Goal: Task Accomplishment & Management: Complete application form

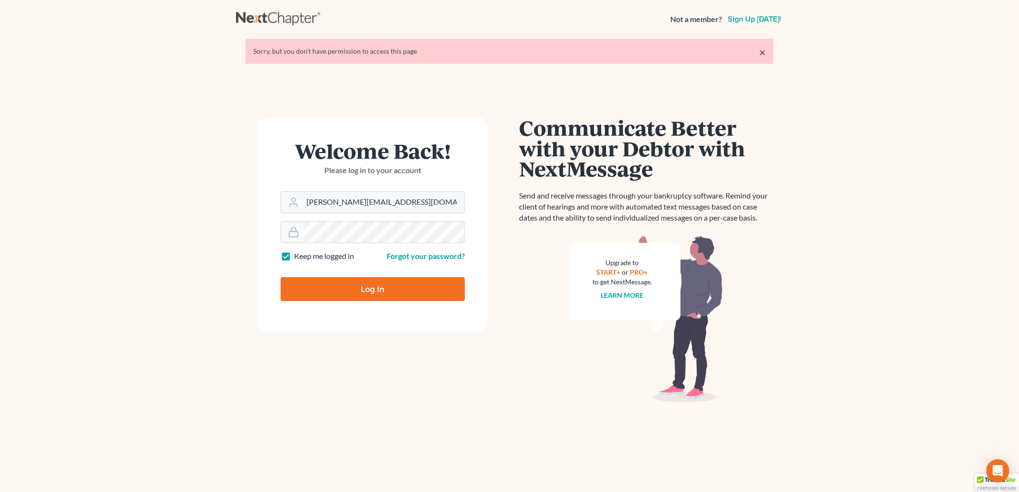
click at [304, 290] on input "Log In" at bounding box center [373, 289] width 184 height 24
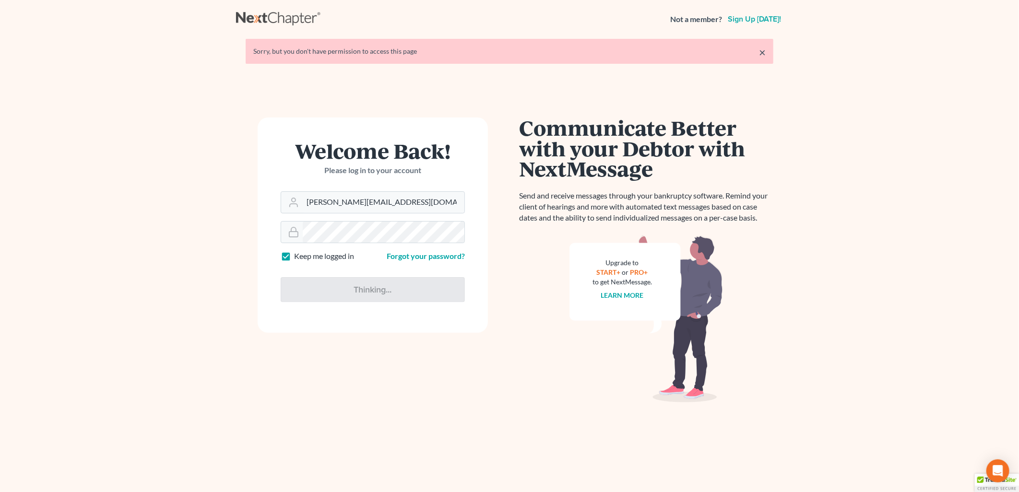
type input "Thinking..."
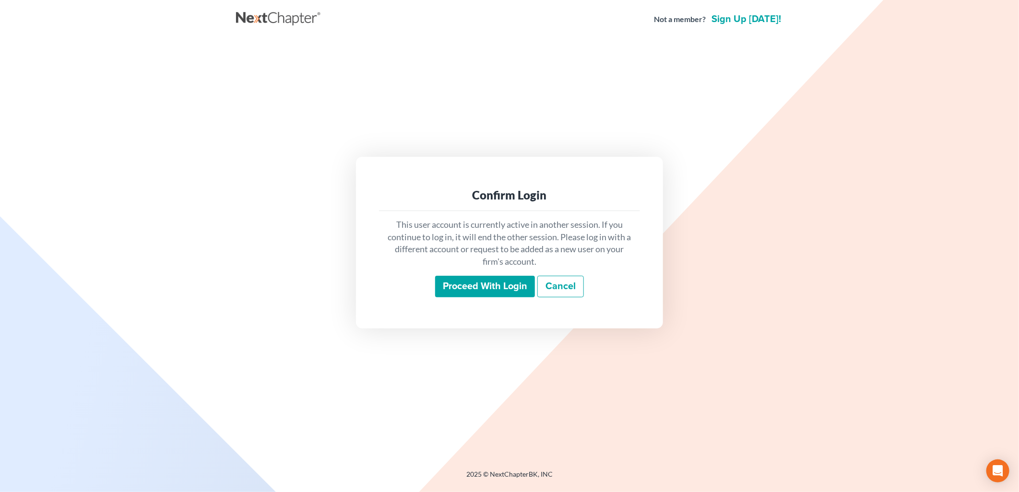
click at [476, 288] on input "Proceed with login" at bounding box center [485, 287] width 100 height 22
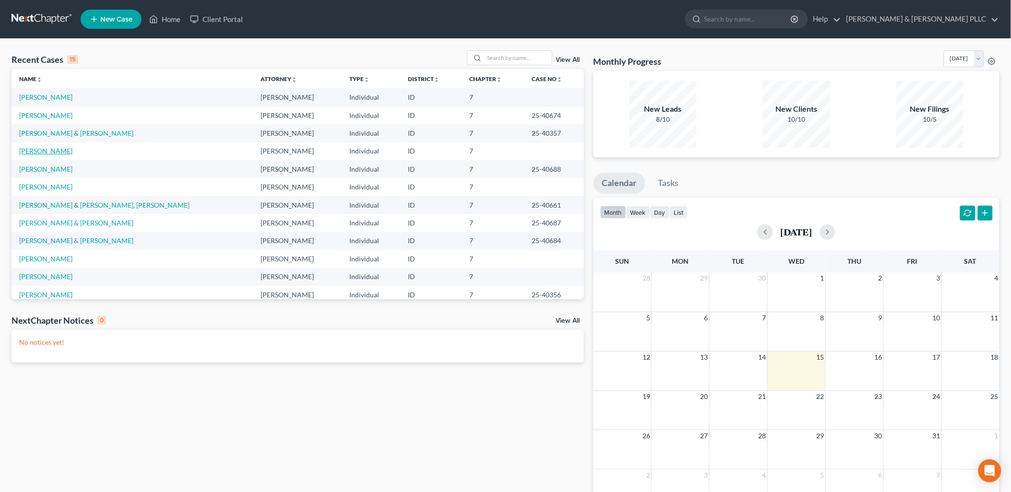
click at [44, 147] on link "Heinle, Bridgette" at bounding box center [45, 151] width 53 height 8
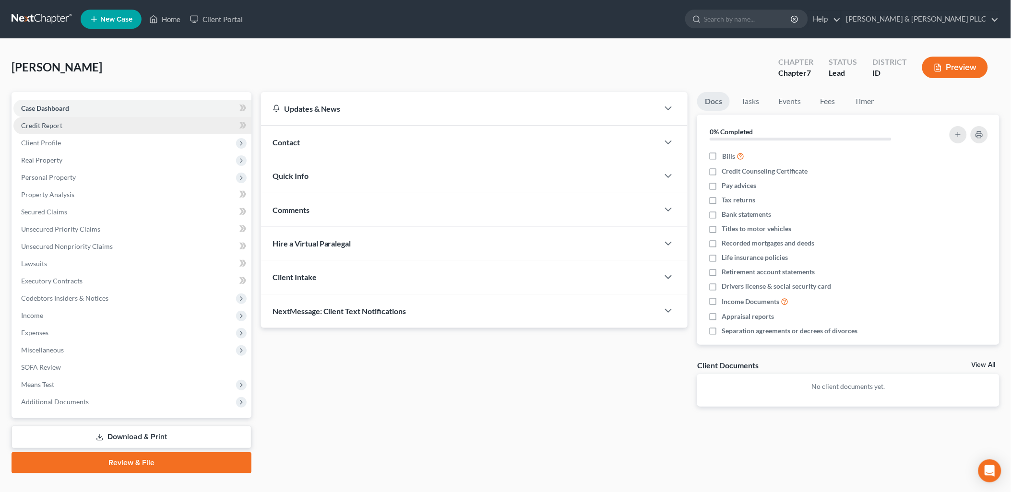
click at [58, 124] on span "Credit Report" at bounding box center [41, 125] width 41 height 8
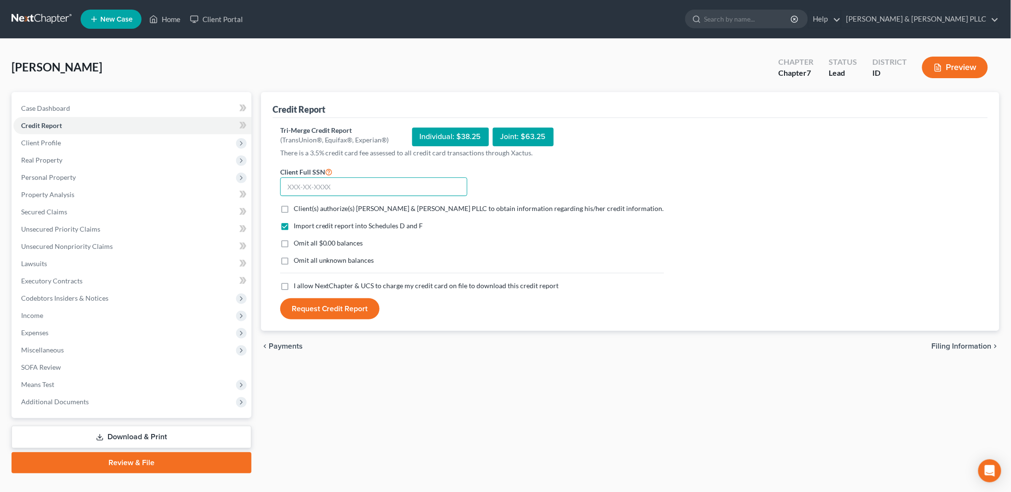
click at [388, 188] on input "text" at bounding box center [373, 187] width 187 height 19
type input "474-33-7479"
click at [294, 210] on label "Client(s) authorize(s) Tolson & Wayment PLLC to obtain information regarding hi…" at bounding box center [479, 209] width 371 height 10
click at [298, 210] on input "Client(s) authorize(s) Tolson & Wayment PLLC to obtain information regarding hi…" at bounding box center [301, 207] width 6 height 6
checkbox input "true"
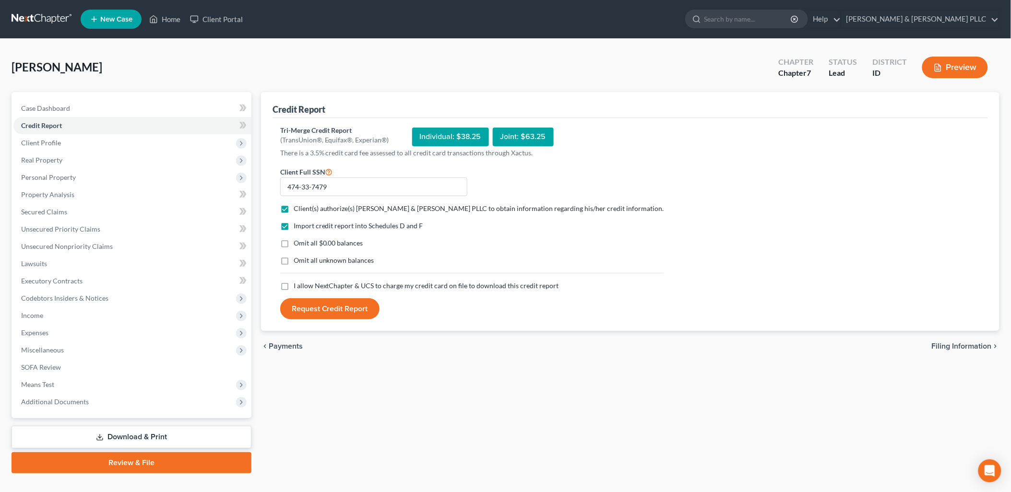
click at [294, 241] on label "Omit all $0.00 balances" at bounding box center [329, 244] width 70 height 10
click at [298, 241] on input "Omit all $0.00 balances" at bounding box center [301, 242] width 6 height 6
checkbox input "true"
click at [294, 285] on label "I allow NextChapter & UCS to charge my credit card on file to download this cre…" at bounding box center [426, 286] width 265 height 10
click at [298, 285] on input "I allow NextChapter & UCS to charge my credit card on file to download this cre…" at bounding box center [301, 284] width 6 height 6
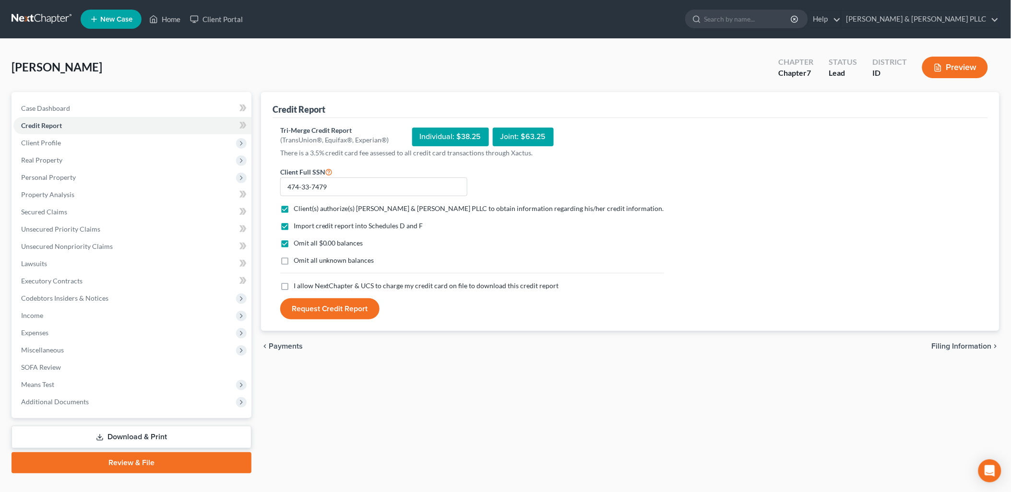
checkbox input "true"
click at [326, 301] on button "Request Credit Report" at bounding box center [329, 309] width 99 height 21
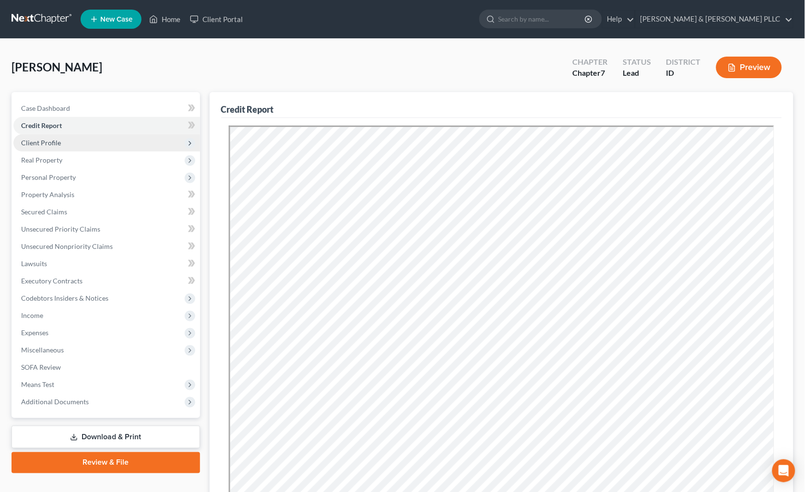
click at [52, 143] on span "Client Profile" at bounding box center [41, 143] width 40 height 8
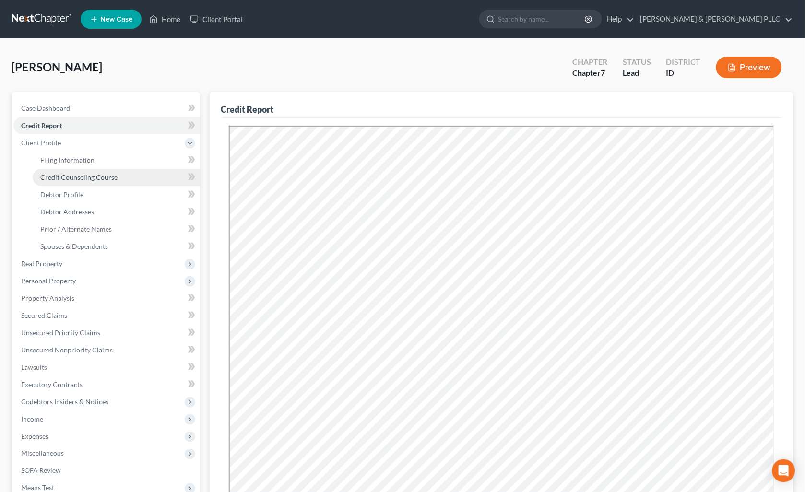
click at [72, 173] on span "Credit Counseling Course" at bounding box center [78, 177] width 77 height 8
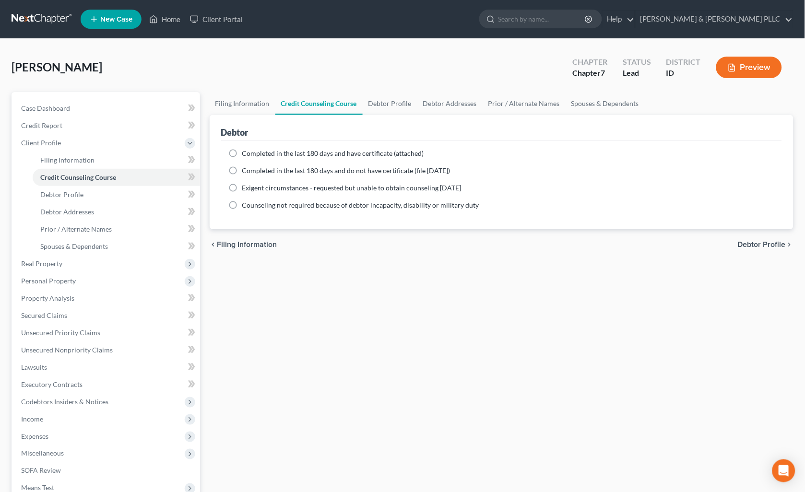
click at [242, 151] on label "Completed in the last 180 days and have certificate (attached)" at bounding box center [333, 154] width 182 height 10
click at [246, 151] on input "Completed in the last 180 days and have certificate (attached)" at bounding box center [249, 152] width 6 height 6
radio input "true"
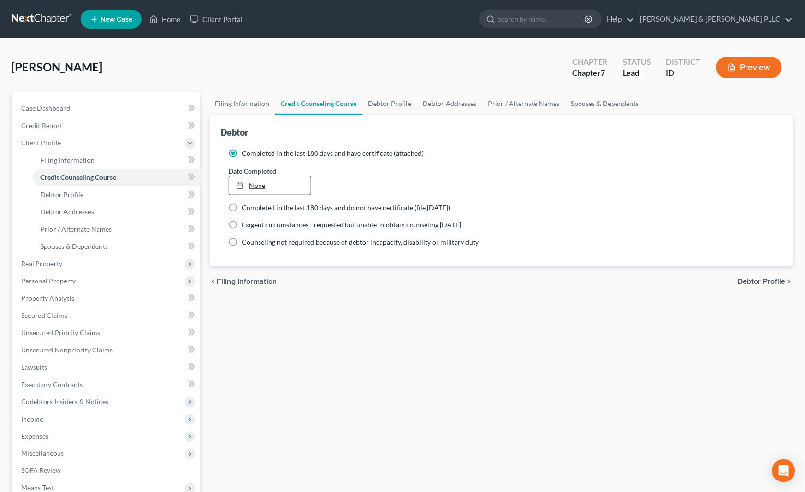
click at [261, 185] on link "None" at bounding box center [270, 186] width 82 height 18
type input "10/15/2025"
click at [75, 354] on link "Unsecured Nonpriority Claims" at bounding box center [106, 350] width 187 height 17
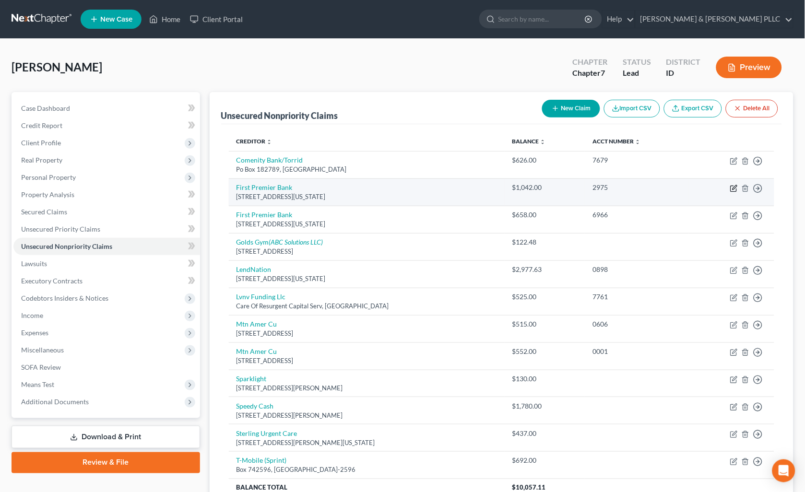
click at [733, 187] on icon "button" at bounding box center [735, 189] width 8 height 8
select select "43"
select select "2"
select select "0"
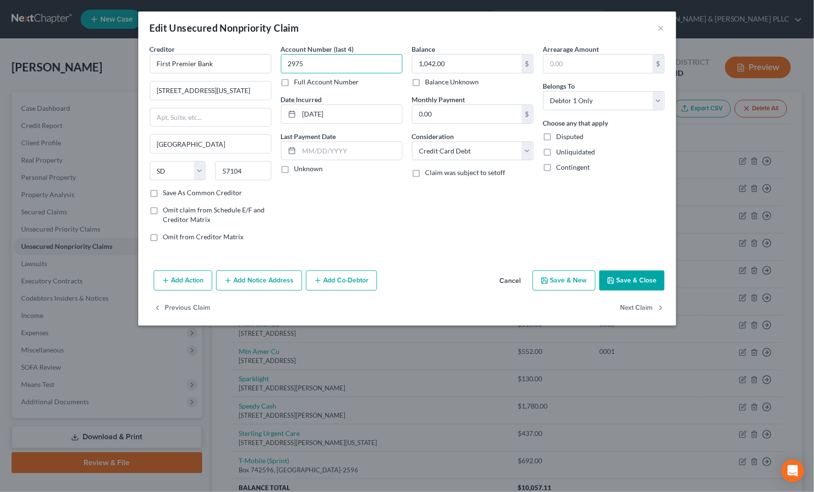
click at [147, 59] on div "Creditor * First Premier Bank 601 S Minnesota Ave Sioux Falls State AL AK AR AZ…" at bounding box center [407, 146] width 524 height 205
type input "1"
click at [442, 60] on input "text" at bounding box center [466, 64] width 109 height 18
click at [442, 64] on input "text" at bounding box center [466, 64] width 109 height 18
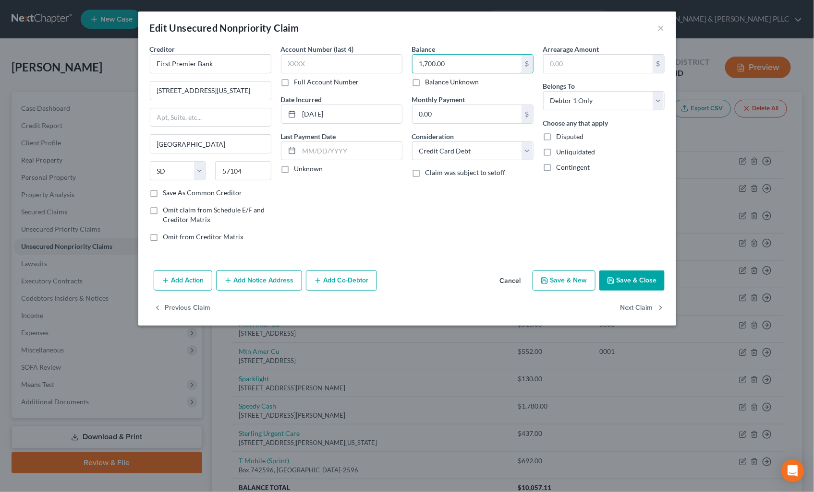
type input "1,700.00"
click at [636, 272] on button "Save & Close" at bounding box center [631, 281] width 65 height 20
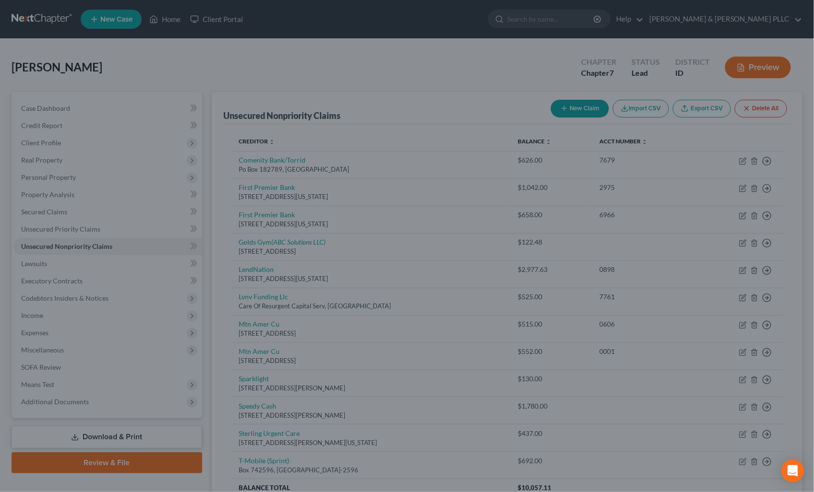
type input "0"
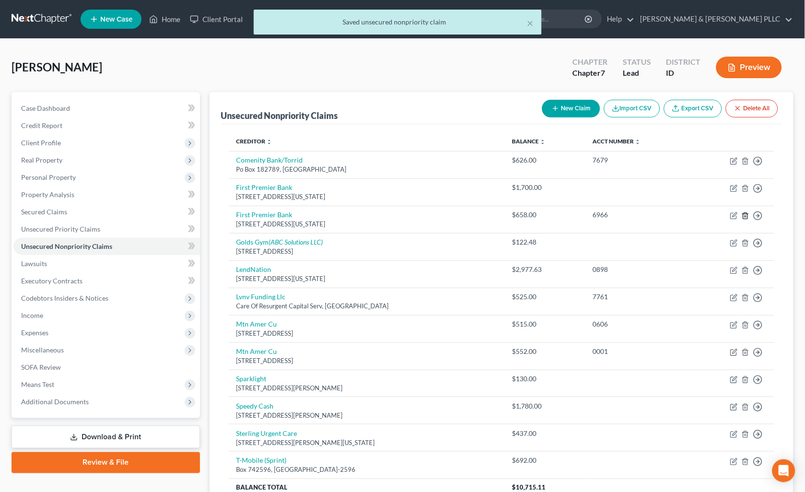
click at [745, 216] on line "button" at bounding box center [745, 217] width 0 height 2
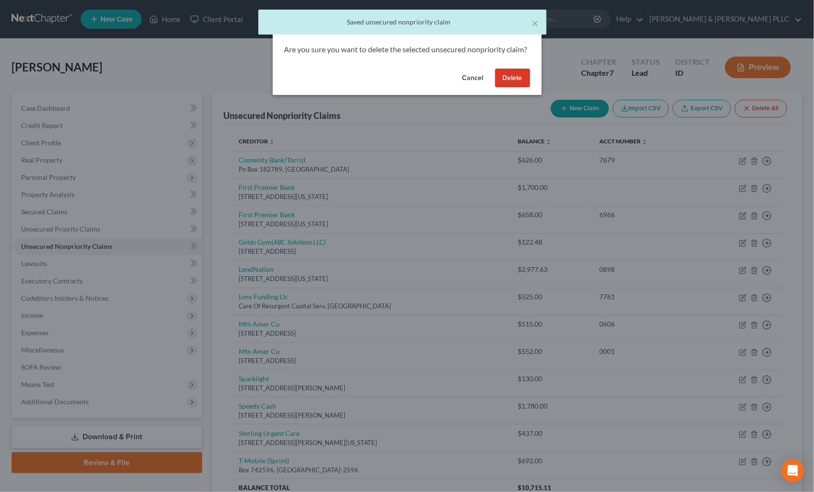
drag, startPoint x: 509, startPoint y: 83, endPoint x: 507, endPoint y: 90, distance: 7.3
click at [509, 84] on button "Delete" at bounding box center [512, 78] width 35 height 19
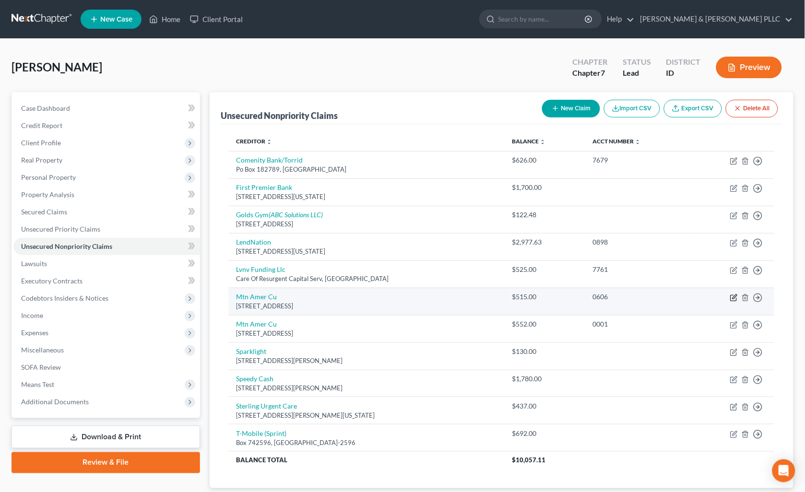
click at [733, 295] on icon "button" at bounding box center [734, 298] width 6 height 6
select select "46"
select select "0"
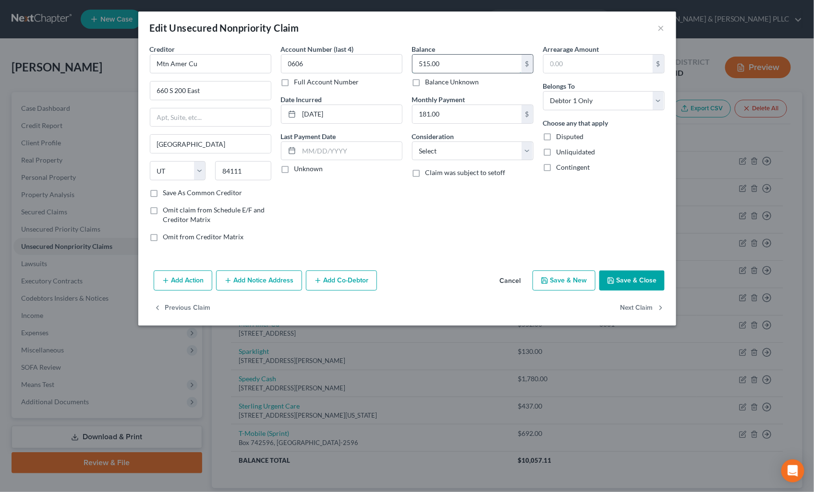
click at [474, 65] on input "515.00" at bounding box center [466, 64] width 109 height 18
type input "1,067.00"
drag, startPoint x: 315, startPoint y: 62, endPoint x: 97, endPoint y: 42, distance: 219.3
click at [145, 53] on div "Creditor * Mtn Amer Cu 660 S 200 East Salt Lake City State AL AK AR AZ CA CO CT…" at bounding box center [407, 146] width 524 height 205
click at [613, 276] on button "Save & Close" at bounding box center [631, 281] width 65 height 20
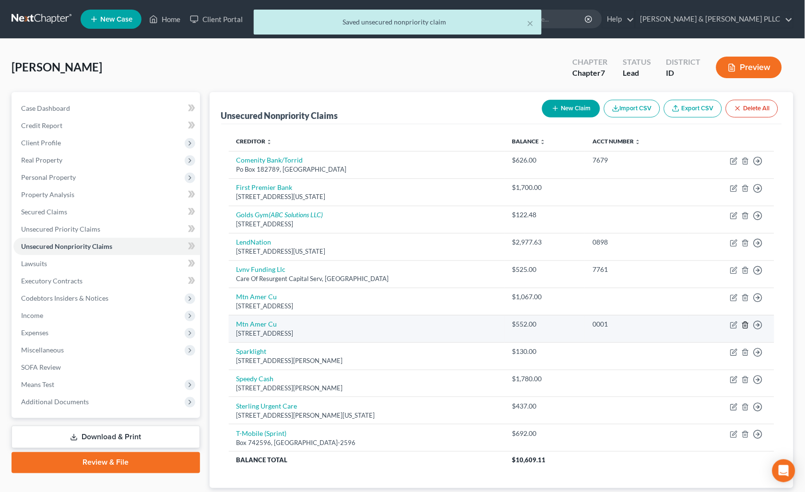
click at [744, 328] on icon "button" at bounding box center [746, 326] width 8 height 8
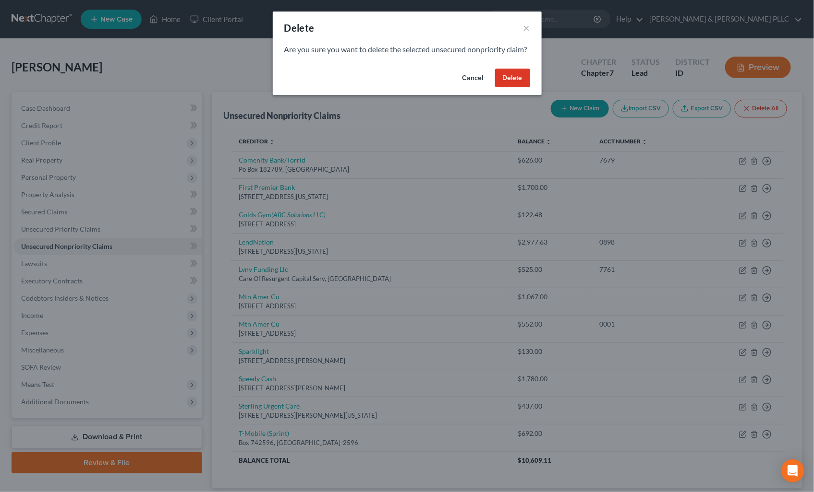
click at [506, 88] on button "Delete" at bounding box center [512, 78] width 35 height 19
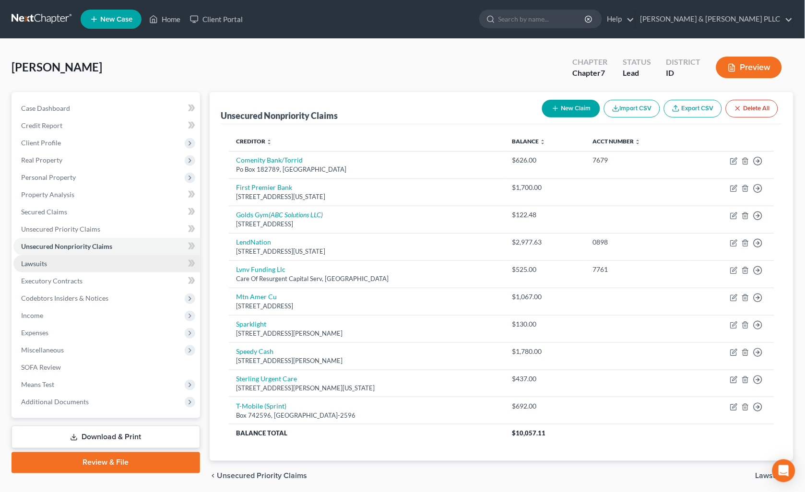
click at [34, 262] on span "Lawsuits" at bounding box center [34, 264] width 26 height 8
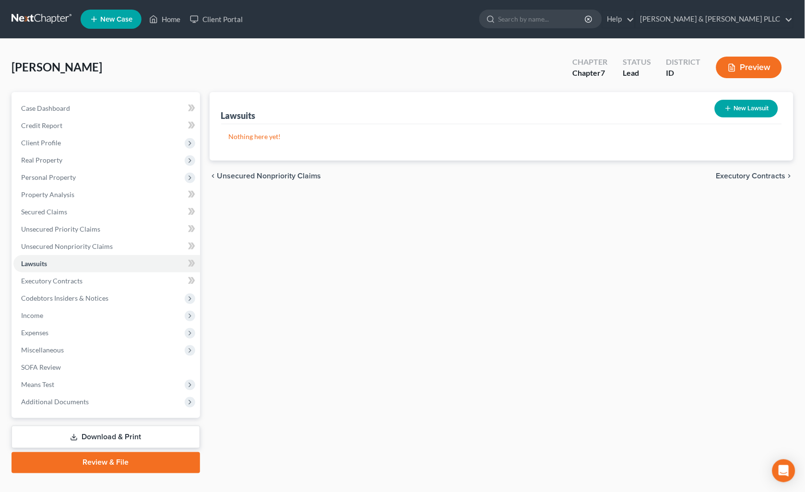
click at [742, 107] on button "New Lawsuit" at bounding box center [746, 109] width 63 height 18
select select "0"
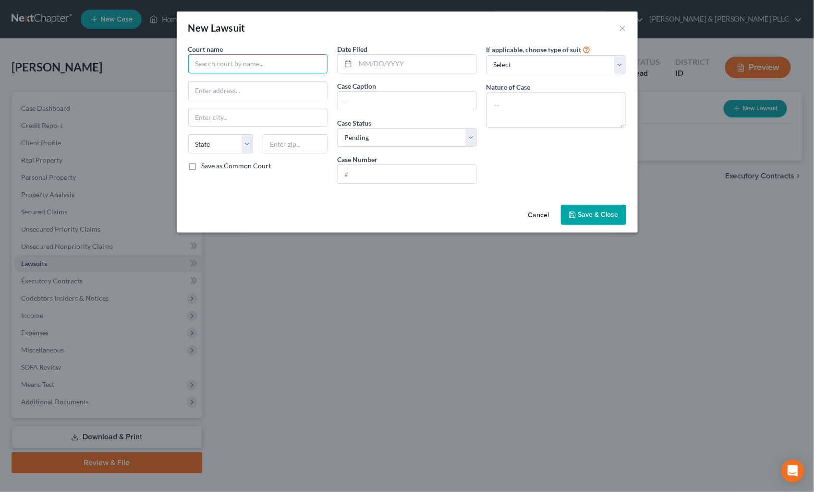
click at [253, 59] on input "text" at bounding box center [258, 63] width 140 height 19
type input "Bonneville County Small Claims Court"
type input "605 N. Capital Ave."
type input "Idaho Falls"
select select "13"
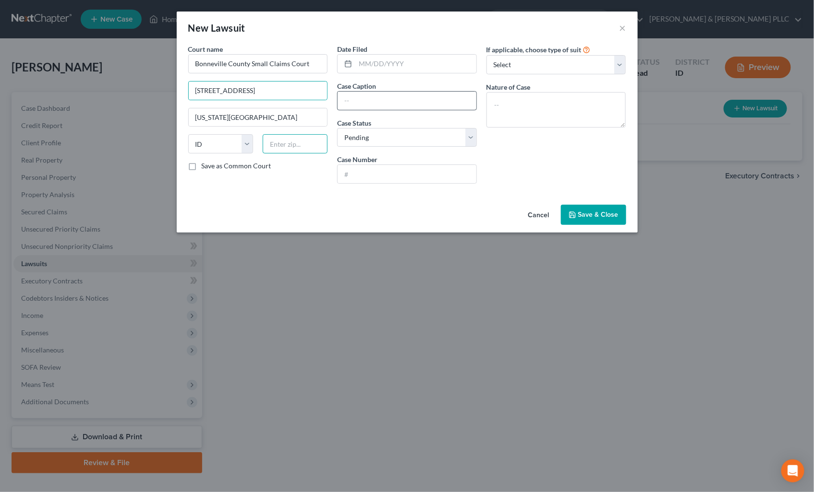
type input "83402"
click at [399, 98] on input "text" at bounding box center [406, 101] width 139 height 18
type input "LendNation vs. Bridgett Heinle"
click at [444, 172] on input "text" at bounding box center [406, 174] width 139 height 18
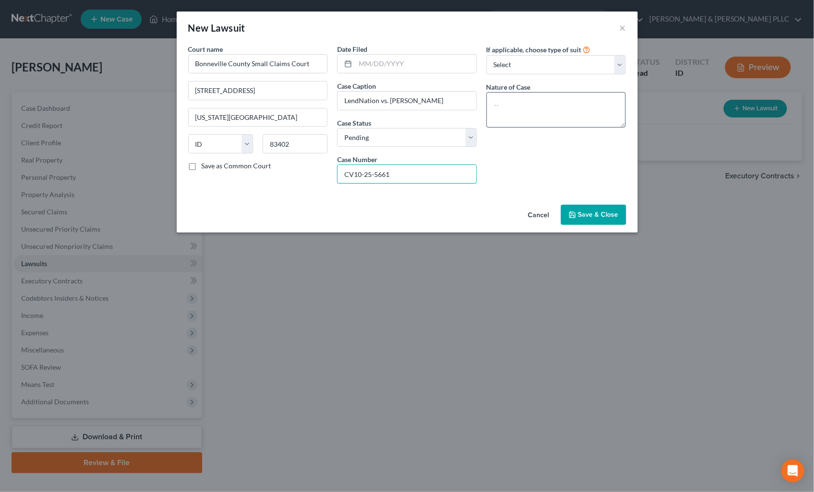
type input "CV10-25-5661"
click at [577, 117] on textarea at bounding box center [556, 110] width 140 height 36
type textarea "Collections"
click at [582, 215] on span "Save & Close" at bounding box center [598, 215] width 40 height 8
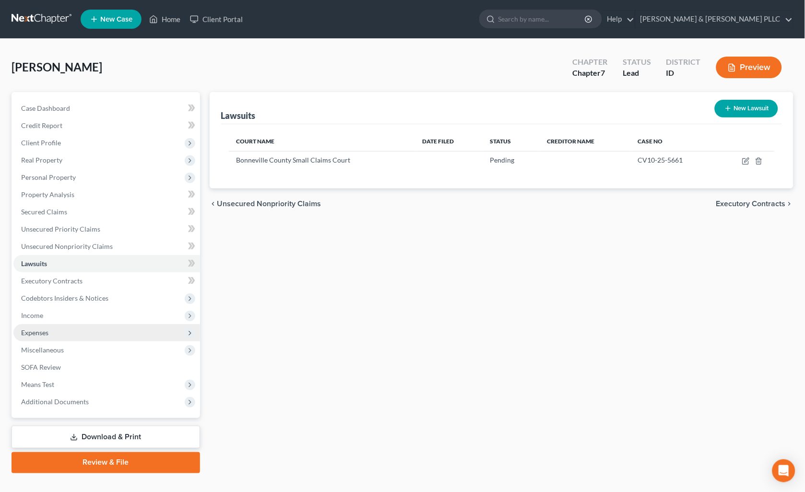
click at [35, 329] on span "Expenses" at bounding box center [34, 333] width 27 height 8
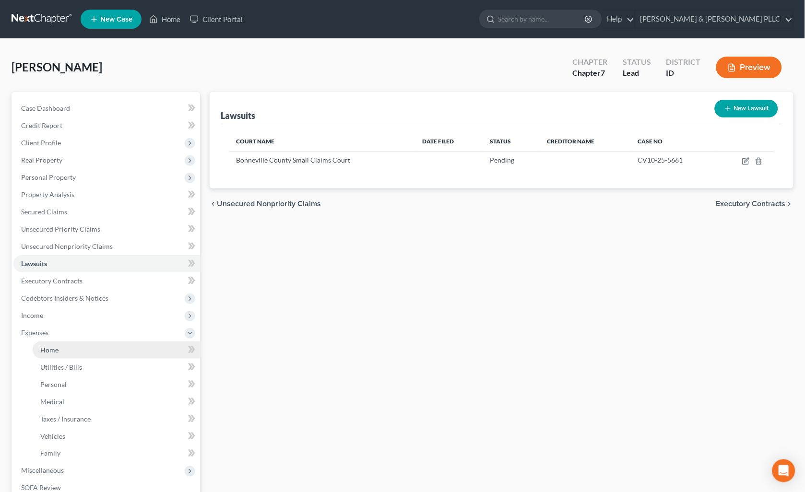
click at [47, 344] on link "Home" at bounding box center [117, 350] width 168 height 17
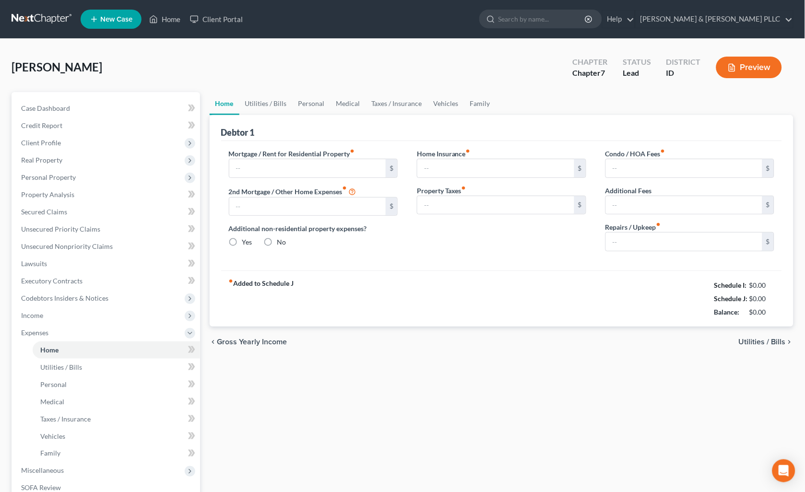
type input "424.00"
type input "0.00"
radio input "true"
type input "15.00"
type input "0.00"
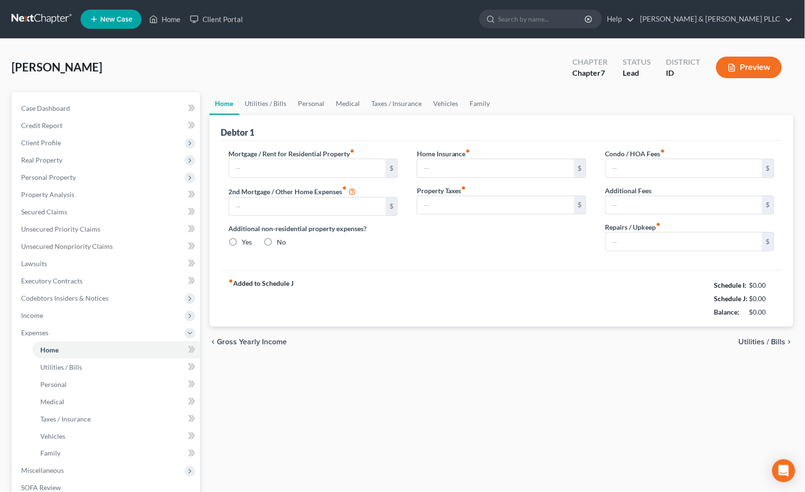
type input "0.00"
click at [272, 166] on input "424.00" at bounding box center [307, 168] width 157 height 18
type input "854.00"
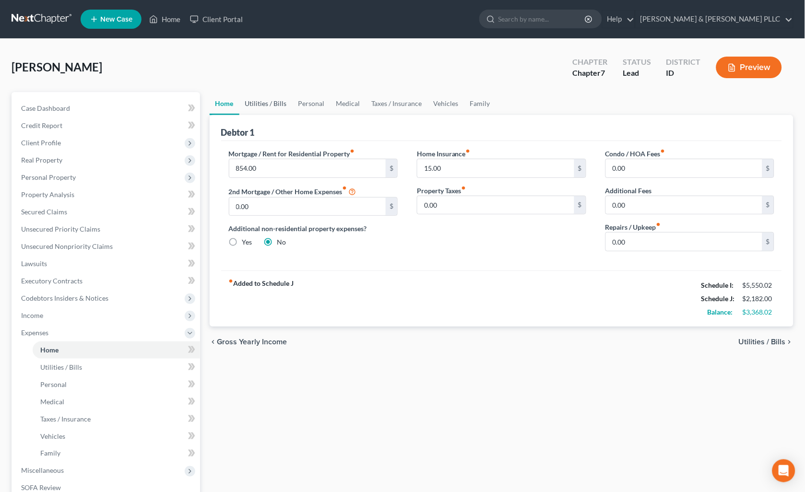
click at [265, 103] on link "Utilities / Bills" at bounding box center [266, 103] width 53 height 23
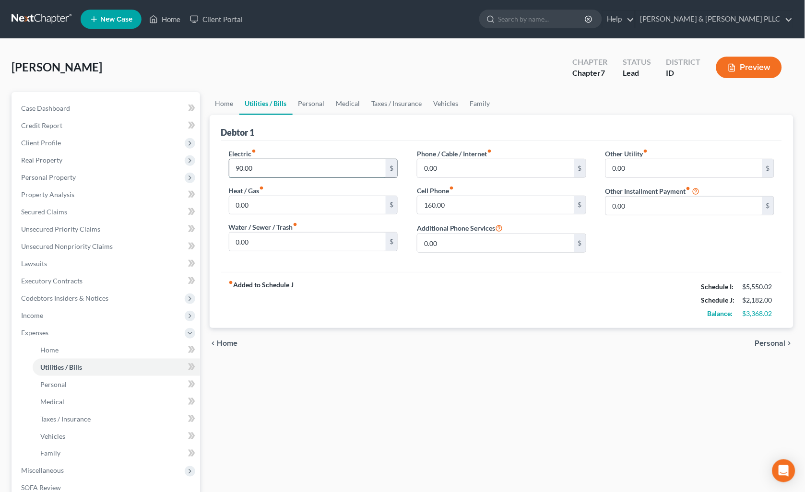
click at [272, 164] on input "90.00" at bounding box center [307, 168] width 157 height 18
type input "170.00"
click at [461, 167] on input "0.00" at bounding box center [496, 168] width 157 height 18
type input "100.00"
click at [461, 209] on input "160.00" at bounding box center [496, 205] width 157 height 18
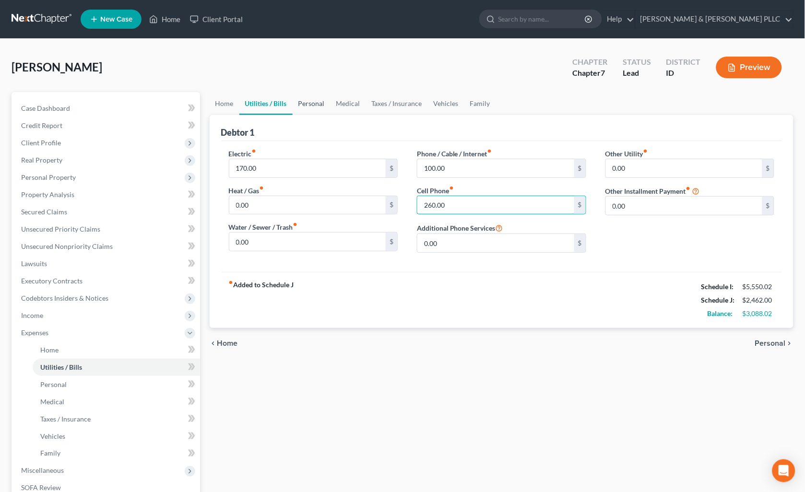
type input "260.00"
click at [320, 99] on link "Personal" at bounding box center [312, 103] width 38 height 23
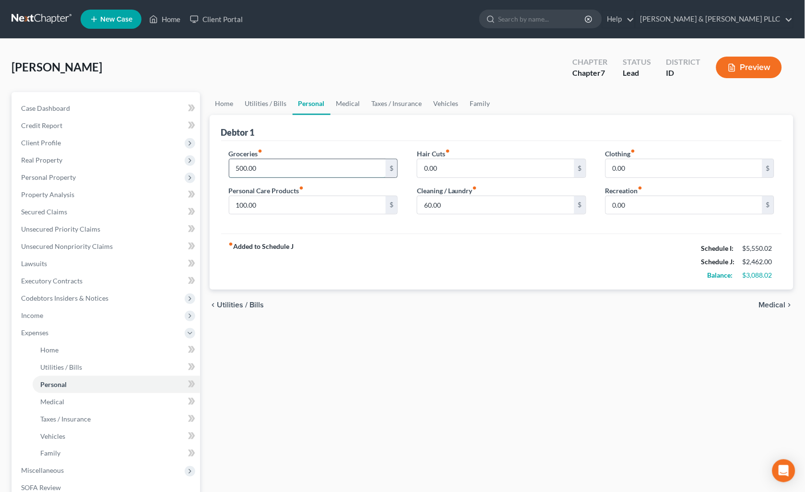
click at [296, 166] on input "500.00" at bounding box center [307, 168] width 157 height 18
type input "2,000.00"
click at [437, 202] on input "60.00" at bounding box center [496, 205] width 157 height 18
type input "120.00"
click at [343, 107] on link "Medical" at bounding box center [349, 103] width 36 height 23
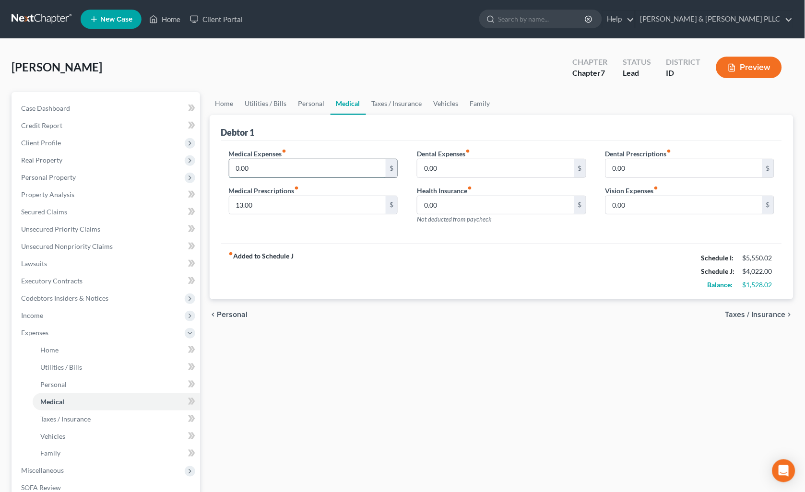
click at [298, 165] on input "0.00" at bounding box center [307, 168] width 157 height 18
type input "70.00"
drag, startPoint x: 316, startPoint y: 104, endPoint x: 312, endPoint y: 109, distance: 6.3
click at [315, 104] on link "Personal" at bounding box center [312, 103] width 38 height 23
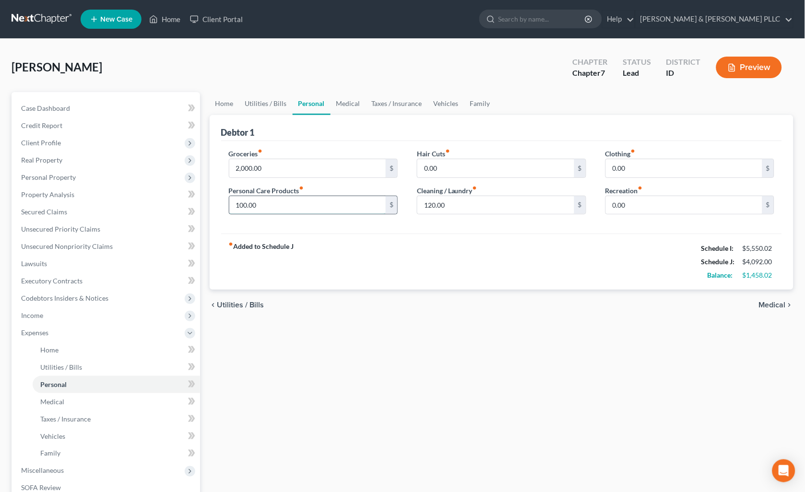
click at [281, 203] on input "100.00" at bounding box center [307, 205] width 157 height 18
type input "200.00"
click at [434, 96] on link "Vehicles" at bounding box center [446, 103] width 36 height 23
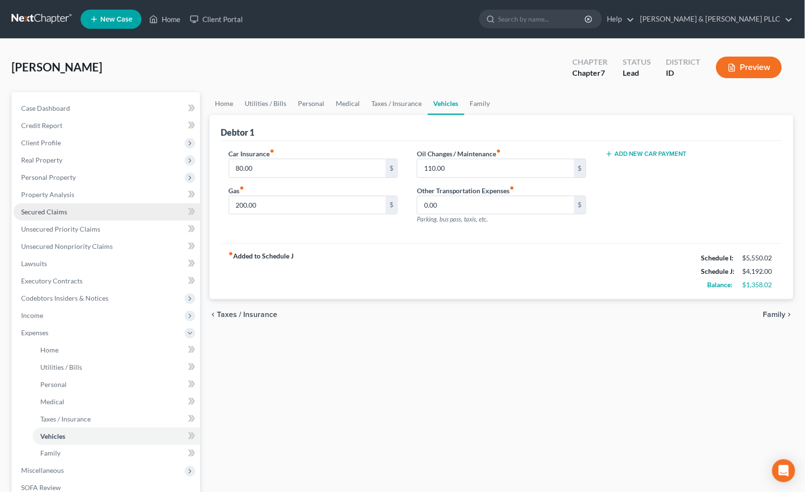
click at [49, 212] on span "Secured Claims" at bounding box center [44, 212] width 46 height 8
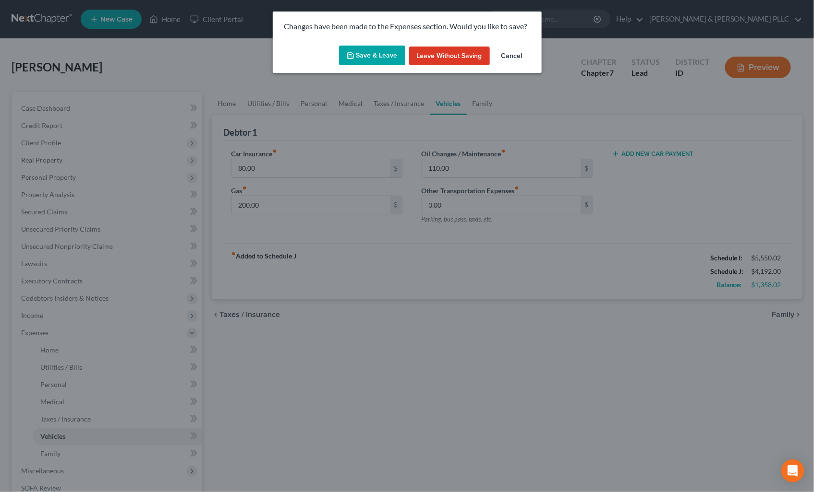
click at [367, 53] on button "Save & Leave" at bounding box center [372, 56] width 66 height 20
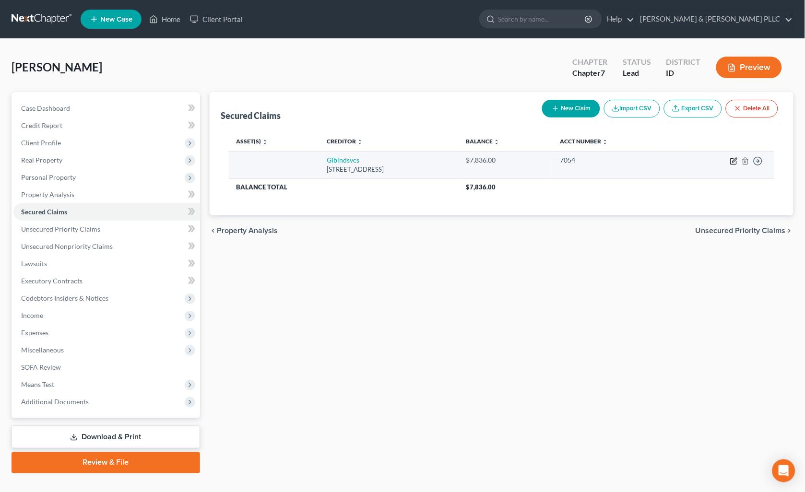
click at [734, 159] on icon "button" at bounding box center [735, 161] width 8 height 8
select select "42"
select select "0"
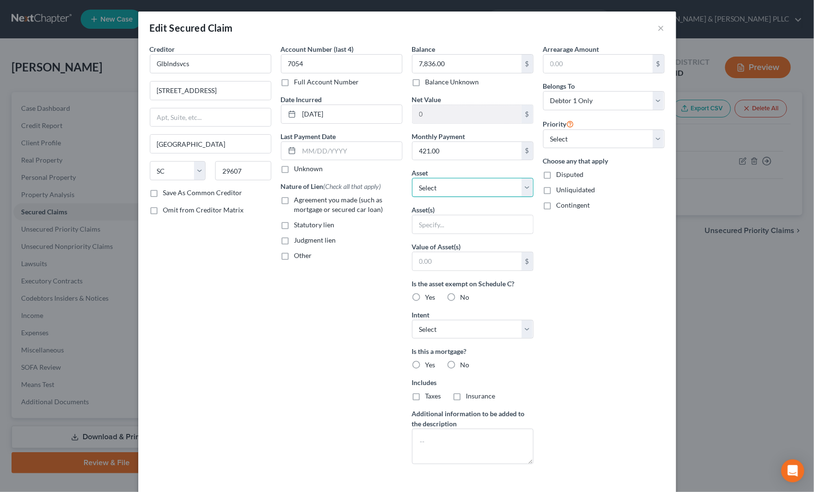
click at [517, 192] on select "Select Other Multiple Assets 2017 Ford Fusion - $7000.0 Clothing - Women's Clot…" at bounding box center [472, 187] width 121 height 19
select select "2"
click at [412, 178] on select "Select Other Multiple Assets 2017 Ford Fusion - $7000.0 Clothing - Women's Clot…" at bounding box center [472, 187] width 121 height 19
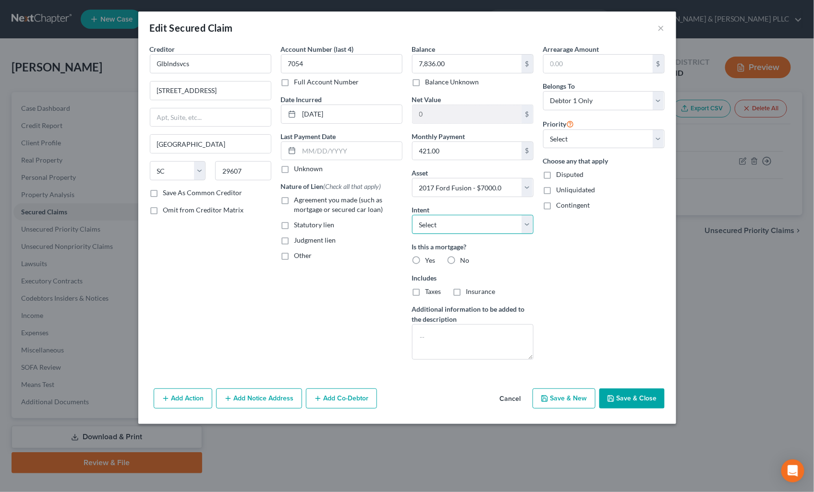
click at [525, 227] on select "Select Surrender Redeem Reaffirm Avoid Other" at bounding box center [472, 224] width 121 height 19
select select "2"
click at [412, 215] on select "Select Surrender Redeem Reaffirm Avoid Other" at bounding box center [472, 224] width 121 height 19
click at [460, 258] on label "No" at bounding box center [464, 261] width 9 height 10
click at [464, 258] on input "No" at bounding box center [467, 259] width 6 height 6
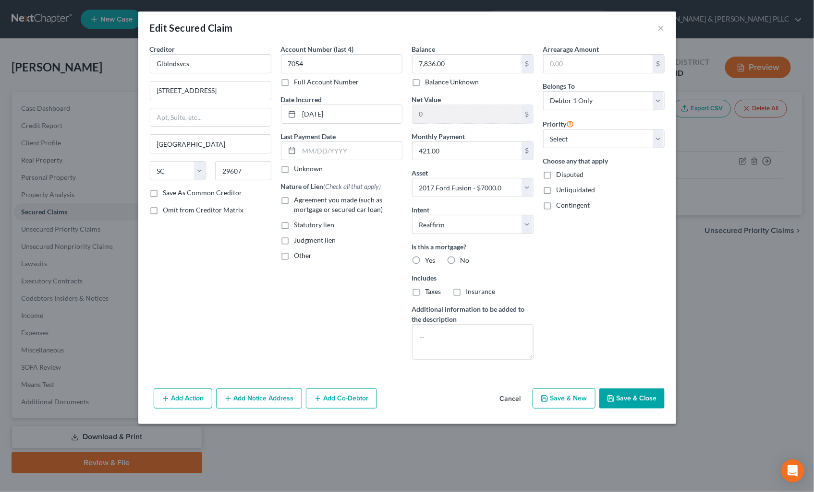
radio input "true"
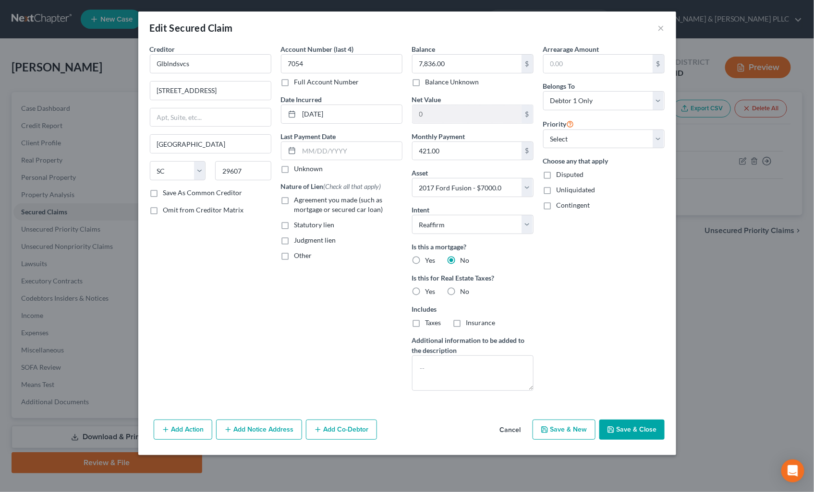
click at [460, 291] on label "No" at bounding box center [464, 292] width 9 height 10
click at [464, 291] on input "No" at bounding box center [467, 290] width 6 height 6
radio input "true"
click at [364, 148] on input "text" at bounding box center [350, 151] width 103 height 18
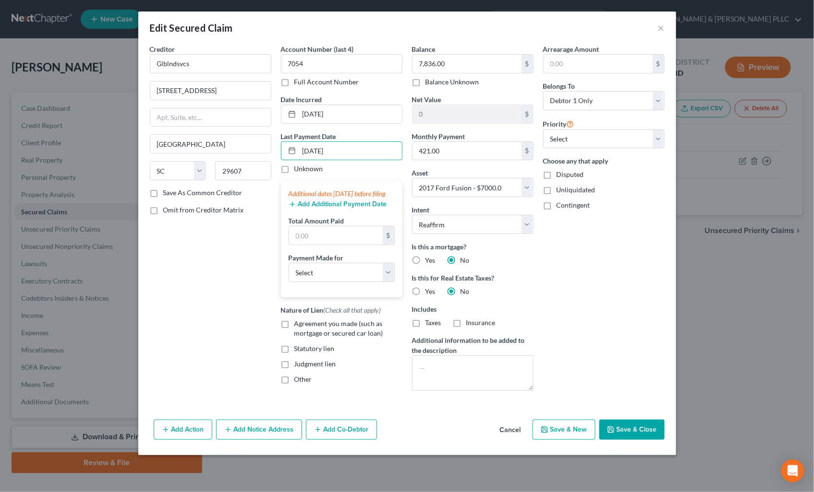
type input "10/01/2025"
click at [331, 245] on input "text" at bounding box center [336, 236] width 94 height 18
type input "1,263.00"
click at [388, 282] on select "Select Car Credit Card Loan Repayment Mortgage Other Suppliers Or Vendors" at bounding box center [341, 272] width 106 height 19
select select "0"
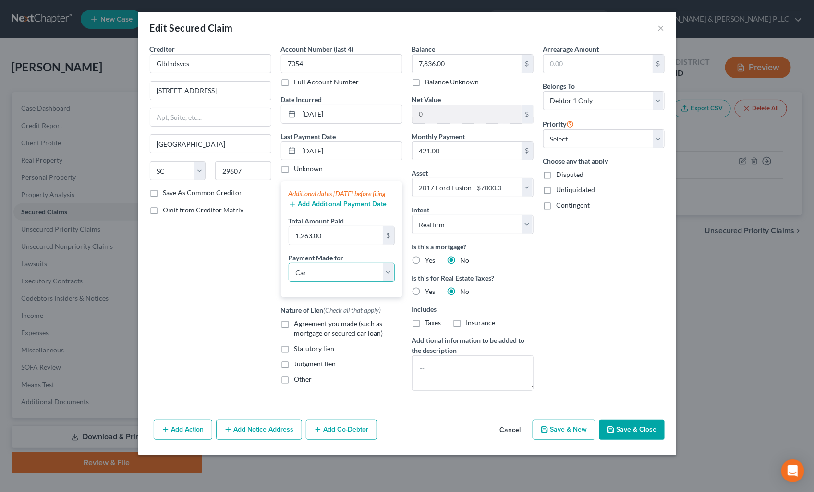
click at [288, 273] on select "Select Car Credit Card Loan Repayment Mortgage Other Suppliers Or Vendors" at bounding box center [341, 272] width 106 height 19
click at [294, 334] on label "Agreement you made (such as mortgage or secured car loan)" at bounding box center [348, 328] width 108 height 19
click at [298, 325] on input "Agreement you made (such as mortgage or secured car loan)" at bounding box center [301, 322] width 6 height 6
checkbox input "true"
click at [628, 435] on button "Save & Close" at bounding box center [631, 430] width 65 height 20
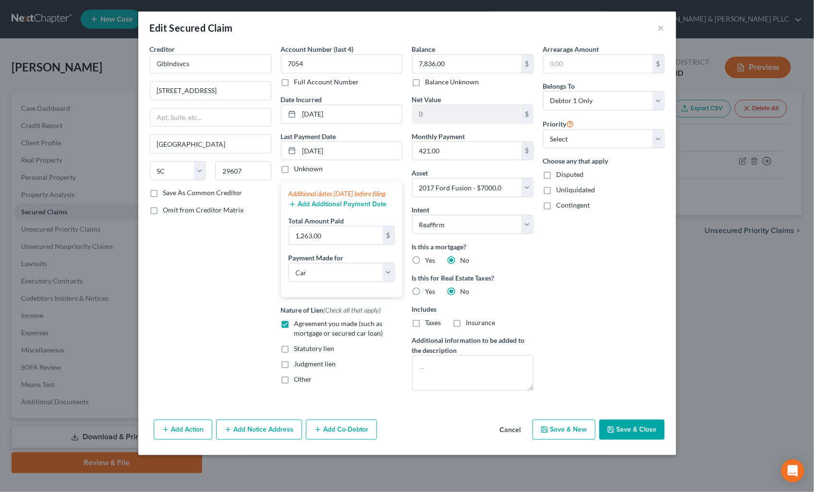
select select
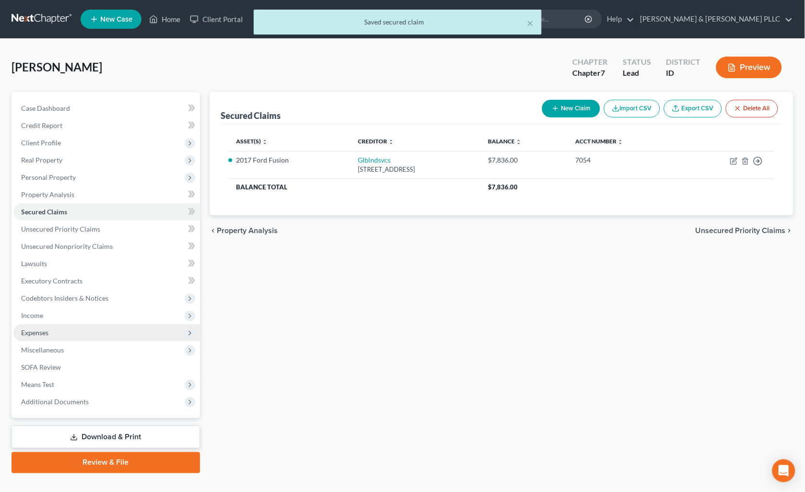
click at [47, 329] on span "Expenses" at bounding box center [34, 333] width 27 height 8
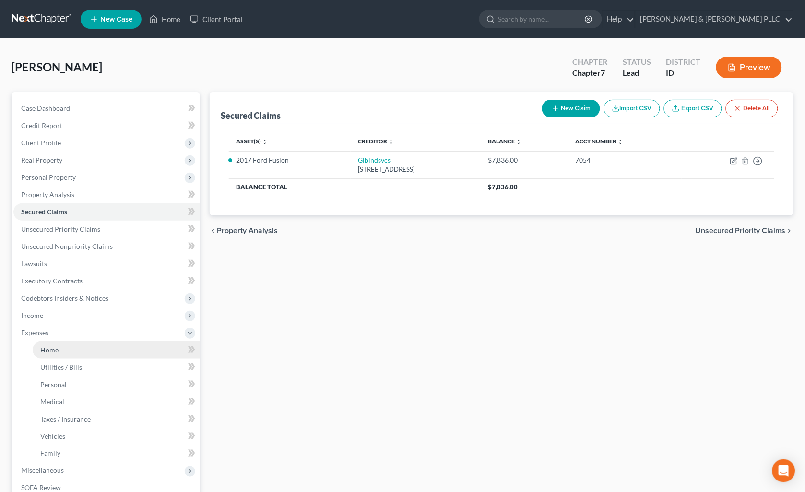
click at [52, 348] on span "Home" at bounding box center [49, 350] width 18 height 8
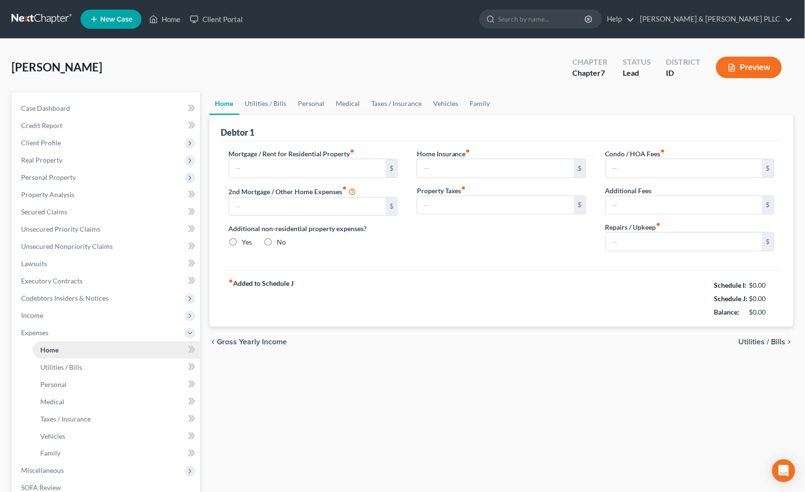
type input "854.00"
type input "0.00"
radio input "true"
type input "15.00"
type input "0.00"
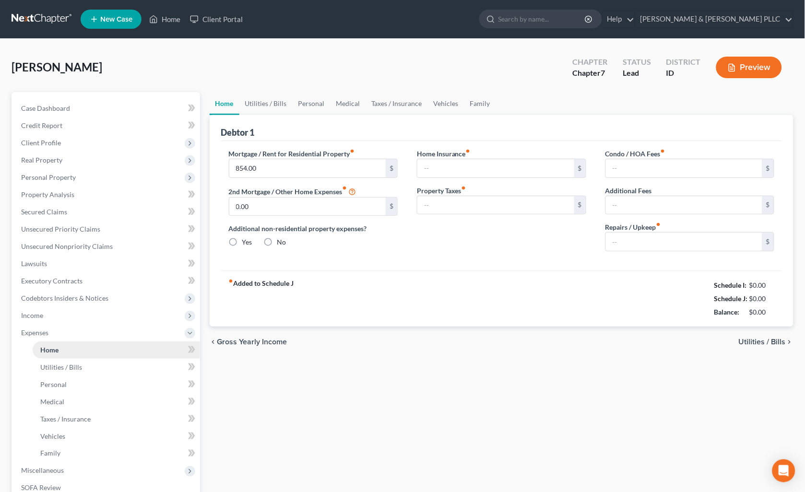
type input "0.00"
click at [305, 103] on link "Personal" at bounding box center [312, 103] width 38 height 23
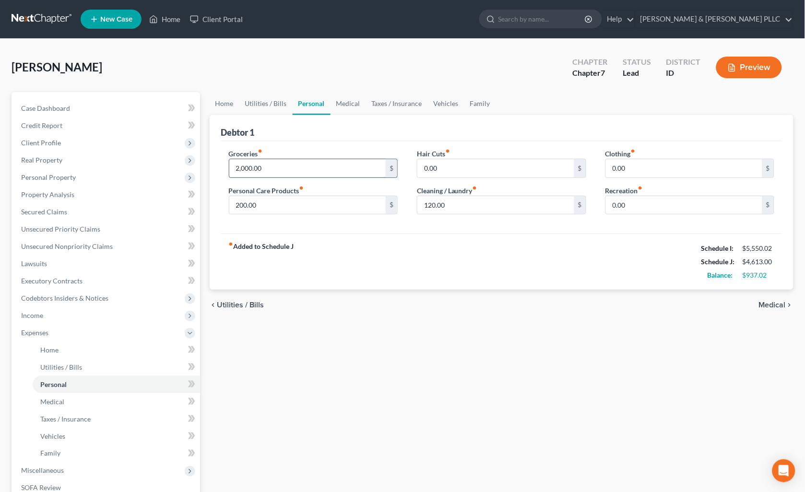
click at [300, 164] on input "2,000.00" at bounding box center [307, 168] width 157 height 18
type input "1,500.00"
click at [261, 106] on link "Utilities / Bills" at bounding box center [266, 103] width 53 height 23
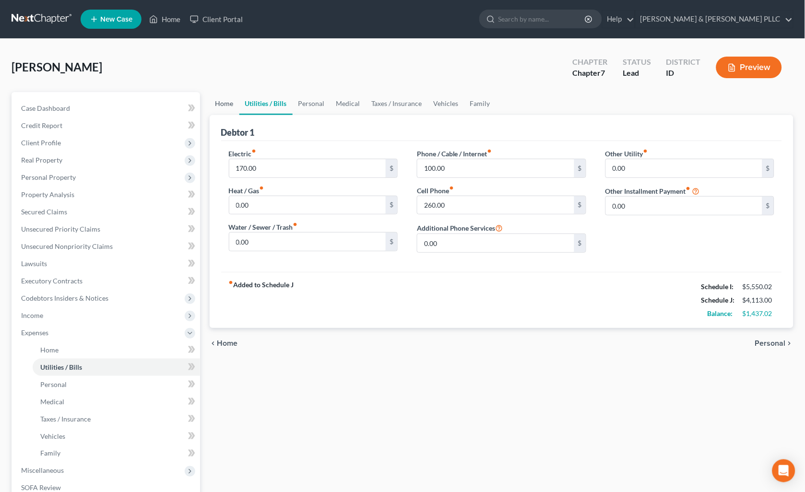
drag, startPoint x: 215, startPoint y: 98, endPoint x: 247, endPoint y: 109, distance: 33.8
click at [216, 98] on link "Home" at bounding box center [225, 103] width 30 height 23
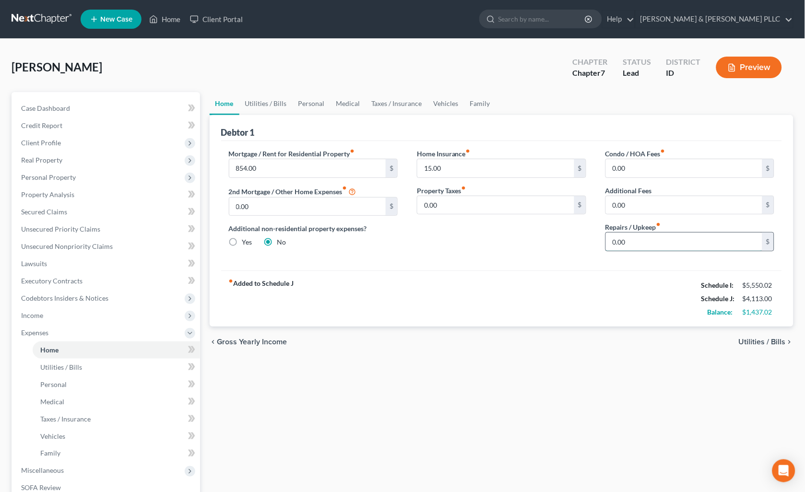
click at [635, 237] on input "0.00" at bounding box center [684, 242] width 157 height 18
type input "25.00"
click at [455, 163] on input "15.00" at bounding box center [496, 168] width 157 height 18
type input "30.00"
click at [316, 103] on link "Personal" at bounding box center [312, 103] width 38 height 23
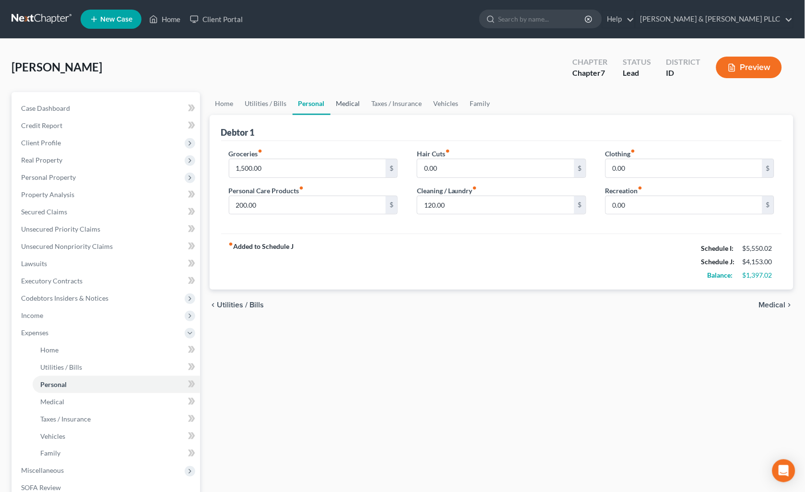
click at [341, 98] on link "Medical" at bounding box center [349, 103] width 36 height 23
click at [444, 104] on link "Vehicles" at bounding box center [446, 103] width 36 height 23
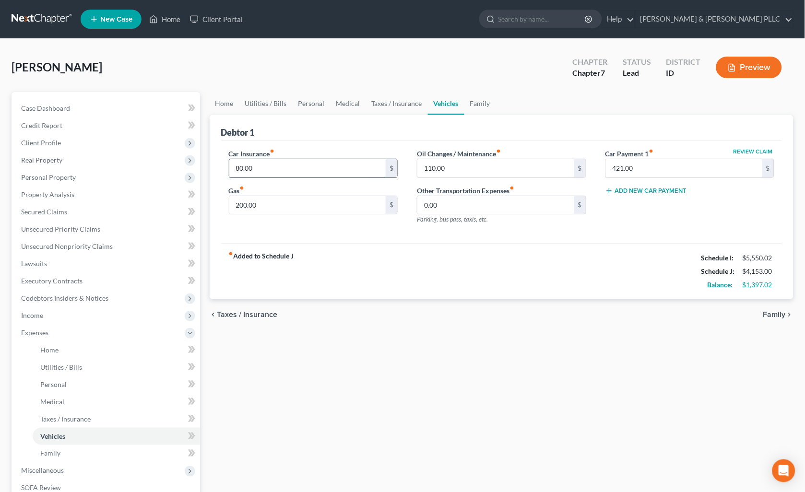
click at [271, 170] on input "80.00" at bounding box center [307, 168] width 157 height 18
click at [273, 204] on input "200.00" at bounding box center [307, 205] width 157 height 18
click at [279, 163] on input "120.00" at bounding box center [307, 168] width 157 height 18
type input "160.00"
click at [278, 207] on input "200.00" at bounding box center [307, 205] width 157 height 18
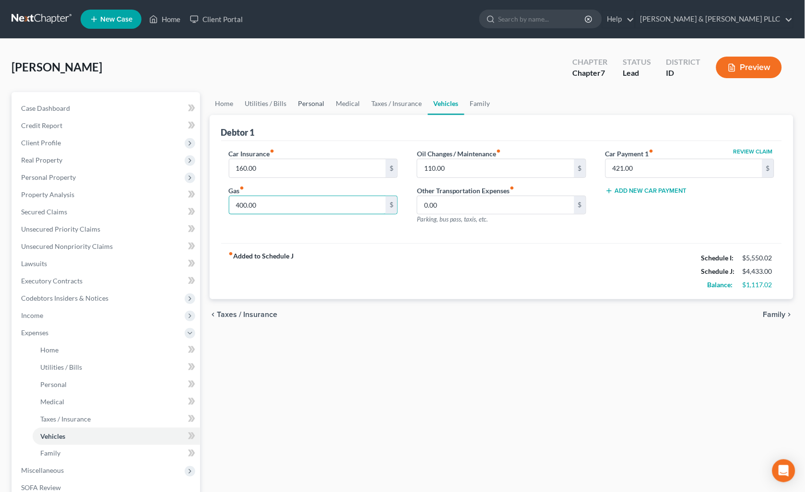
type input "400.00"
click at [314, 98] on link "Personal" at bounding box center [312, 103] width 38 height 23
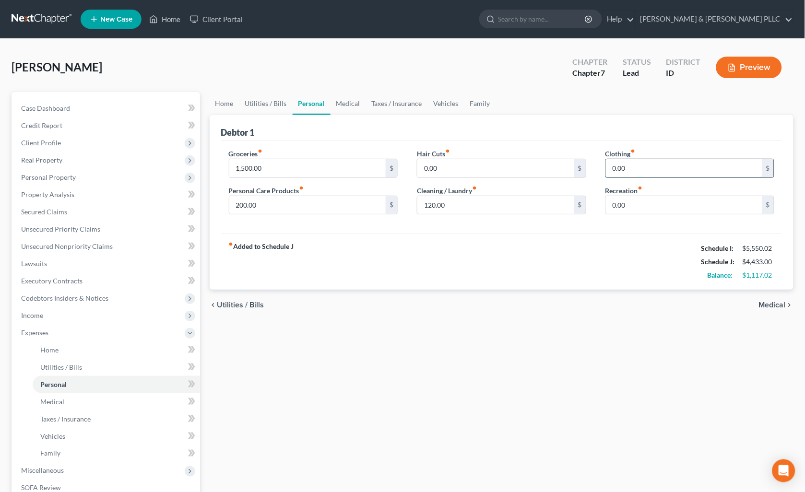
click at [650, 164] on input "0.00" at bounding box center [684, 168] width 157 height 18
type input "200.00"
click at [639, 204] on input "0.00" at bounding box center [684, 205] width 157 height 18
type input "100.00"
click at [264, 96] on link "Utilities / Bills" at bounding box center [266, 103] width 53 height 23
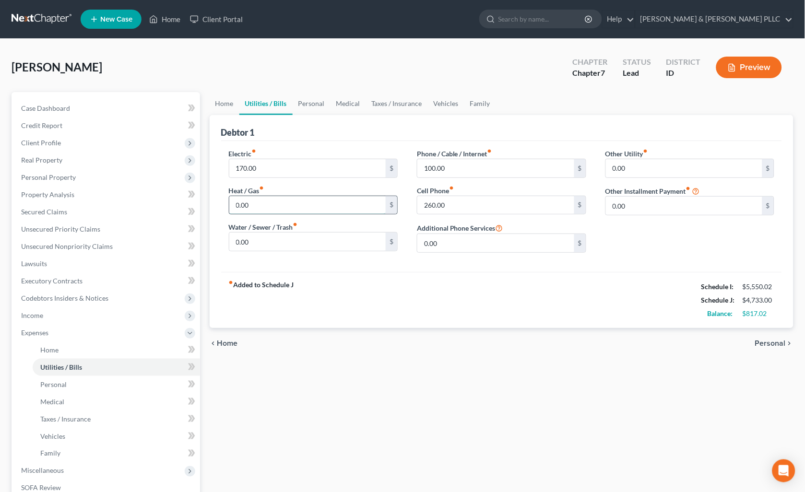
click at [278, 207] on input "0.00" at bounding box center [307, 205] width 157 height 18
type input "80.00"
click at [257, 240] on input "0.00" at bounding box center [307, 242] width 157 height 18
type input "50.00"
click at [308, 102] on link "Personal" at bounding box center [312, 103] width 38 height 23
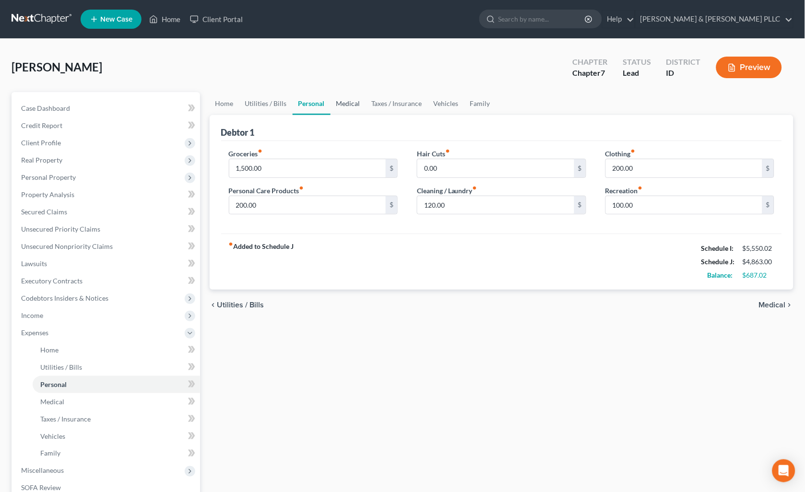
click at [349, 102] on link "Medical" at bounding box center [349, 103] width 36 height 23
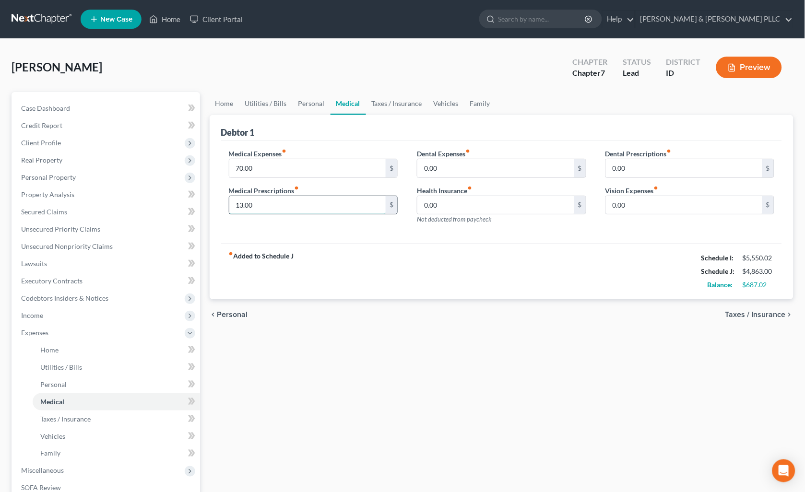
click at [287, 202] on input "13.00" at bounding box center [307, 205] width 157 height 18
type input "35.00"
click at [444, 168] on input "0.00" at bounding box center [496, 168] width 157 height 18
type input "50.00"
click at [407, 101] on link "Taxes / Insurance" at bounding box center [397, 103] width 62 height 23
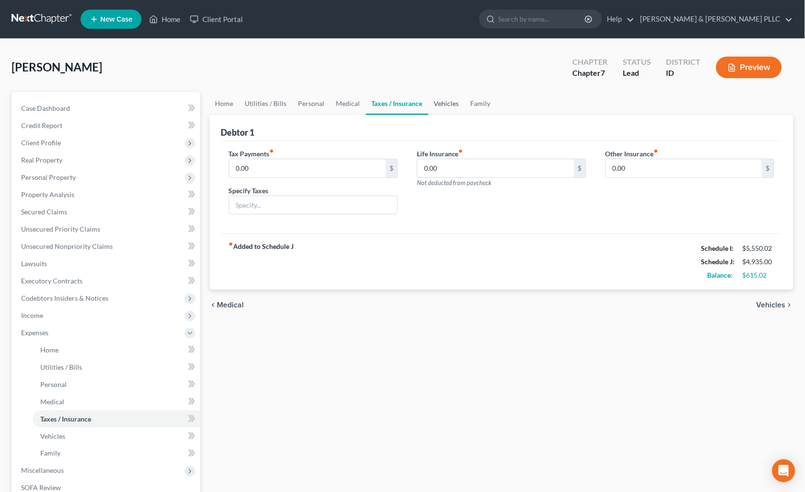
click at [447, 99] on link "Vehicles" at bounding box center [447, 103] width 36 height 23
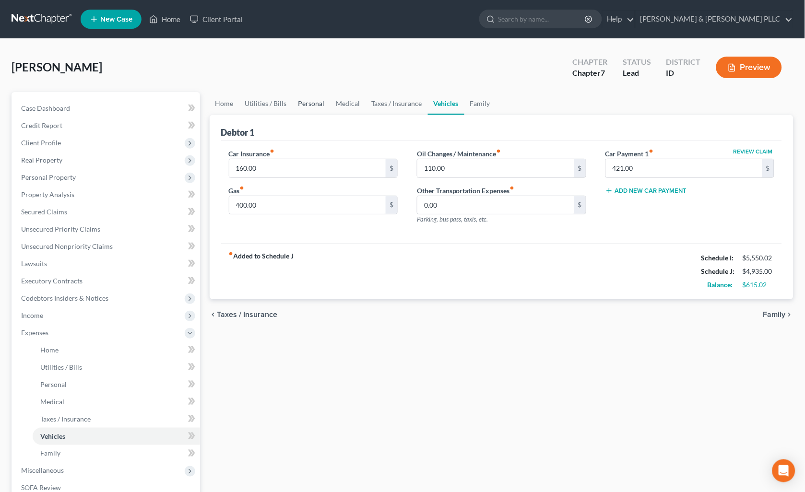
click at [311, 101] on link "Personal" at bounding box center [312, 103] width 38 height 23
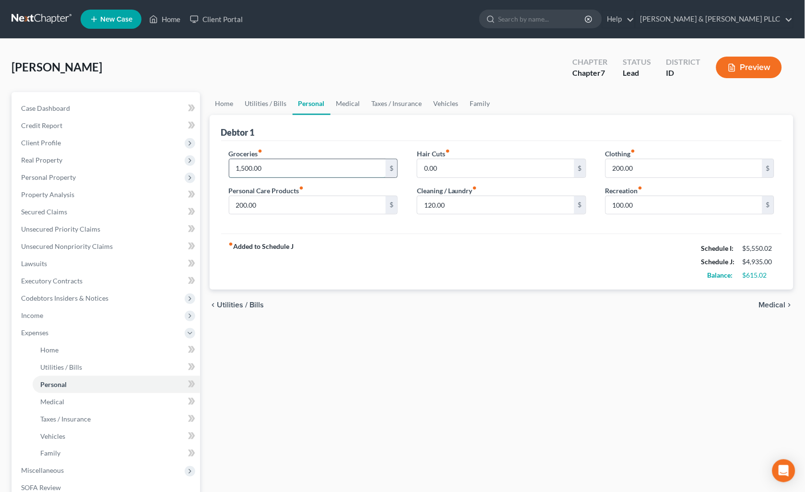
click at [294, 170] on input "1,500.00" at bounding box center [307, 168] width 157 height 18
click at [296, 165] on input "1,500.00" at bounding box center [307, 168] width 157 height 18
type input "1"
type input "2,000.00"
click at [428, 164] on input "0.00" at bounding box center [496, 168] width 157 height 18
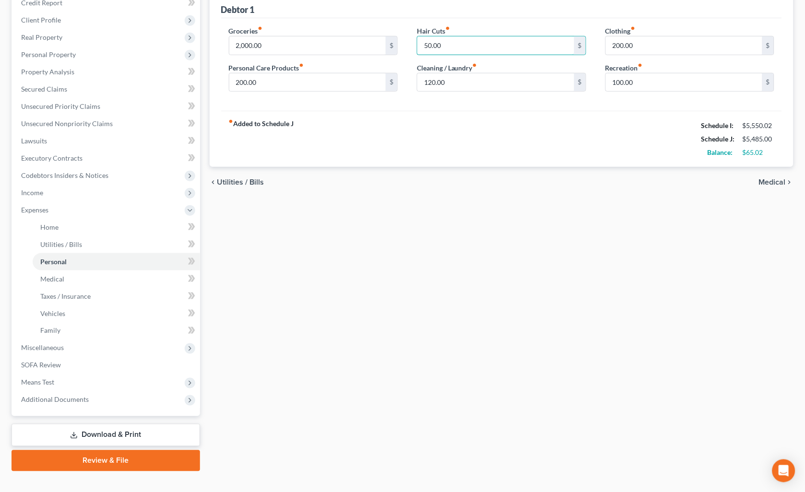
scroll to position [137, 0]
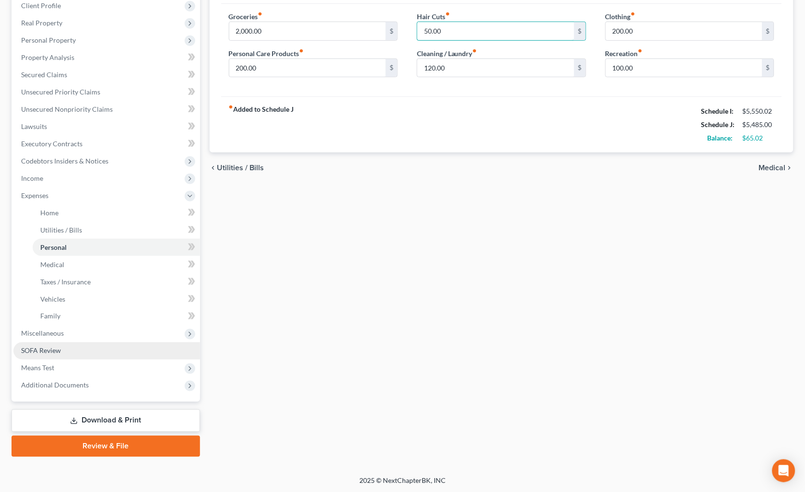
type input "50.00"
click at [54, 349] on span "SOFA Review" at bounding box center [41, 351] width 40 height 8
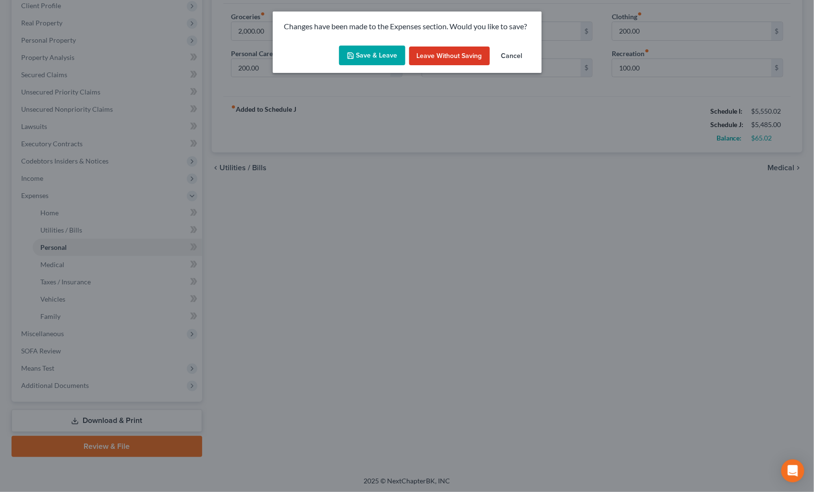
click at [367, 55] on button "Save & Leave" at bounding box center [372, 56] width 66 height 20
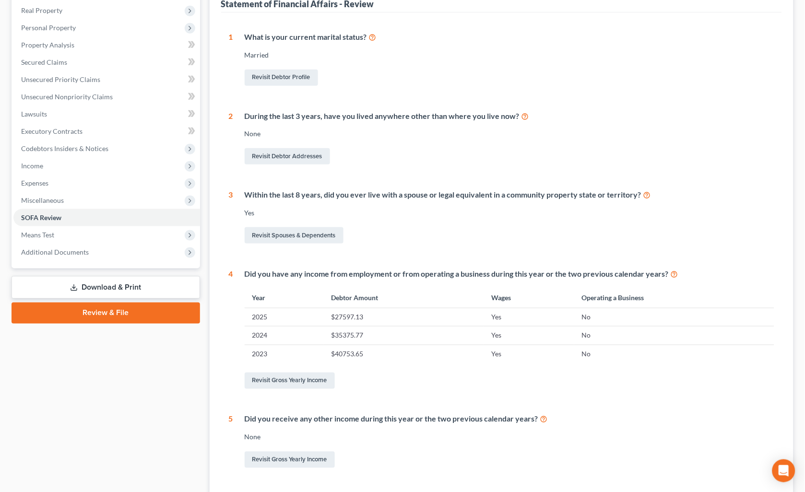
scroll to position [160, 0]
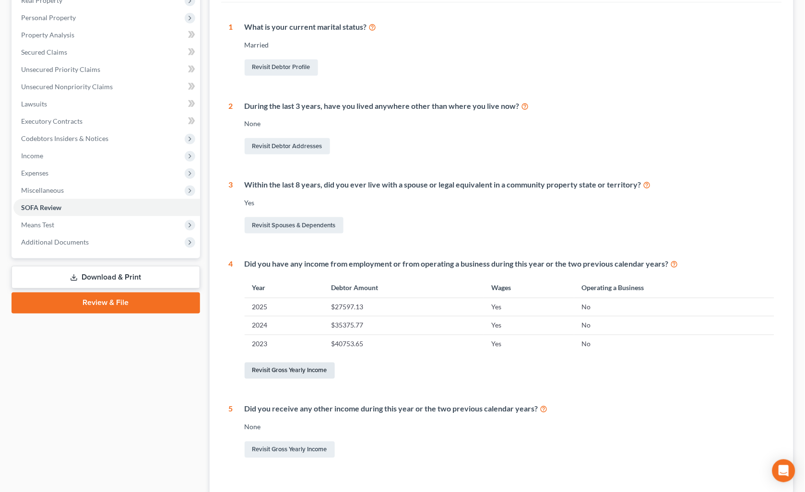
click at [299, 369] on link "Revisit Gross Yearly Income" at bounding box center [290, 371] width 90 height 16
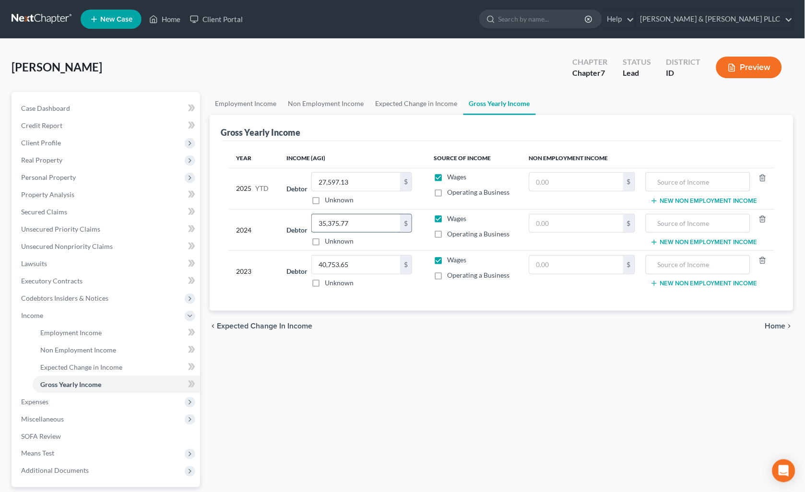
click at [379, 227] on input "35,375.77" at bounding box center [356, 224] width 88 height 18
type input "28,000.00"
click at [380, 267] on input "40,753.65" at bounding box center [356, 265] width 88 height 18
type input "3,000.00"
click at [54, 436] on span "SOFA Review" at bounding box center [41, 436] width 40 height 8
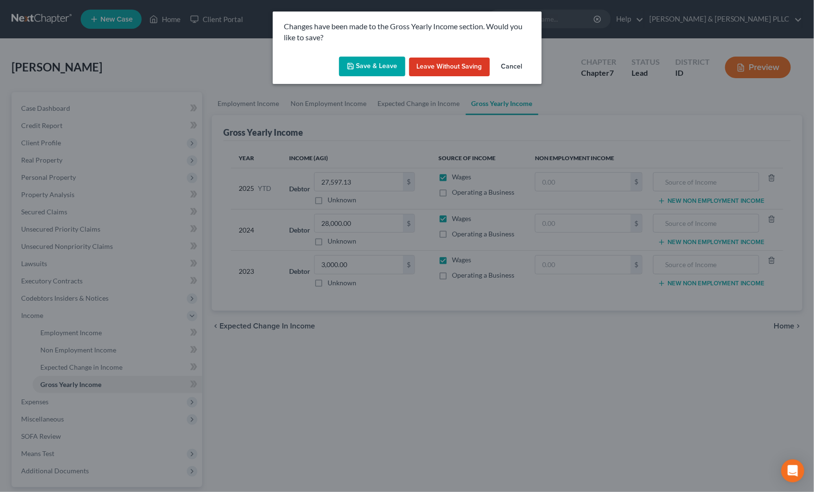
click at [383, 66] on button "Save & Leave" at bounding box center [372, 67] width 66 height 20
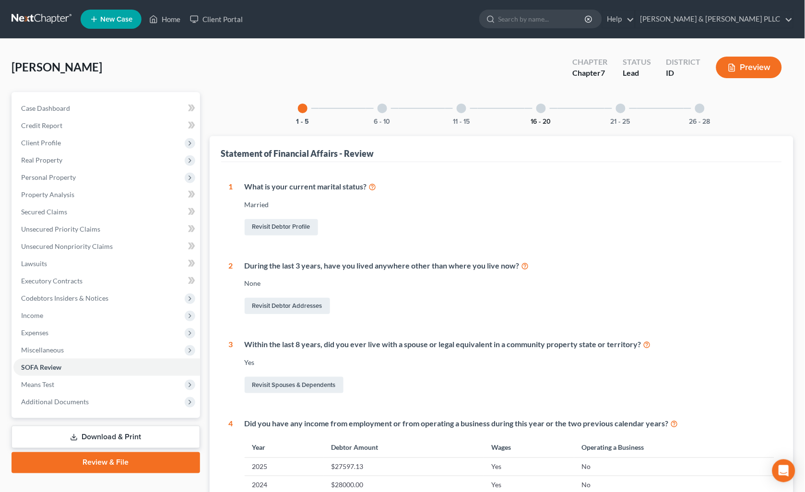
click at [534, 124] on button "16 - 20" at bounding box center [541, 122] width 20 height 7
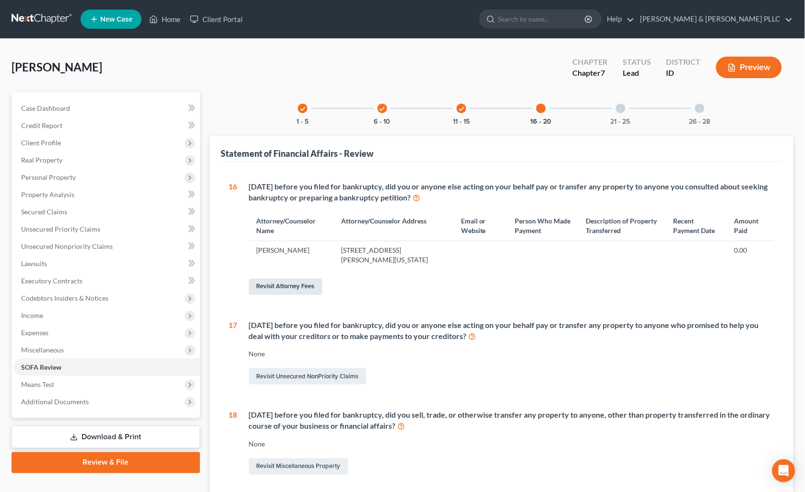
click at [304, 286] on link "Revisit Attorney Fees" at bounding box center [285, 287] width 73 height 16
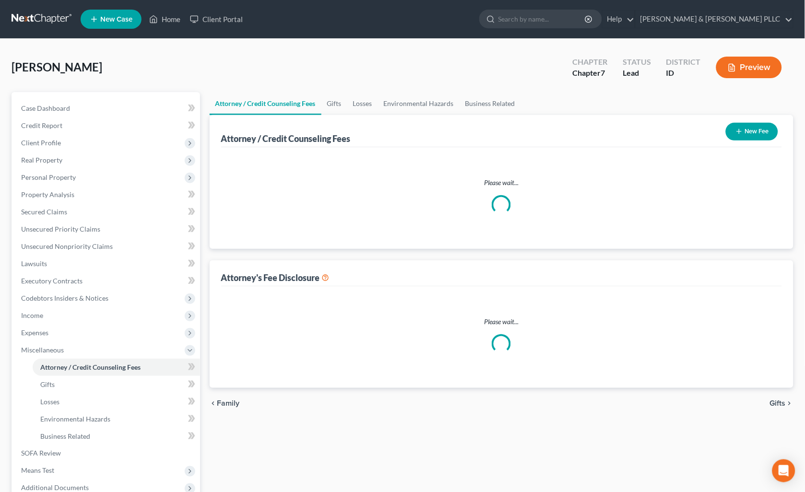
select select "0"
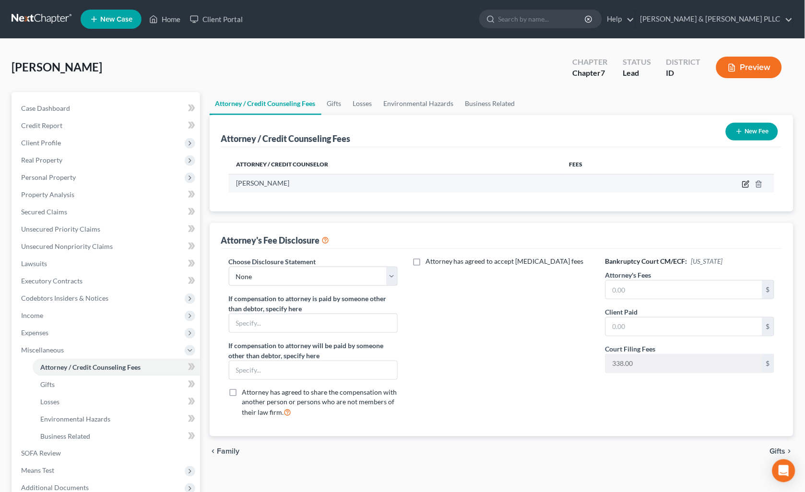
click at [749, 180] on icon "button" at bounding box center [747, 184] width 8 height 8
select select "13"
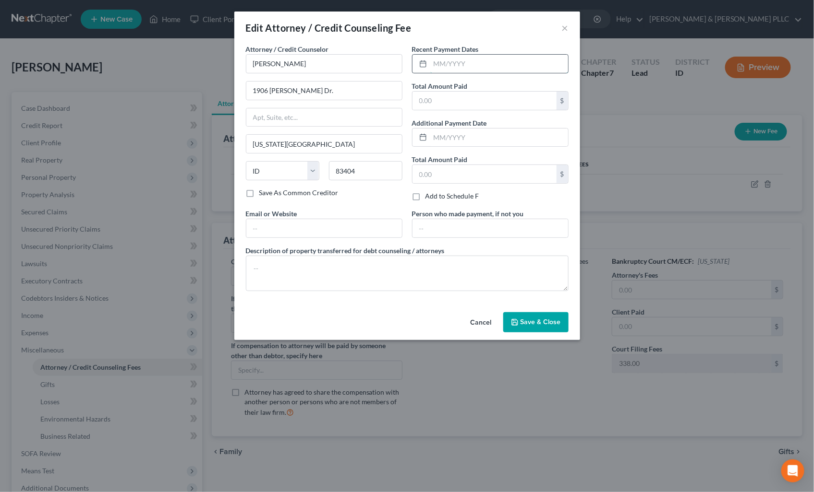
click at [514, 60] on input "text" at bounding box center [499, 64] width 138 height 18
type input "10/2025"
click at [498, 97] on input "text" at bounding box center [484, 101] width 144 height 18
type input "500.00"
click at [550, 313] on button "Save & Close" at bounding box center [535, 322] width 65 height 20
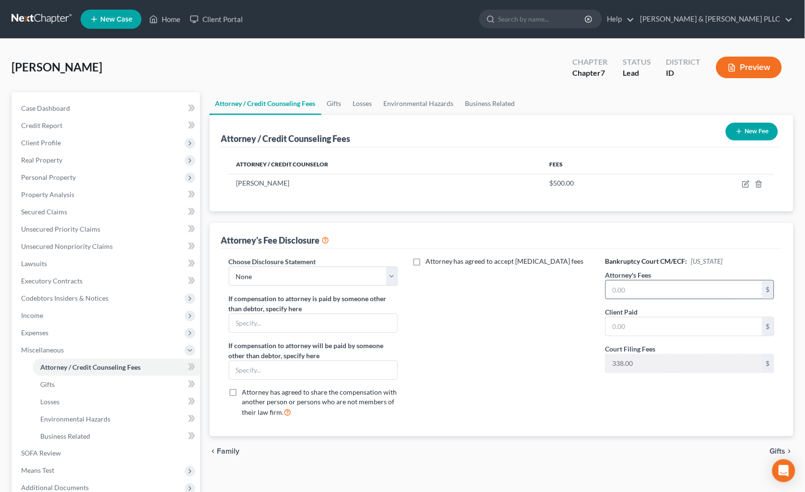
click at [629, 285] on input "text" at bounding box center [684, 290] width 157 height 18
type input "2,183.00"
click at [612, 322] on input "text" at bounding box center [684, 327] width 157 height 18
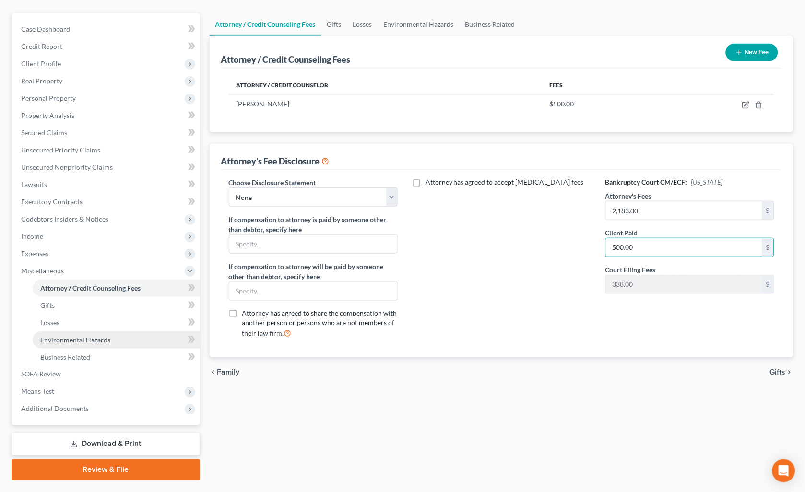
scroll to position [103, 0]
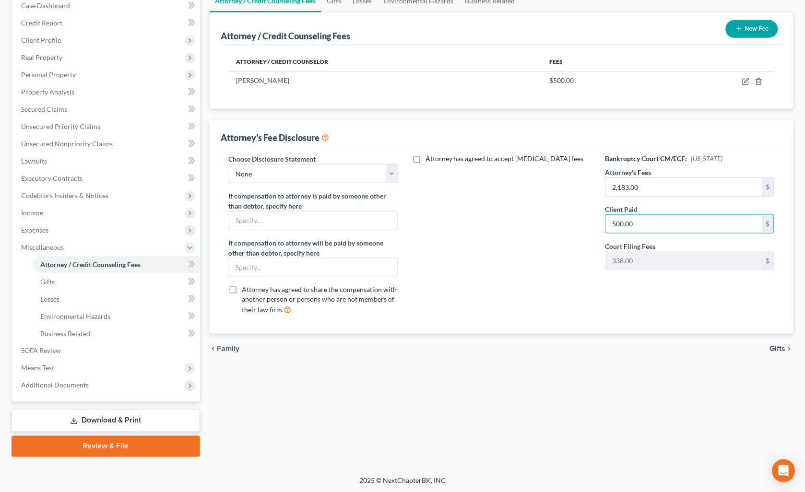
type input "500.00"
drag, startPoint x: 144, startPoint y: 414, endPoint x: 169, endPoint y: 404, distance: 27.1
click at [144, 414] on link "Download & Print" at bounding box center [106, 421] width 189 height 23
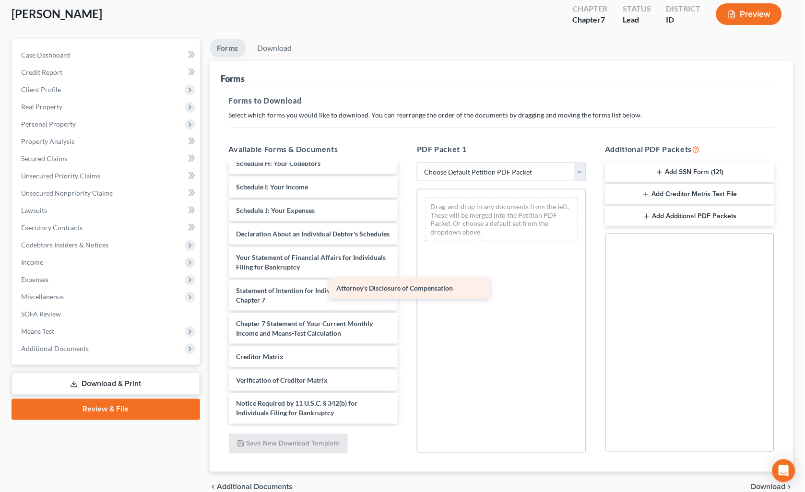
scroll to position [224, 0]
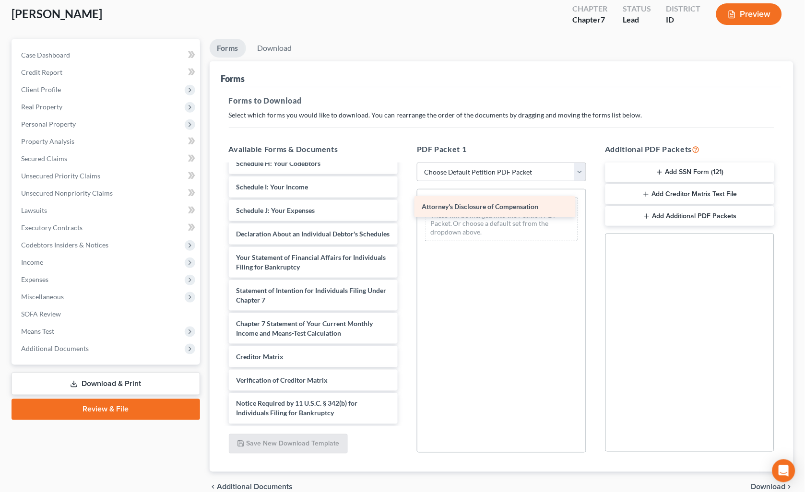
drag, startPoint x: 344, startPoint y: 410, endPoint x: 530, endPoint y: 204, distance: 278.0
click at [406, 204] on div "Attorney's Disclosure of Compensation Voluntary Petition for Individuals Filing…" at bounding box center [313, 187] width 185 height 474
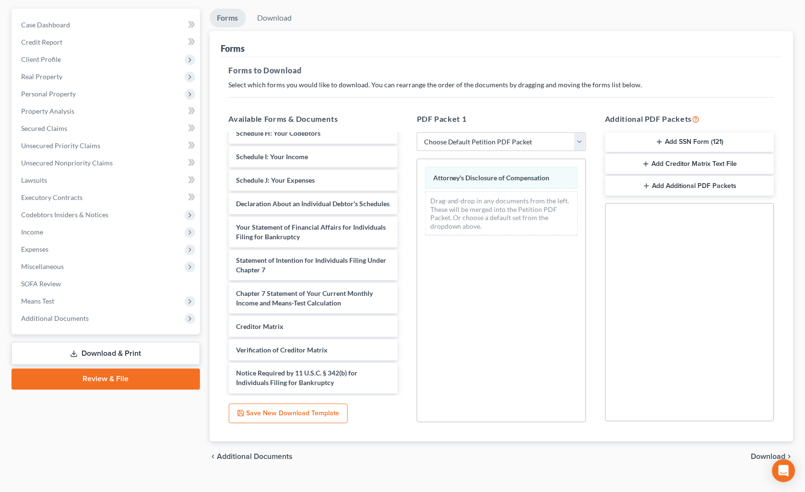
scroll to position [100, 0]
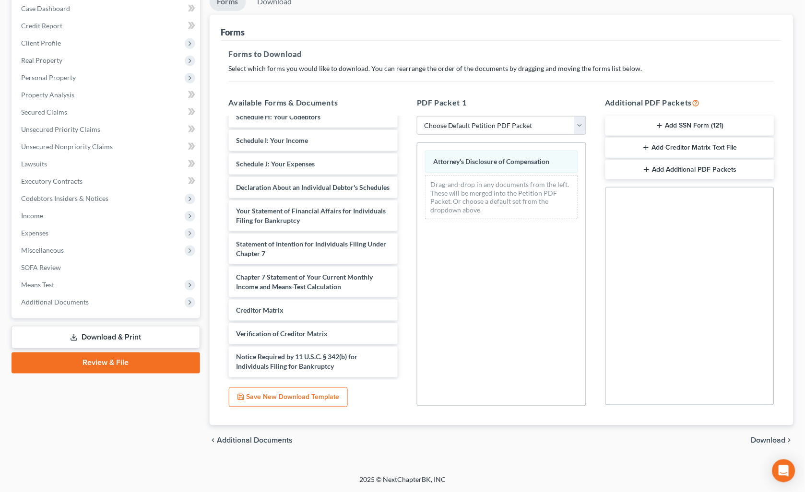
click at [780, 440] on span "Download" at bounding box center [769, 441] width 35 height 8
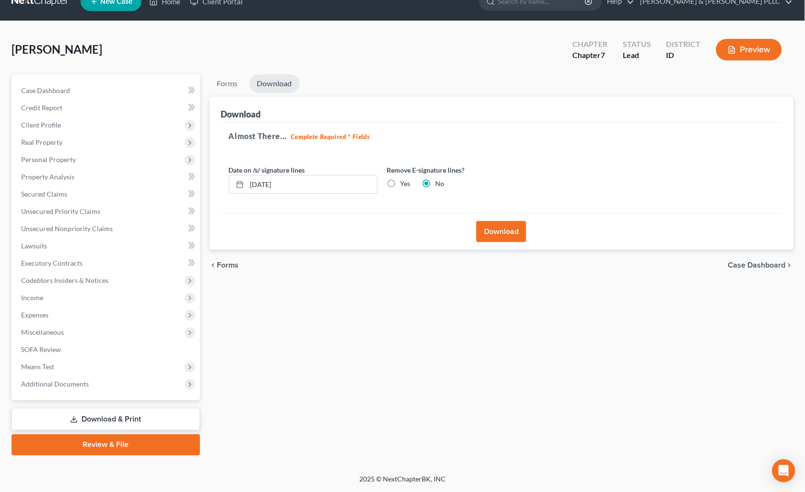
scroll to position [16, 0]
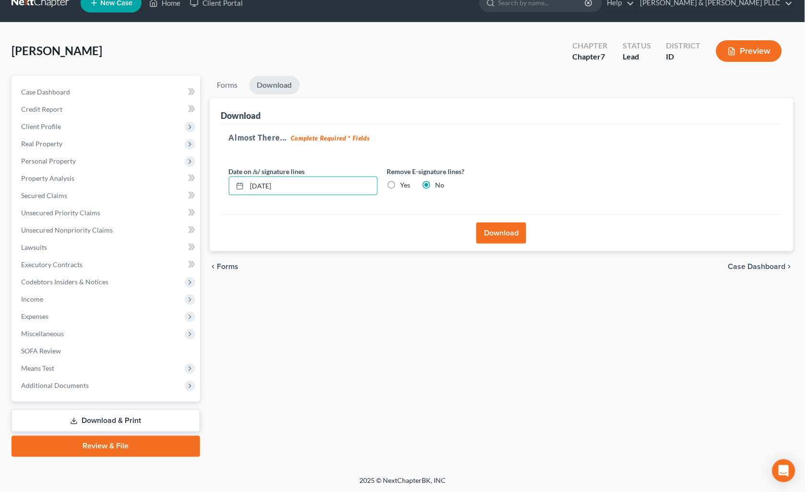
drag, startPoint x: 308, startPoint y: 185, endPoint x: -2, endPoint y: 185, distance: 310.1
click at [0, 185] on html "Home New Case Client Portal Tolson & Wayment PLLC holly@aaronjtolsonlaw.com My …" at bounding box center [402, 239] width 805 height 510
click at [401, 183] on label "Yes" at bounding box center [406, 185] width 10 height 10
click at [405, 183] on input "Yes" at bounding box center [408, 183] width 6 height 6
radio input "true"
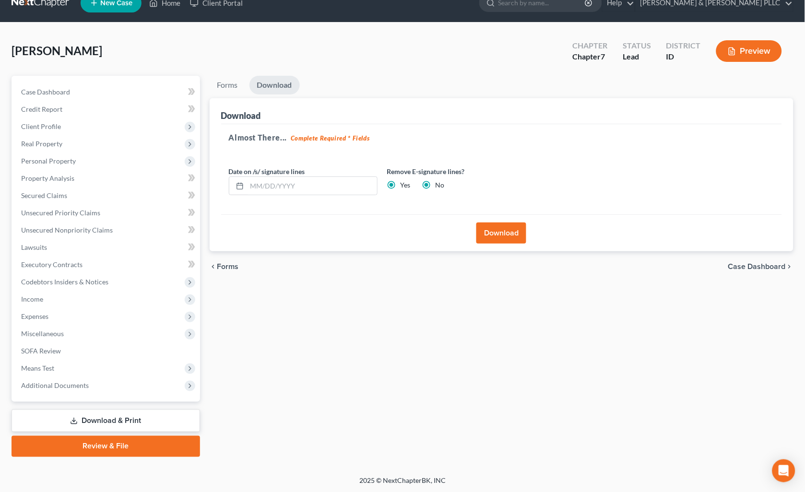
radio input "false"
click at [505, 231] on button "Download" at bounding box center [502, 233] width 50 height 21
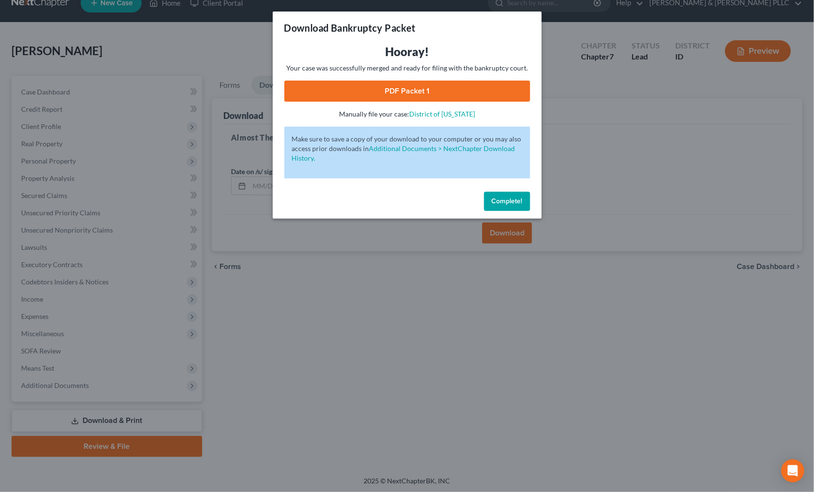
click at [473, 89] on link "PDF Packet 1" at bounding box center [407, 91] width 246 height 21
drag, startPoint x: 504, startPoint y: 199, endPoint x: 470, endPoint y: 213, distance: 36.4
click at [504, 199] on span "Complete!" at bounding box center [507, 201] width 31 height 8
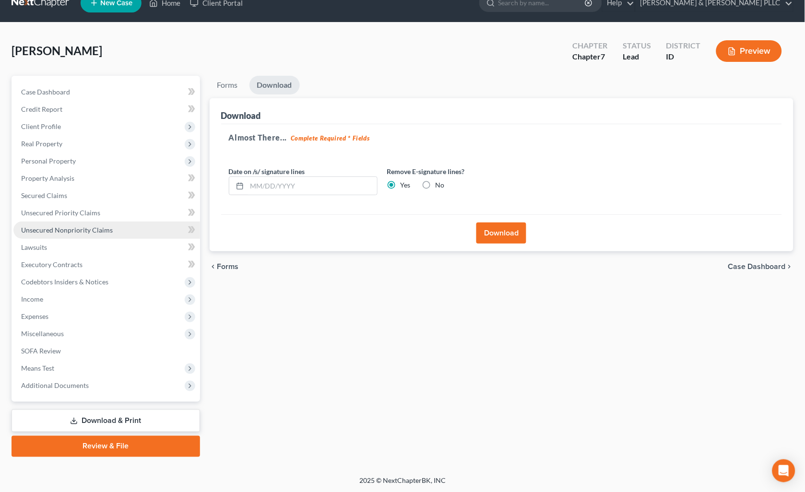
click at [74, 229] on span "Unsecured Nonpriority Claims" at bounding box center [67, 230] width 92 height 8
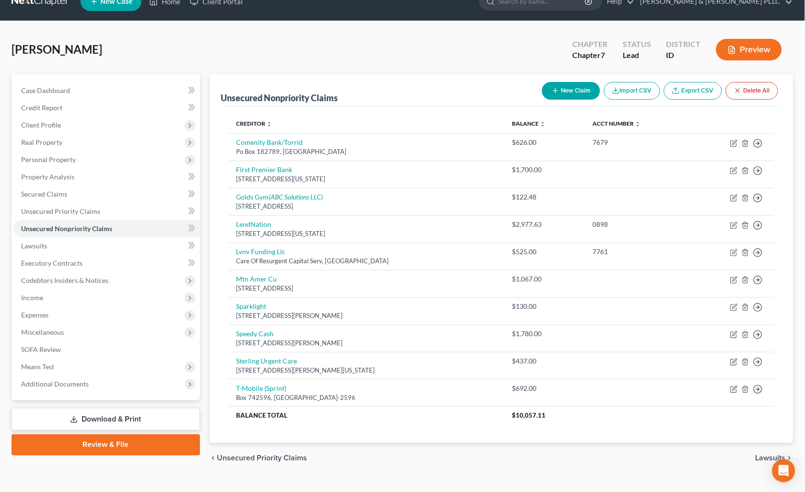
scroll to position [36, 0]
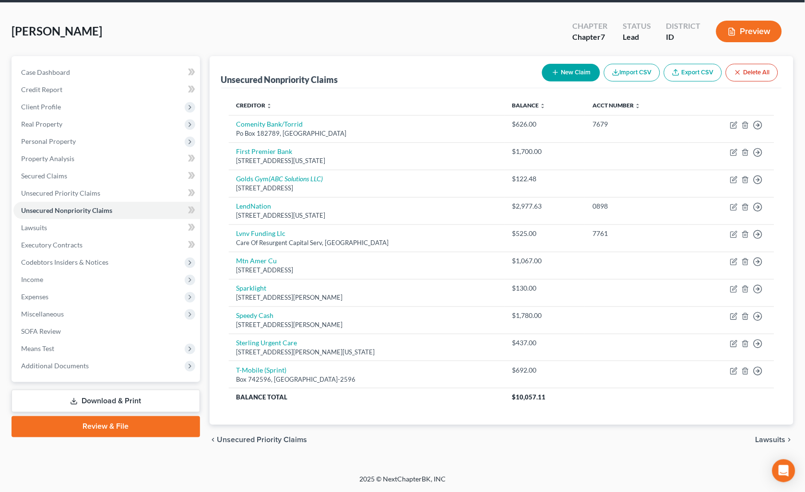
click at [150, 420] on link "Review & File" at bounding box center [106, 427] width 189 height 21
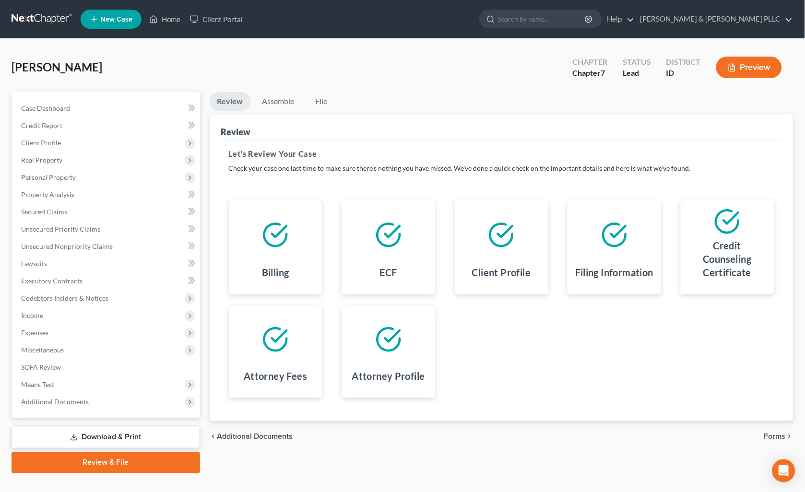
click at [247, 434] on span "Additional Documents" at bounding box center [255, 437] width 76 height 8
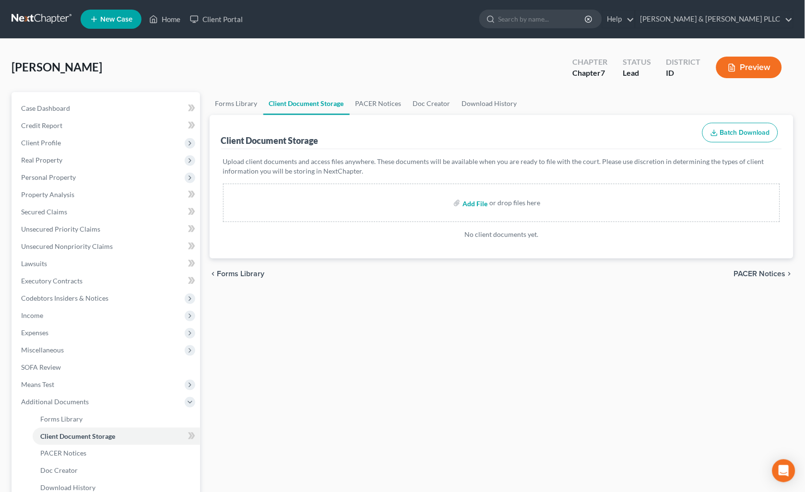
click at [472, 204] on input "file" at bounding box center [474, 202] width 23 height 17
type input "C:\fakepath\Certificate of Counseling.pdf"
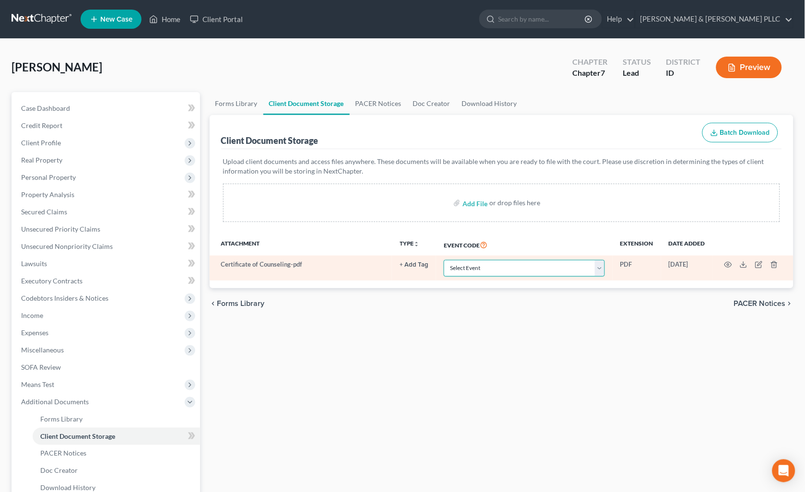
click at [603, 265] on select "Select Event Certificate of Credit Counseling Chapter 13 Calculation of Disposa…" at bounding box center [524, 268] width 161 height 17
select select "0"
click at [444, 260] on select "Select Event Certificate of Credit Counseling Chapter 13 Calculation of Disposa…" at bounding box center [524, 268] width 161 height 17
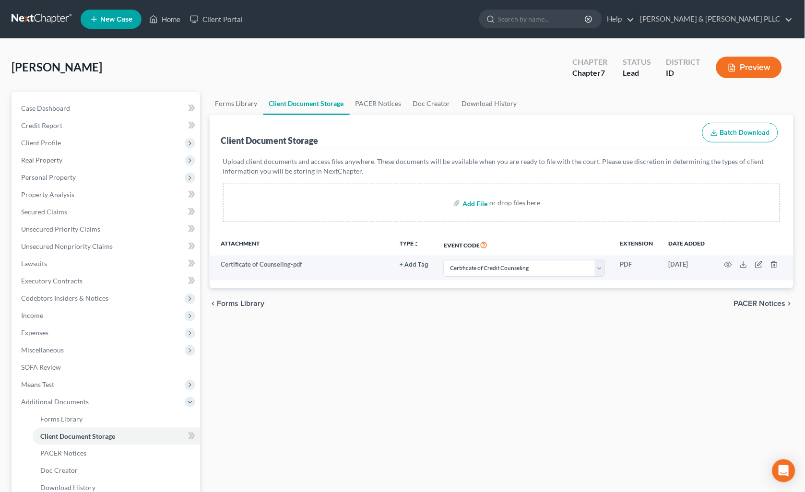
click at [471, 199] on input "file" at bounding box center [474, 202] width 23 height 17
click at [472, 206] on input "file" at bounding box center [474, 202] width 23 height 17
type input "C:\fakepath\Disclosure of Attorney Compensation.pdf"
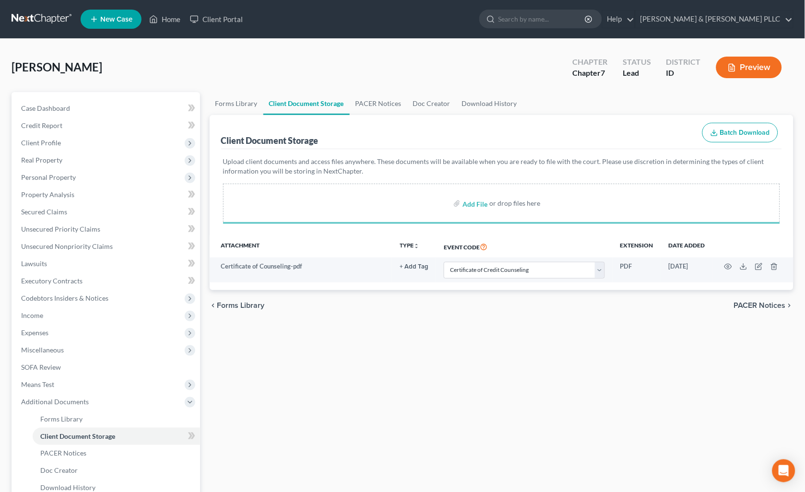
select select "0"
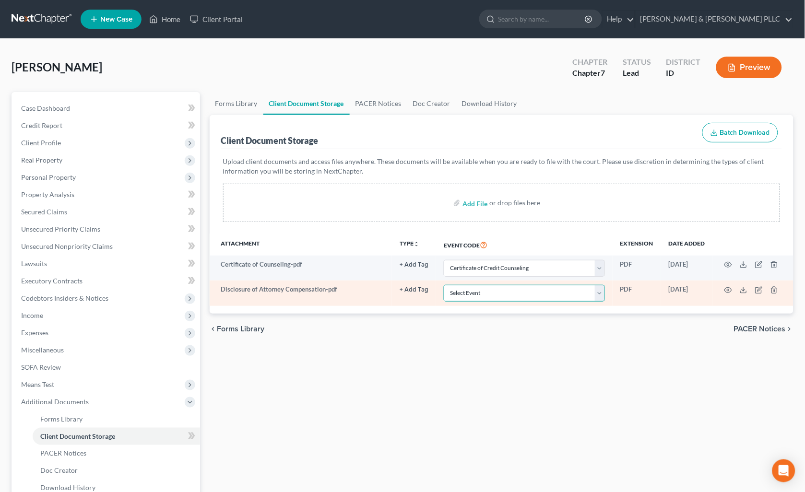
click at [600, 296] on select "Select Event Certificate of Credit Counseling Chapter 13 Calculation of Disposa…" at bounding box center [524, 293] width 161 height 17
select select "6"
click at [444, 285] on select "Select Event Certificate of Credit Counseling Chapter 13 Calculation of Disposa…" at bounding box center [524, 293] width 161 height 17
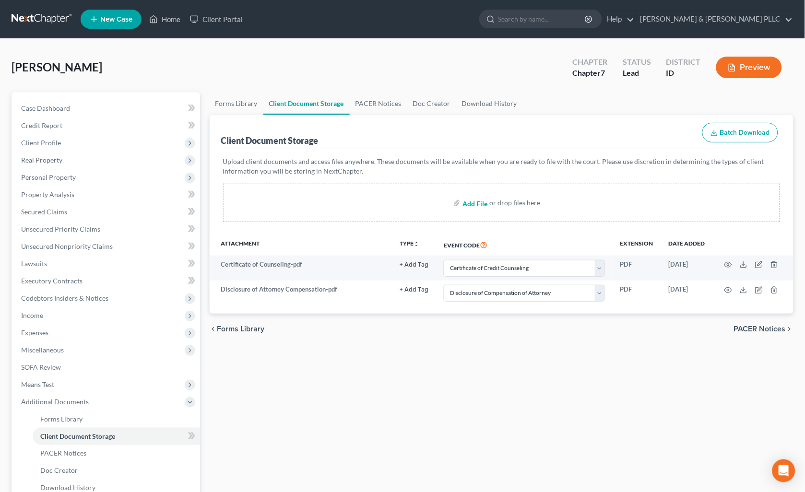
click at [474, 205] on input "file" at bounding box center [474, 202] width 23 height 17
type input "C:\fakepath\Means Test.pdf"
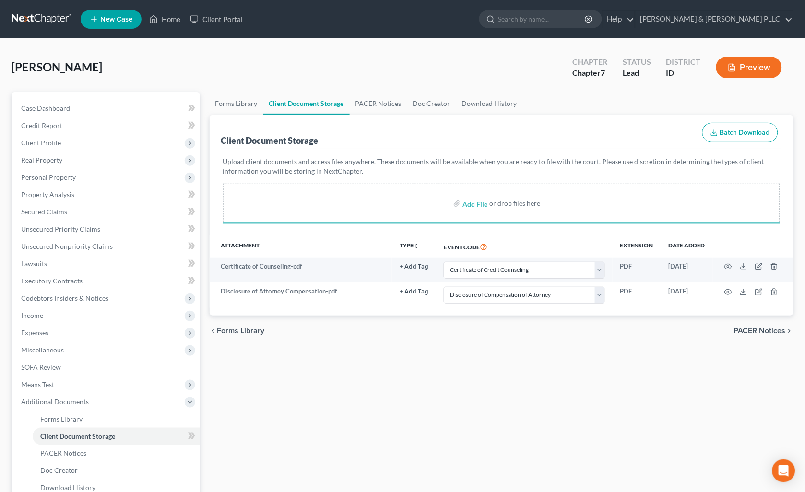
select select "0"
select select "6"
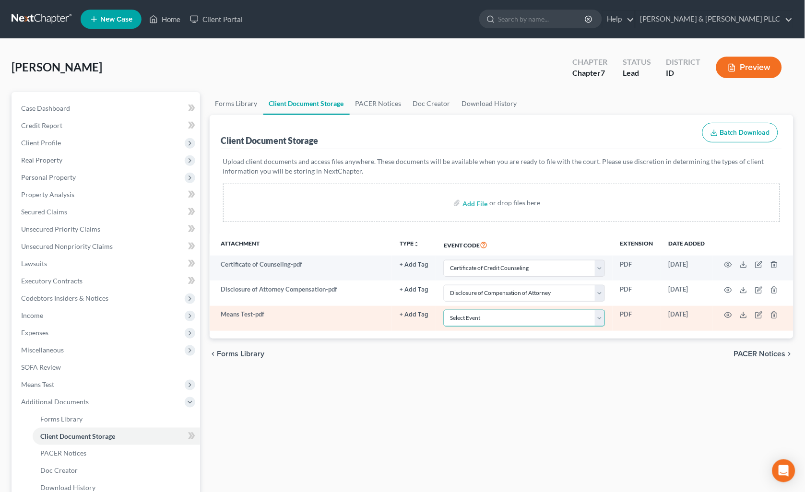
drag, startPoint x: 601, startPoint y: 319, endPoint x: 595, endPoint y: 323, distance: 7.2
click at [600, 319] on select "Select Event Certificate of Credit Counseling Chapter 13 Calculation of Disposa…" at bounding box center [524, 318] width 161 height 17
select select "5"
click at [444, 310] on select "Select Event Certificate of Credit Counseling Chapter 13 Calculation of Disposa…" at bounding box center [524, 318] width 161 height 17
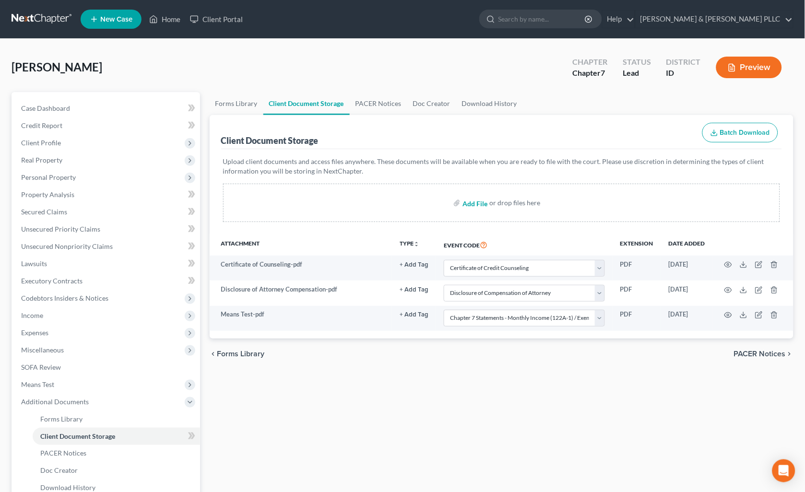
click at [477, 204] on input "file" at bounding box center [474, 202] width 23 height 17
type input "C:\fakepath\Signature Pages.pdf"
select select "0"
select select "6"
select select "5"
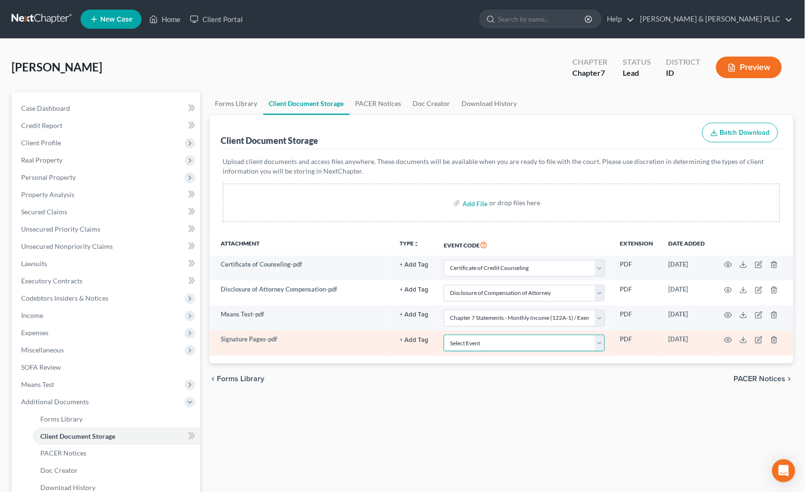
click at [601, 344] on select "Select Event Certificate of Credit Counseling Chapter 13 Calculation of Disposa…" at bounding box center [524, 343] width 161 height 17
select select "9"
click at [444, 335] on select "Select Event Certificate of Credit Counseling Chapter 13 Calculation of Disposa…" at bounding box center [524, 343] width 161 height 17
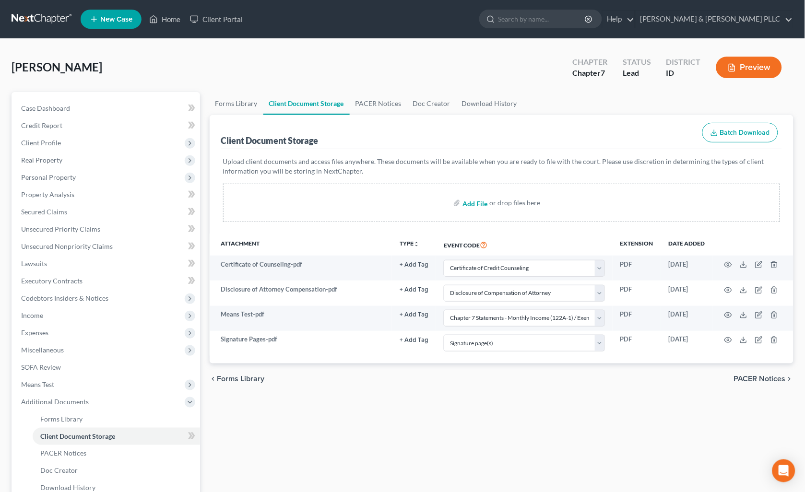
click at [469, 200] on input "file" at bounding box center [474, 202] width 23 height 17
type input "C:\fakepath\Statement of Domestic Support.pdf"
select select "0"
select select "6"
select select "5"
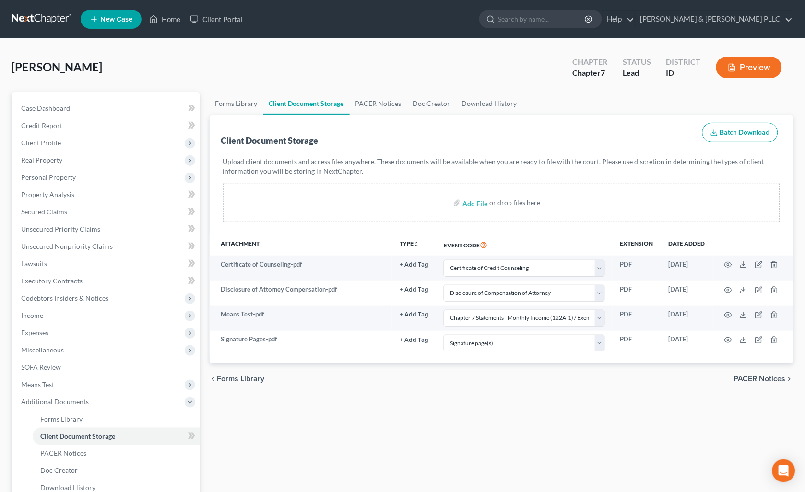
select select "9"
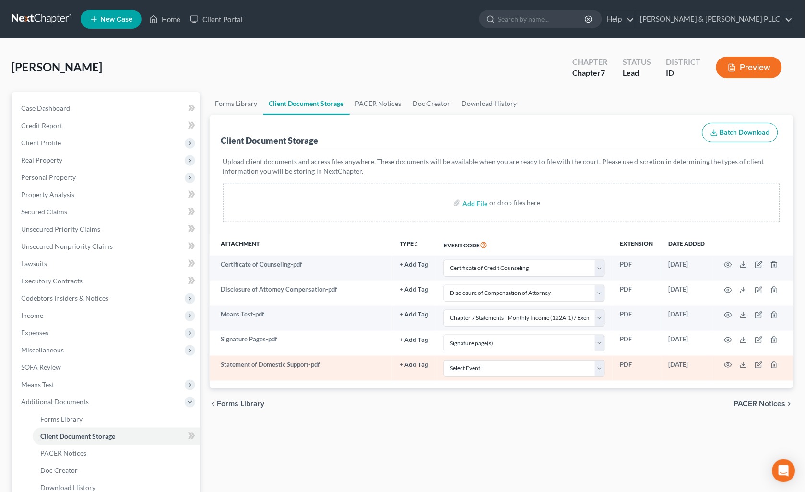
click at [597, 357] on td "Select Event Certificate of Credit Counseling Chapter 13 Calculation of Disposa…" at bounding box center [524, 368] width 177 height 25
click at [597, 365] on select "Select Event Certificate of Credit Counseling Chapter 13 Calculation of Disposa…" at bounding box center [524, 368] width 161 height 17
select select "10"
click at [444, 360] on select "Select Event Certificate of Credit Counseling Chapter 13 Calculation of Disposa…" at bounding box center [524, 368] width 161 height 17
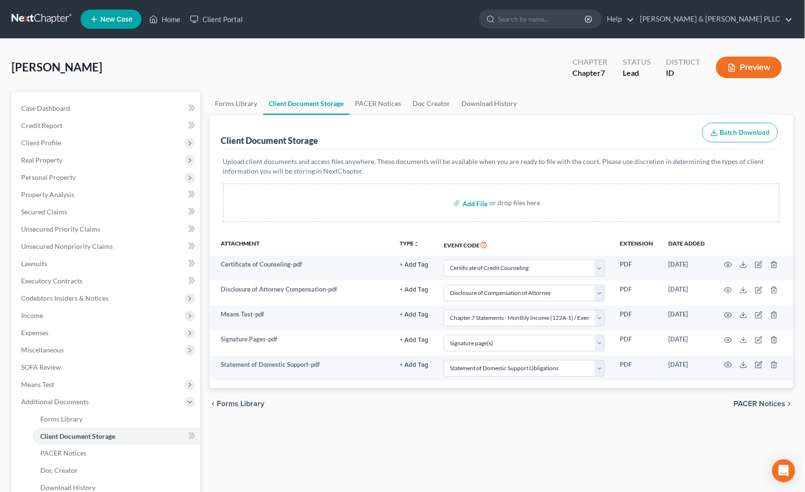
click at [475, 203] on input "file" at bounding box center [474, 202] width 23 height 17
type input "C:\fakepath\Paystubs - Kyle.pdf"
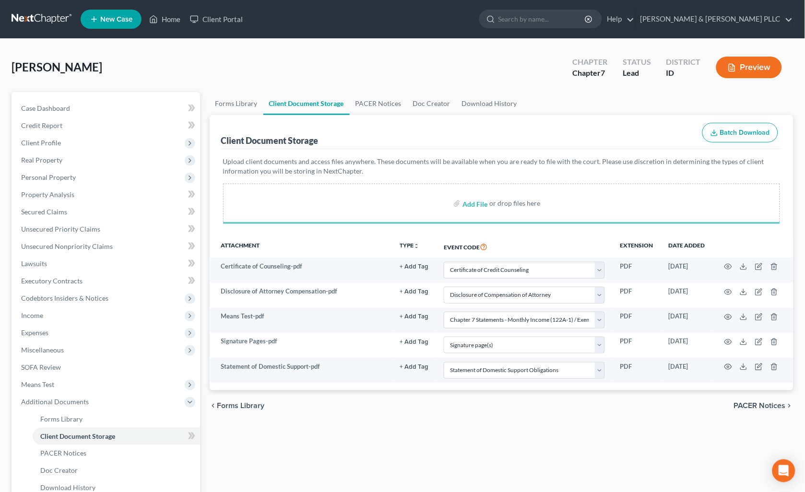
select select "0"
select select "6"
select select "5"
select select "9"
select select "10"
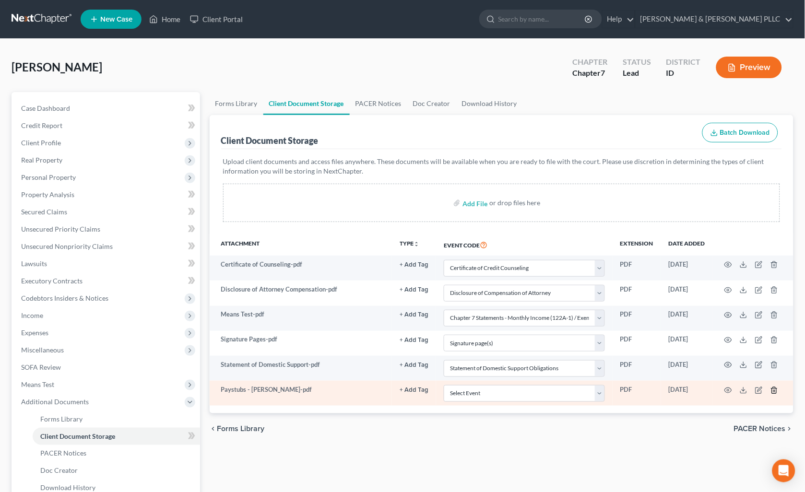
click at [775, 391] on line "button" at bounding box center [775, 391] width 0 height 2
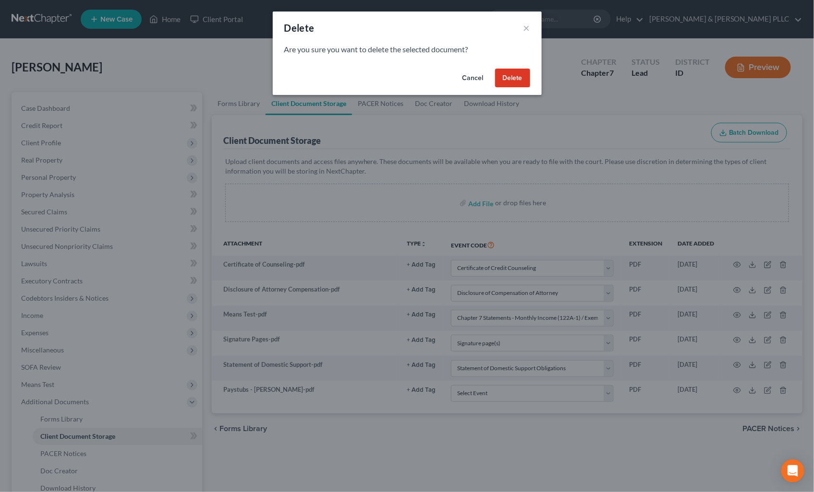
click at [510, 78] on button "Delete" at bounding box center [512, 78] width 35 height 19
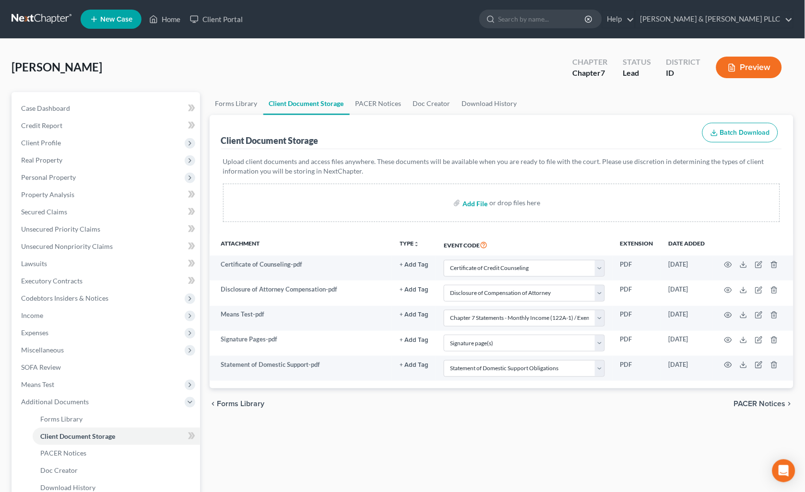
click at [468, 203] on input "file" at bounding box center [474, 202] width 23 height 17
type input "C:\fakepath\03.01.25 - 03.15.25.pdf"
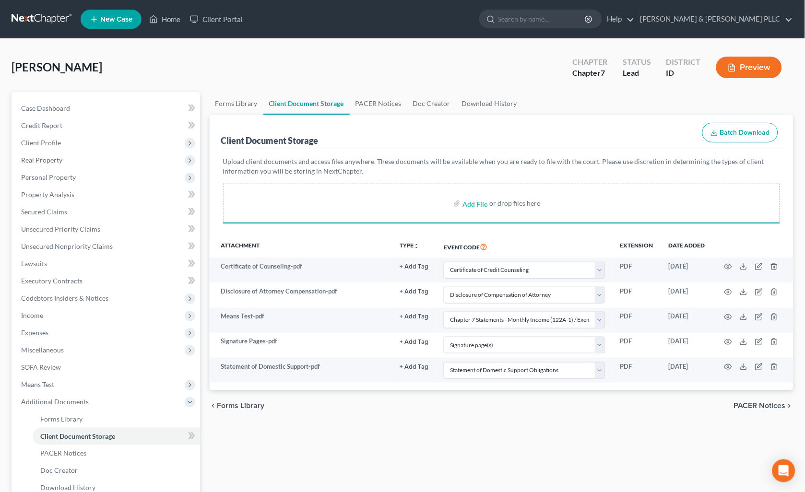
select select "0"
select select "6"
select select "5"
select select "9"
select select "10"
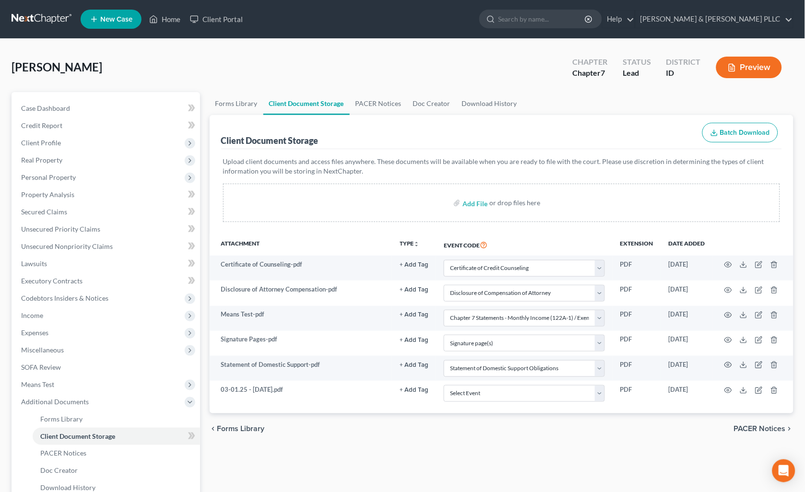
click at [468, 69] on div "Heinle, Bridgette Upgraded Chapter Chapter 7 Status Lead District ID Preview" at bounding box center [403, 71] width 782 height 42
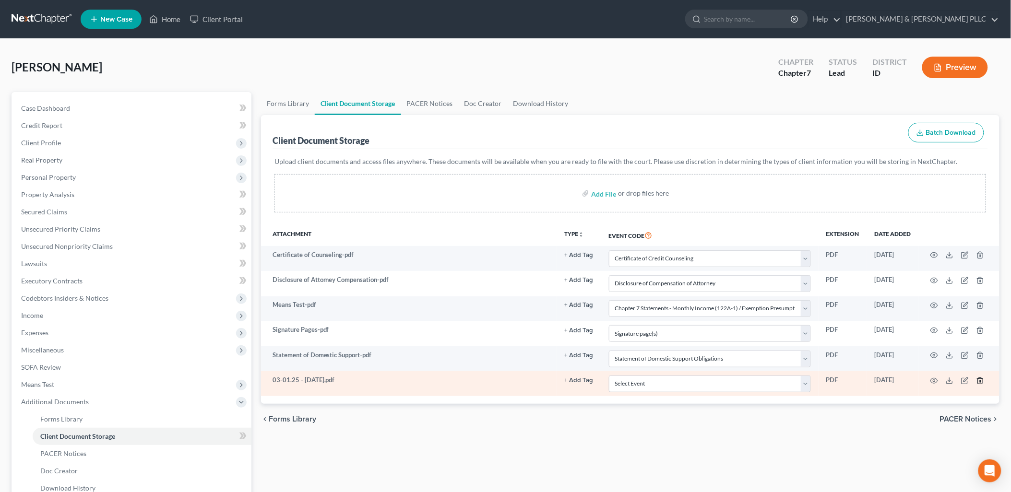
click at [980, 377] on icon "button" at bounding box center [981, 381] width 8 height 8
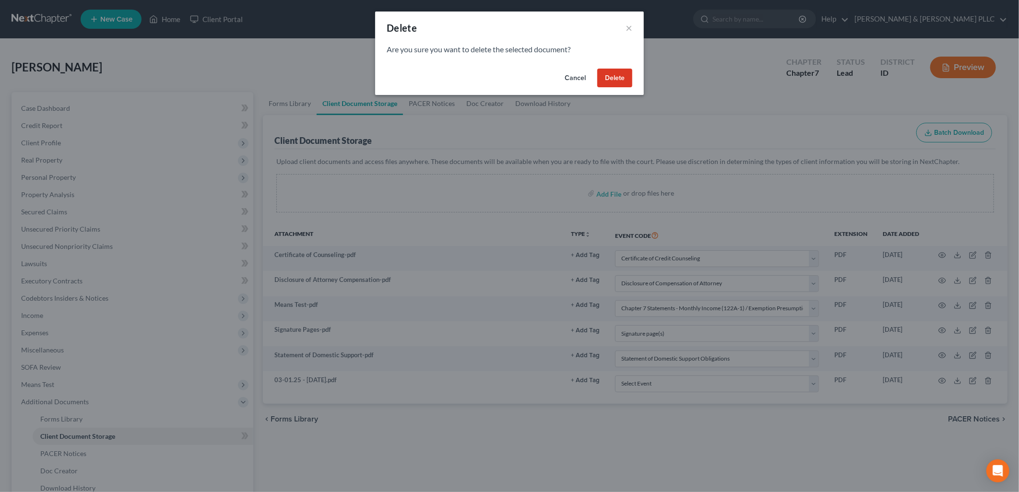
drag, startPoint x: 618, startPoint y: 72, endPoint x: 638, endPoint y: 123, distance: 54.7
click at [618, 72] on button "Delete" at bounding box center [615, 78] width 35 height 19
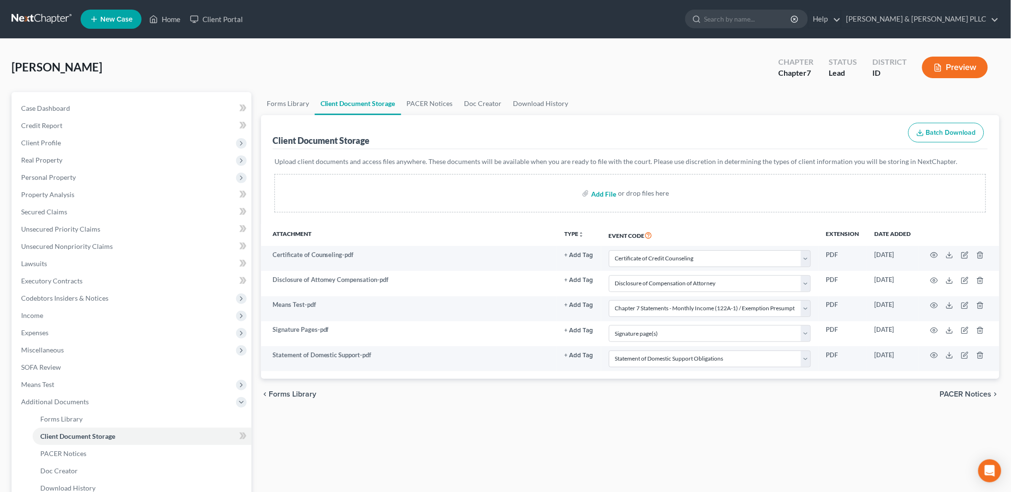
click at [603, 193] on input "file" at bounding box center [602, 193] width 23 height 17
type input "C:\fakepath\Paystubs Combined - Bridgette.pdf"
select select "0"
select select "6"
select select "5"
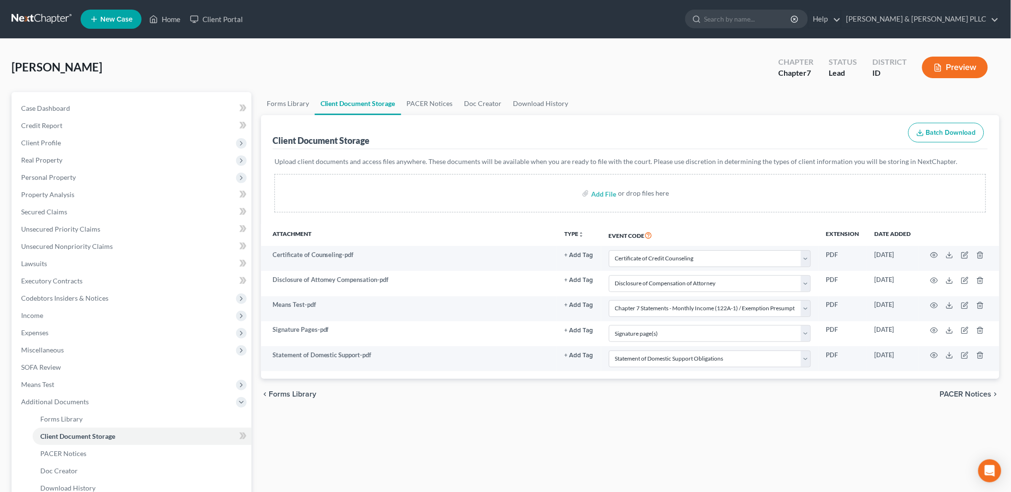
select select "9"
select select "10"
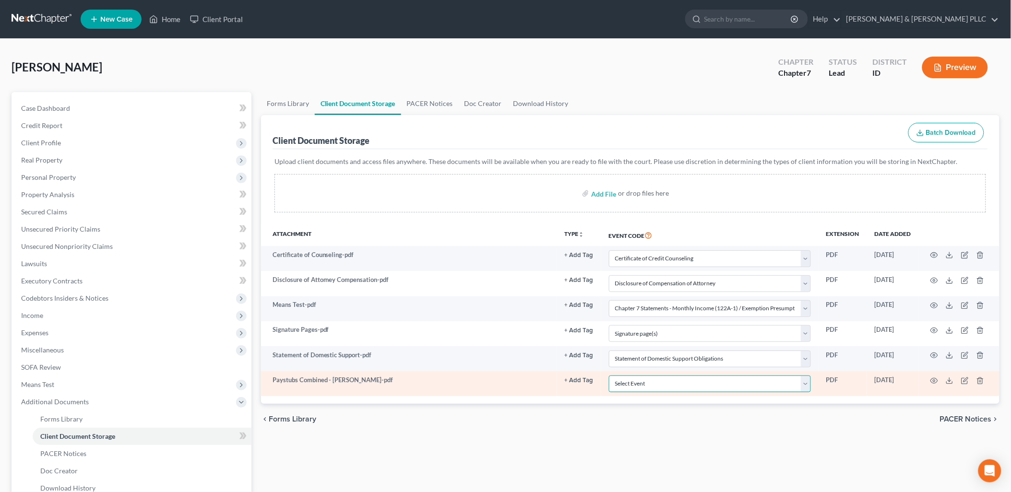
click at [810, 389] on select "Select Event Certificate of Credit Counseling Chapter 13 Calculation of Disposa…" at bounding box center [710, 384] width 202 height 17
select select "7"
click at [609, 376] on select "Select Event Certificate of Credit Counseling Chapter 13 Calculation of Disposa…" at bounding box center [710, 384] width 202 height 17
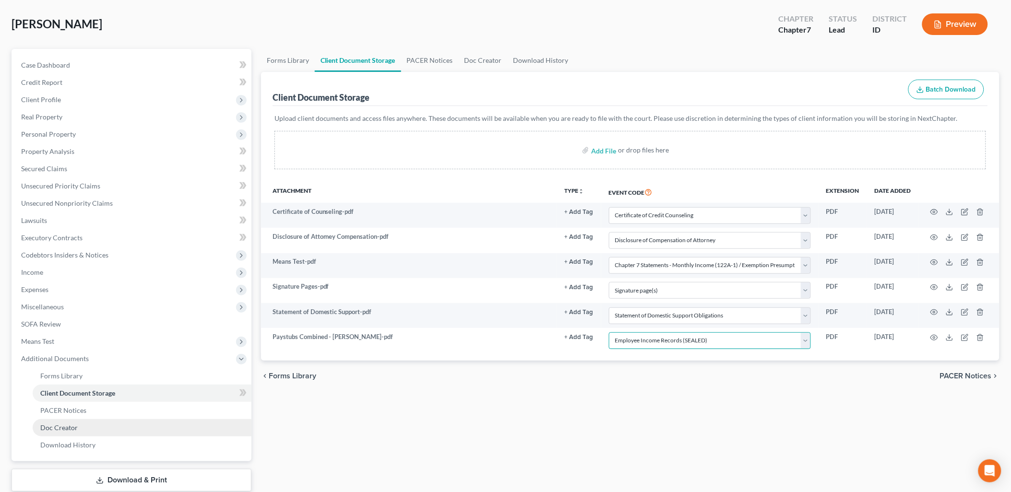
scroll to position [103, 0]
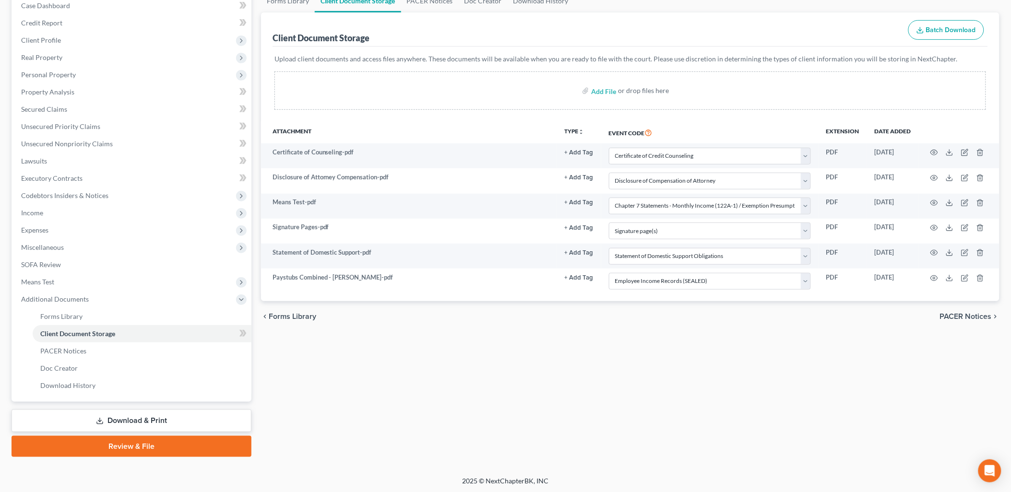
drag, startPoint x: 171, startPoint y: 439, endPoint x: 189, endPoint y: 435, distance: 18.6
click at [171, 439] on link "Review & File" at bounding box center [132, 446] width 240 height 21
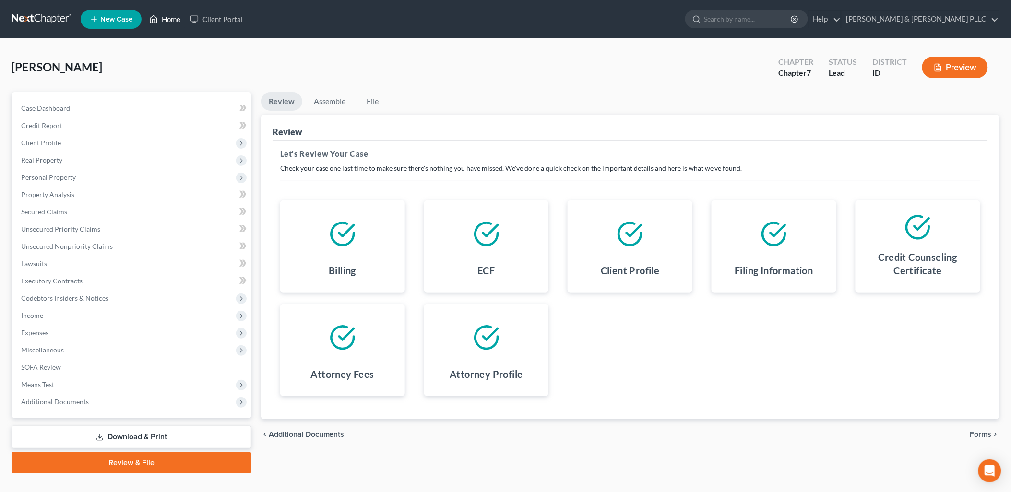
click at [171, 17] on link "Home" at bounding box center [164, 19] width 41 height 17
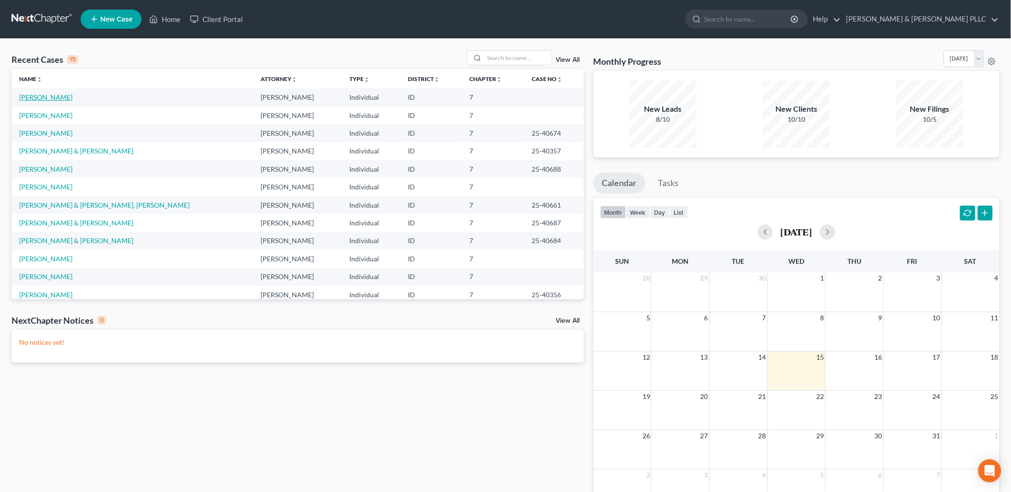
click at [45, 95] on link "Heinle, Bridgette" at bounding box center [45, 97] width 53 height 8
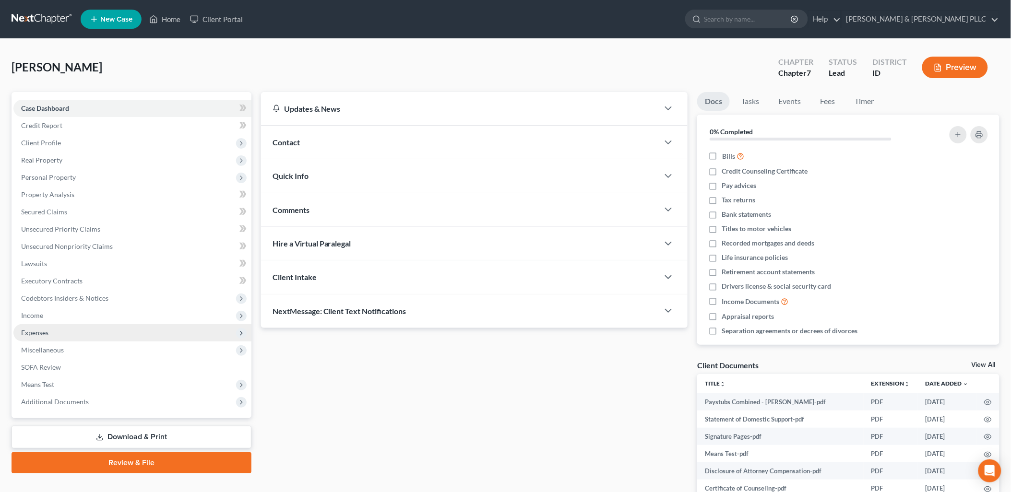
click at [31, 334] on span "Expenses" at bounding box center [34, 333] width 27 height 8
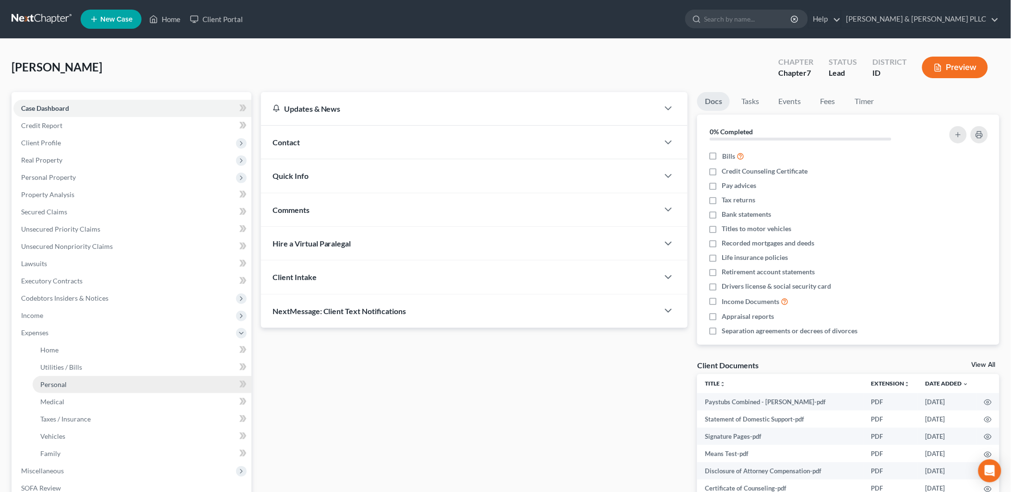
click at [57, 385] on span "Personal" at bounding box center [53, 385] width 26 height 8
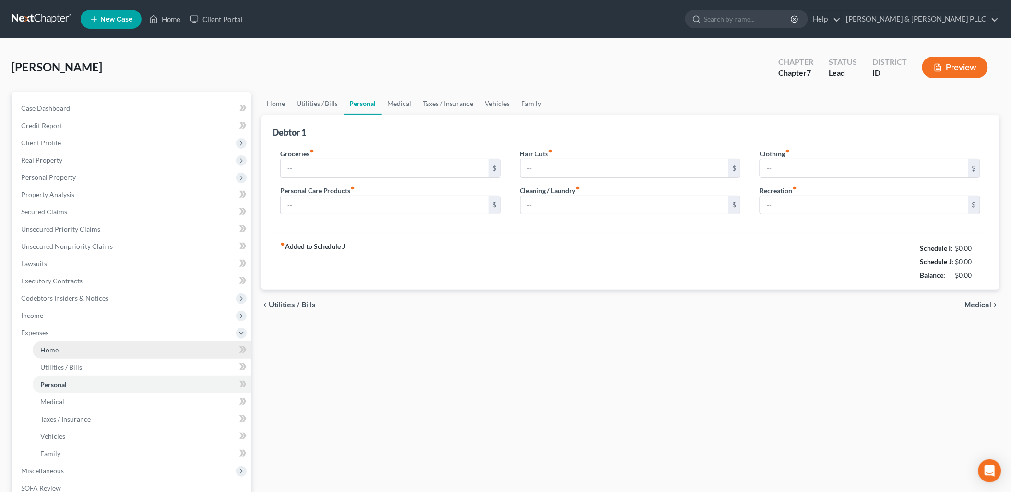
type input "2,000.00"
type input "200.00"
type input "50.00"
type input "120.00"
type input "200.00"
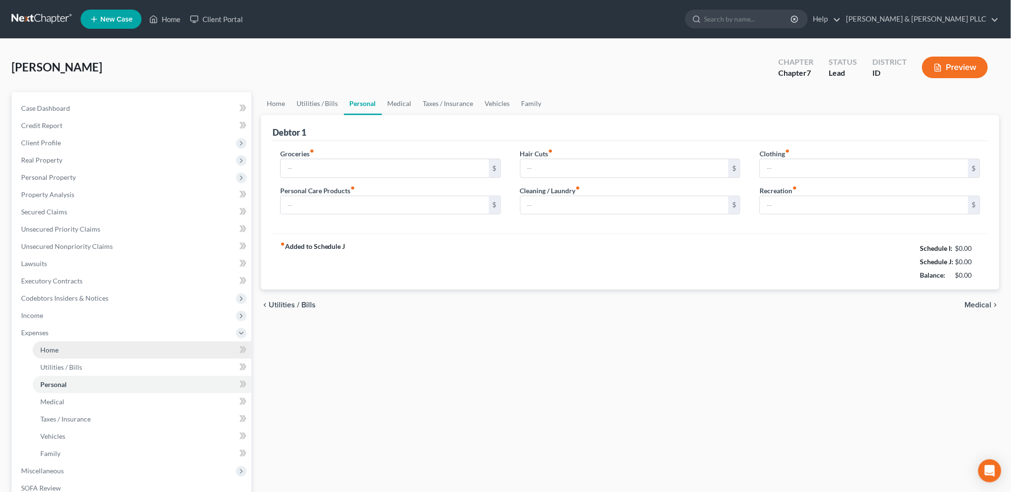
type input "100.00"
click at [322, 171] on input "2,000.00" at bounding box center [385, 168] width 208 height 18
type input "1,500.00"
click at [522, 103] on link "Family" at bounding box center [532, 103] width 32 height 23
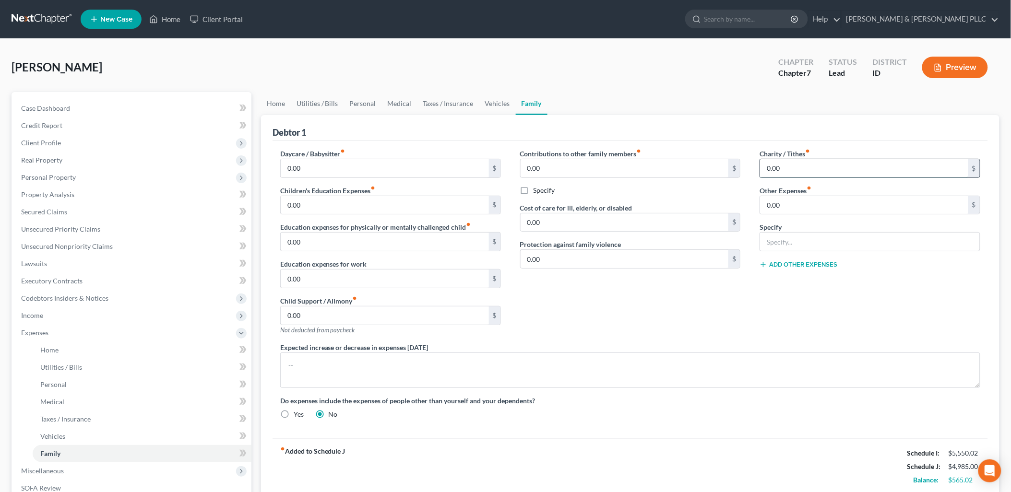
click at [778, 166] on input "0.00" at bounding box center [864, 168] width 208 height 18
type input "400.00"
click at [281, 103] on link "Home" at bounding box center [276, 103] width 30 height 23
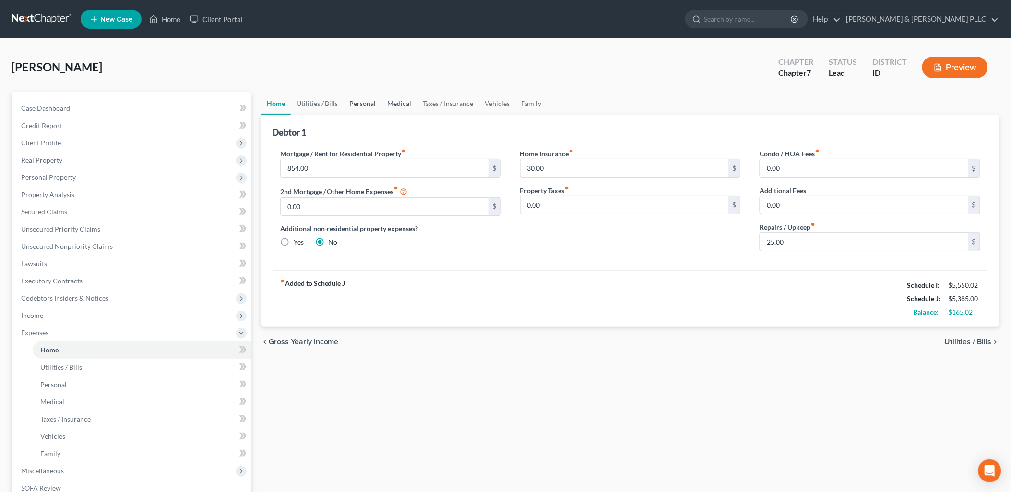
click at [365, 104] on link "Personal" at bounding box center [363, 103] width 38 height 23
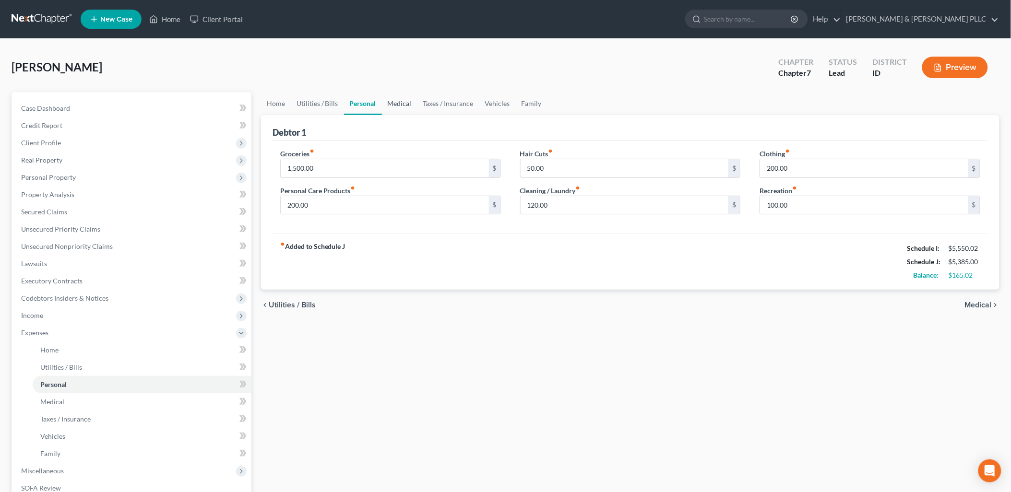
click at [404, 102] on link "Medical" at bounding box center [400, 103] width 36 height 23
click at [446, 100] on link "Taxes / Insurance" at bounding box center [449, 103] width 62 height 23
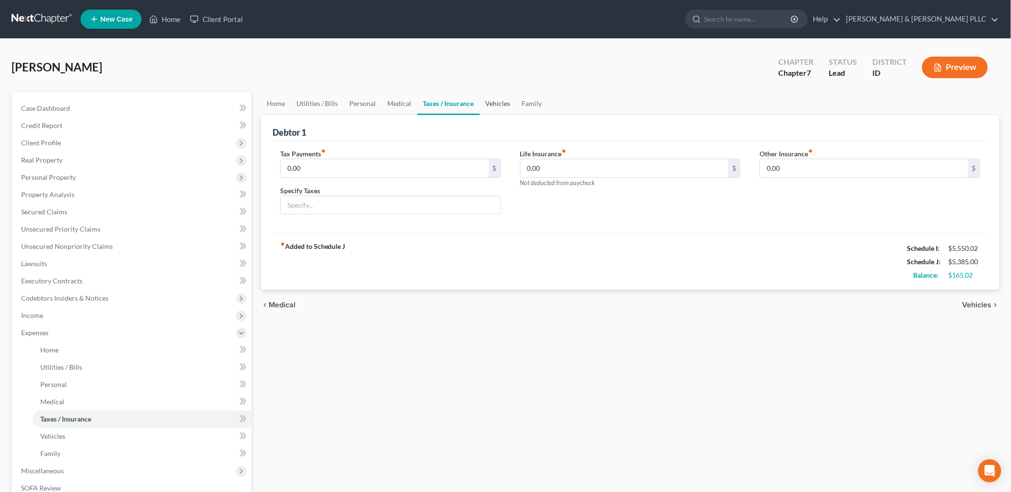
click at [497, 100] on link "Vehicles" at bounding box center [498, 103] width 36 height 23
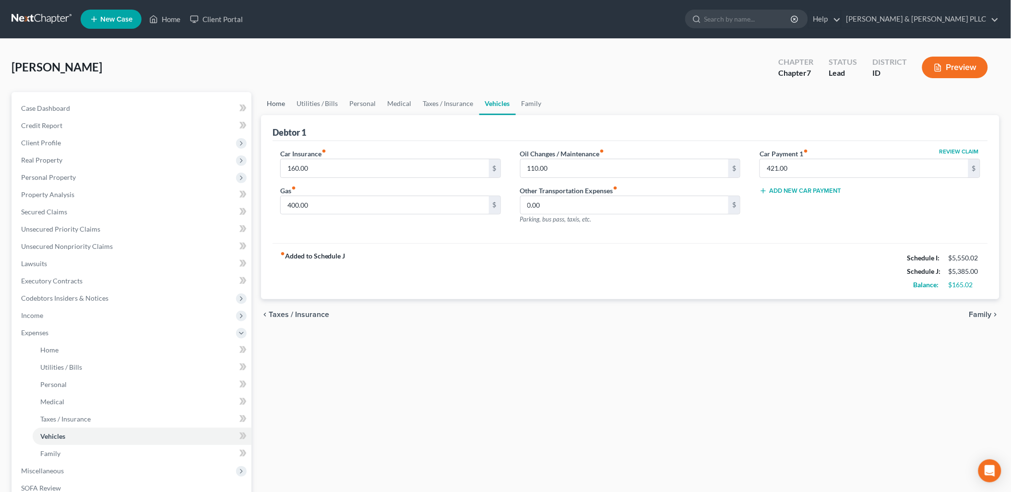
click at [269, 99] on link "Home" at bounding box center [276, 103] width 30 height 23
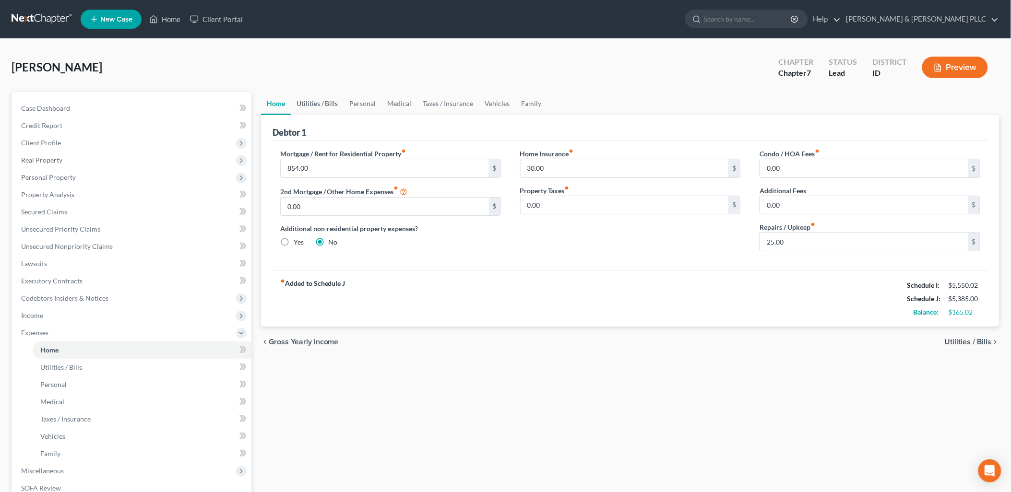
drag, startPoint x: 308, startPoint y: 103, endPoint x: 339, endPoint y: 99, distance: 30.9
click at [308, 103] on link "Utilities / Bills" at bounding box center [317, 103] width 53 height 23
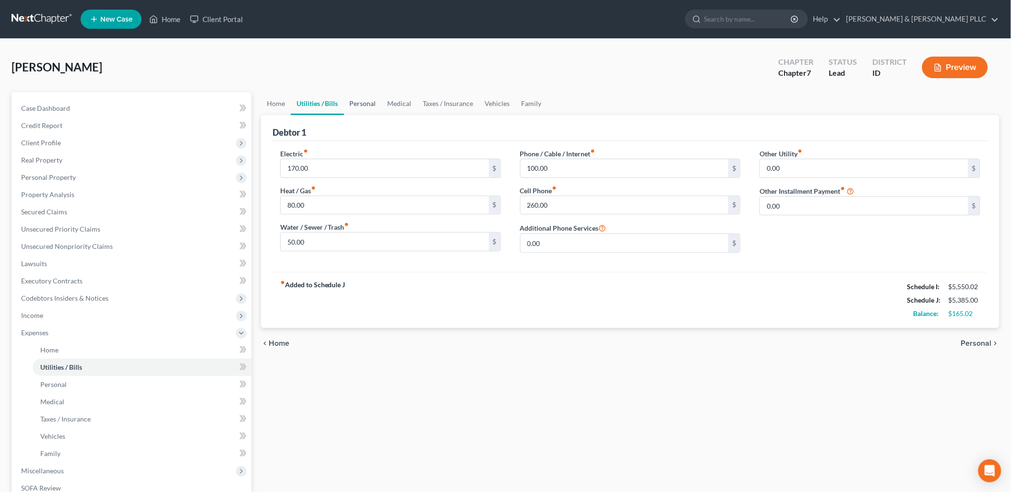
click at [371, 101] on link "Personal" at bounding box center [363, 103] width 38 height 23
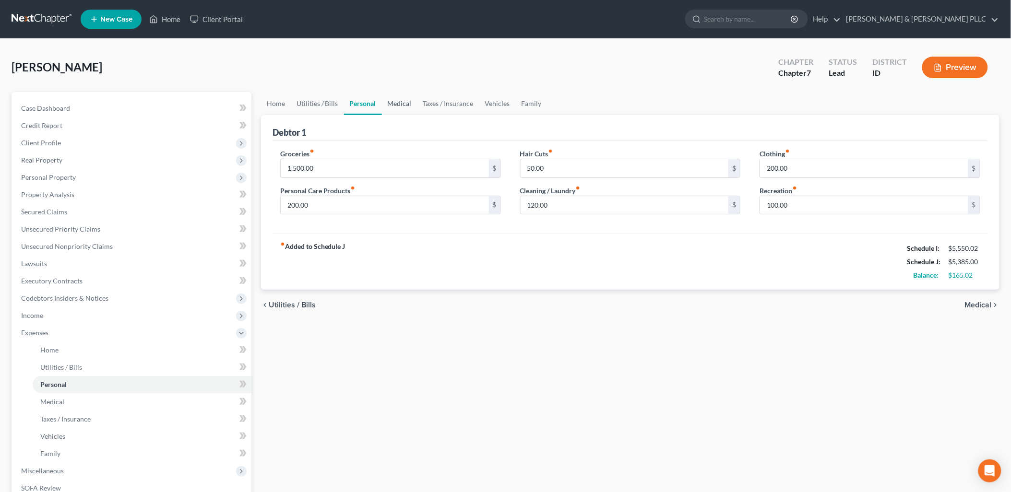
click at [399, 100] on link "Medical" at bounding box center [400, 103] width 36 height 23
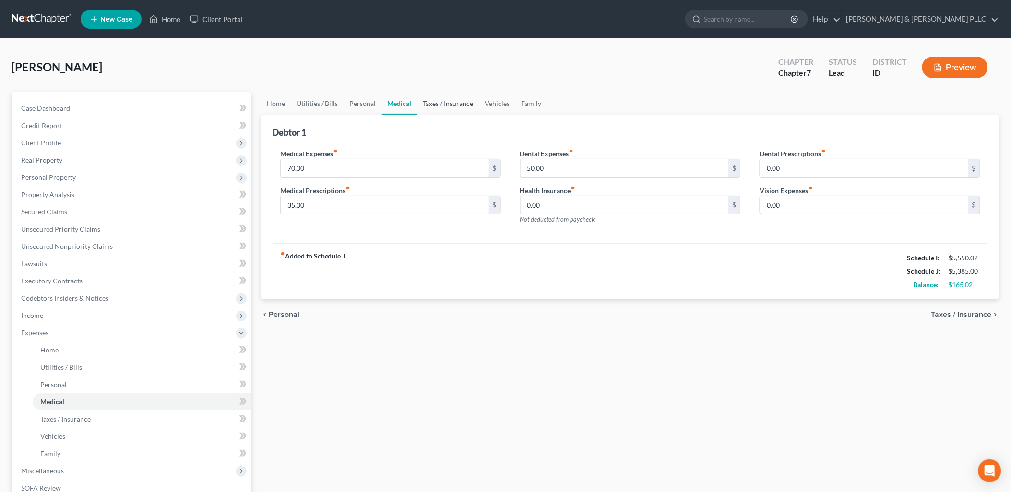
click at [462, 101] on link "Taxes / Insurance" at bounding box center [449, 103] width 62 height 23
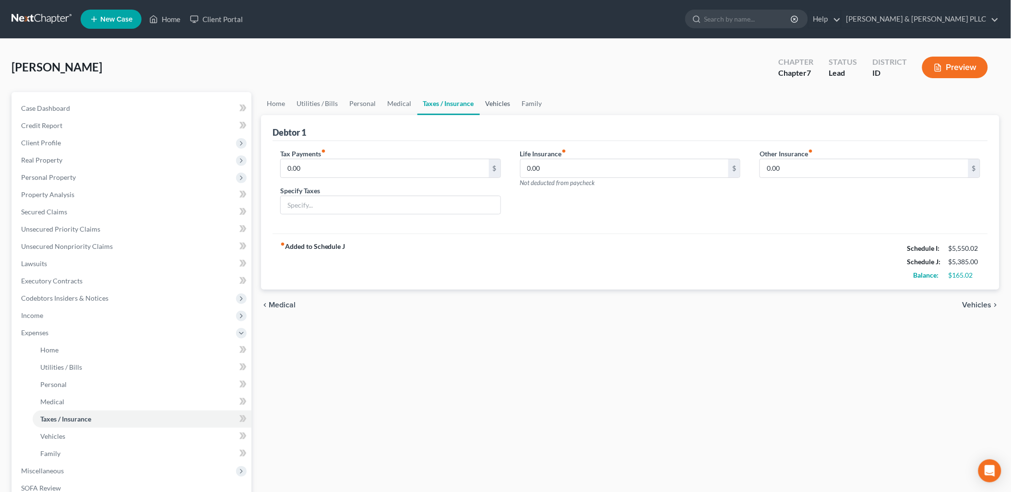
click at [492, 102] on link "Vehicles" at bounding box center [498, 103] width 36 height 23
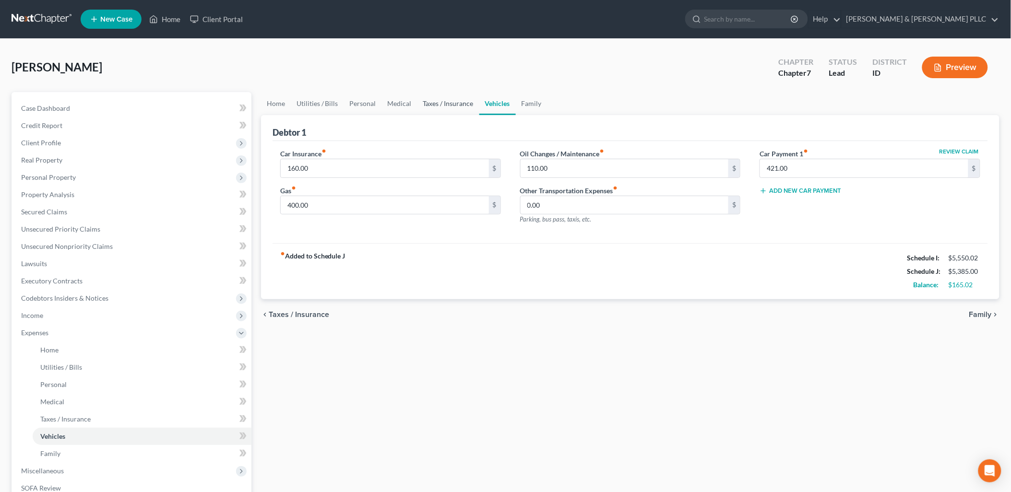
click at [432, 102] on link "Taxes / Insurance" at bounding box center [449, 103] width 62 height 23
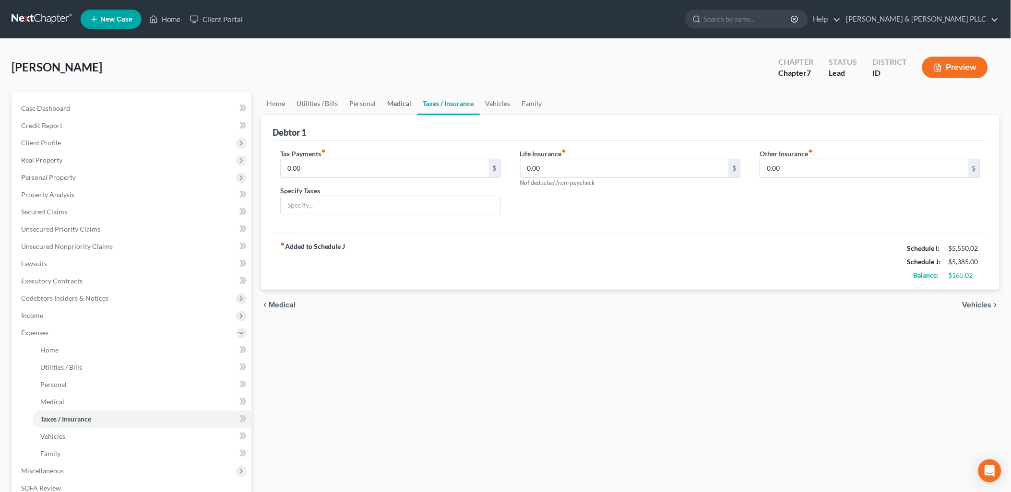
click at [391, 102] on link "Medical" at bounding box center [400, 103] width 36 height 23
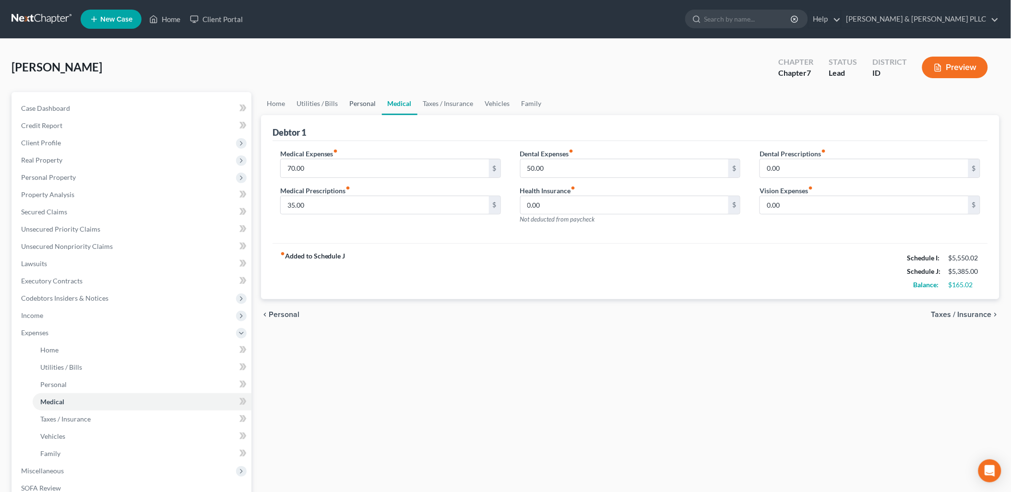
click at [356, 101] on link "Personal" at bounding box center [363, 103] width 38 height 23
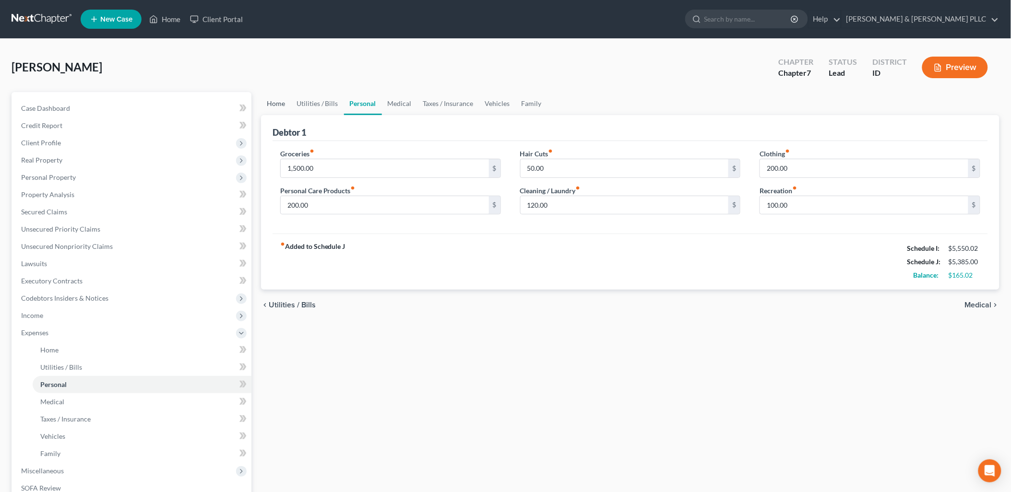
click at [280, 98] on link "Home" at bounding box center [276, 103] width 30 height 23
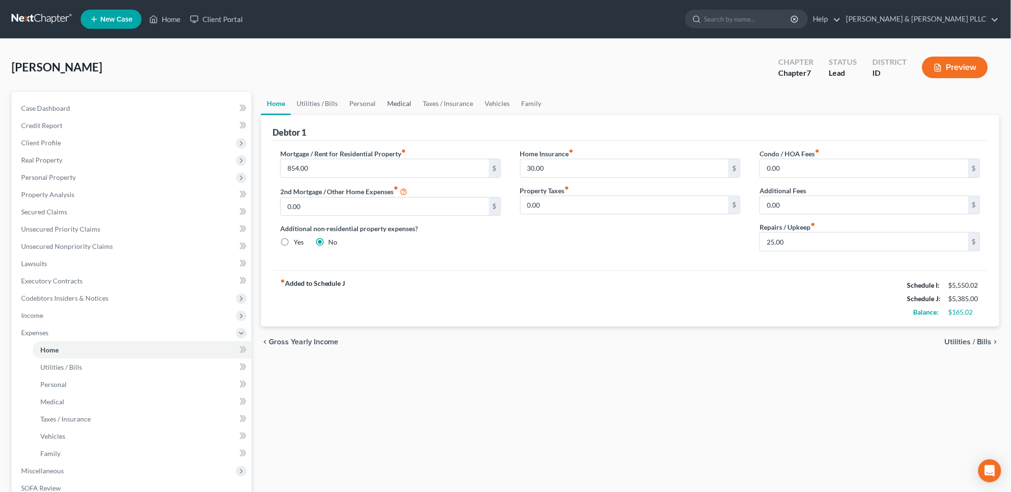
click at [401, 97] on link "Medical" at bounding box center [400, 103] width 36 height 23
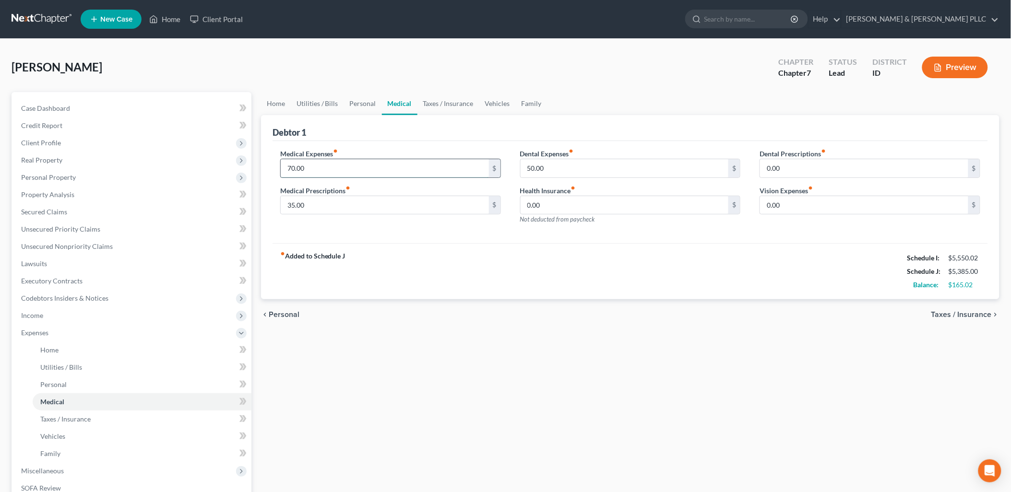
click at [369, 170] on input "70.00" at bounding box center [385, 168] width 208 height 18
type input "140"
click at [546, 167] on input "50.00" at bounding box center [625, 168] width 208 height 18
type input "100.00"
click at [159, 19] on link "Home" at bounding box center [164, 19] width 41 height 17
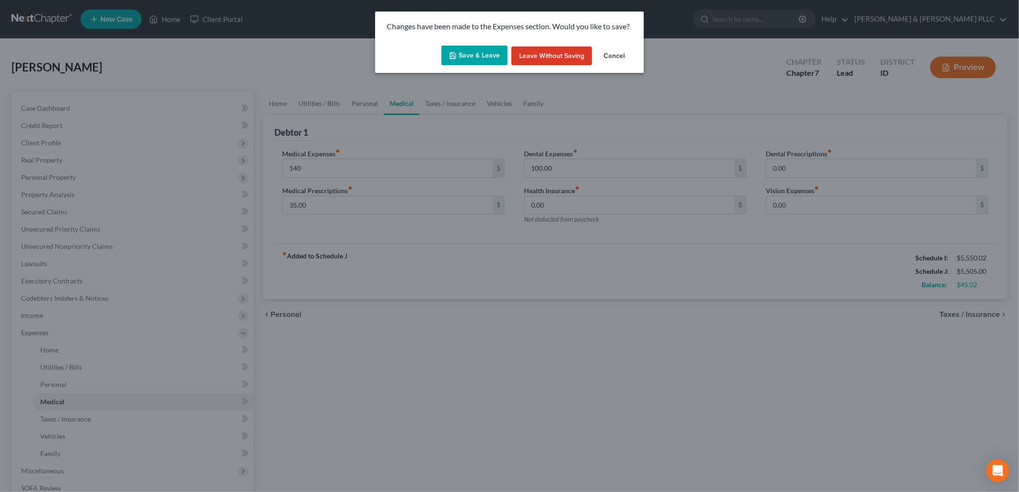
click at [481, 49] on button "Save & Leave" at bounding box center [475, 56] width 66 height 20
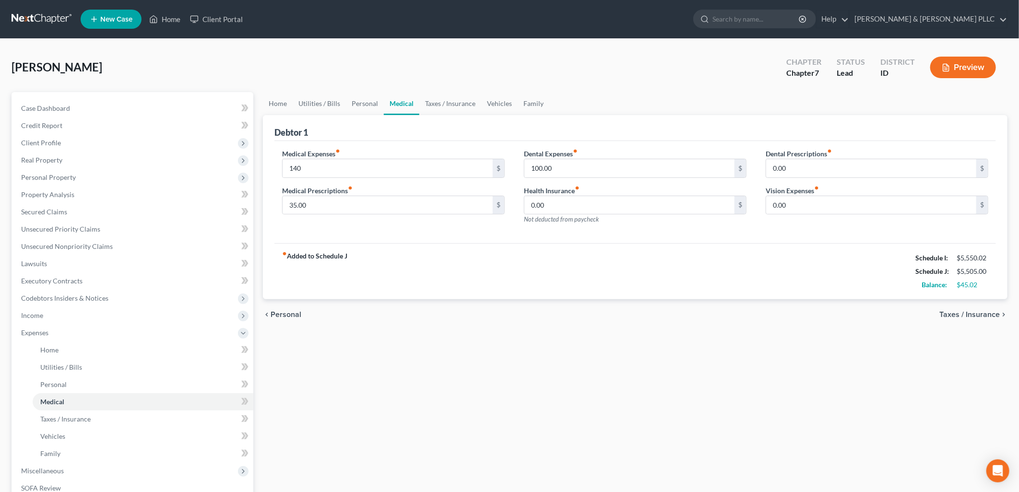
type input "140.00"
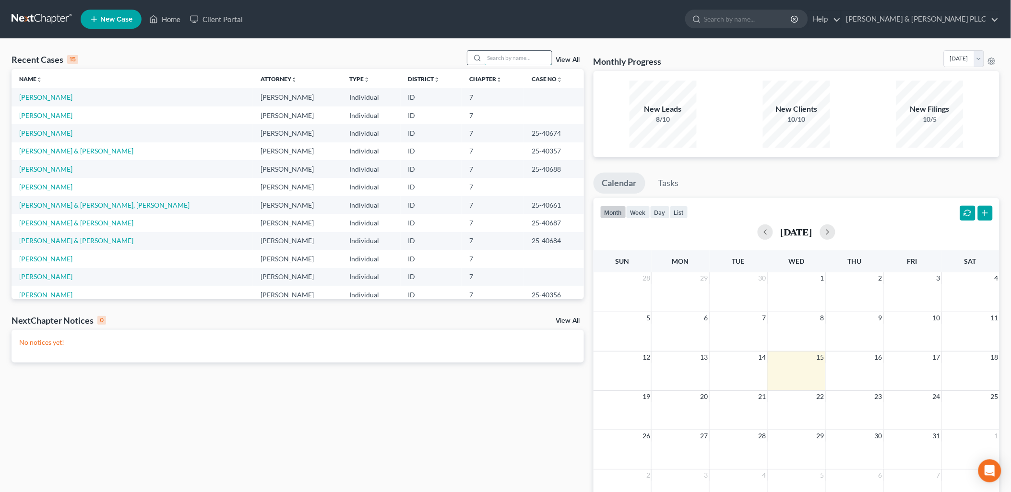
click at [512, 59] on input "search" at bounding box center [518, 58] width 67 height 14
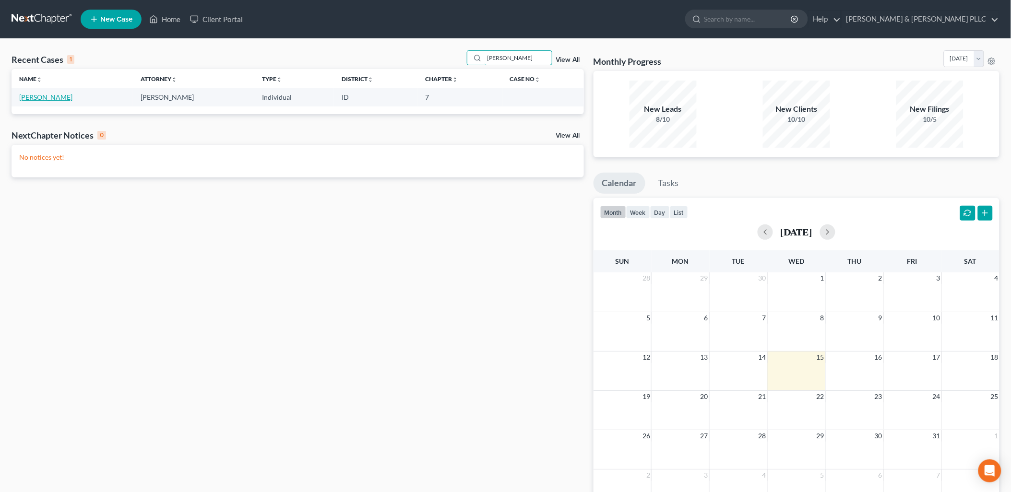
type input "Ellis"
click at [37, 96] on link "Ellis, Kimber" at bounding box center [45, 97] width 53 height 8
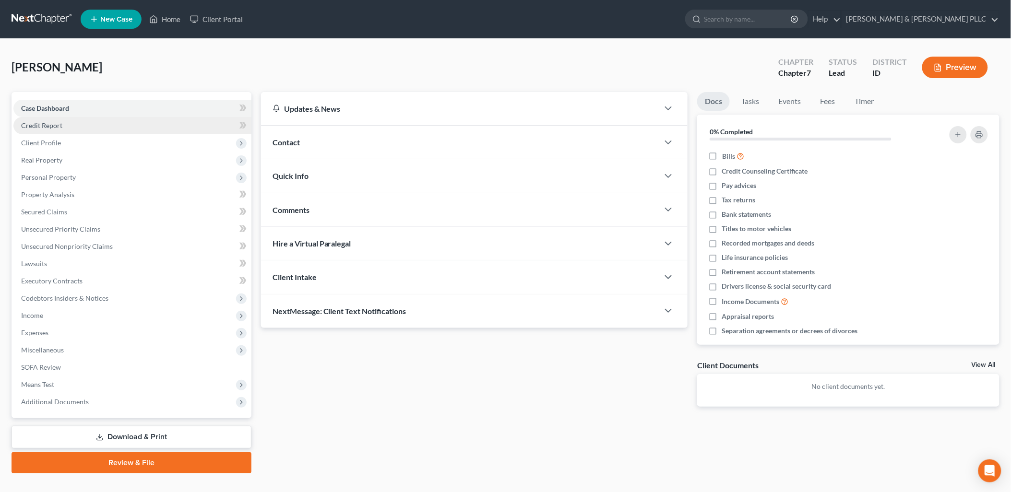
click at [54, 126] on span "Credit Report" at bounding box center [41, 125] width 41 height 8
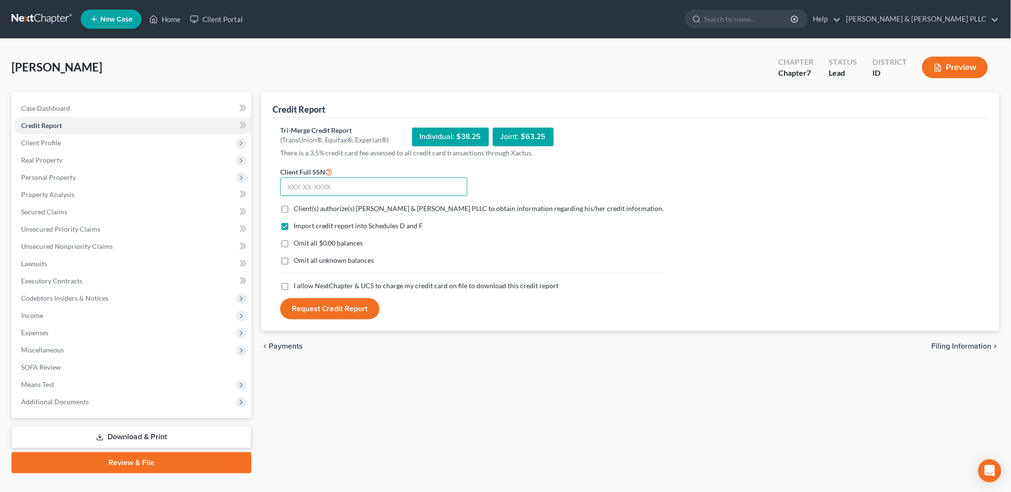
click at [315, 182] on input "text" at bounding box center [373, 187] width 187 height 19
type input "646-20-8247"
click at [294, 208] on label "Client(s) authorize(s) Tolson & Wayment PLLC to obtain information regarding hi…" at bounding box center [479, 209] width 371 height 10
click at [298, 208] on input "Client(s) authorize(s) Tolson & Wayment PLLC to obtain information regarding hi…" at bounding box center [301, 207] width 6 height 6
checkbox input "true"
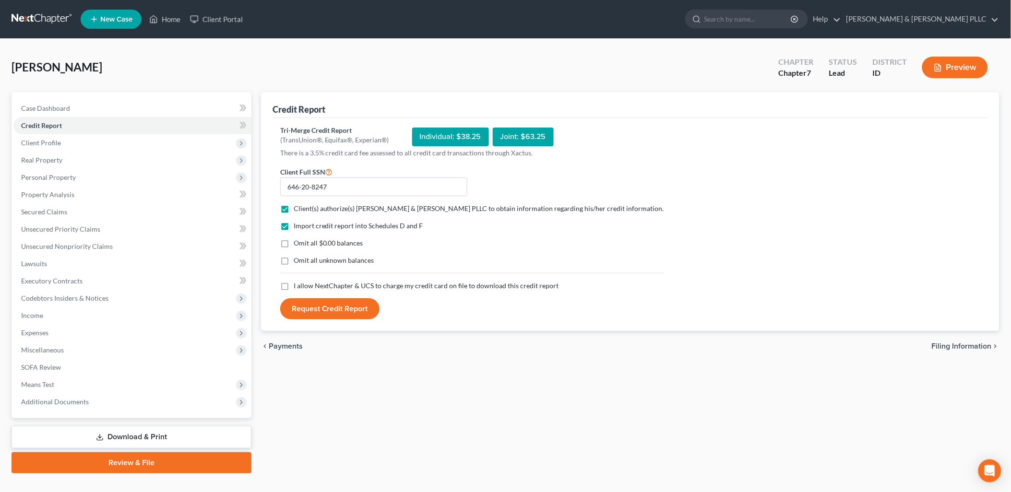
click at [294, 243] on label "Omit all $0.00 balances" at bounding box center [329, 244] width 70 height 10
click at [298, 243] on input "Omit all $0.00 balances" at bounding box center [301, 242] width 6 height 6
checkbox input "true"
click at [294, 286] on label "I allow NextChapter & UCS to charge my credit card on file to download this cre…" at bounding box center [426, 286] width 265 height 10
click at [298, 286] on input "I allow NextChapter & UCS to charge my credit card on file to download this cre…" at bounding box center [301, 284] width 6 height 6
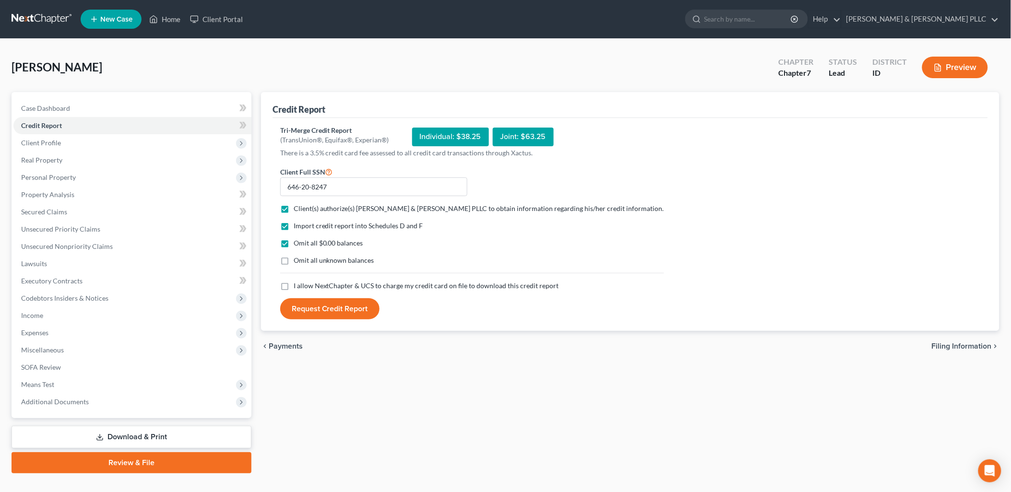
checkbox input "true"
click at [339, 309] on button "Request Credit Report" at bounding box center [329, 309] width 99 height 21
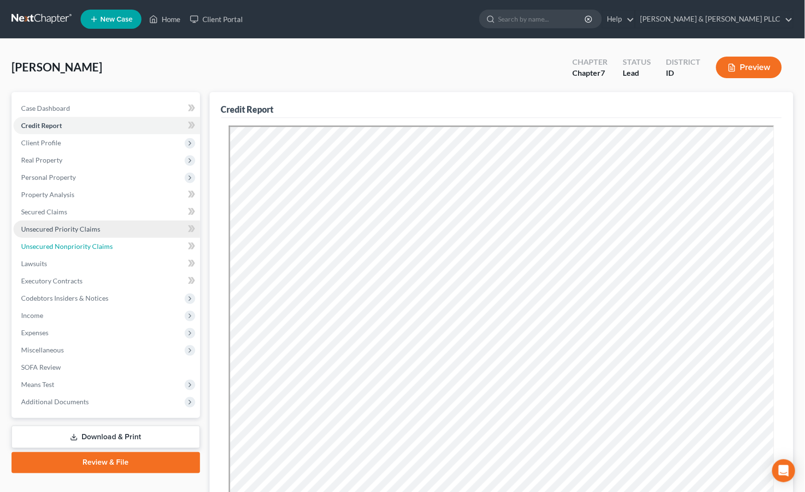
drag, startPoint x: 79, startPoint y: 238, endPoint x: 51, endPoint y: 232, distance: 28.4
click at [79, 238] on link "Unsecured Nonpriority Claims" at bounding box center [106, 246] width 187 height 17
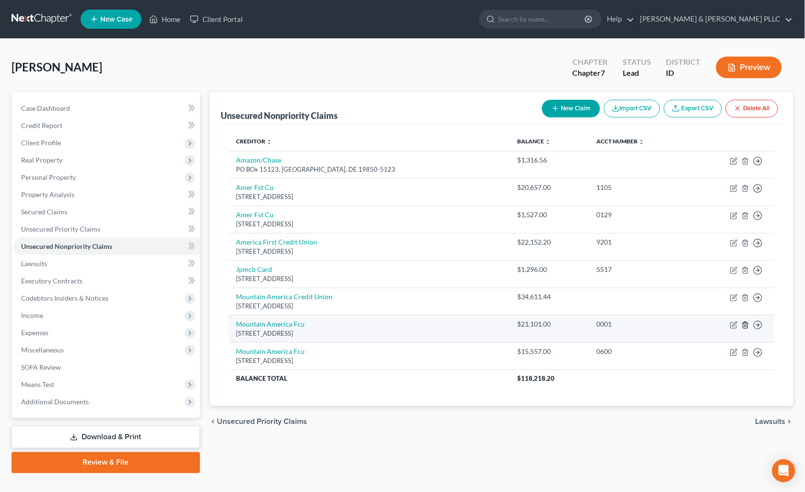
click at [746, 327] on icon "button" at bounding box center [746, 326] width 8 height 8
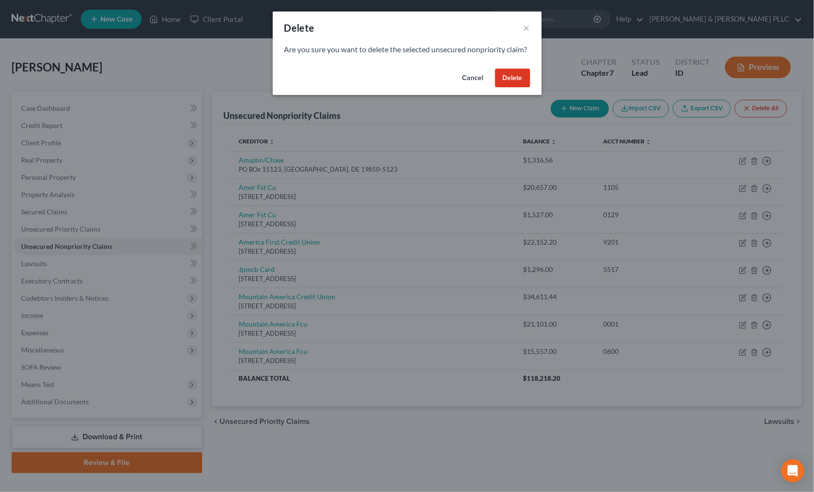
drag, startPoint x: 522, startPoint y: 84, endPoint x: 702, endPoint y: 308, distance: 287.2
click at [522, 84] on button "Delete" at bounding box center [512, 78] width 35 height 19
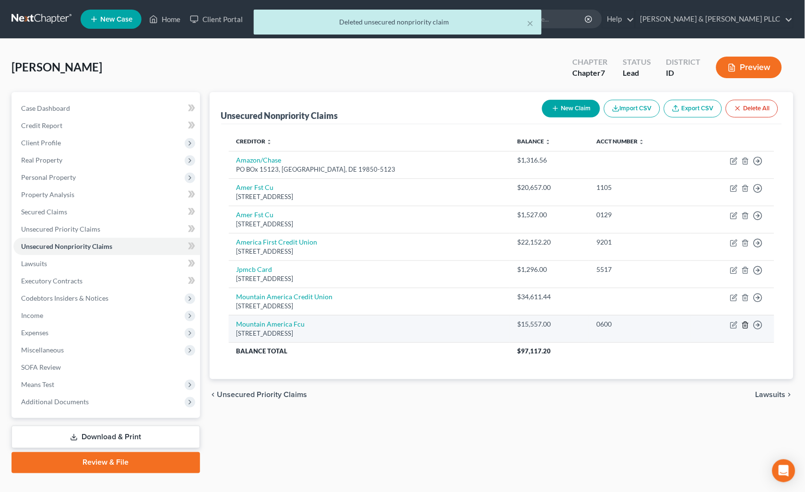
click at [745, 325] on icon "button" at bounding box center [746, 326] width 8 height 8
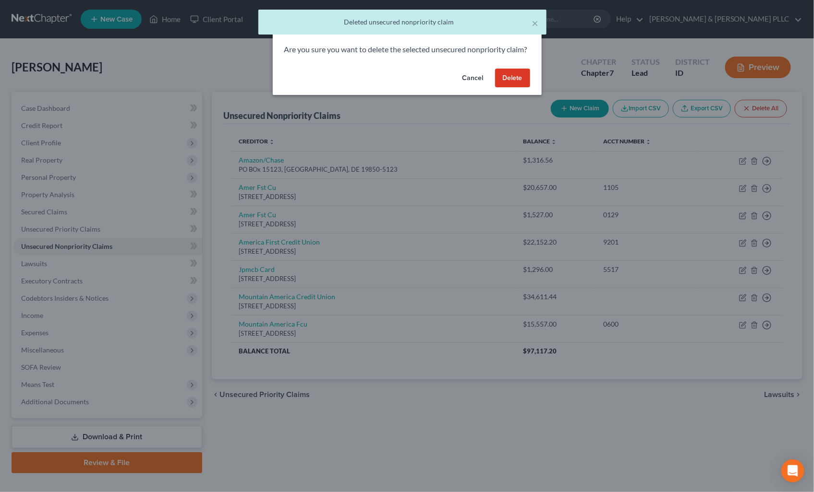
click at [510, 87] on button "Delete" at bounding box center [512, 78] width 35 height 19
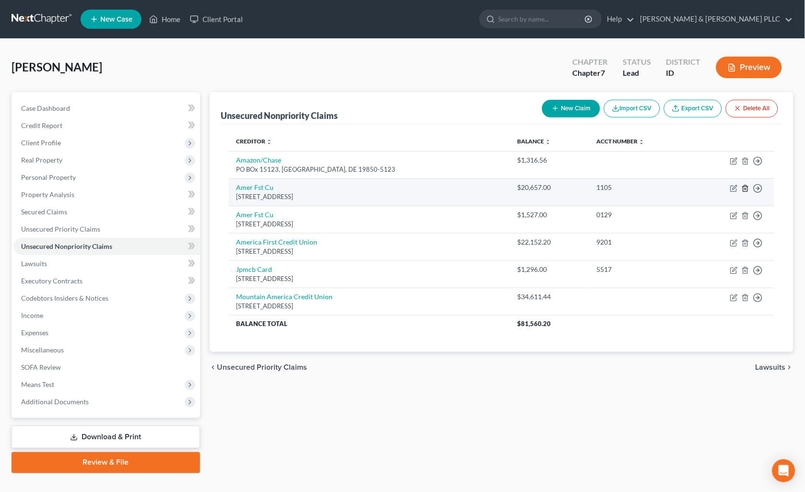
click at [744, 189] on icon "button" at bounding box center [746, 189] width 8 height 8
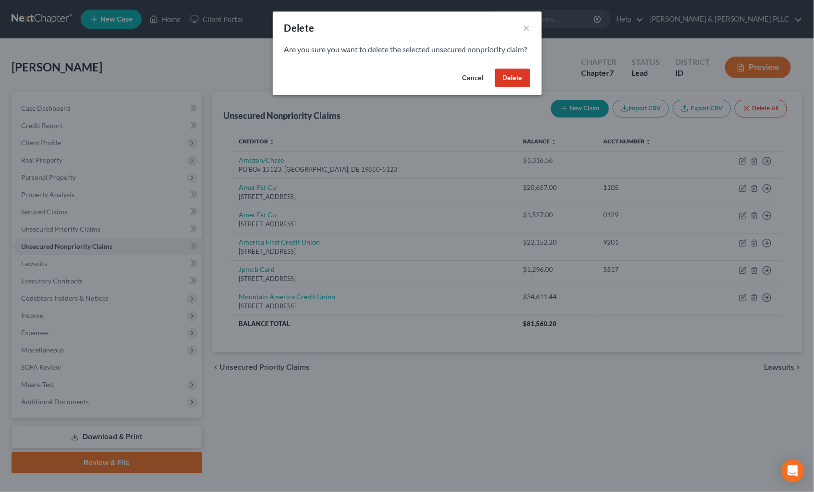
click at [520, 88] on button "Delete" at bounding box center [512, 78] width 35 height 19
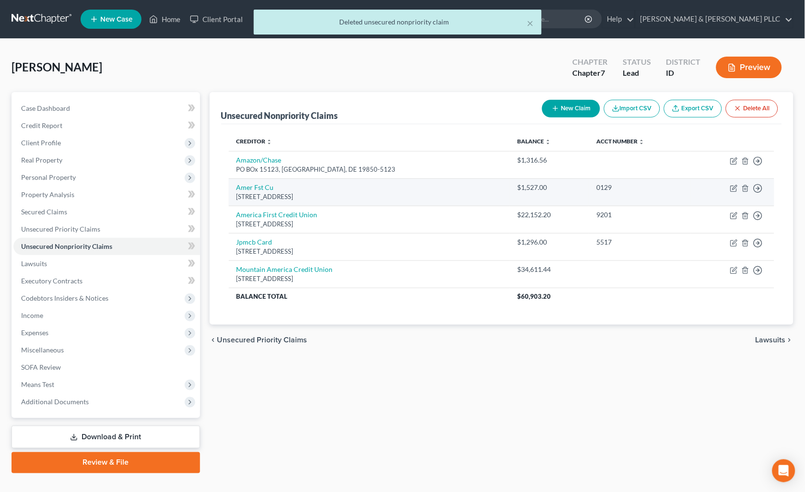
click at [742, 186] on td "Move to D Move to E Move to G Move to Notice Only" at bounding box center [733, 192] width 84 height 27
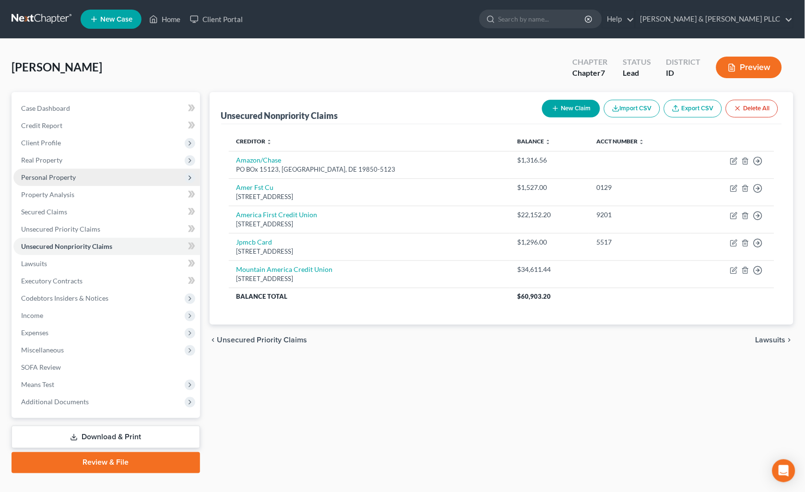
click at [61, 178] on span "Personal Property" at bounding box center [48, 177] width 55 height 8
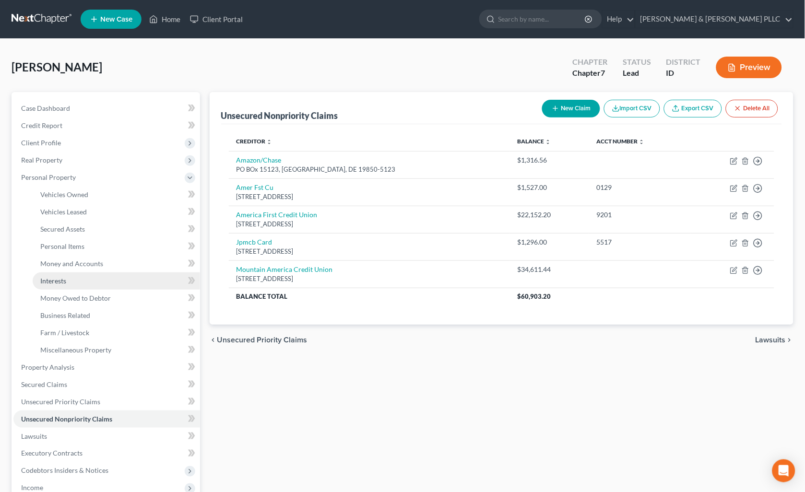
click at [66, 285] on link "Interests" at bounding box center [117, 281] width 168 height 17
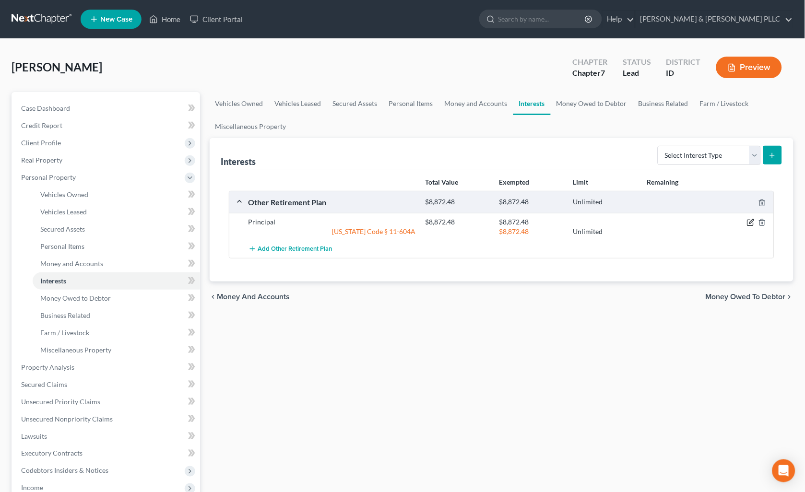
click at [750, 224] on icon "button" at bounding box center [751, 223] width 8 height 8
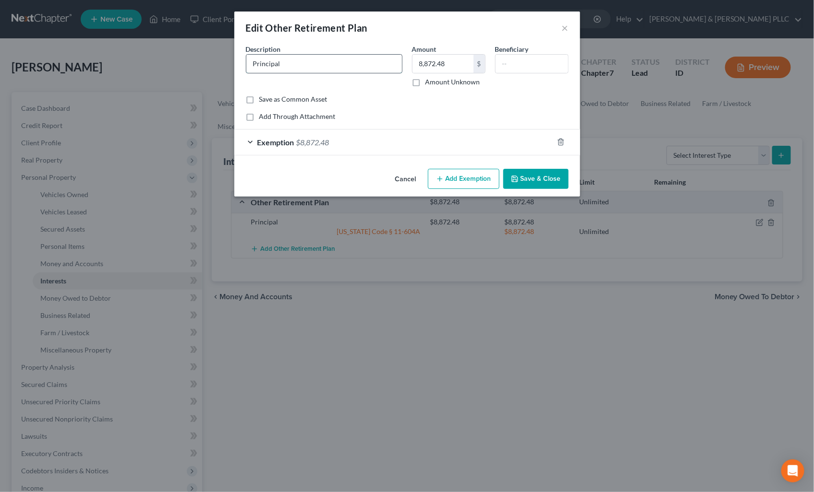
click at [310, 64] on input "Principal" at bounding box center [324, 64] width 156 height 18
type input "Principal - 401(k)"
click at [526, 170] on button "Save & Close" at bounding box center [535, 179] width 65 height 20
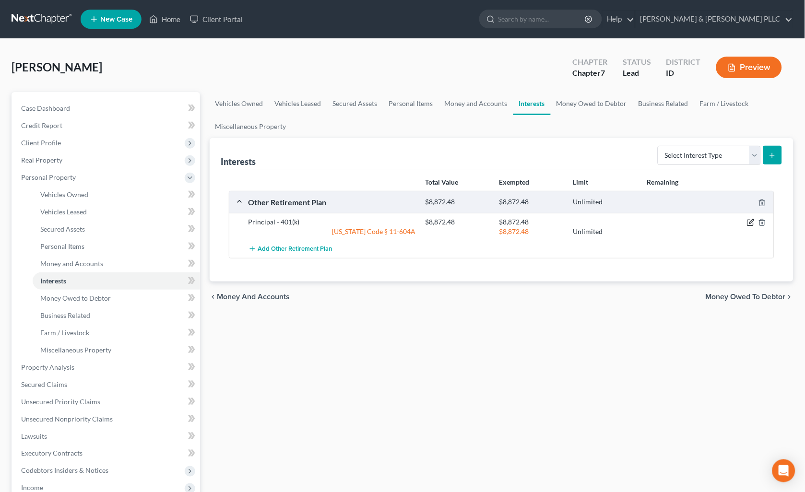
click at [751, 224] on icon "button" at bounding box center [751, 223] width 8 height 8
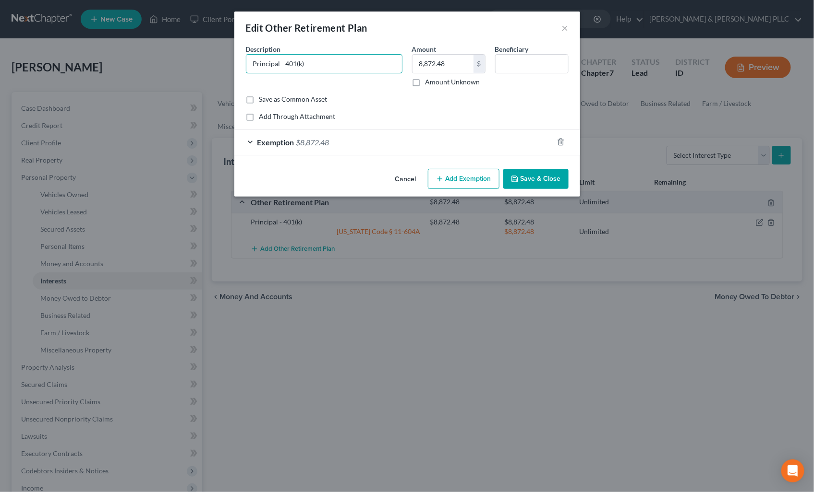
drag, startPoint x: 323, startPoint y: 62, endPoint x: 223, endPoint y: 68, distance: 100.0
click at [226, 67] on div "Edit Other Retirement Plan × An exemption set must first be selected from the F…" at bounding box center [407, 246] width 814 height 492
click at [537, 179] on button "Save & Close" at bounding box center [535, 179] width 65 height 20
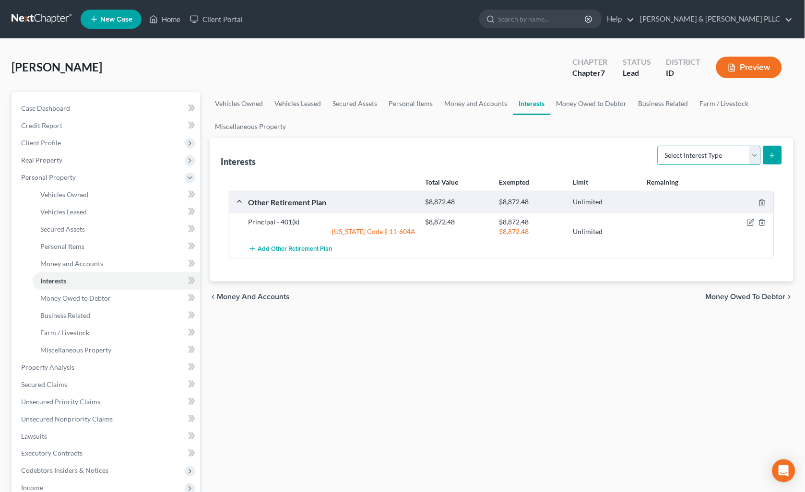
click at [750, 155] on select "Select Interest Type 401K Annuity Bond Education IRA Government Bond Government…" at bounding box center [709, 155] width 103 height 19
select select "401k"
click at [659, 146] on select "Select Interest Type 401K Annuity Bond Education IRA Government Bond Government…" at bounding box center [709, 155] width 103 height 19
click at [773, 149] on button "submit" at bounding box center [773, 155] width 19 height 19
click at [93, 214] on link "Vehicles Leased" at bounding box center [117, 212] width 168 height 17
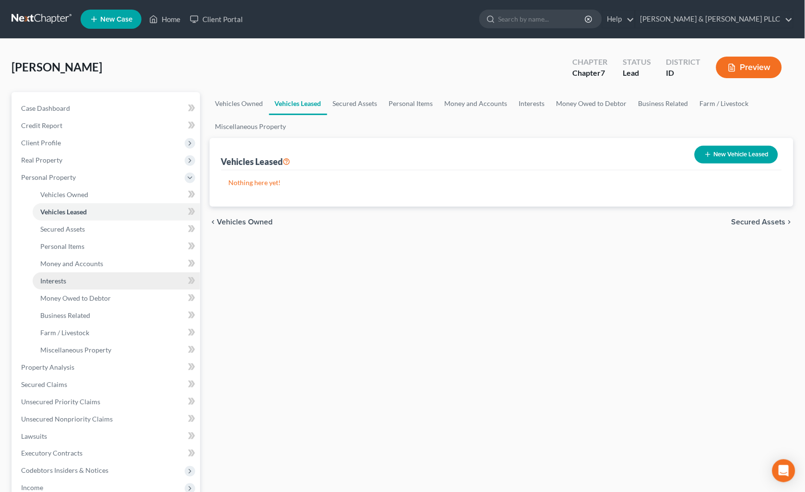
click at [75, 282] on link "Interests" at bounding box center [117, 281] width 168 height 17
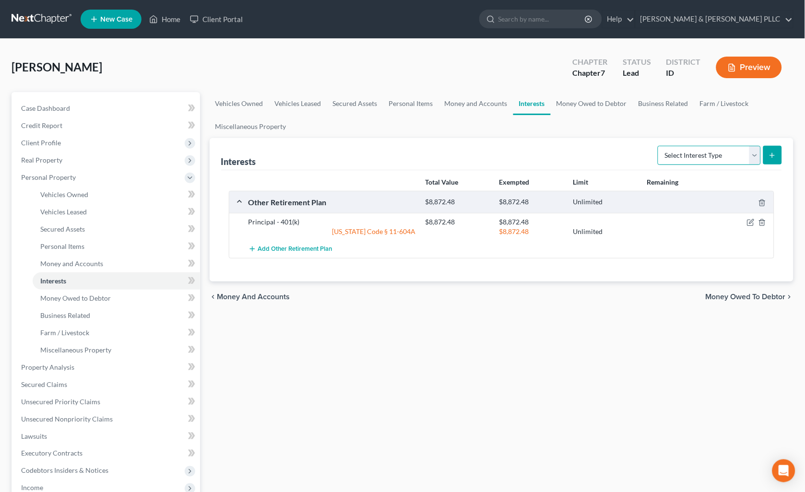
click at [754, 155] on select "Select Interest Type 401K Annuity Bond Education IRA Government Bond Government…" at bounding box center [709, 155] width 103 height 19
select select "401k"
click at [659, 146] on select "Select Interest Type 401K Annuity Bond Education IRA Government Bond Government…" at bounding box center [709, 155] width 103 height 19
click at [771, 156] on icon "submit" at bounding box center [773, 156] width 8 height 8
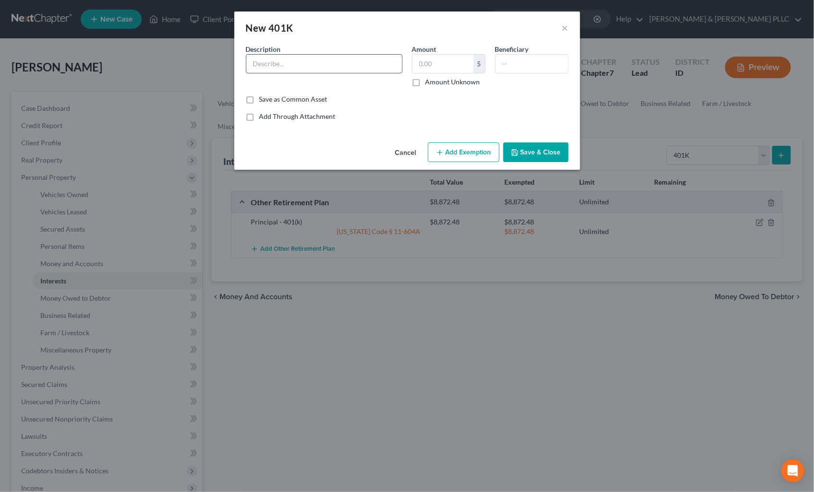
click at [363, 64] on input "text" at bounding box center [324, 64] width 156 height 18
paste input "Principal - 401(k)"
type input "Principal - 401(k)"
click at [452, 67] on input "text" at bounding box center [442, 64] width 61 height 18
type input "8,872.48"
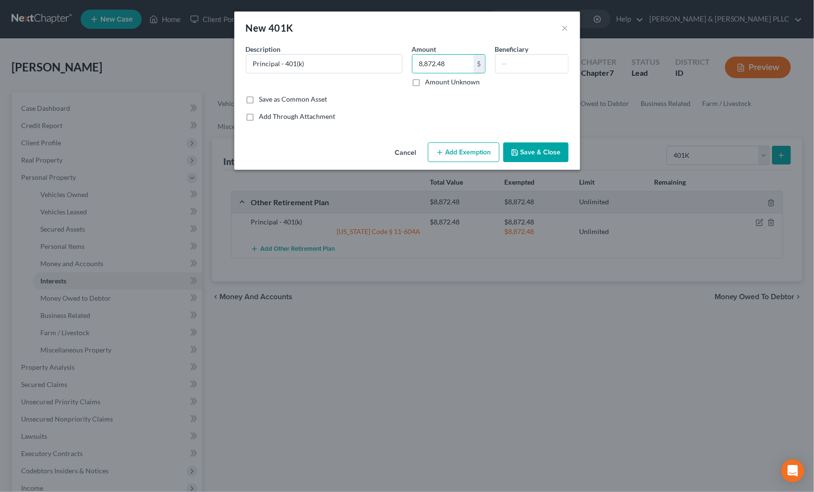
click at [464, 147] on button "Add Exemption" at bounding box center [464, 153] width 72 height 20
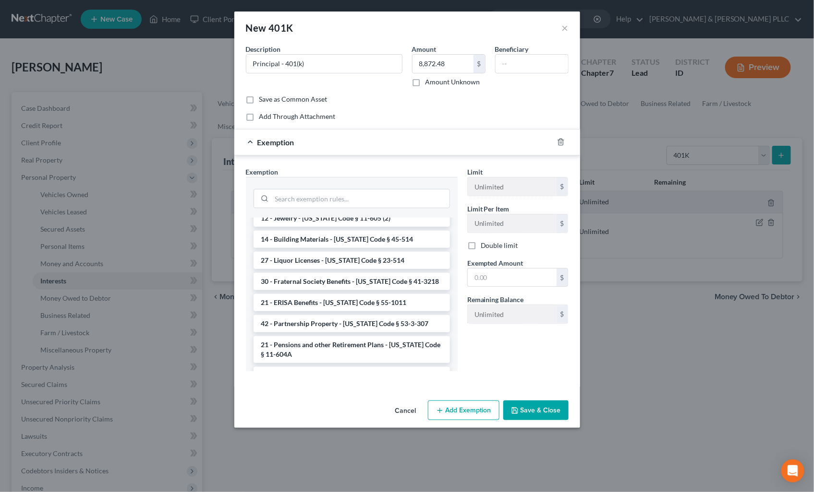
scroll to position [587, 0]
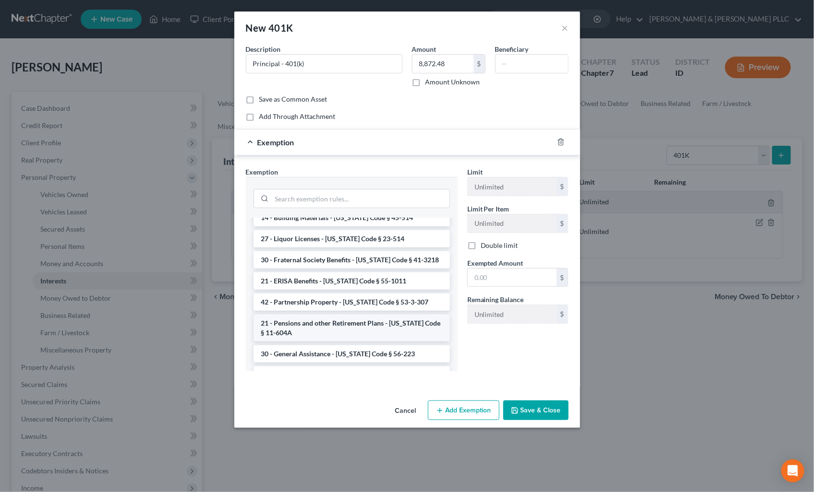
click at [376, 315] on li "21 - Pensions and other Retirement Plans - Idaho Code § 11-604A" at bounding box center [351, 328] width 196 height 27
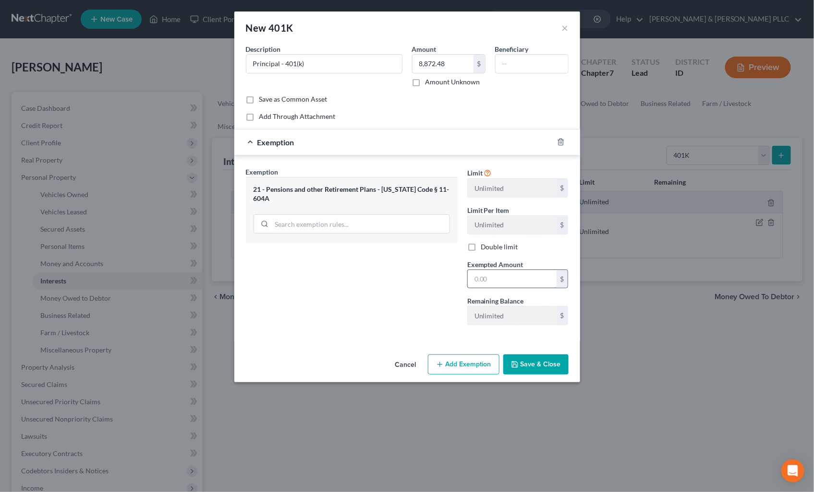
click at [509, 282] on input "text" at bounding box center [512, 279] width 89 height 18
type input "8,872.48"
click at [540, 367] on button "Save & Close" at bounding box center [535, 365] width 65 height 20
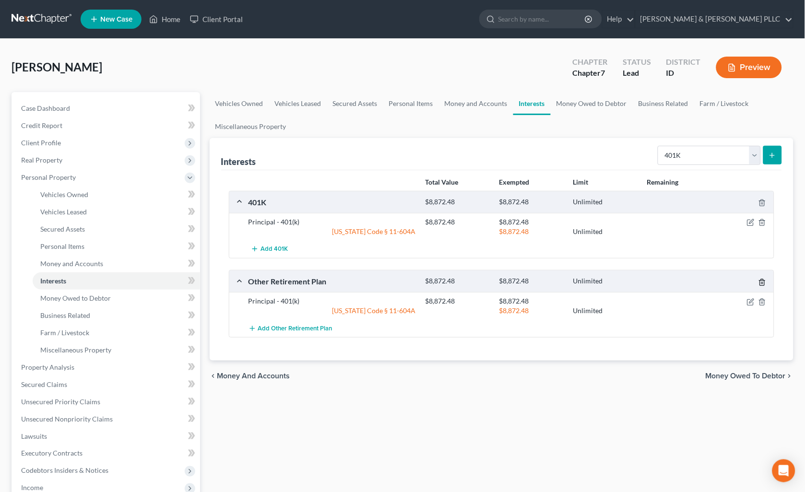
click at [760, 286] on icon "button" at bounding box center [763, 283] width 8 height 8
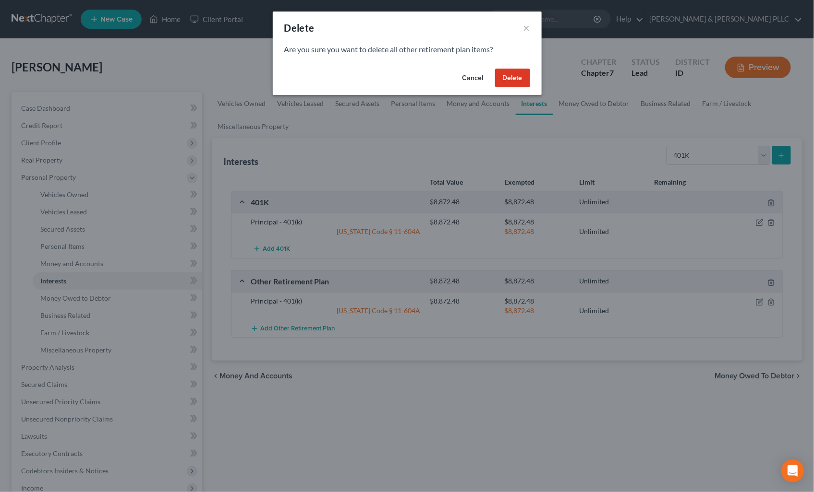
click at [513, 84] on button "Delete" at bounding box center [512, 78] width 35 height 19
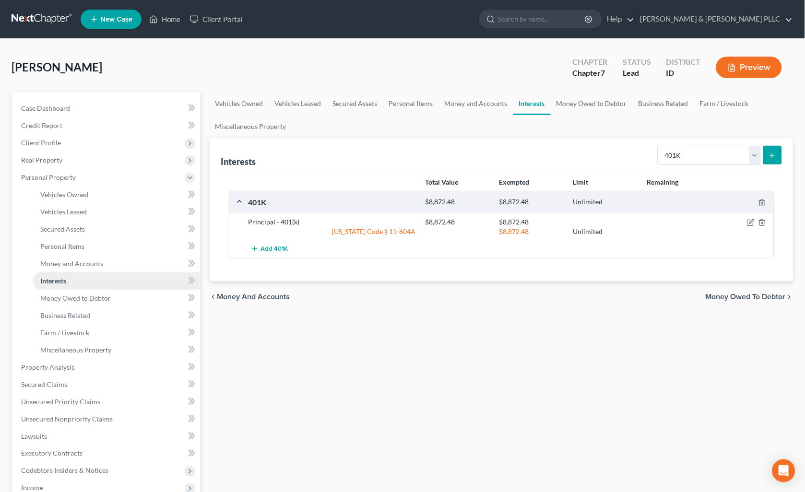
click at [57, 282] on span "Interests" at bounding box center [53, 281] width 26 height 8
click at [80, 262] on span "Money and Accounts" at bounding box center [71, 264] width 63 height 8
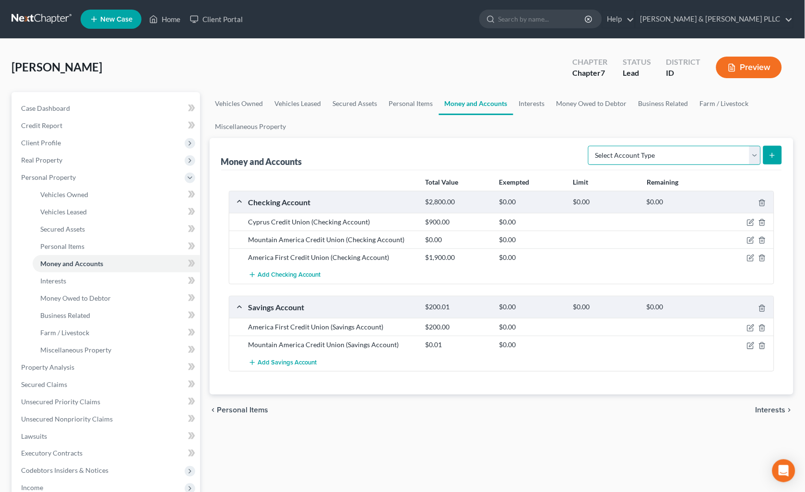
drag, startPoint x: 754, startPoint y: 153, endPoint x: 693, endPoint y: 150, distance: 61.0
click at [753, 152] on select "Select Account Type Brokerage Cash on Hand Certificates of Deposit Checking Acc…" at bounding box center [674, 155] width 173 height 19
select select "cash_on_hand"
click at [591, 146] on select "Select Account Type Brokerage Cash on Hand Certificates of Deposit Checking Acc…" at bounding box center [674, 155] width 173 height 19
click at [771, 152] on icon "submit" at bounding box center [773, 156] width 8 height 8
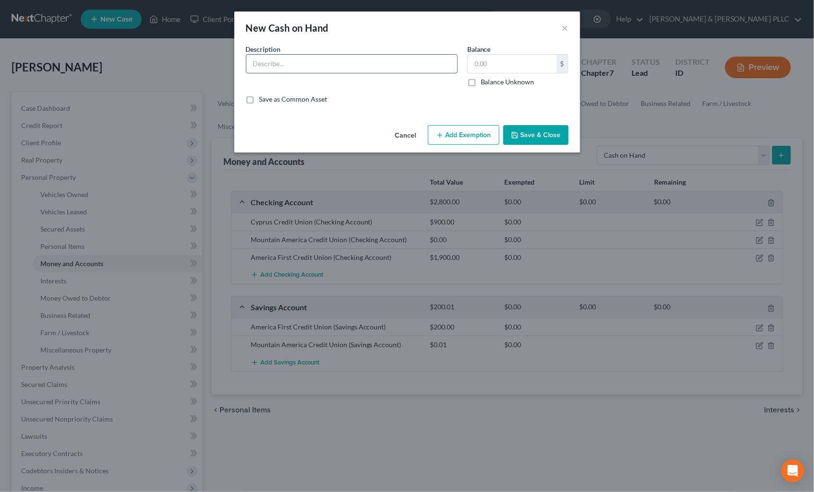
click at [395, 65] on input "text" at bounding box center [351, 64] width 211 height 18
type input "Cash on Hand"
type input "600.00"
click at [461, 136] on button "Add Exemption" at bounding box center [464, 135] width 72 height 20
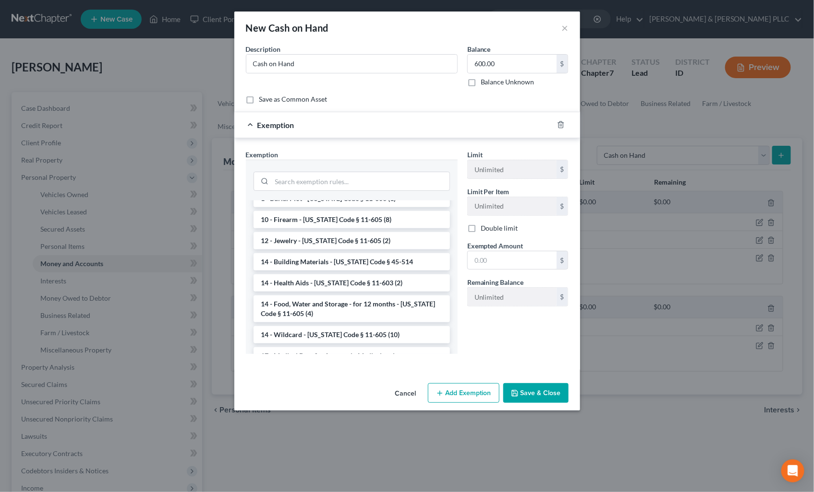
scroll to position [107, 0]
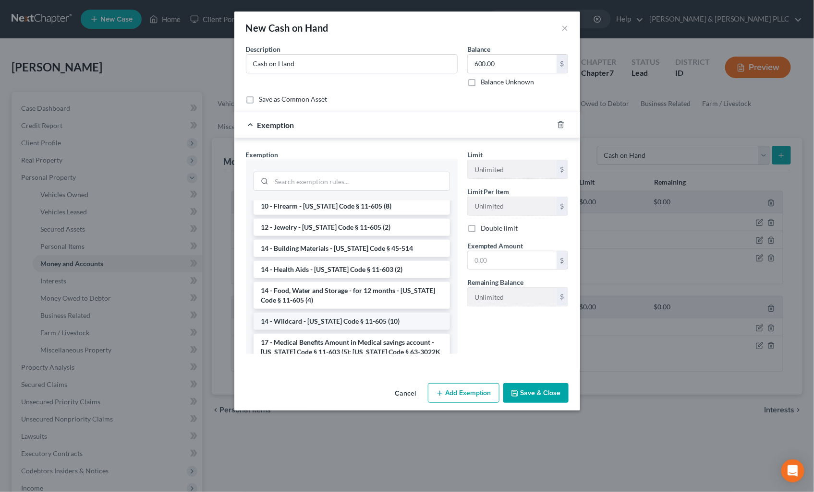
click at [353, 320] on li "14 - Wildcard - Idaho Code § 11-605 (10)" at bounding box center [351, 321] width 196 height 17
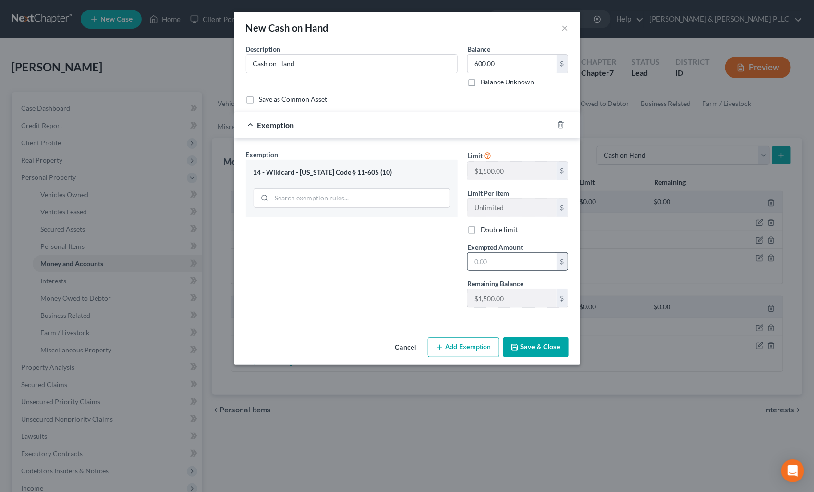
click at [480, 259] on input "text" at bounding box center [512, 262] width 89 height 18
type input "600.00"
click at [535, 346] on button "Save & Close" at bounding box center [535, 347] width 65 height 20
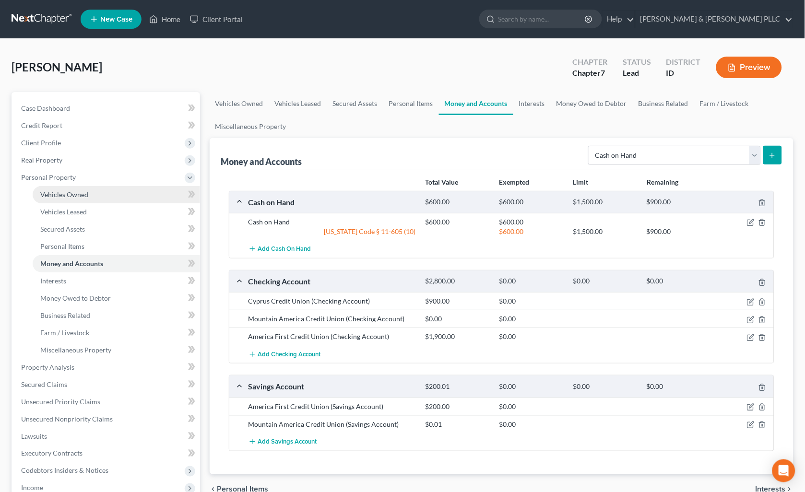
click at [75, 198] on span "Vehicles Owned" at bounding box center [64, 195] width 48 height 8
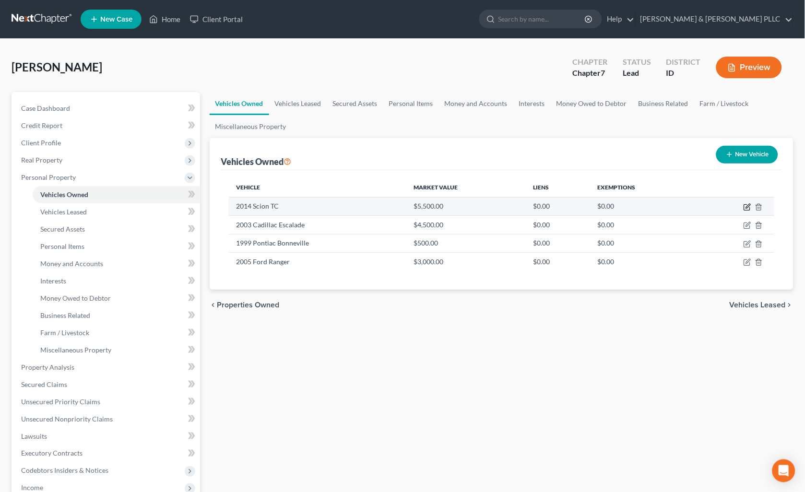
click at [746, 208] on icon "button" at bounding box center [748, 208] width 8 height 8
select select "0"
select select "12"
select select "3"
select select "0"
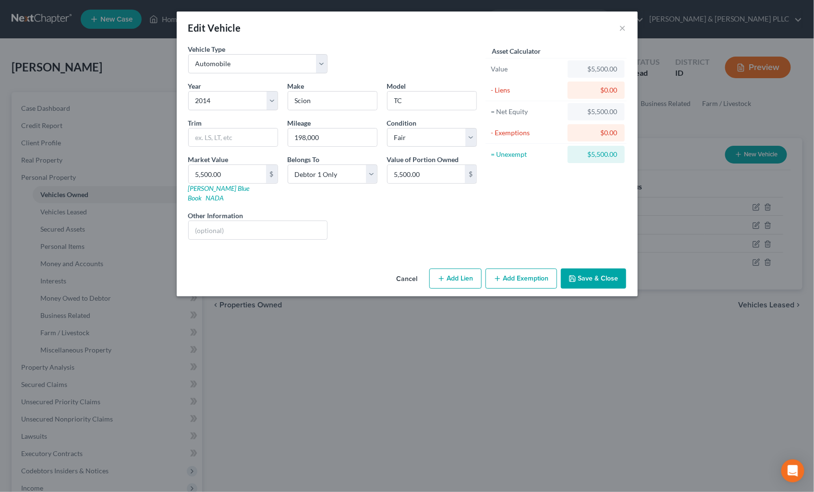
click at [534, 269] on button "Add Exemption" at bounding box center [521, 279] width 72 height 20
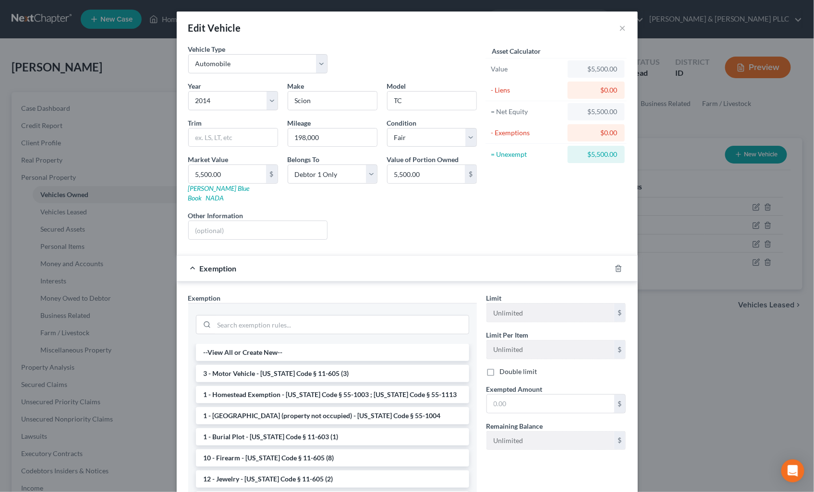
drag, startPoint x: 370, startPoint y: 361, endPoint x: 485, endPoint y: 384, distance: 117.4
click at [377, 365] on li "3 - Motor Vehicle - Idaho Code § 11-605 (3)" at bounding box center [332, 373] width 273 height 17
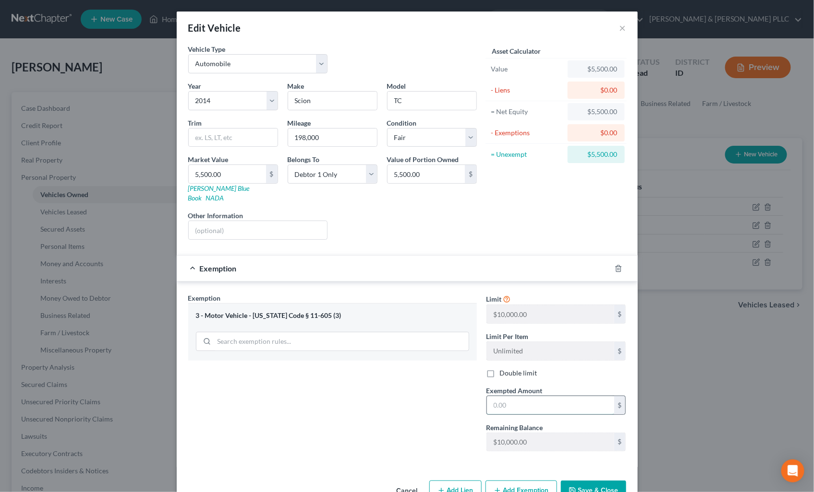
click at [510, 396] on input "text" at bounding box center [550, 405] width 127 height 18
type input "10,000.00"
click at [593, 481] on button "Save & Close" at bounding box center [593, 491] width 65 height 20
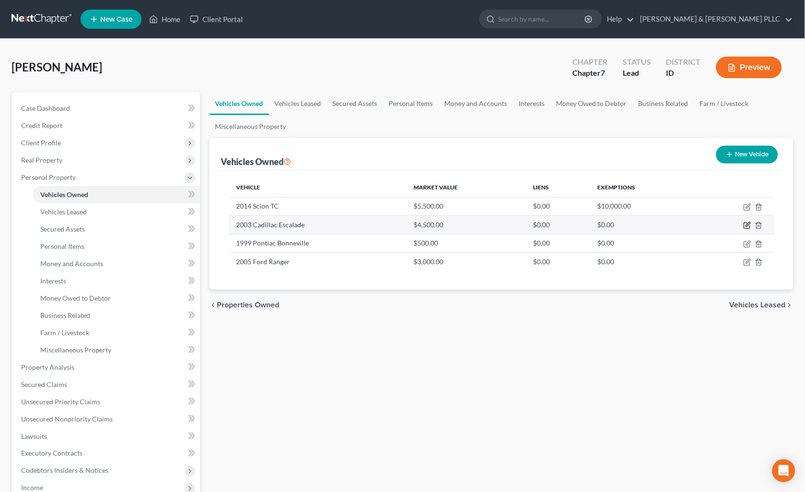
click at [747, 226] on icon "button" at bounding box center [748, 225] width 4 height 4
select select "0"
select select "23"
select select "3"
select select "0"
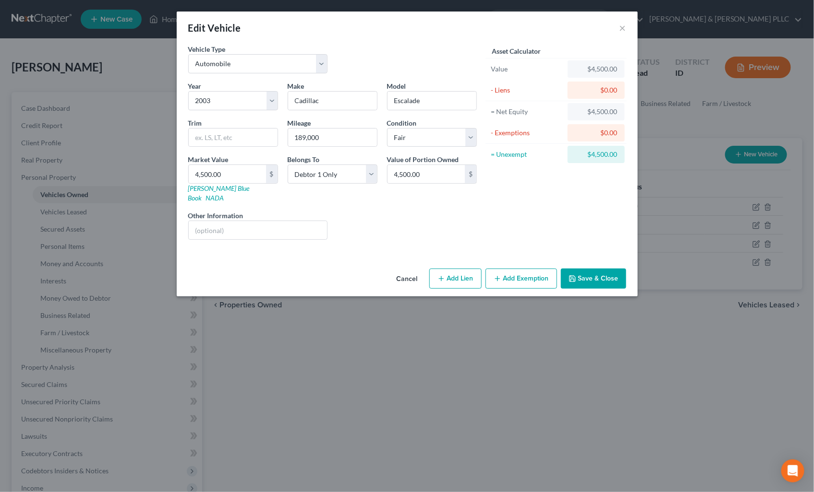
click at [530, 273] on button "Add Exemption" at bounding box center [521, 279] width 72 height 20
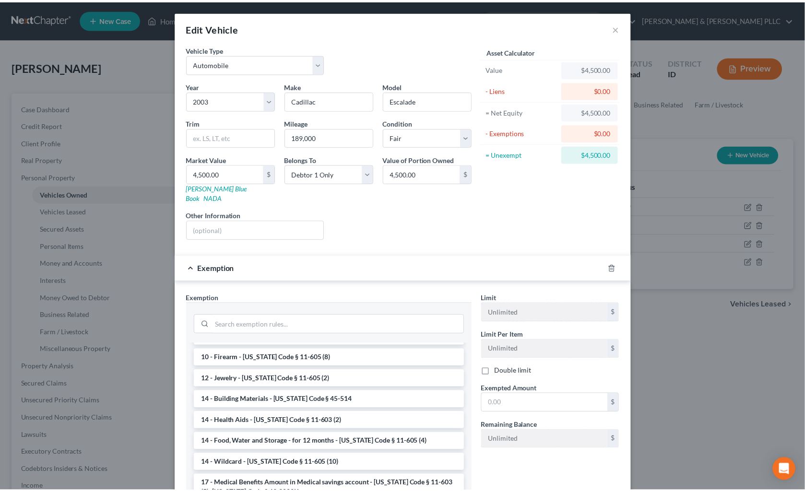
scroll to position [107, 0]
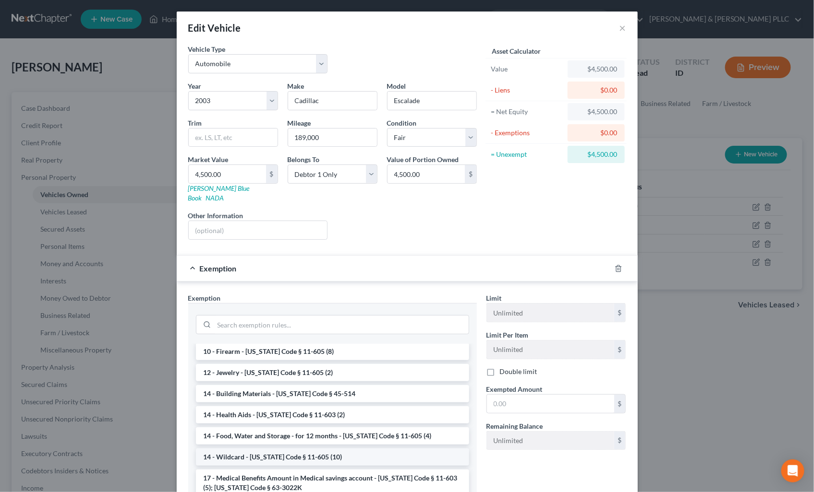
click at [335, 449] on li "14 - Wildcard - Idaho Code § 11-605 (10)" at bounding box center [332, 457] width 273 height 17
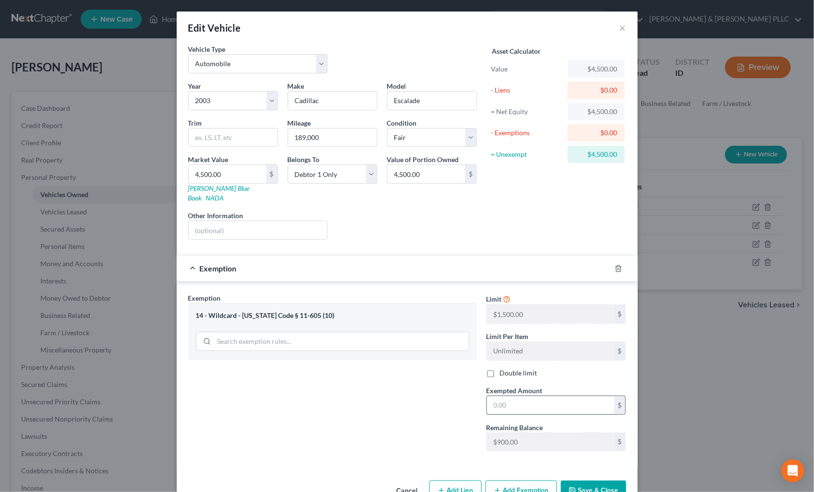
click at [501, 396] on input "text" at bounding box center [550, 405] width 127 height 18
type input "900.00"
click at [597, 483] on button "Save & Close" at bounding box center [593, 491] width 65 height 20
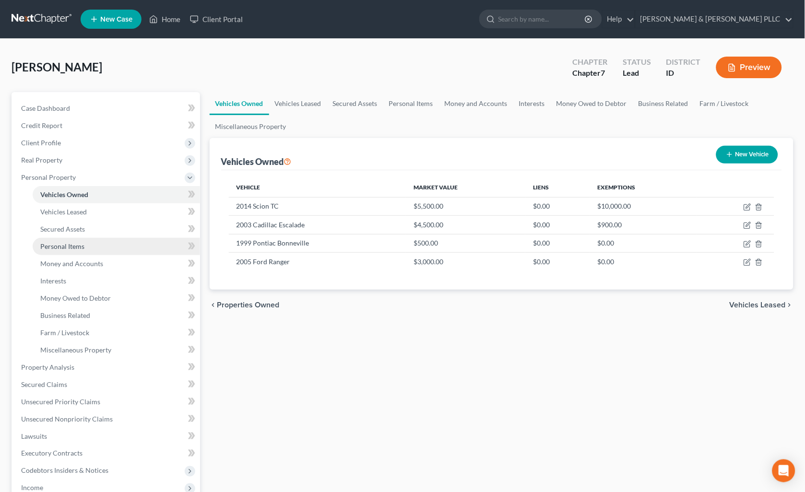
click at [70, 242] on span "Personal Items" at bounding box center [62, 246] width 44 height 8
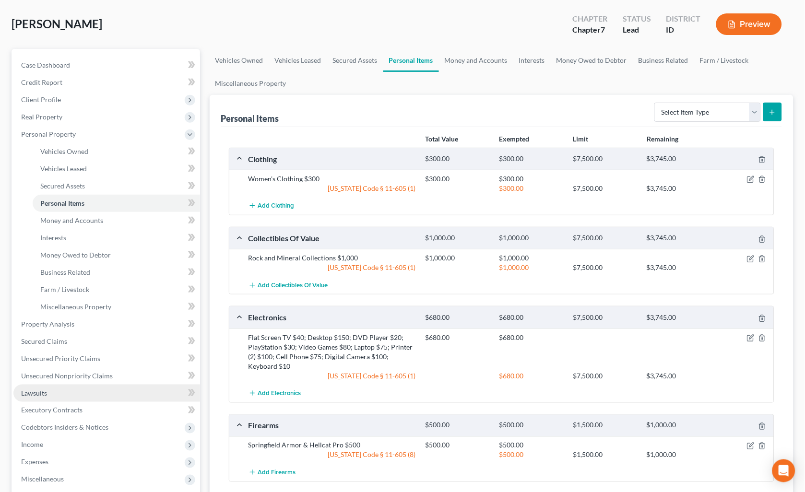
scroll to position [107, 0]
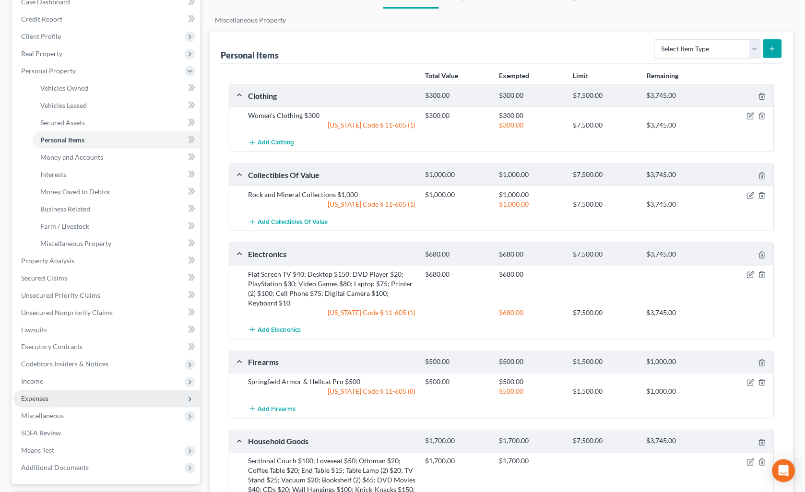
click at [37, 393] on span "Expenses" at bounding box center [106, 399] width 187 height 17
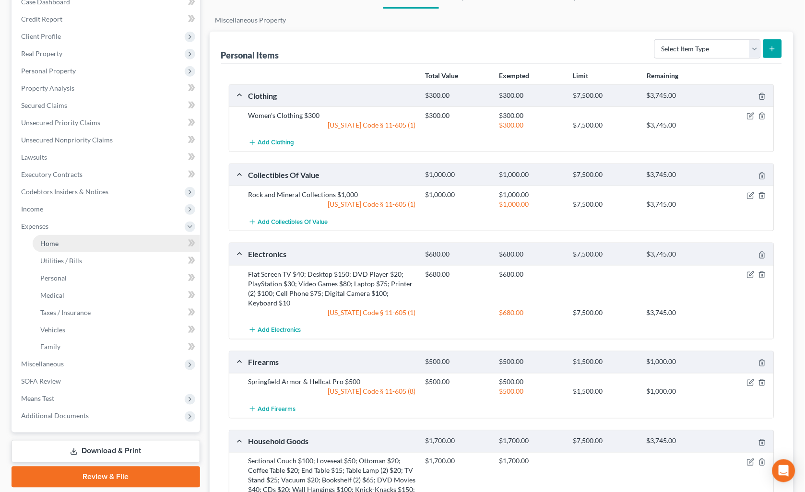
click at [48, 249] on link "Home" at bounding box center [117, 243] width 168 height 17
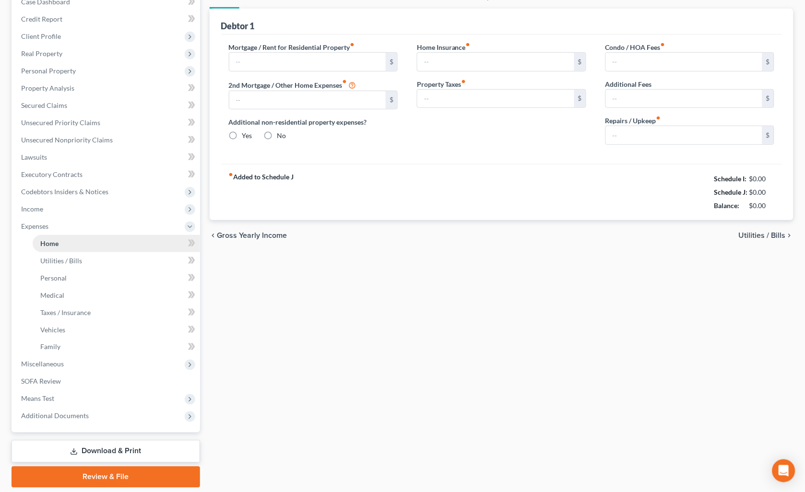
scroll to position [54, 0]
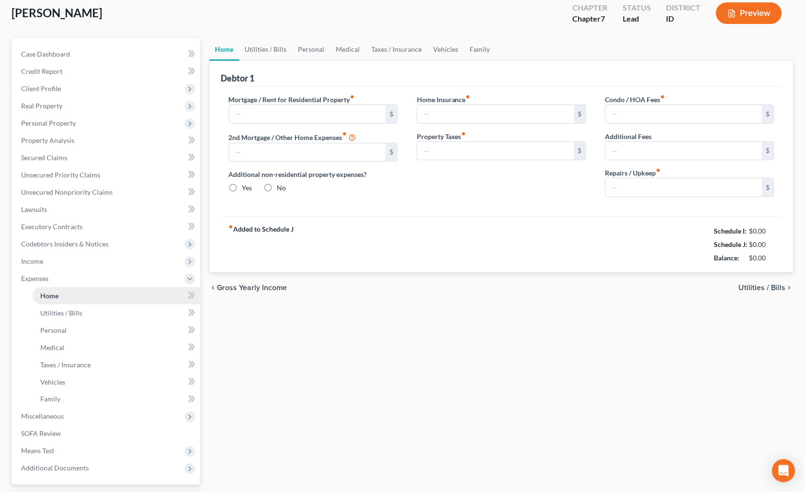
type input "500.00"
type input "0.00"
radio input "true"
type input "0.00"
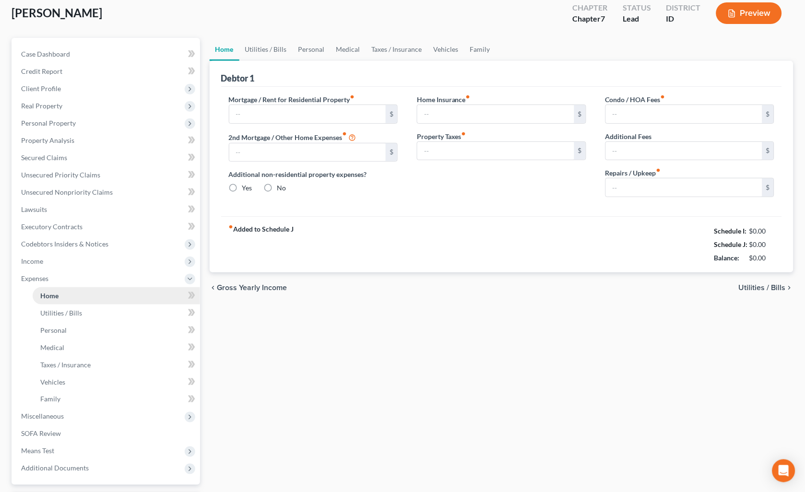
type input "0.00"
type input "20.00"
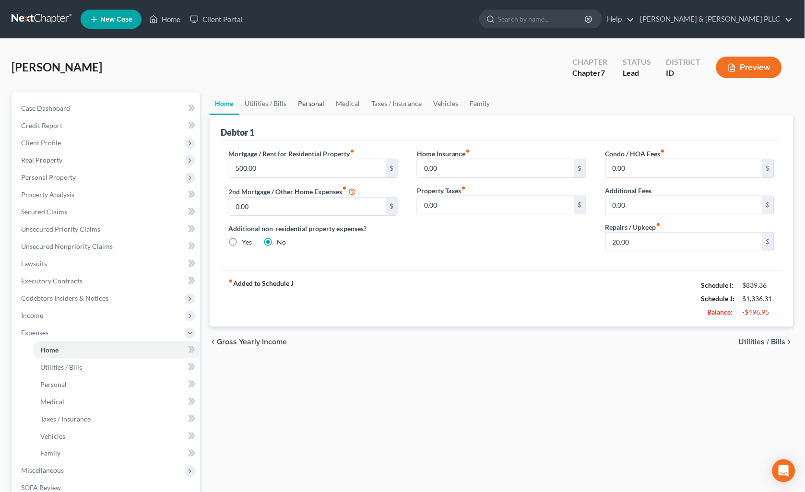
click at [304, 102] on link "Personal" at bounding box center [312, 103] width 38 height 23
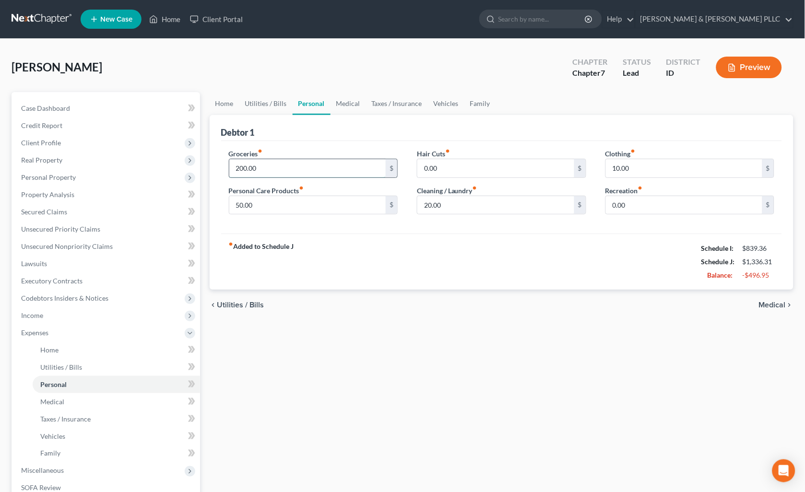
click at [284, 168] on input "200.00" at bounding box center [307, 168] width 157 height 18
type input "400.00"
click at [624, 207] on input "0.00" at bounding box center [684, 205] width 157 height 18
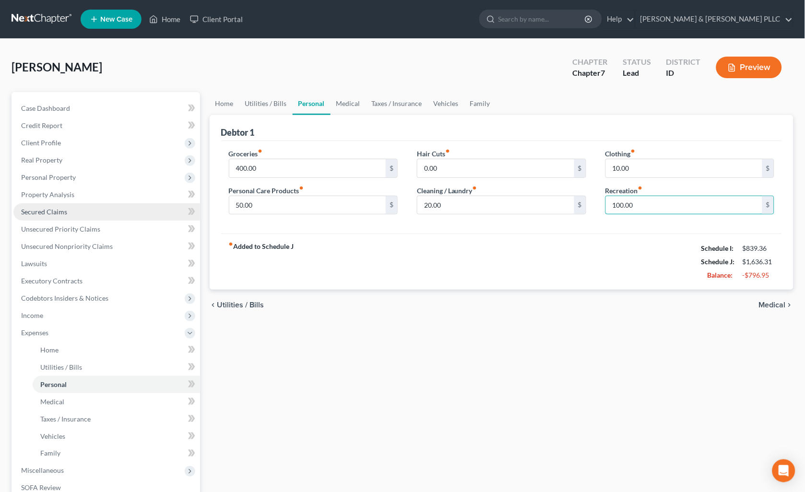
type input "100.00"
click at [63, 208] on span "Secured Claims" at bounding box center [44, 212] width 46 height 8
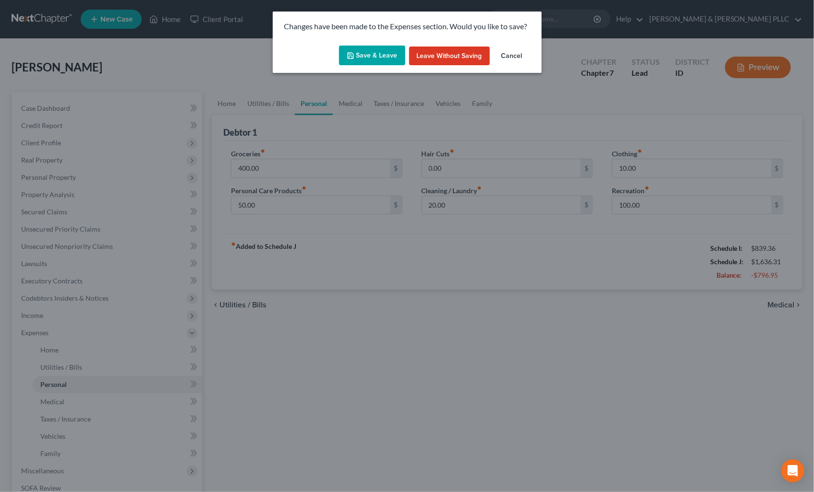
click at [378, 52] on button "Save & Leave" at bounding box center [372, 56] width 66 height 20
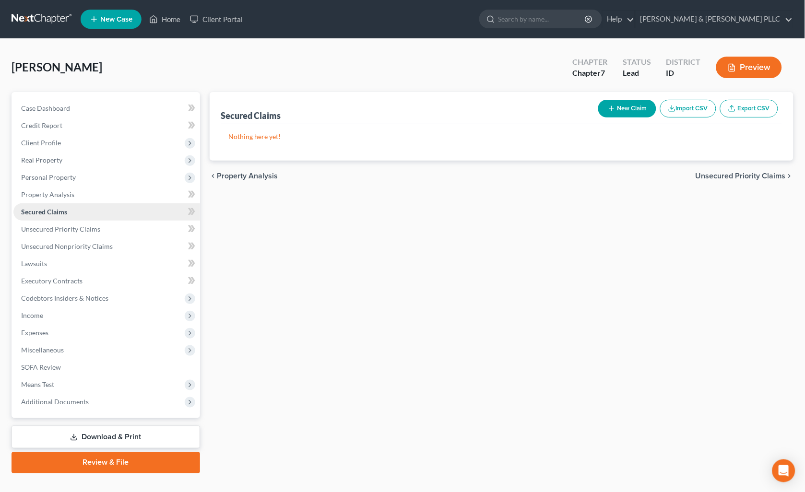
click at [64, 210] on span "Secured Claims" at bounding box center [44, 212] width 46 height 8
click at [64, 222] on link "Unsecured Priority Claims" at bounding box center [106, 229] width 187 height 17
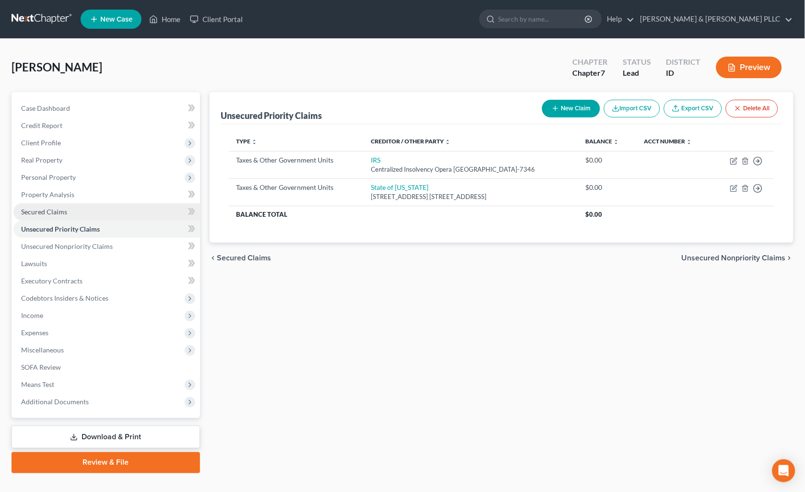
click at [58, 208] on span "Secured Claims" at bounding box center [44, 212] width 46 height 8
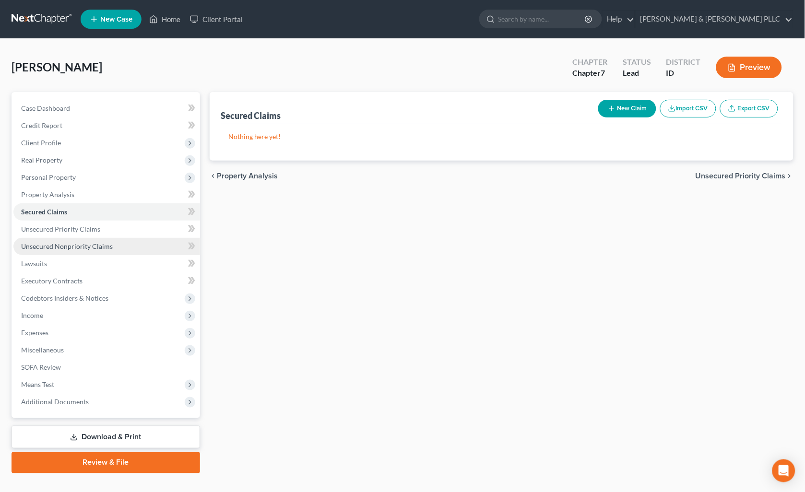
click at [73, 242] on span "Unsecured Nonpriority Claims" at bounding box center [67, 246] width 92 height 8
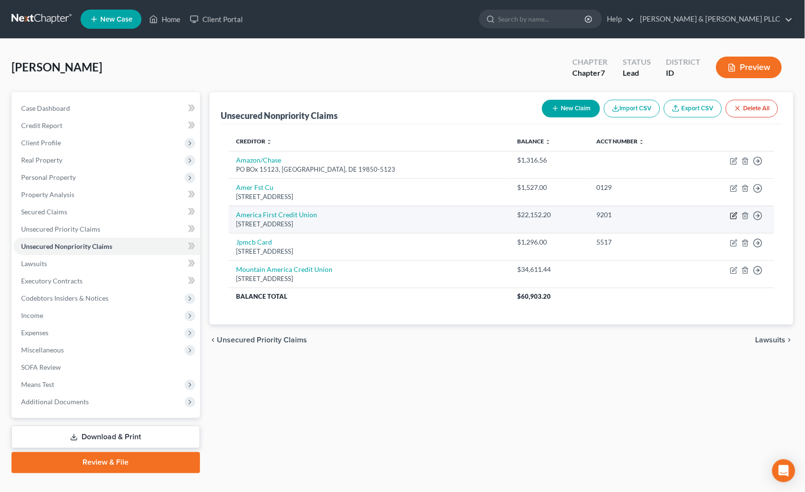
click at [734, 216] on icon "button" at bounding box center [735, 216] width 8 height 8
select select "46"
select select "14"
select select "0"
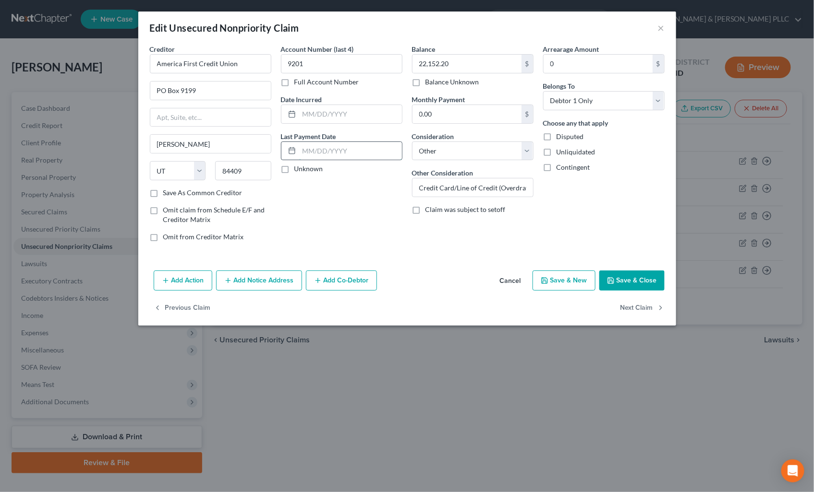
drag, startPoint x: 319, startPoint y: 148, endPoint x: 307, endPoint y: 151, distance: 12.3
click at [319, 148] on input "text" at bounding box center [350, 151] width 103 height 18
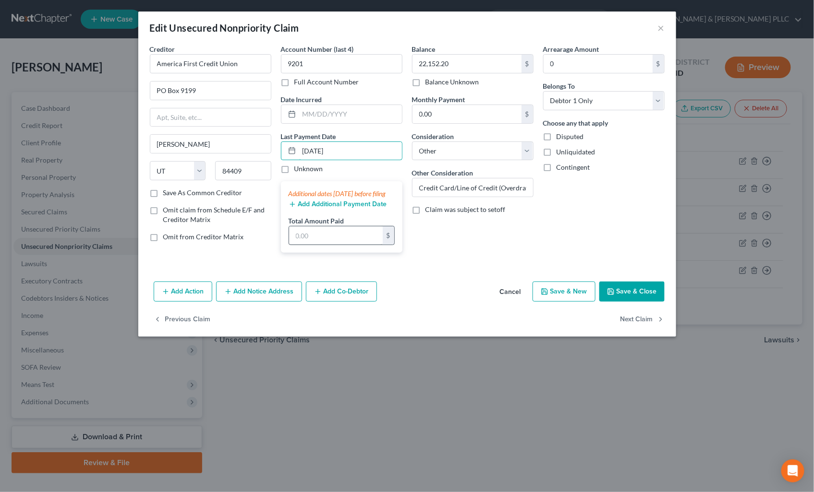
type input "09/15/2025"
click at [311, 245] on input "text" at bounding box center [336, 236] width 94 height 18
type input "1,500.00"
click at [623, 296] on button "Save & Close" at bounding box center [631, 292] width 65 height 20
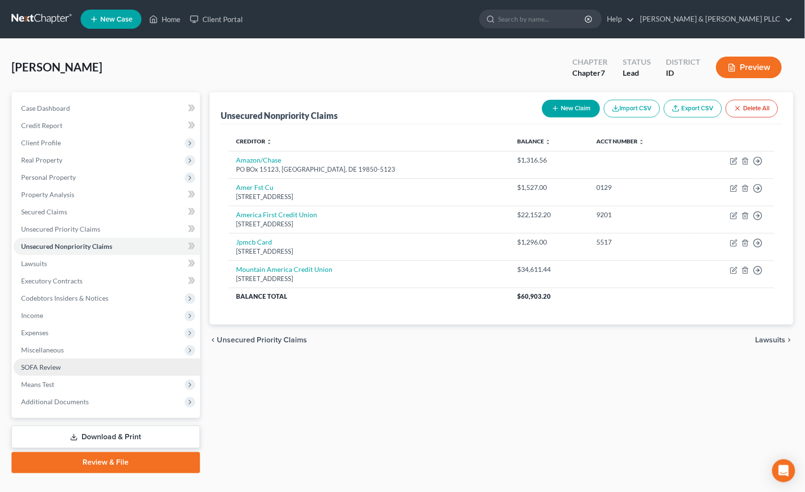
drag, startPoint x: 52, startPoint y: 370, endPoint x: 100, endPoint y: 360, distance: 48.9
click at [52, 370] on span "SOFA Review" at bounding box center [41, 367] width 40 height 8
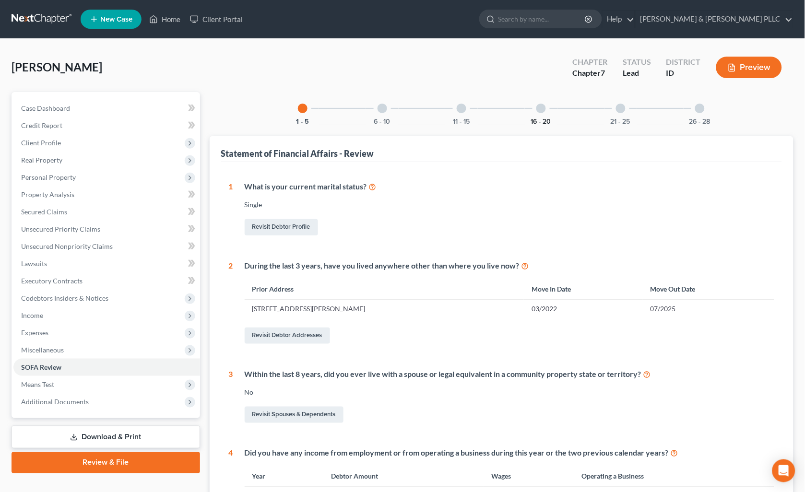
click at [540, 119] on button "16 - 20" at bounding box center [541, 122] width 20 height 7
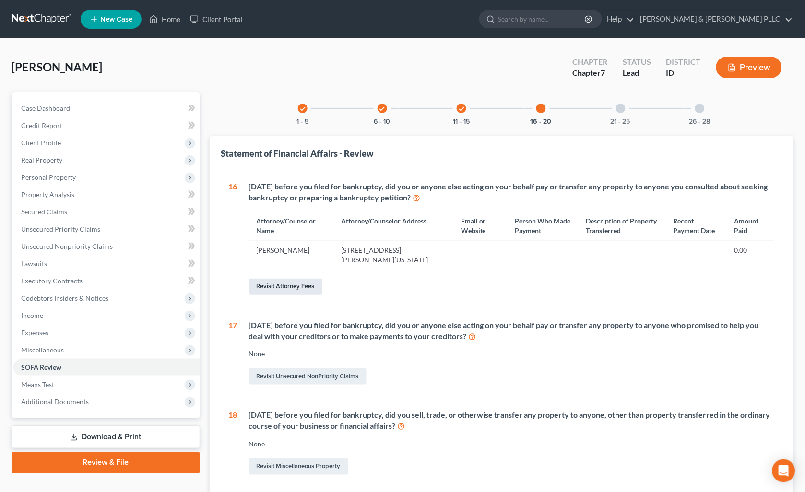
click at [289, 289] on link "Revisit Attorney Fees" at bounding box center [285, 287] width 73 height 16
select select "0"
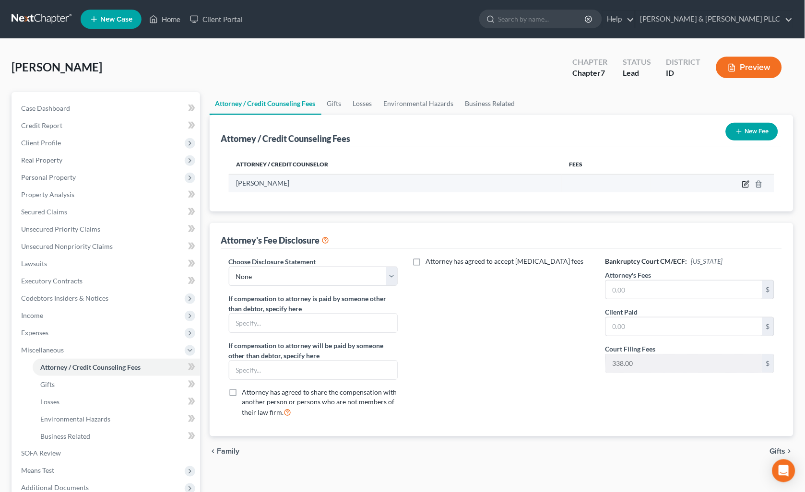
click at [744, 182] on icon "button" at bounding box center [747, 184] width 8 height 8
select select "13"
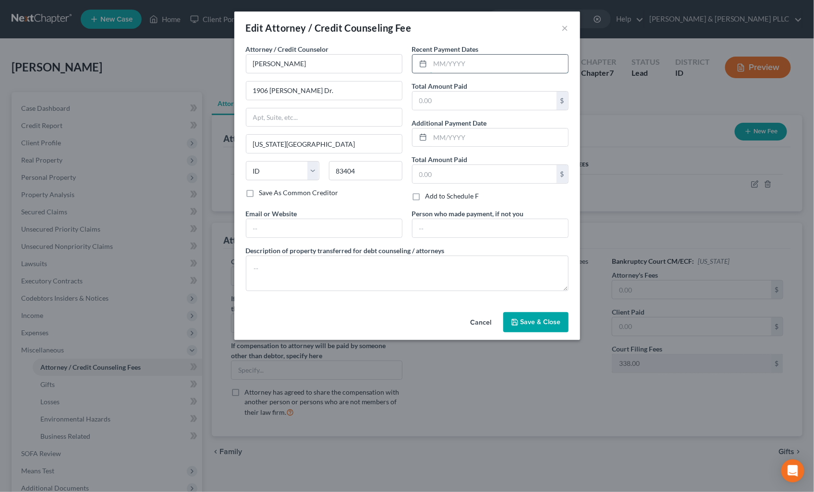
click at [478, 63] on input "text" at bounding box center [499, 64] width 138 height 18
type input "10/2025"
click at [448, 104] on input "text" at bounding box center [484, 101] width 144 height 18
type input "1,800.00"
click at [536, 327] on button "Save & Close" at bounding box center [535, 322] width 65 height 20
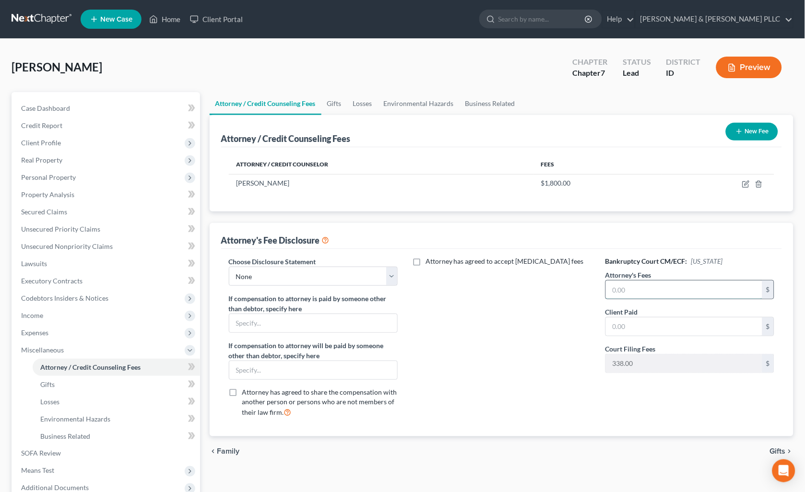
drag, startPoint x: 656, startPoint y: 287, endPoint x: 650, endPoint y: 288, distance: 5.4
click at [650, 288] on input "text" at bounding box center [684, 290] width 157 height 18
type input "1,800.00"
click at [644, 324] on input "text" at bounding box center [684, 327] width 157 height 18
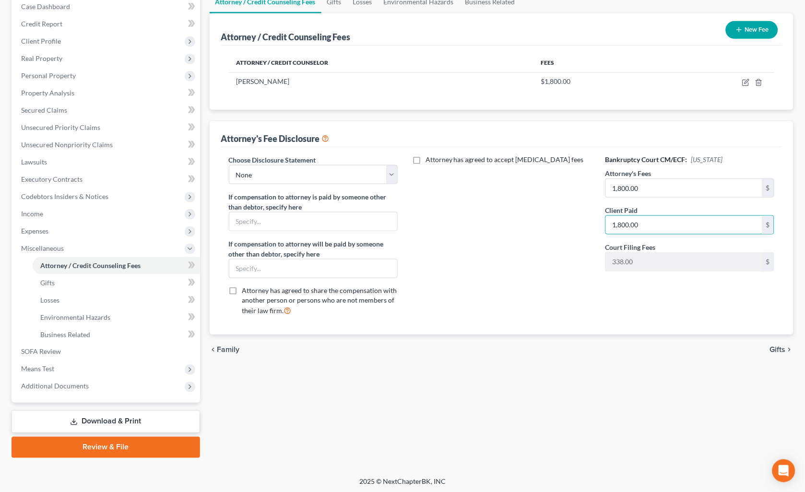
scroll to position [103, 0]
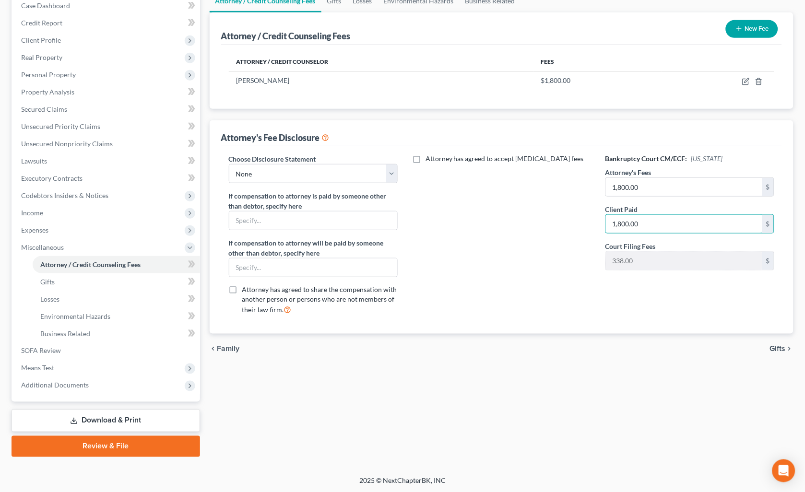
type input "1,800.00"
drag, startPoint x: 134, startPoint y: 420, endPoint x: 188, endPoint y: 414, distance: 54.1
click at [134, 420] on link "Download & Print" at bounding box center [106, 421] width 189 height 23
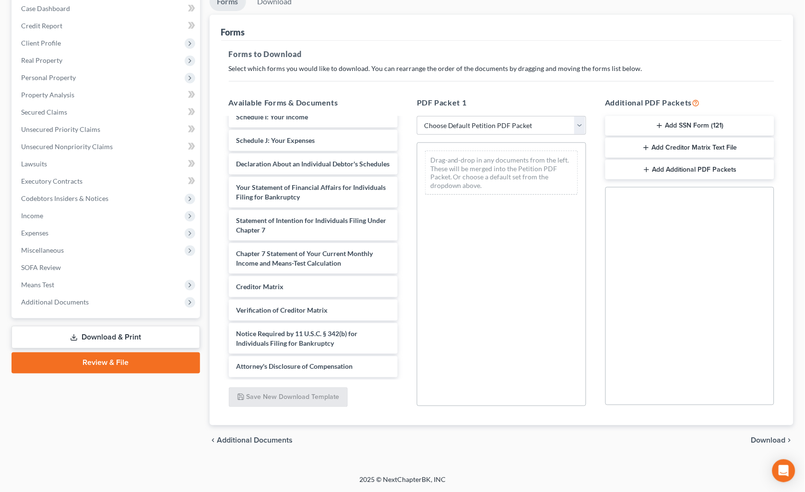
scroll to position [224, 0]
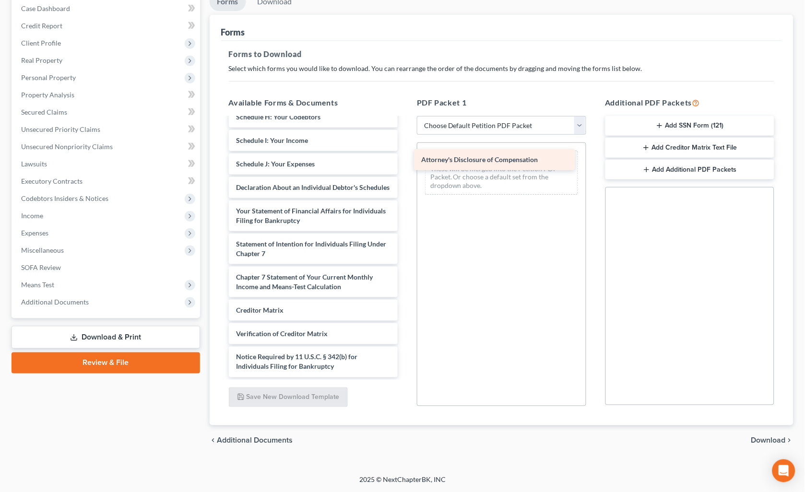
drag, startPoint x: 359, startPoint y: 365, endPoint x: 549, endPoint y: 156, distance: 282.3
click at [406, 158] on div "Attorney's Disclosure of Compensation Voluntary Petition for Individuals Filing…" at bounding box center [313, 141] width 185 height 474
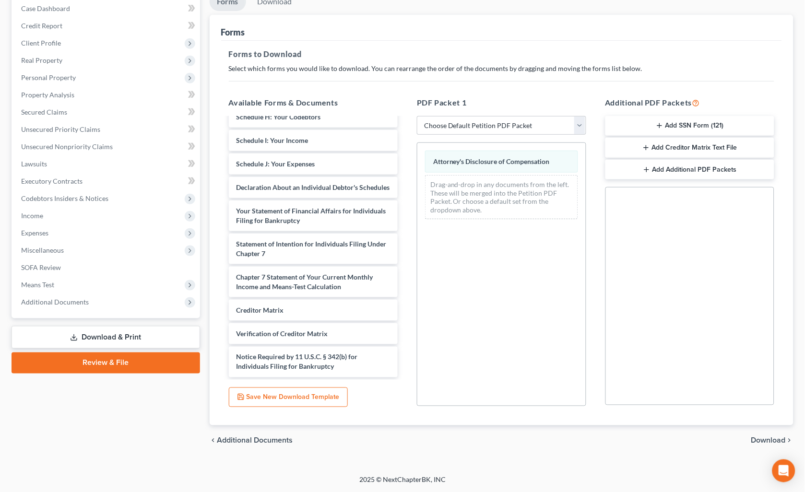
click at [777, 438] on span "Download" at bounding box center [769, 441] width 35 height 8
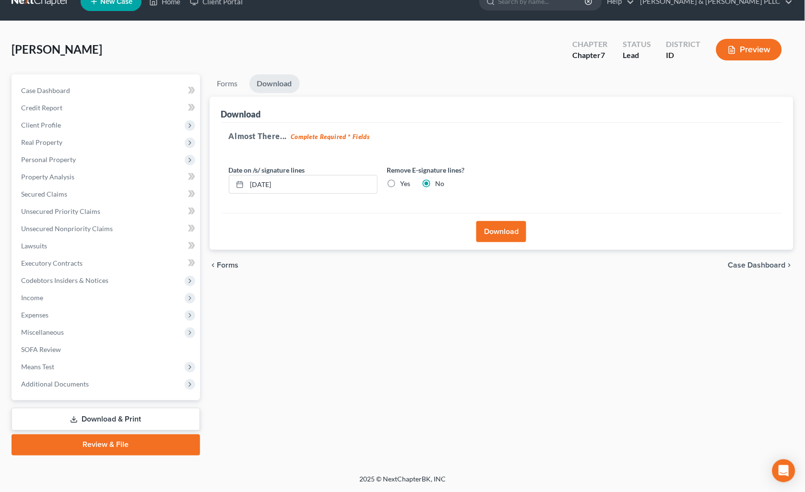
scroll to position [16, 0]
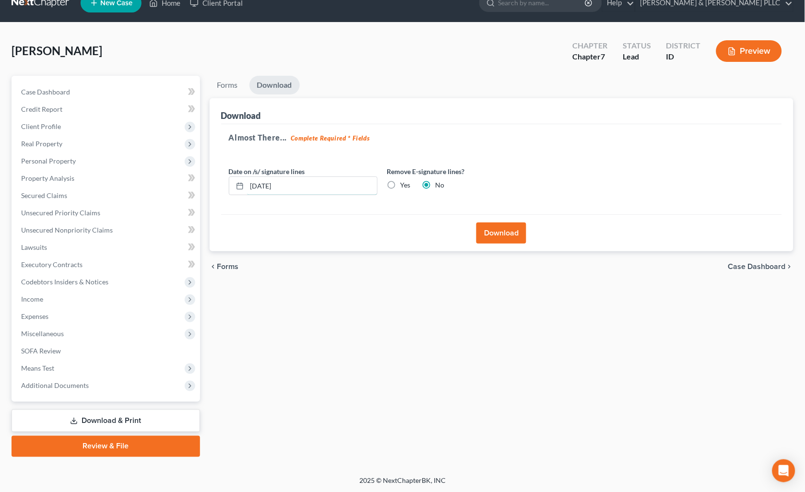
drag, startPoint x: 306, startPoint y: 184, endPoint x: -2, endPoint y: 195, distance: 308.3
click at [0, 195] on html "Home New Case Client Portal Tolson & Wayment PLLC holly@aaronjtolsonlaw.com My …" at bounding box center [402, 239] width 805 height 510
click at [401, 185] on label "Yes" at bounding box center [406, 185] width 10 height 10
click at [405, 185] on input "Yes" at bounding box center [408, 183] width 6 height 6
radio input "true"
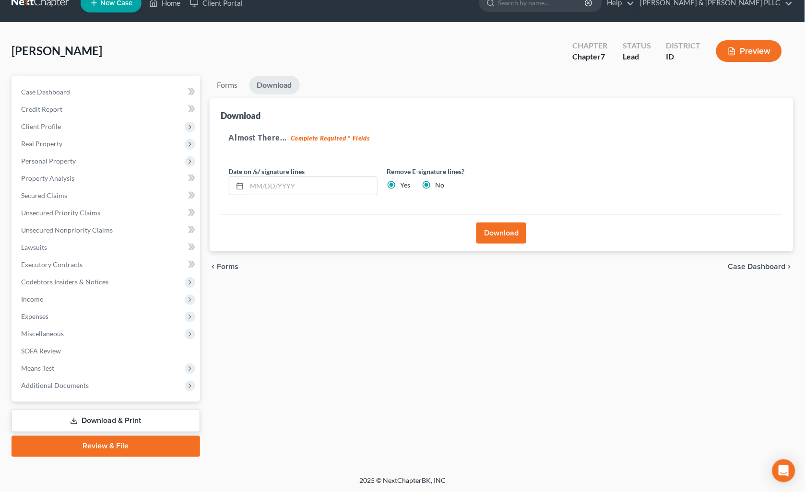
radio input "false"
click at [503, 228] on button "Download" at bounding box center [502, 233] width 50 height 21
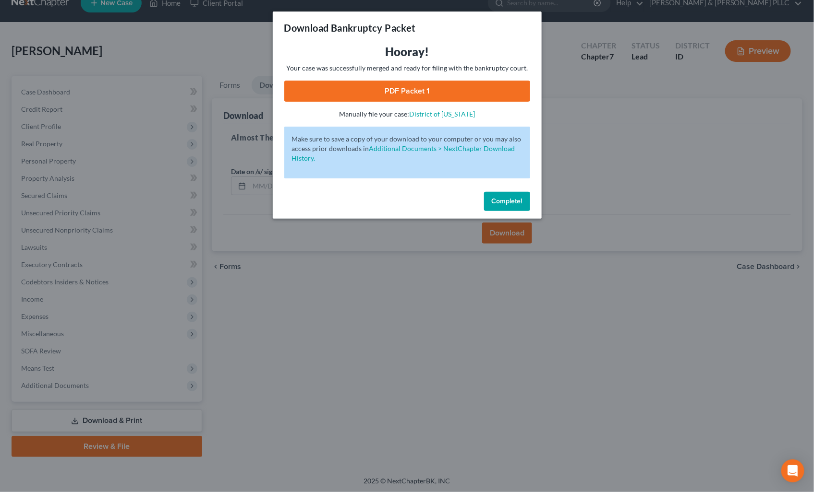
drag, startPoint x: 457, startPoint y: 90, endPoint x: 577, endPoint y: 89, distance: 120.0
click at [457, 90] on link "PDF Packet 1" at bounding box center [407, 91] width 246 height 21
click at [501, 200] on span "Complete!" at bounding box center [507, 201] width 31 height 8
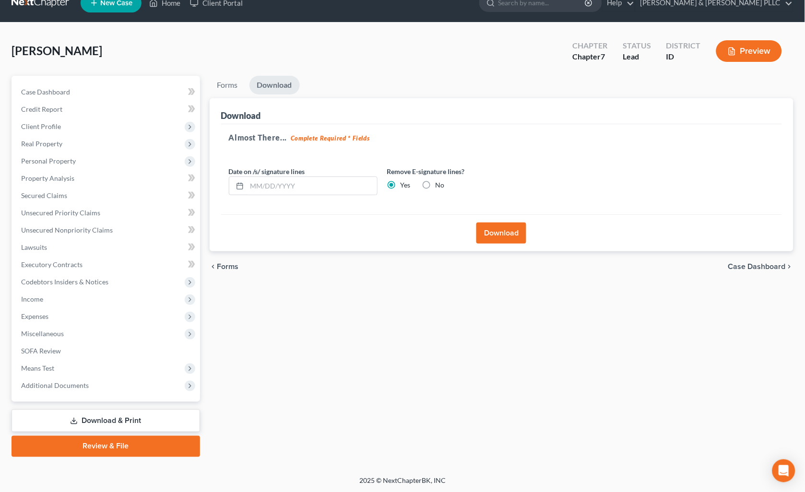
drag, startPoint x: 99, startPoint y: 439, endPoint x: 121, endPoint y: 439, distance: 22.1
click at [99, 439] on link "Review & File" at bounding box center [106, 446] width 189 height 21
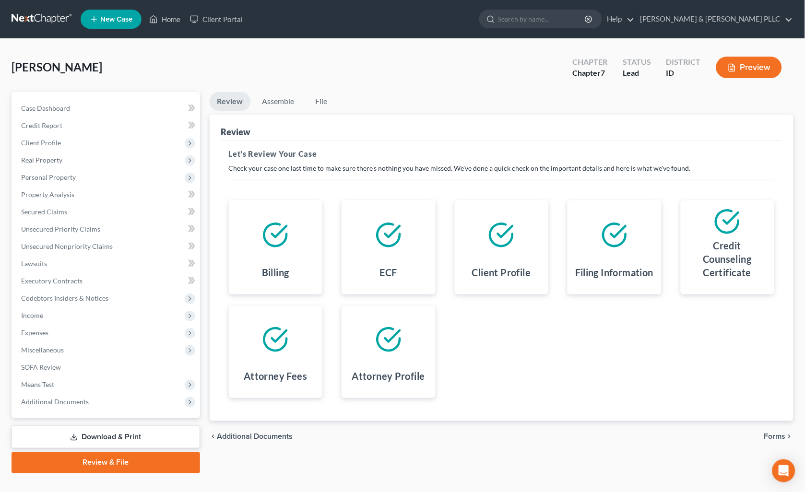
click at [273, 433] on span "Additional Documents" at bounding box center [255, 437] width 76 height 8
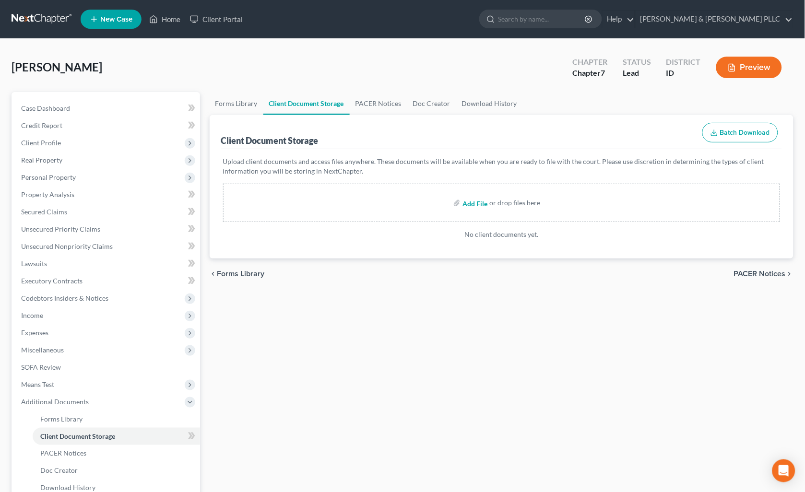
click at [481, 203] on input "file" at bounding box center [474, 202] width 23 height 17
type input "C:\fakepath\Certificate of Counseling.pdf"
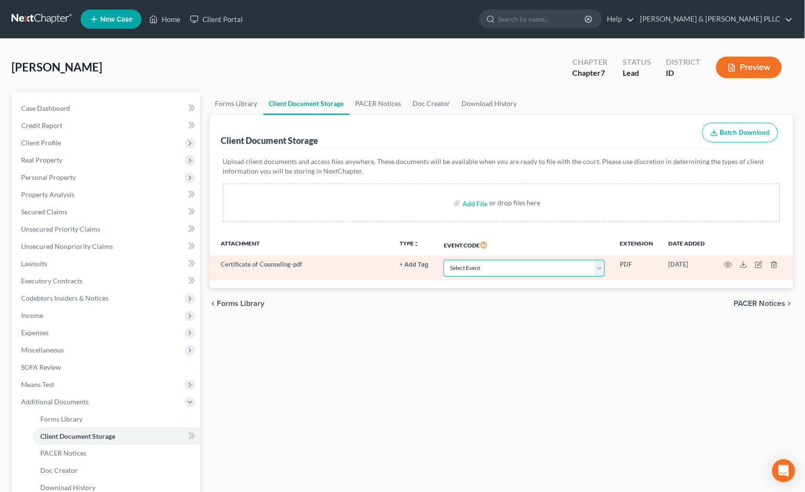
drag, startPoint x: 605, startPoint y: 267, endPoint x: 578, endPoint y: 268, distance: 26.9
click at [603, 267] on select "Select Event Certificate of Credit Counseling Chapter 13 Calculation of Disposa…" at bounding box center [524, 268] width 161 height 17
select select "0"
click at [444, 260] on select "Select Event Certificate of Credit Counseling Chapter 13 Calculation of Disposa…" at bounding box center [524, 268] width 161 height 17
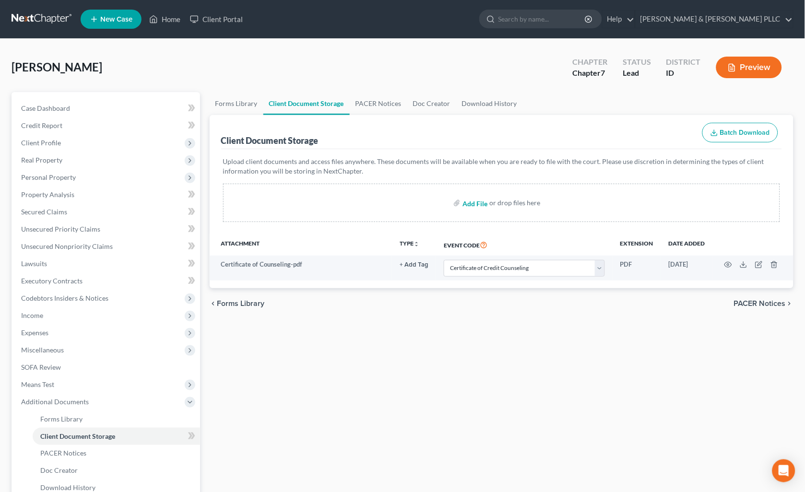
click at [479, 202] on input "file" at bounding box center [474, 202] width 23 height 17
type input "C:\fakepath\Disclosure of Attorney Compensation.pdf"
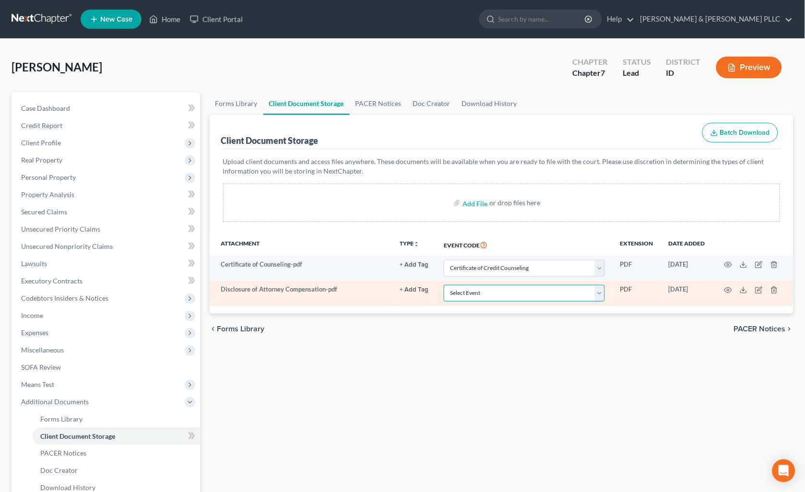
click at [601, 298] on select "Select Event Certificate of Credit Counseling Chapter 13 Calculation of Disposa…" at bounding box center [524, 293] width 161 height 17
click at [444, 285] on select "Select Event Certificate of Credit Counseling Chapter 13 Calculation of Disposa…" at bounding box center [524, 293] width 161 height 17
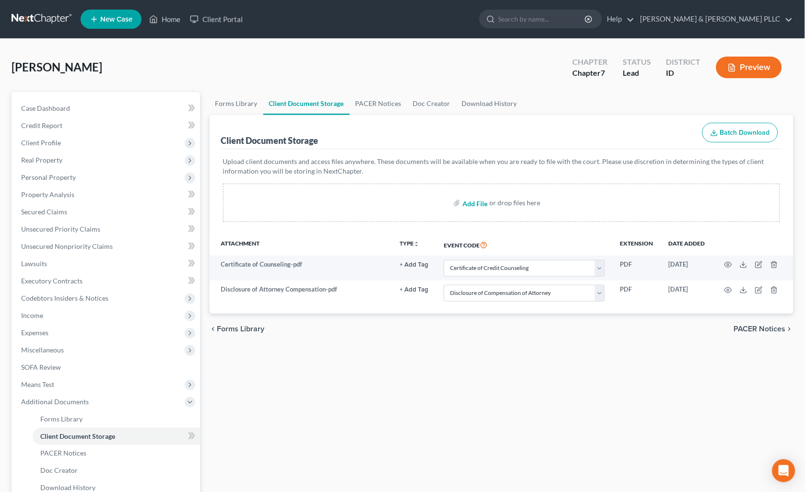
click at [482, 203] on input "file" at bounding box center [474, 202] width 23 height 17
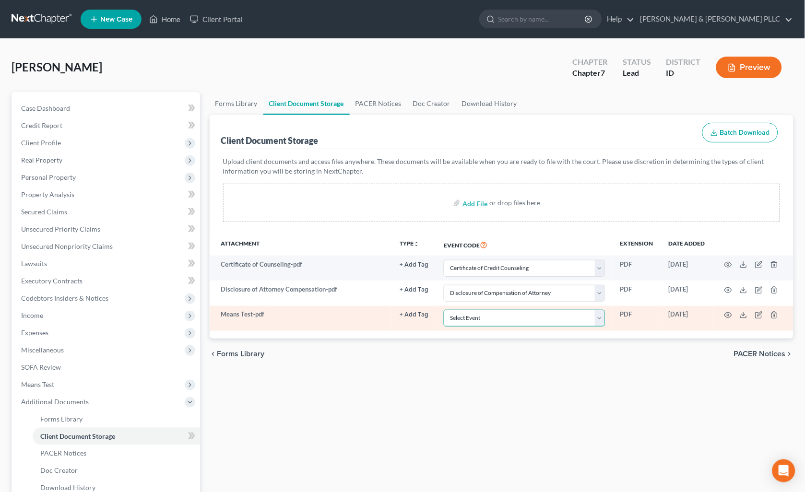
click at [601, 322] on select "Select Event Certificate of Credit Counseling Chapter 13 Calculation of Disposa…" at bounding box center [524, 318] width 161 height 17
click at [444, 310] on select "Select Event Certificate of Credit Counseling Chapter 13 Calculation of Disposa…" at bounding box center [524, 318] width 161 height 17
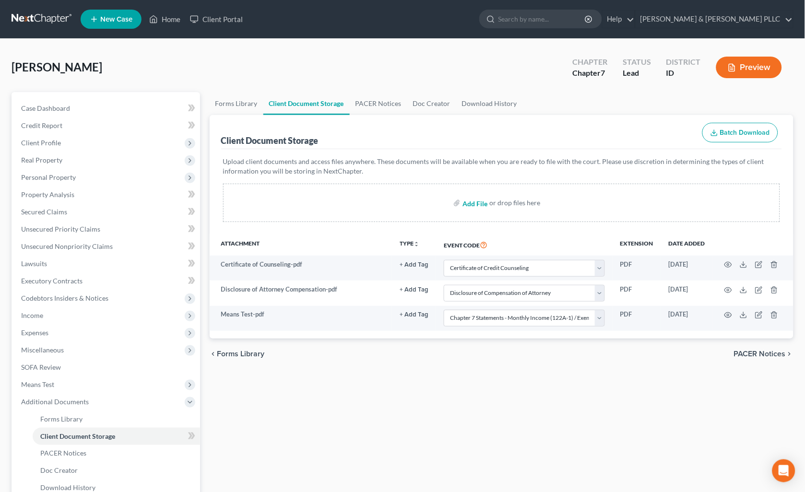
click at [476, 204] on input "file" at bounding box center [474, 202] width 23 height 17
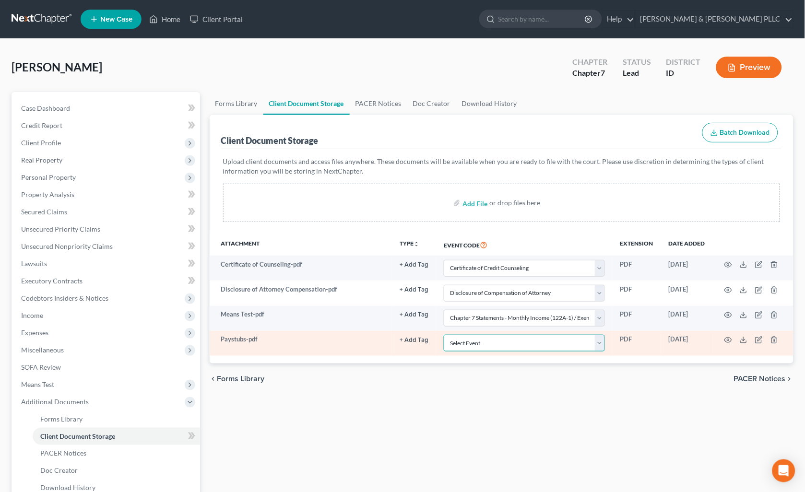
click at [603, 348] on select "Select Event Certificate of Credit Counseling Chapter 13 Calculation of Disposa…" at bounding box center [524, 343] width 161 height 17
click at [444, 335] on select "Select Event Certificate of Credit Counseling Chapter 13 Calculation of Disposa…" at bounding box center [524, 343] width 161 height 17
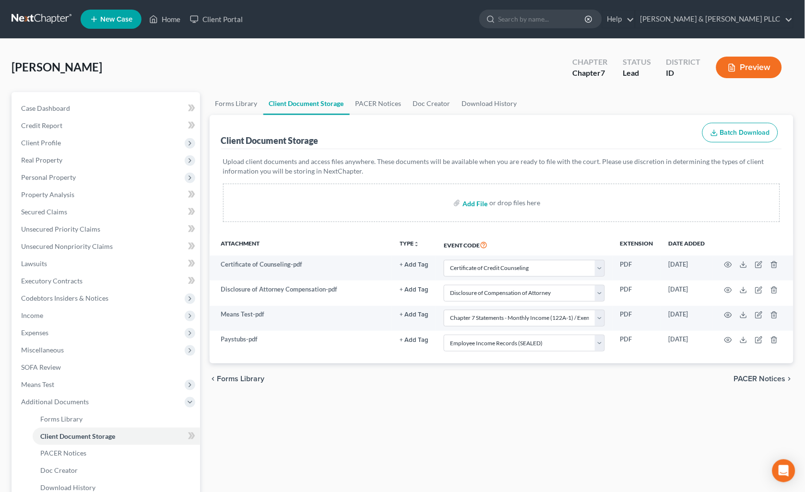
click at [472, 202] on input "file" at bounding box center [474, 202] width 23 height 17
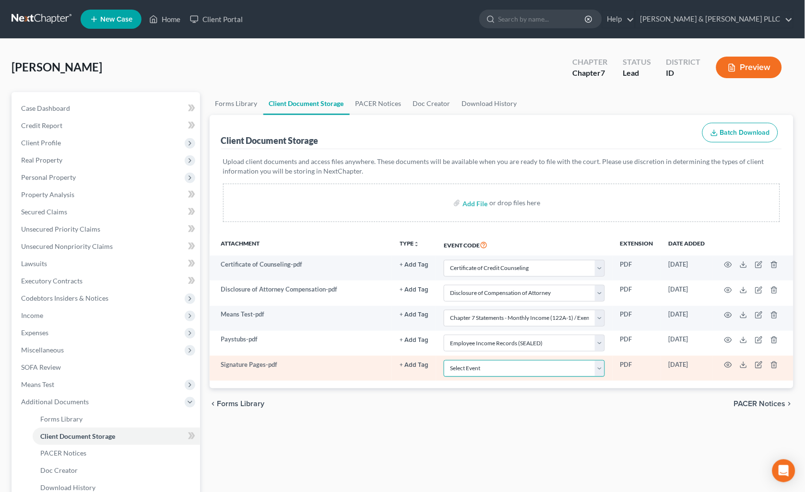
click at [600, 365] on select "Select Event Certificate of Credit Counseling Chapter 13 Calculation of Disposa…" at bounding box center [524, 368] width 161 height 17
click at [444, 360] on select "Select Event Certificate of Credit Counseling Chapter 13 Calculation of Disposa…" at bounding box center [524, 368] width 161 height 17
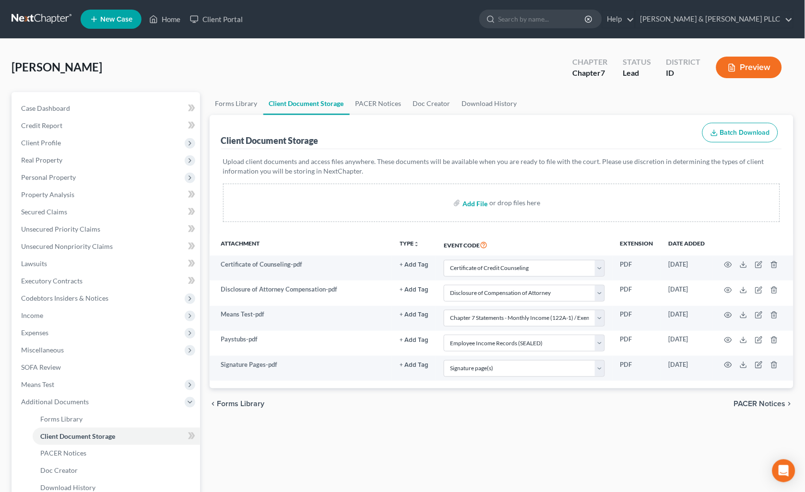
click at [474, 205] on input "file" at bounding box center [474, 202] width 23 height 17
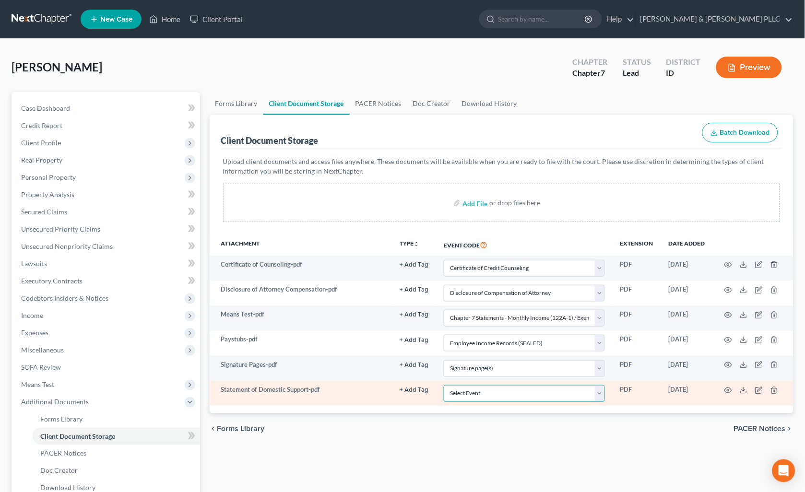
click at [605, 395] on select "Select Event Certificate of Credit Counseling Chapter 13 Calculation of Disposa…" at bounding box center [524, 393] width 161 height 17
click at [444, 385] on select "Select Event Certificate of Credit Counseling Chapter 13 Calculation of Disposa…" at bounding box center [524, 393] width 161 height 17
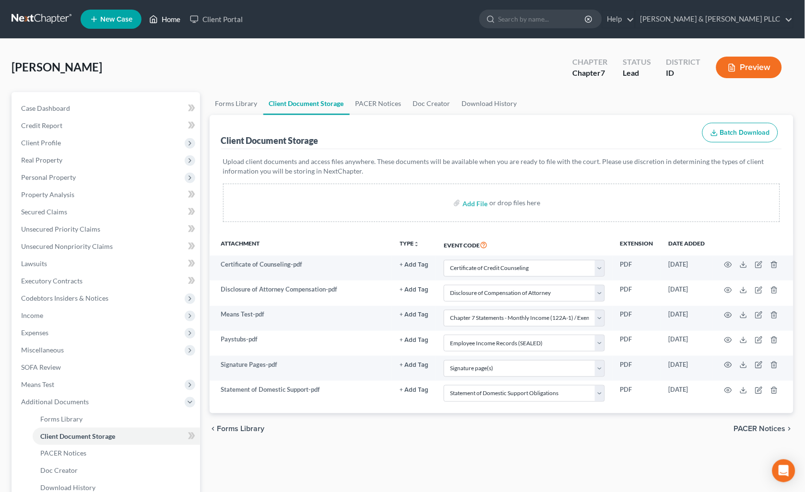
click at [164, 19] on link "Home" at bounding box center [164, 19] width 41 height 17
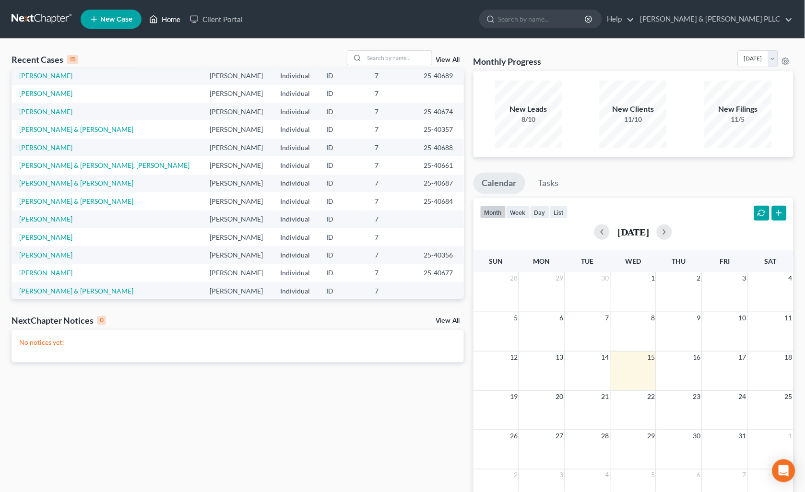
scroll to position [65, 0]
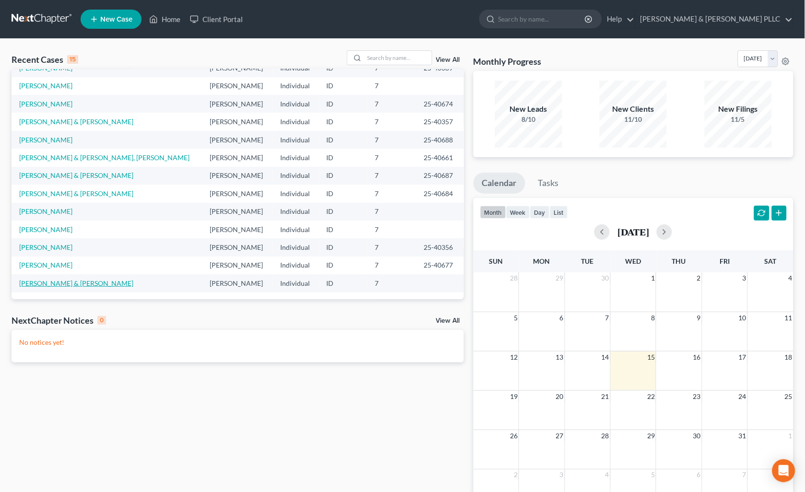
click at [72, 284] on link "Lamb, Larry & Tiffany" at bounding box center [76, 283] width 114 height 8
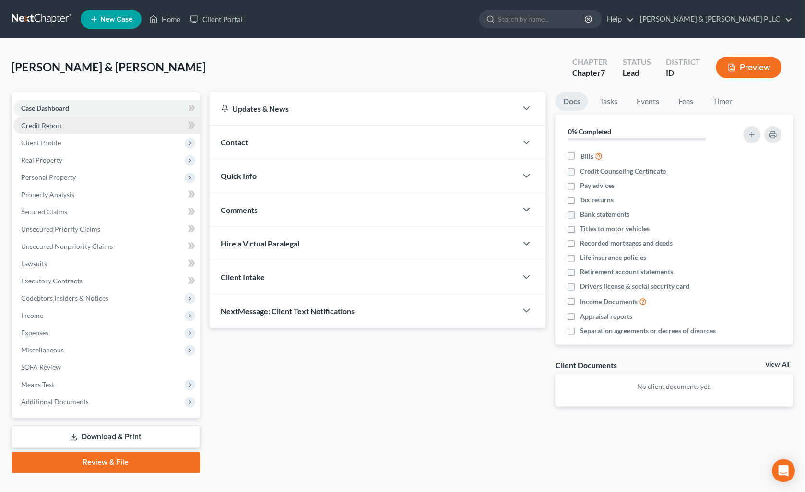
click at [53, 125] on span "Credit Report" at bounding box center [41, 125] width 41 height 8
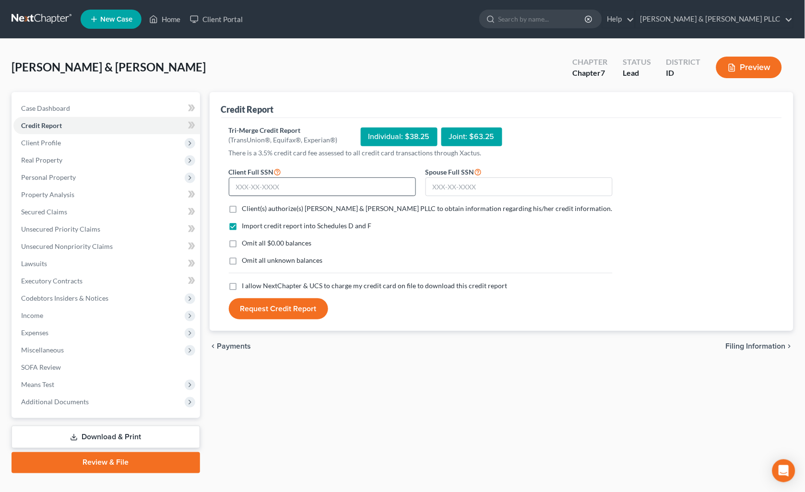
drag, startPoint x: 252, startPoint y: 177, endPoint x: 252, endPoint y: 184, distance: 7.3
click at [252, 179] on div "Client Full SSN *" at bounding box center [322, 181] width 197 height 31
click at [252, 184] on input "text" at bounding box center [322, 187] width 187 height 19
click at [503, 181] on input "text" at bounding box center [519, 187] width 187 height 19
click at [242, 208] on label "Client(s) authorize(s) Tolson & Wayment PLLC to obtain information regarding hi…" at bounding box center [427, 209] width 371 height 10
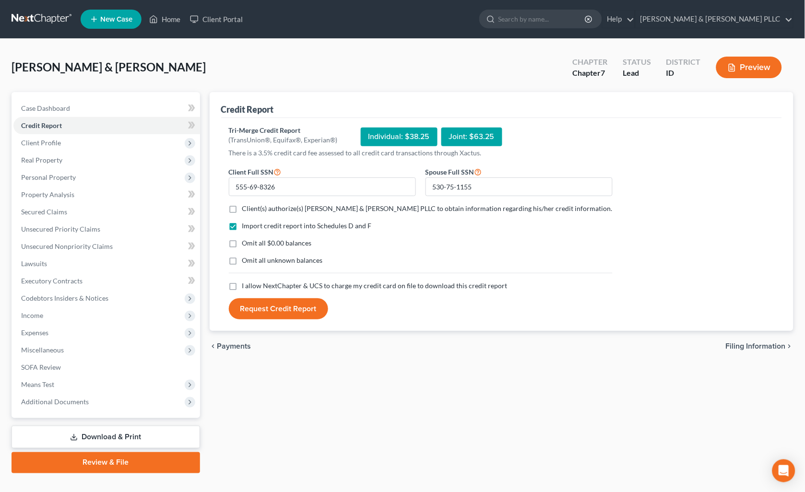
click at [246, 208] on input "Client(s) authorize(s) Tolson & Wayment PLLC to obtain information regarding hi…" at bounding box center [249, 207] width 6 height 6
click at [242, 240] on label "Omit all $0.00 balances" at bounding box center [277, 244] width 70 height 10
click at [246, 240] on input "Omit all $0.00 balances" at bounding box center [249, 242] width 6 height 6
click at [242, 288] on label "I allow NextChapter & UCS to charge my credit card on file to download this cre…" at bounding box center [374, 286] width 265 height 10
click at [246, 288] on input "I allow NextChapter & UCS to charge my credit card on file to download this cre…" at bounding box center [249, 284] width 6 height 6
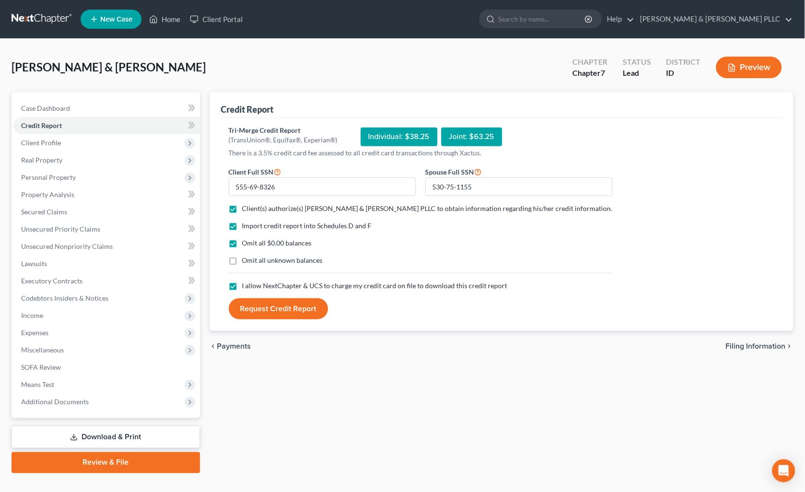
click at [279, 311] on button "Request Credit Report" at bounding box center [278, 309] width 99 height 21
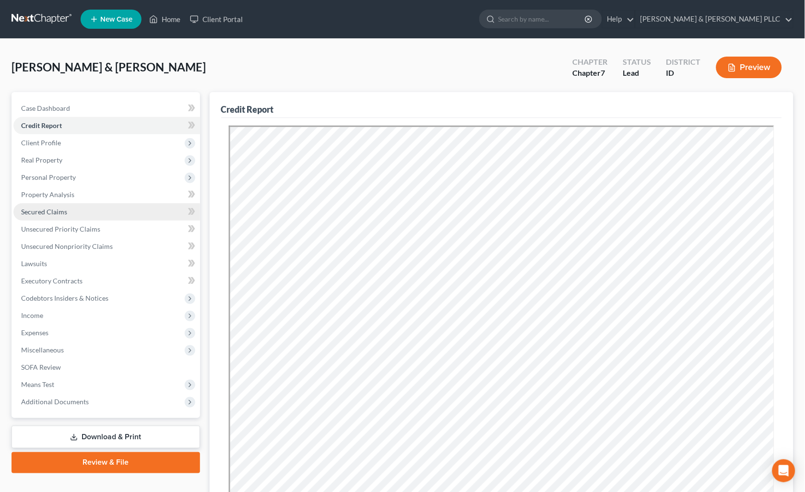
click at [47, 214] on span "Secured Claims" at bounding box center [44, 212] width 46 height 8
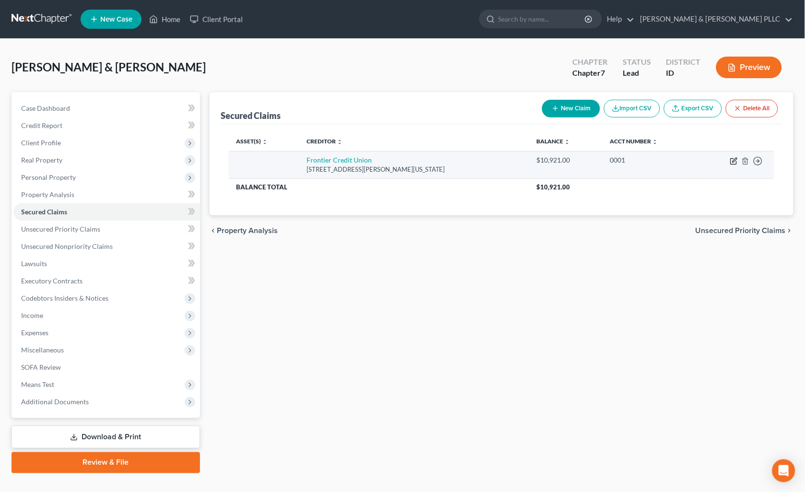
click at [733, 159] on icon "button" at bounding box center [735, 161] width 8 height 8
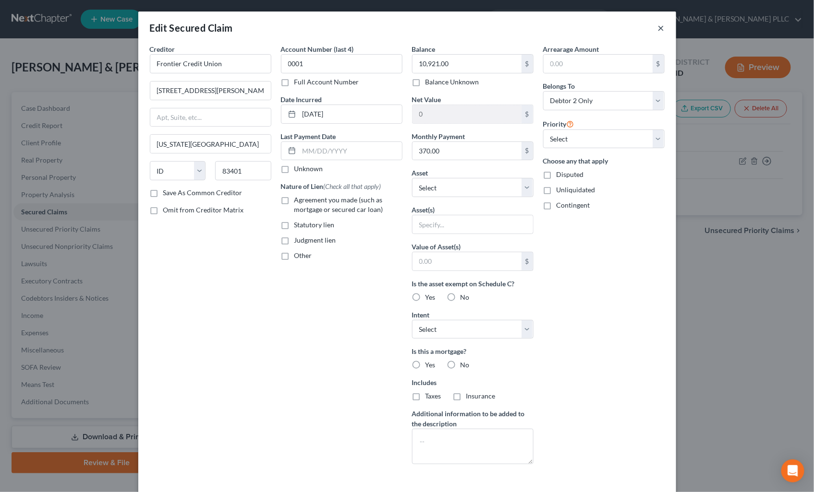
click at [658, 30] on button "×" at bounding box center [661, 28] width 7 height 12
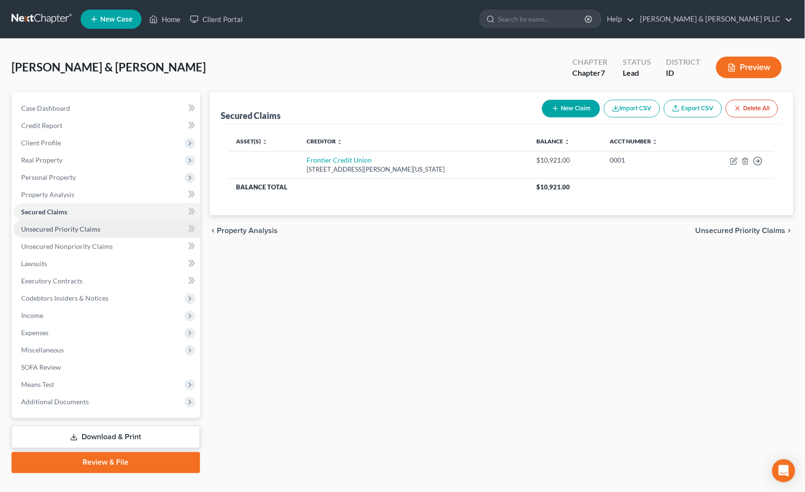
click at [65, 226] on span "Unsecured Priority Claims" at bounding box center [60, 229] width 79 height 8
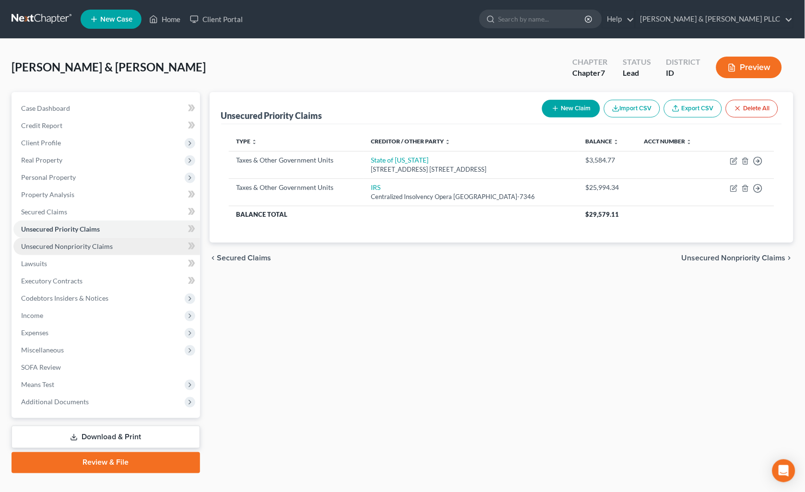
click at [66, 242] on span "Unsecured Nonpriority Claims" at bounding box center [67, 246] width 92 height 8
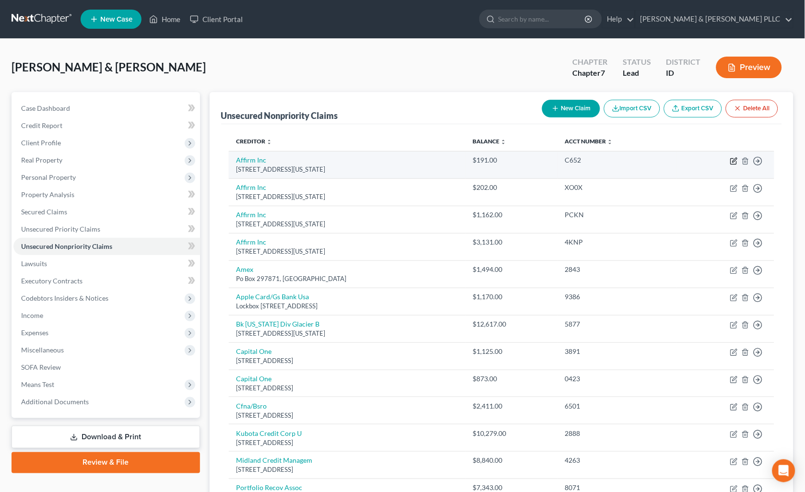
click at [736, 160] on icon "button" at bounding box center [735, 160] width 4 height 4
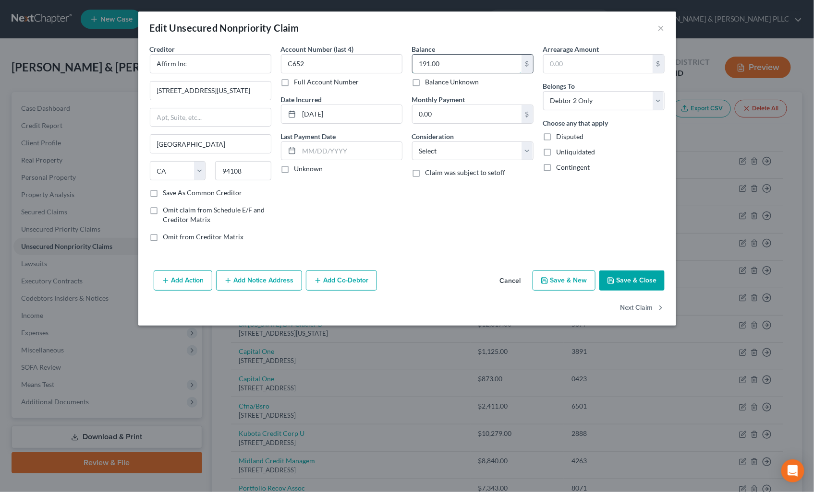
click at [478, 67] on input "191.00" at bounding box center [466, 64] width 109 height 18
drag, startPoint x: 310, startPoint y: 64, endPoint x: 90, endPoint y: 119, distance: 226.4
click at [123, 108] on div "Edit Unsecured Nonpriority Claim × Creditor * Affirm Inc 650 California St Fl 1…" at bounding box center [407, 246] width 814 height 492
drag, startPoint x: 530, startPoint y: 153, endPoint x: 529, endPoint y: 162, distance: 9.2
click at [530, 153] on select "Select Cable / Satellite Services Collection Agency Credit Card Debt Debt Couns…" at bounding box center [472, 151] width 121 height 19
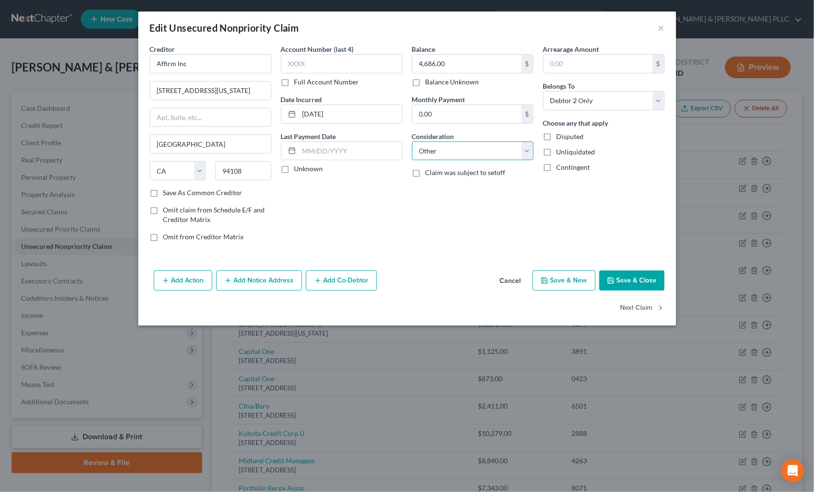
click at [412, 142] on select "Select Cable / Satellite Services Collection Agency Credit Card Debt Debt Couns…" at bounding box center [472, 151] width 121 height 19
click at [497, 189] on input "text" at bounding box center [472, 188] width 120 height 18
drag, startPoint x: 655, startPoint y: 106, endPoint x: 631, endPoint y: 112, distance: 24.7
click at [655, 106] on select "Select Debtor 1 Only Debtor 2 Only Debtor 1 And Debtor 2 Only At Least One Of T…" at bounding box center [603, 100] width 121 height 19
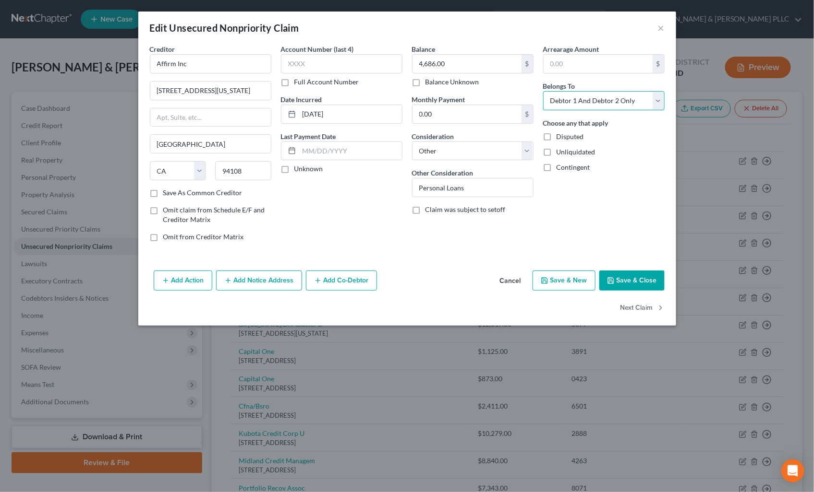
click at [543, 91] on select "Select Debtor 1 Only Debtor 2 Only Debtor 1 And Debtor 2 Only At Least One Of T…" at bounding box center [603, 100] width 121 height 19
click at [632, 279] on button "Save & Close" at bounding box center [631, 281] width 65 height 20
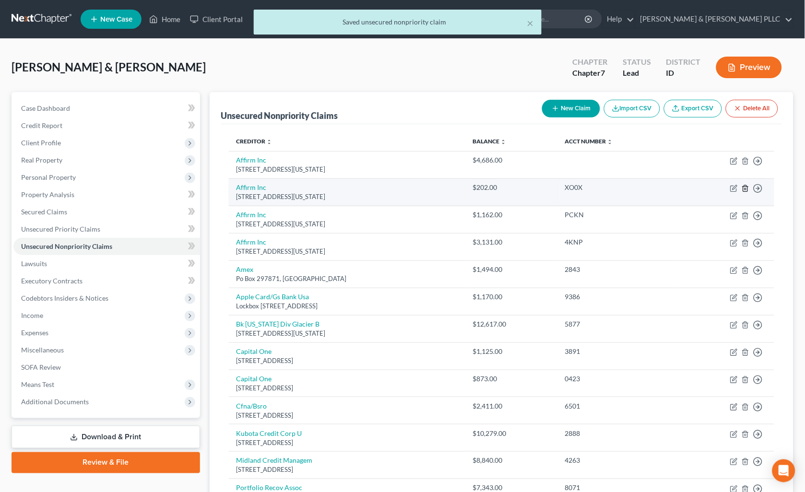
click at [745, 190] on line "button" at bounding box center [745, 189] width 0 height 2
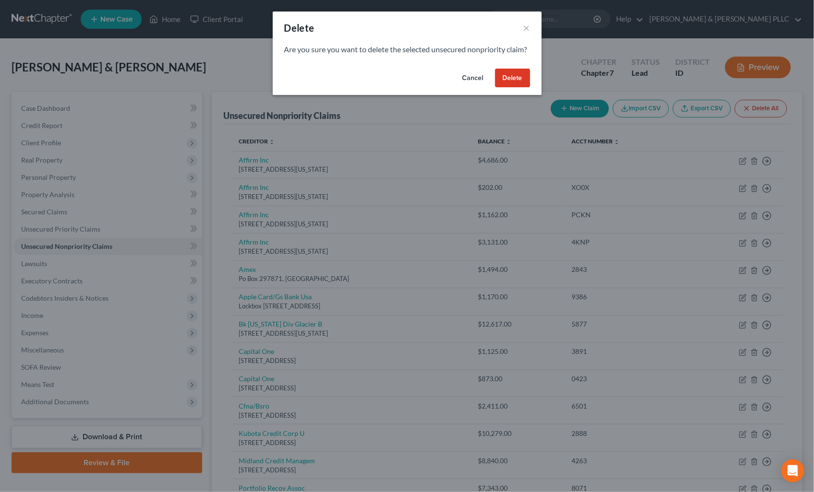
drag, startPoint x: 519, startPoint y: 94, endPoint x: 694, endPoint y: 186, distance: 197.1
click at [519, 88] on button "Delete" at bounding box center [512, 78] width 35 height 19
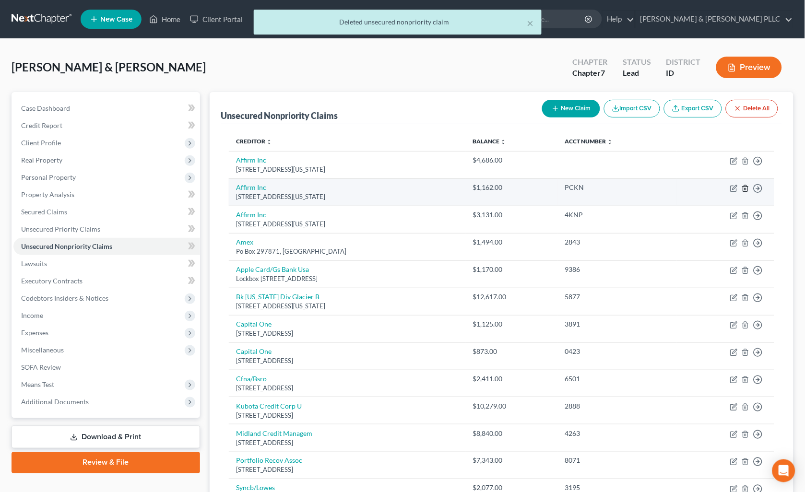
click at [744, 187] on icon "button" at bounding box center [746, 189] width 8 height 8
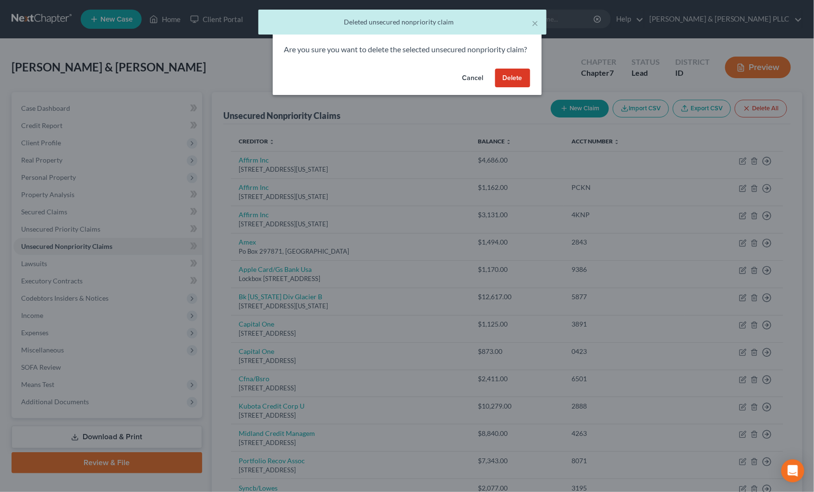
click at [506, 88] on button "Delete" at bounding box center [512, 78] width 35 height 19
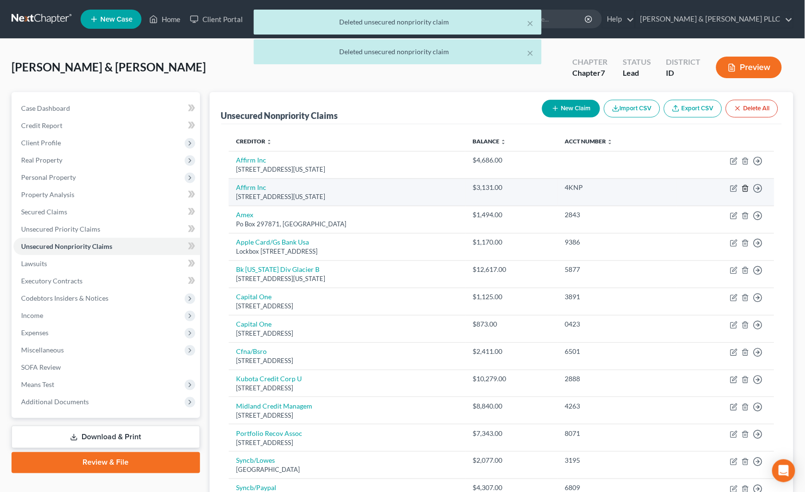
click at [746, 187] on polyline "button" at bounding box center [746, 187] width 6 height 0
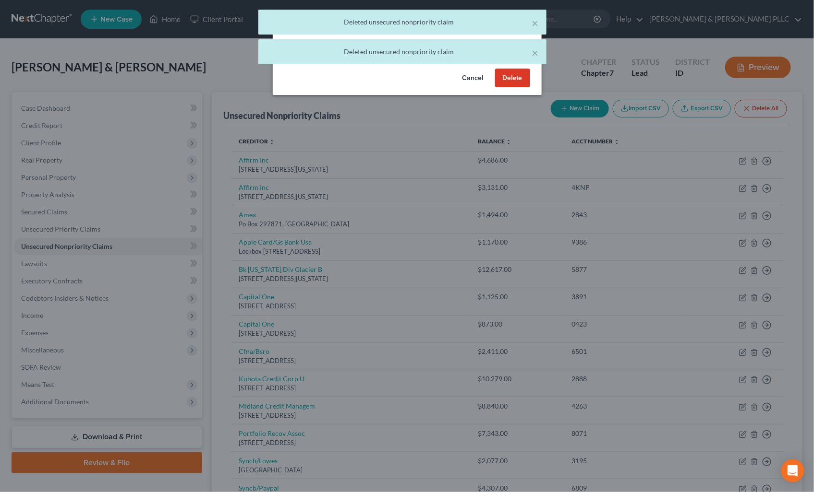
click at [522, 87] on button "Delete" at bounding box center [512, 78] width 35 height 19
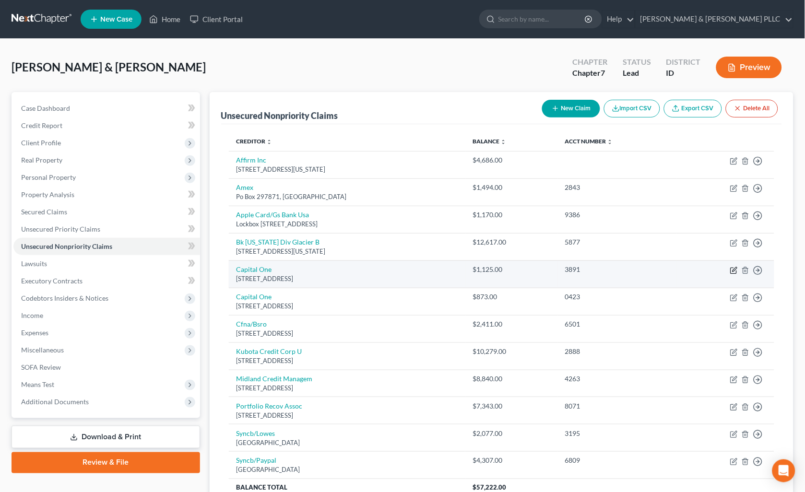
click at [733, 268] on icon "button" at bounding box center [734, 271] width 6 height 6
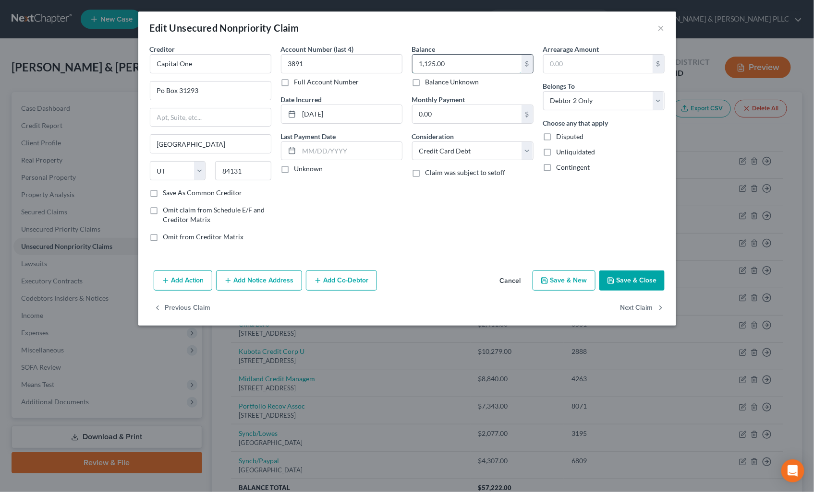
click at [471, 60] on input "1,125.00" at bounding box center [466, 64] width 109 height 18
drag, startPoint x: 308, startPoint y: 65, endPoint x: 143, endPoint y: 65, distance: 164.6
click at [171, 65] on div "Creditor * Capital One Po Box 31293 Salt Lake City State AL AK AR AZ CA CO CT D…" at bounding box center [407, 146] width 524 height 205
drag, startPoint x: 658, startPoint y: 100, endPoint x: 626, endPoint y: 111, distance: 33.5
click at [658, 100] on select "Select Debtor 1 Only Debtor 2 Only Debtor 1 And Debtor 2 Only At Least One Of T…" at bounding box center [603, 100] width 121 height 19
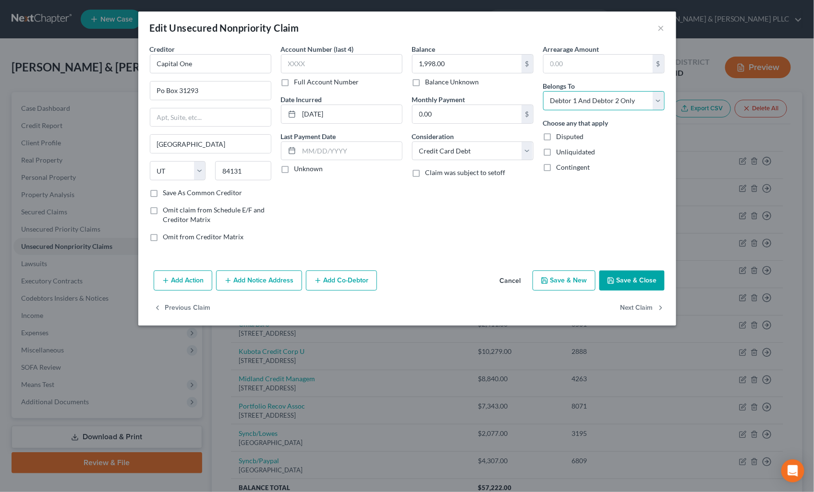
click at [543, 91] on select "Select Debtor 1 Only Debtor 2 Only Debtor 1 And Debtor 2 Only At Least One Of T…" at bounding box center [603, 100] width 121 height 19
drag, startPoint x: 624, startPoint y: 281, endPoint x: 641, endPoint y: 300, distance: 25.5
click at [625, 280] on button "Save & Close" at bounding box center [631, 281] width 65 height 20
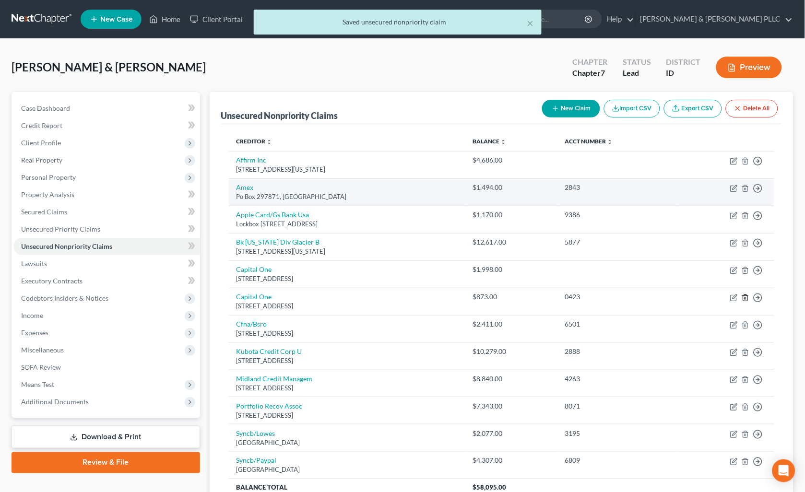
click at [744, 298] on icon "button" at bounding box center [745, 298] width 4 height 6
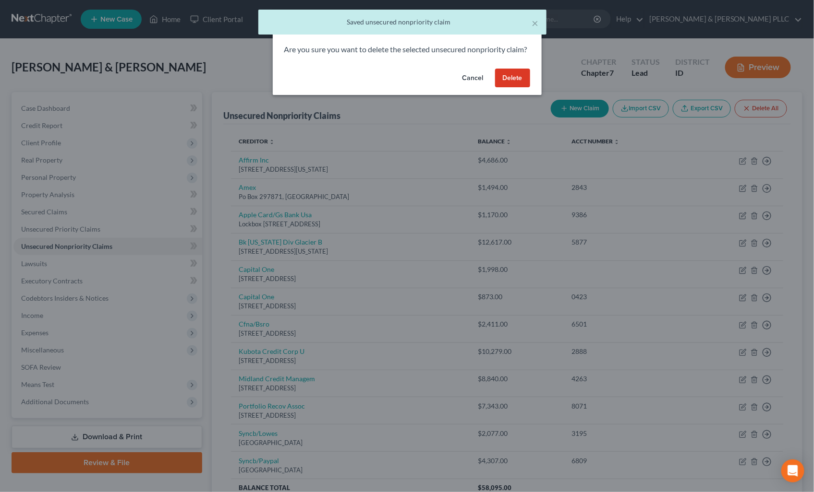
drag, startPoint x: 529, startPoint y: 93, endPoint x: 675, endPoint y: 212, distance: 188.6
click at [528, 88] on button "Delete" at bounding box center [512, 78] width 35 height 19
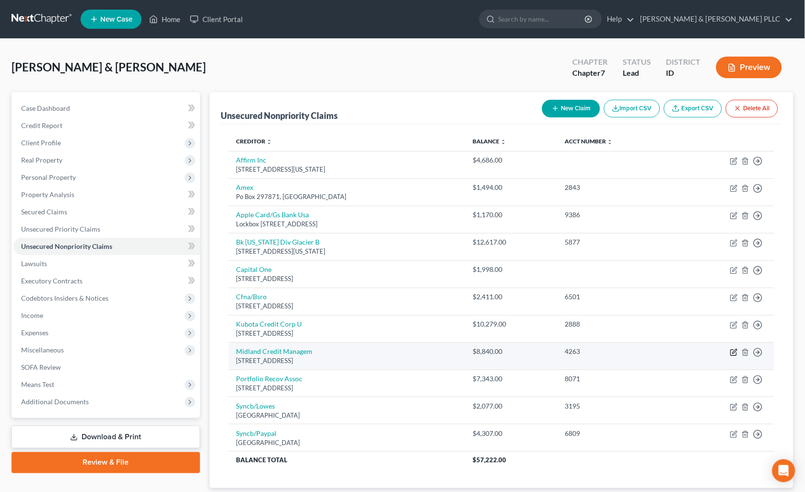
click at [736, 351] on icon "button" at bounding box center [735, 353] width 8 height 8
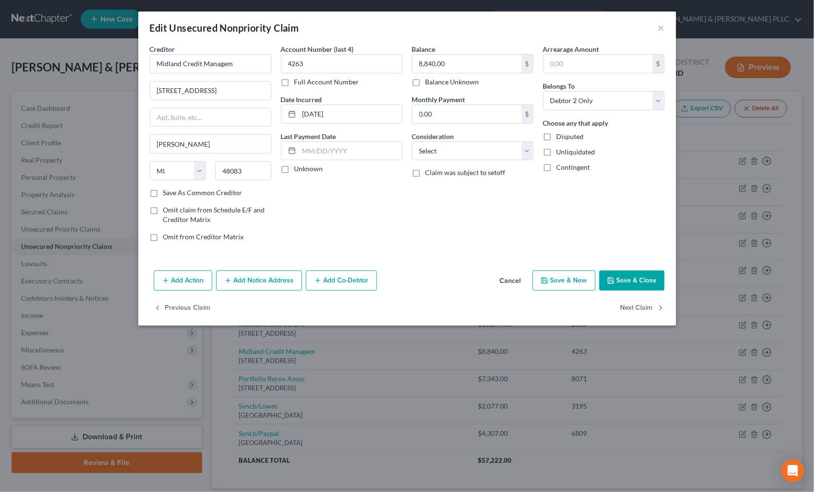
click at [252, 279] on button "Add Notice Address" at bounding box center [259, 281] width 86 height 20
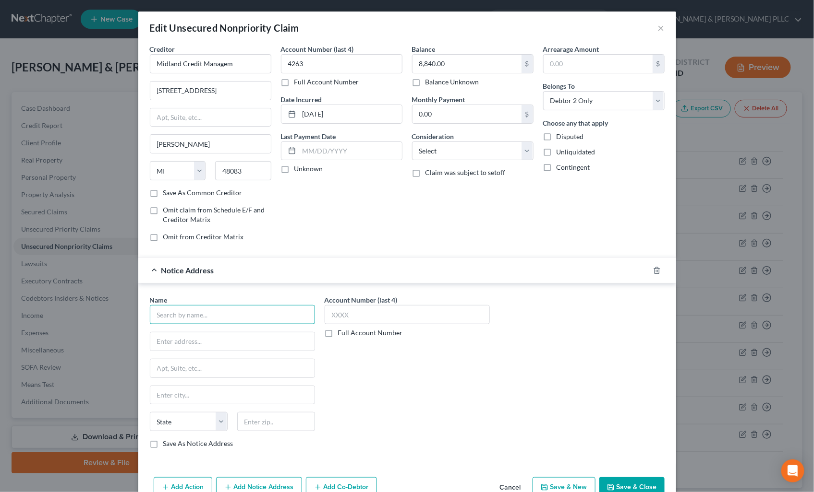
click at [239, 313] on input "text" at bounding box center [232, 314] width 165 height 19
click at [193, 344] on input "text" at bounding box center [232, 342] width 164 height 18
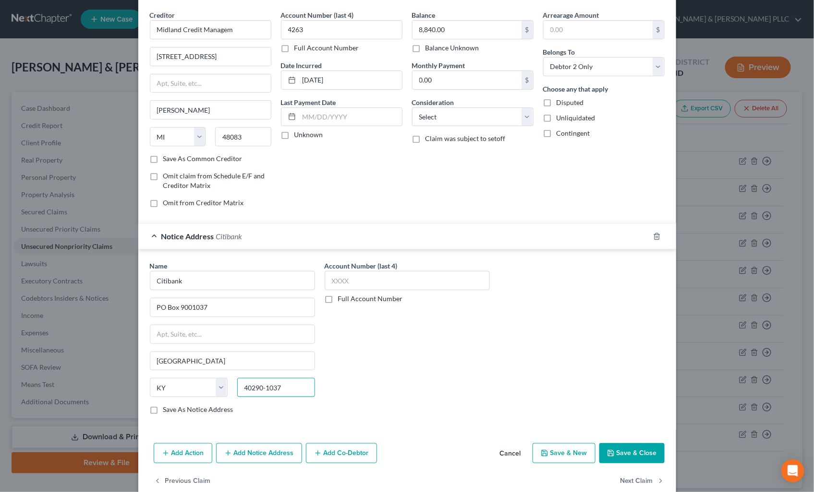
scroll to position [53, 0]
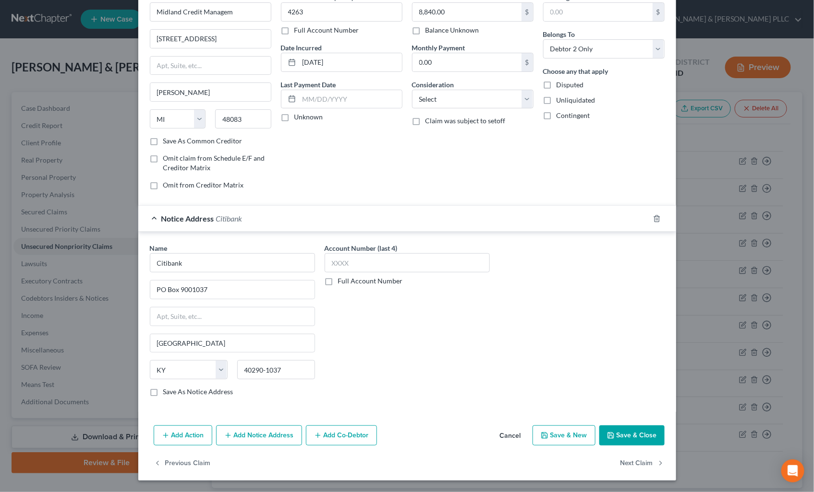
click at [621, 440] on button "Save & Close" at bounding box center [631, 436] width 65 height 20
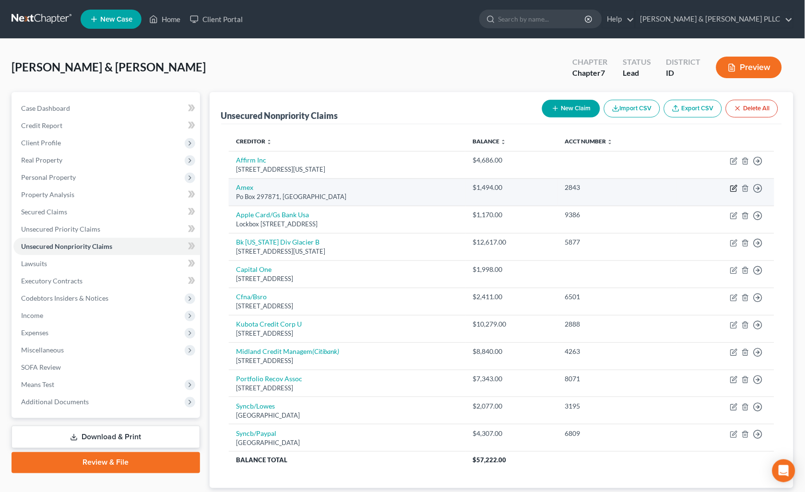
click at [732, 188] on icon "button" at bounding box center [735, 189] width 8 height 8
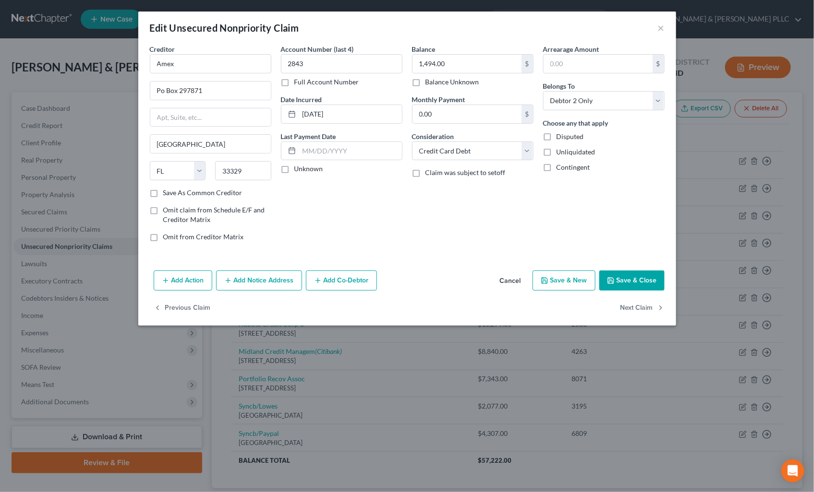
drag, startPoint x: 240, startPoint y: 285, endPoint x: 234, endPoint y: 309, distance: 24.7
click at [240, 285] on button "Add Notice Address" at bounding box center [259, 281] width 86 height 20
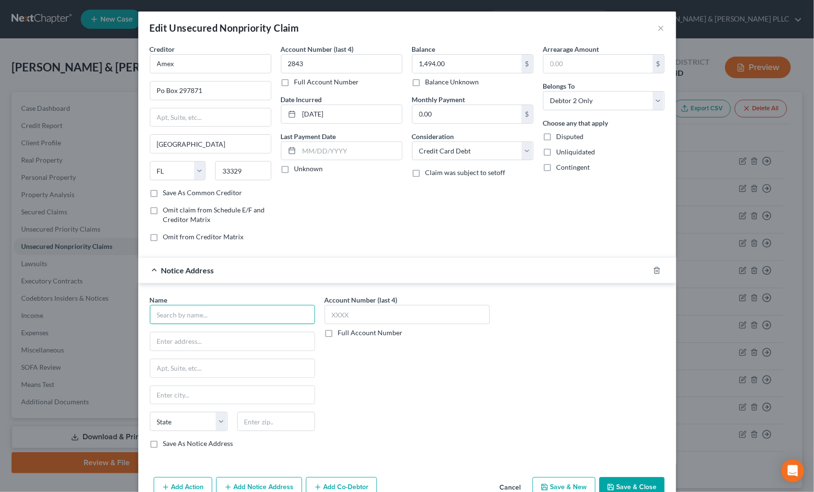
click at [238, 314] on input "text" at bounding box center [232, 314] width 165 height 19
click at [292, 283] on div "Notice Address Transworld" at bounding box center [393, 270] width 511 height 25
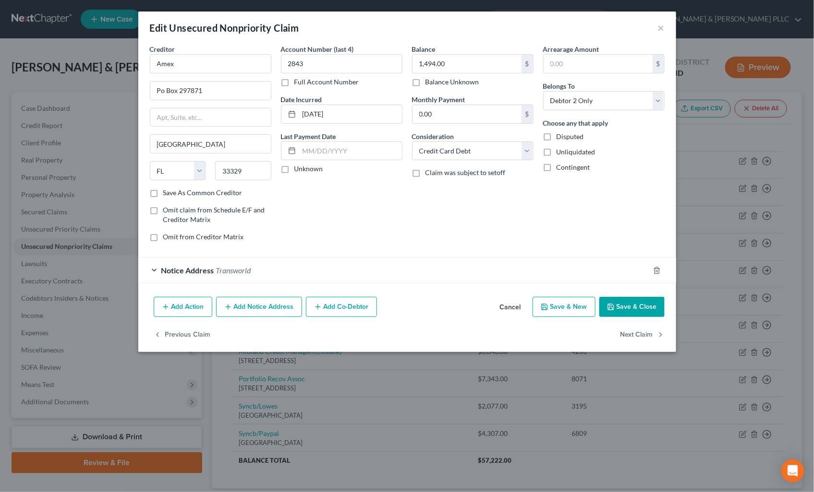
click at [245, 314] on button "Add Notice Address" at bounding box center [259, 307] width 86 height 20
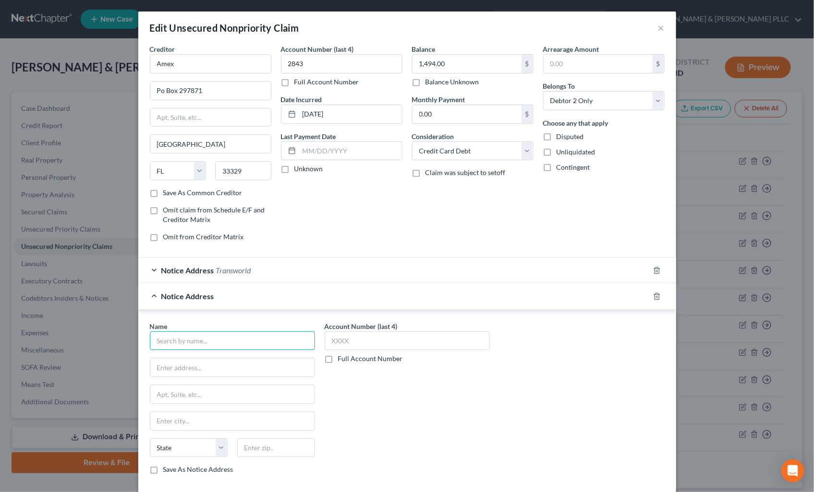
click at [236, 343] on input "text" at bounding box center [232, 341] width 165 height 19
click at [236, 343] on input "Transworld Systems Inc" at bounding box center [232, 341] width 165 height 19
click at [212, 344] on input "Transworld Systems Inc" at bounding box center [232, 341] width 165 height 19
click at [221, 365] on input "text" at bounding box center [232, 368] width 164 height 18
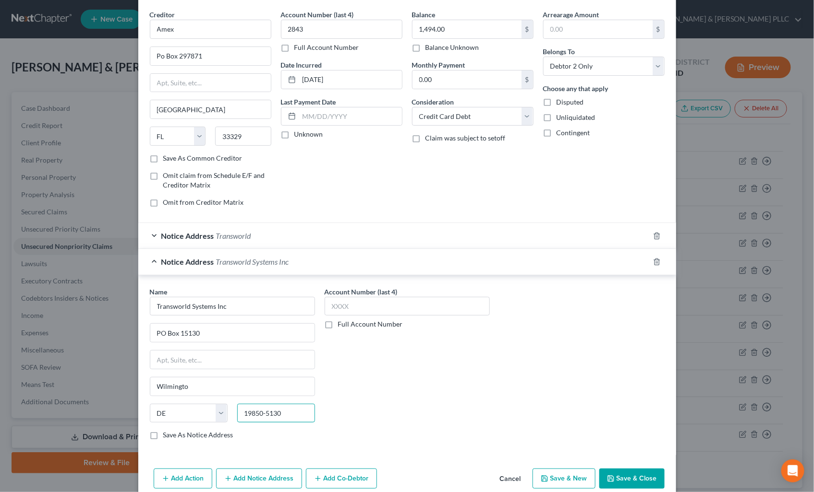
scroll to position [79, 0]
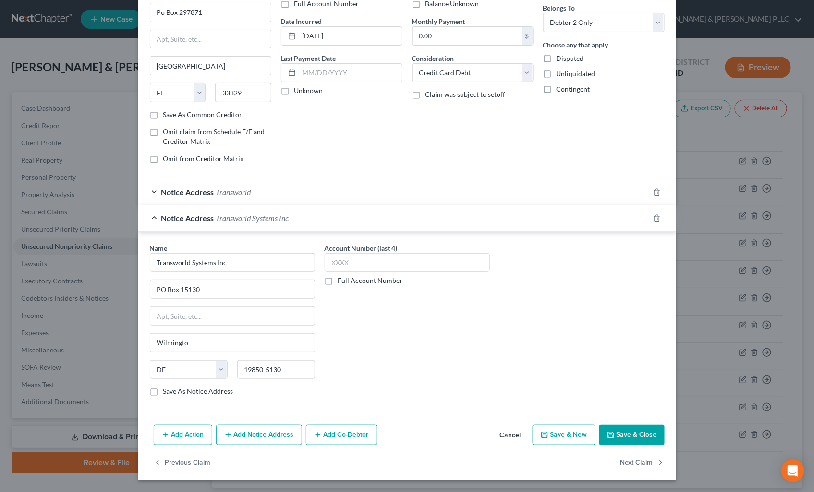
click at [245, 440] on button "Add Notice Address" at bounding box center [259, 435] width 86 height 20
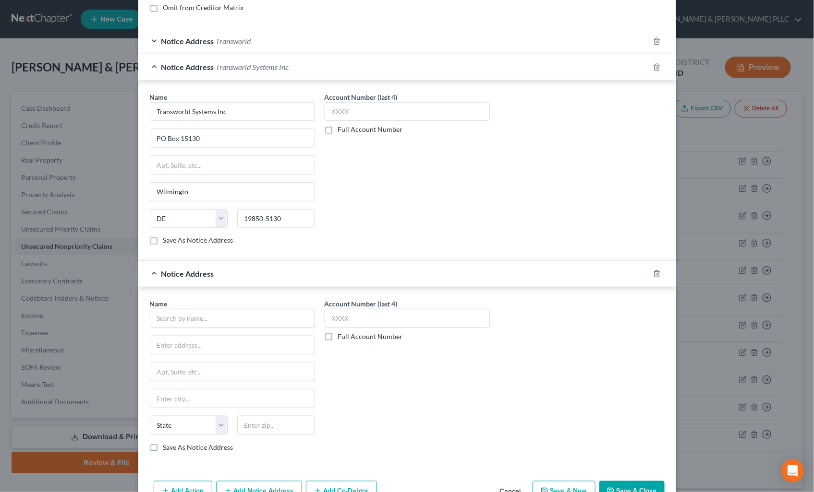
scroll to position [239, 0]
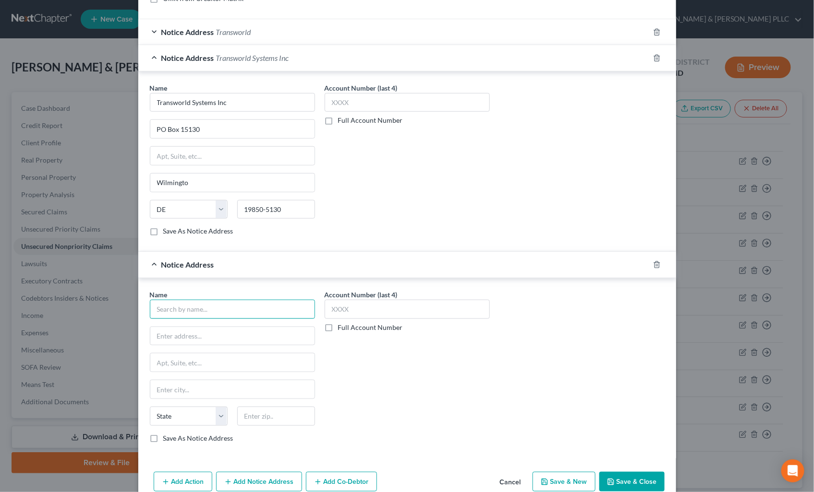
click at [236, 309] on input "text" at bounding box center [232, 309] width 165 height 19
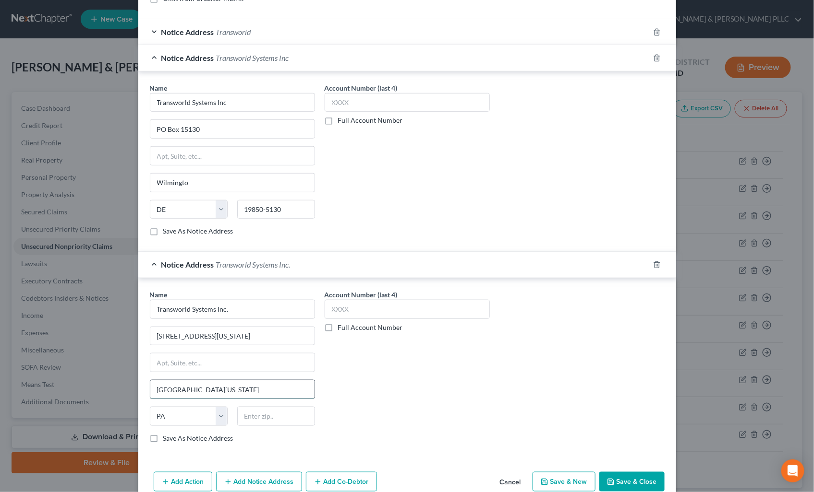
click at [165, 389] on input "Fortt Washington" at bounding box center [232, 390] width 164 height 18
click at [263, 410] on input "text" at bounding box center [276, 416] width 78 height 19
click at [384, 307] on input "text" at bounding box center [406, 309] width 165 height 19
click at [409, 99] on input "text" at bounding box center [406, 102] width 165 height 19
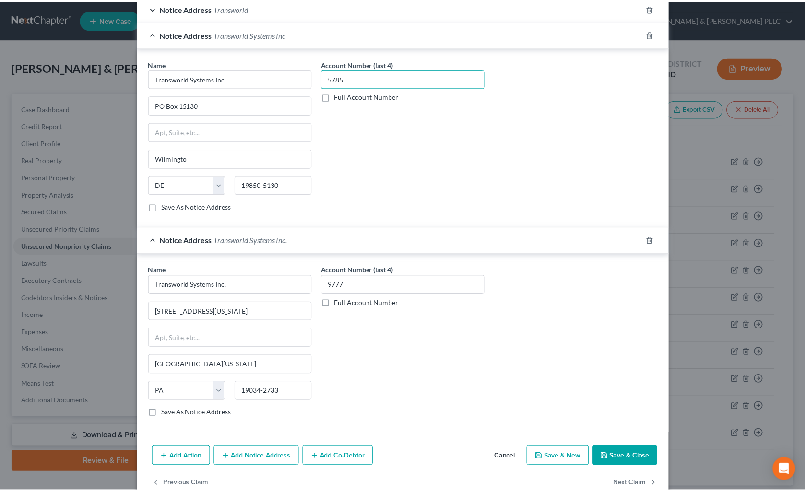
scroll to position [286, 0]
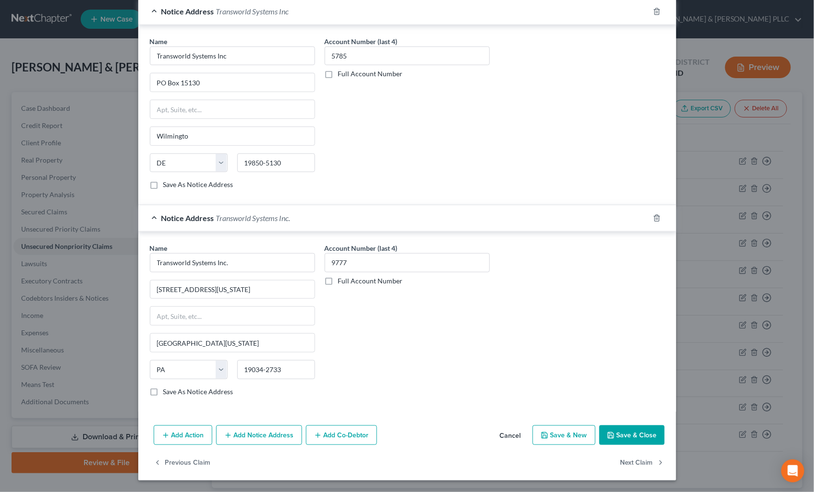
click at [645, 439] on button "Save & Close" at bounding box center [631, 436] width 65 height 20
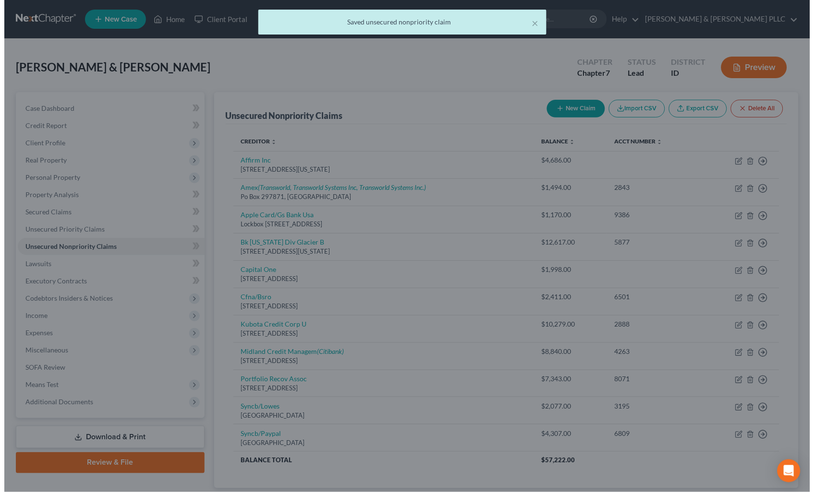
scroll to position [0, 0]
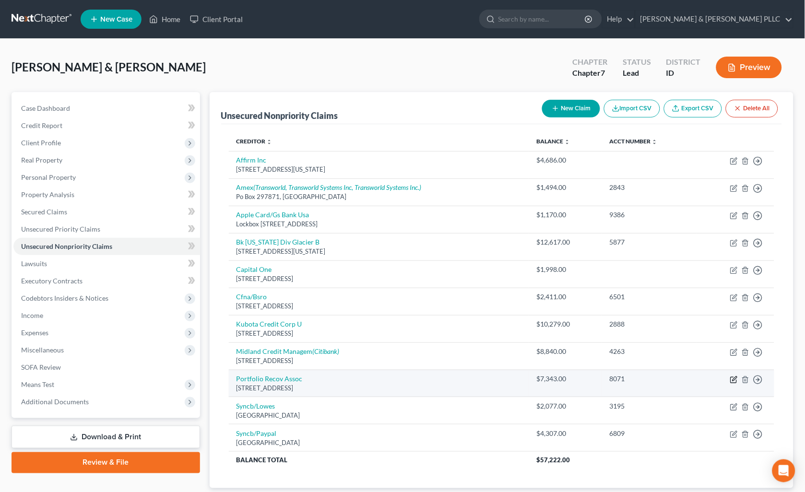
click at [734, 377] on icon "button" at bounding box center [734, 380] width 6 height 6
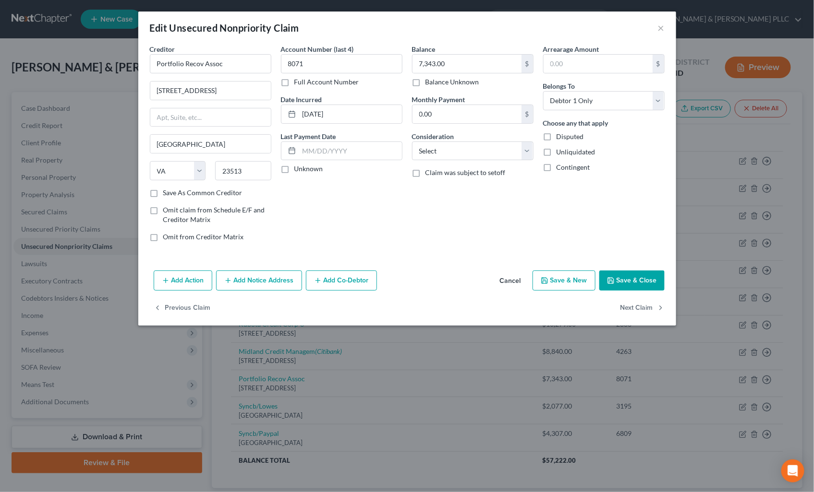
click at [276, 281] on button "Add Notice Address" at bounding box center [259, 281] width 86 height 20
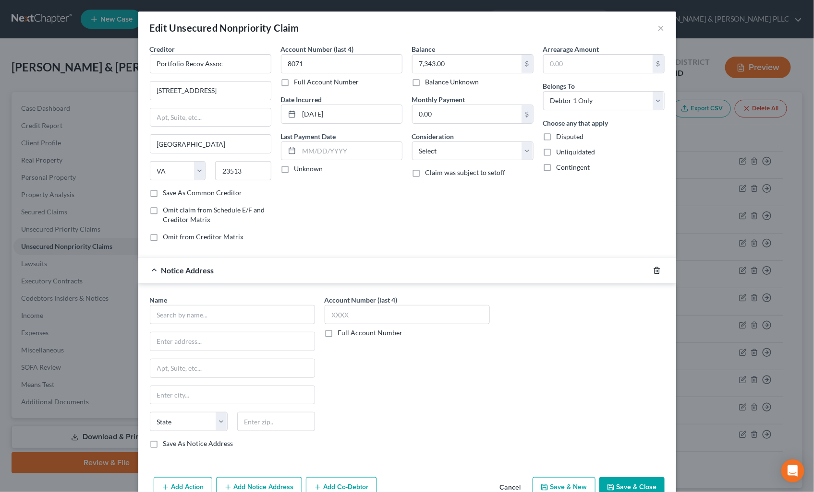
click at [656, 270] on icon "button" at bounding box center [657, 271] width 8 height 8
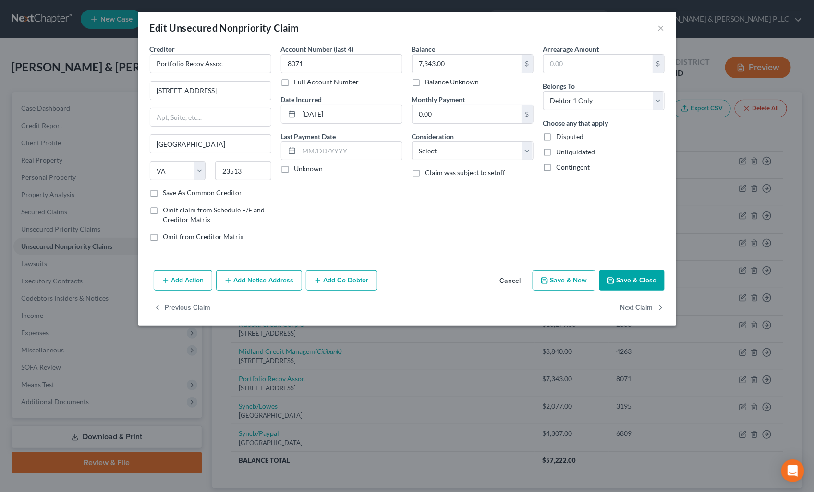
click at [507, 282] on button "Cancel" at bounding box center [510, 281] width 36 height 19
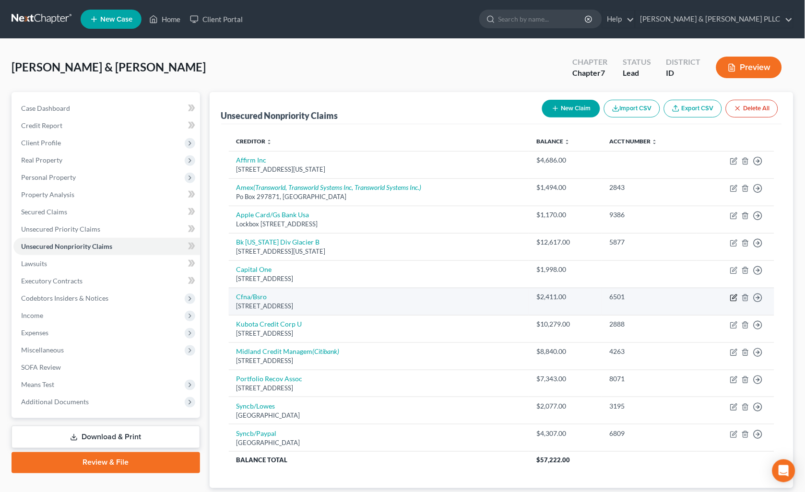
click at [737, 297] on icon "button" at bounding box center [735, 298] width 8 height 8
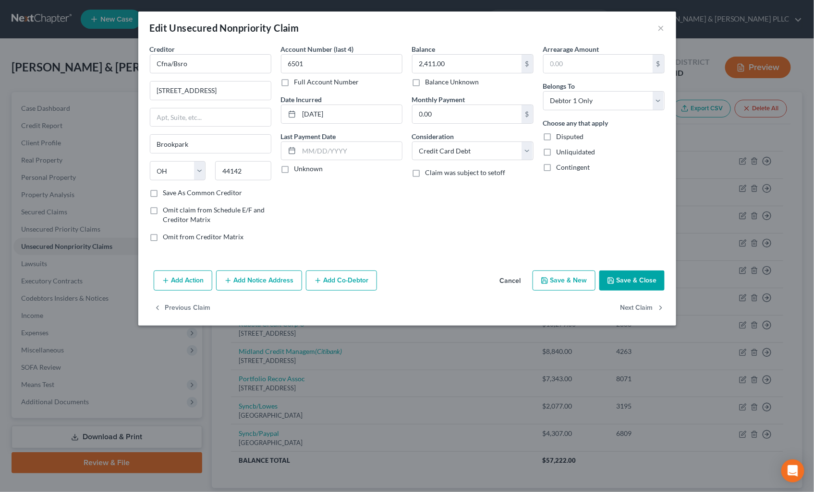
click at [262, 279] on button "Add Notice Address" at bounding box center [259, 281] width 86 height 20
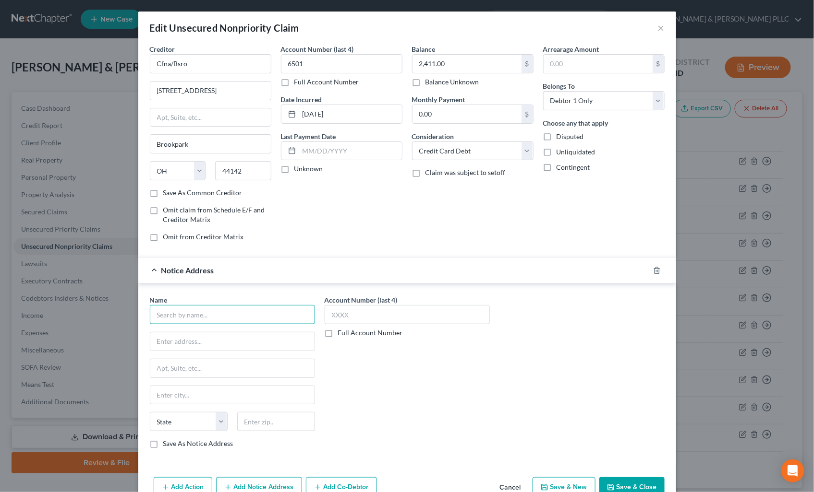
click at [216, 314] on input "text" at bounding box center [232, 314] width 165 height 19
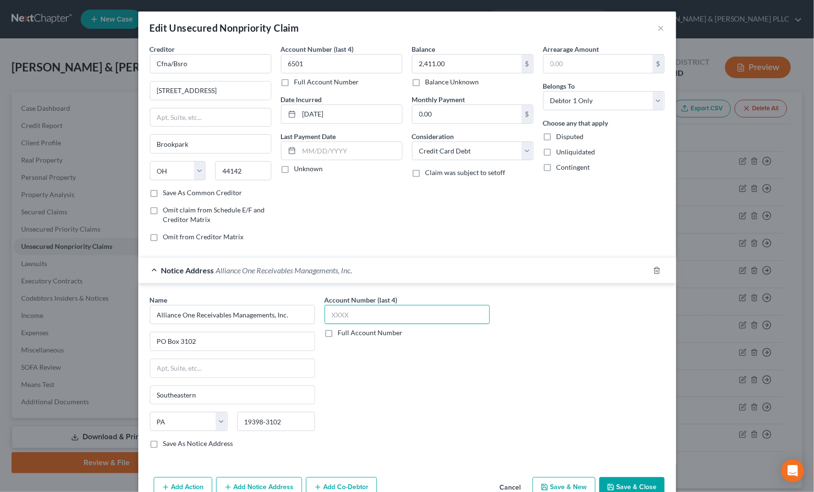
click at [371, 315] on input "text" at bounding box center [406, 314] width 165 height 19
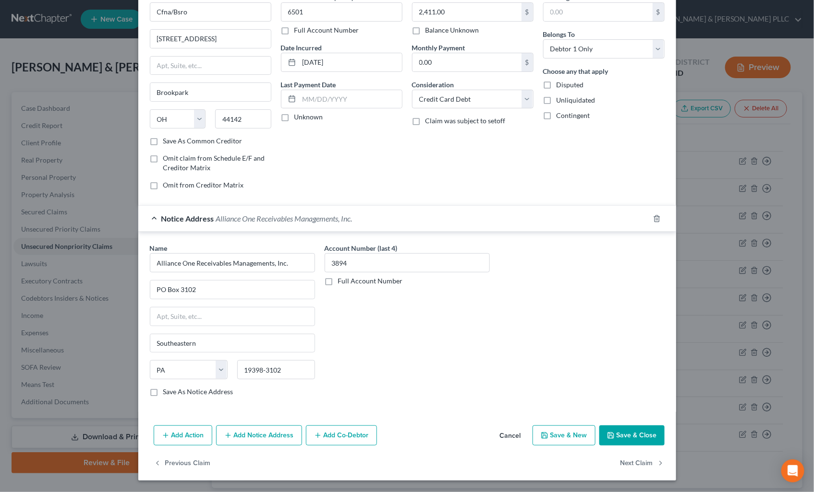
click at [271, 442] on button "Add Notice Address" at bounding box center [259, 436] width 86 height 20
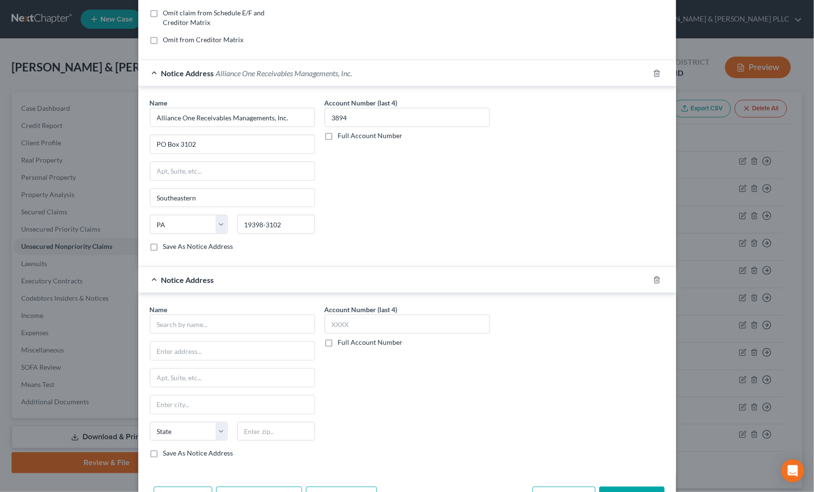
scroll to position [213, 0]
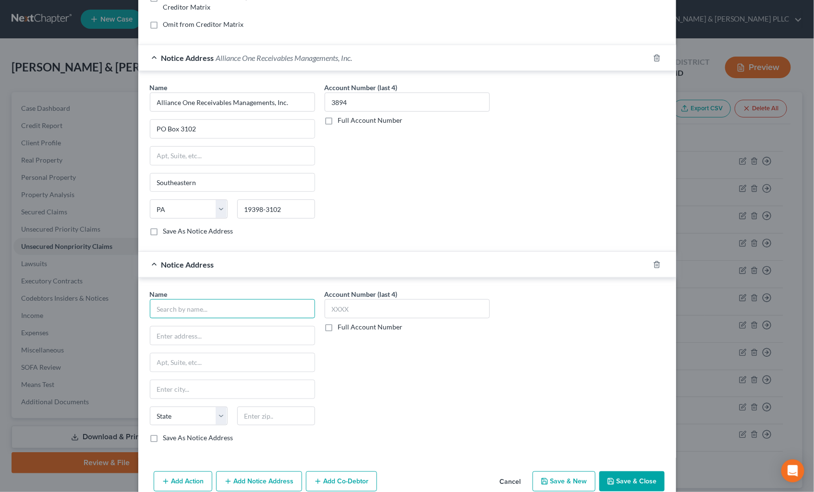
click at [274, 312] on input "text" at bounding box center [232, 309] width 165 height 19
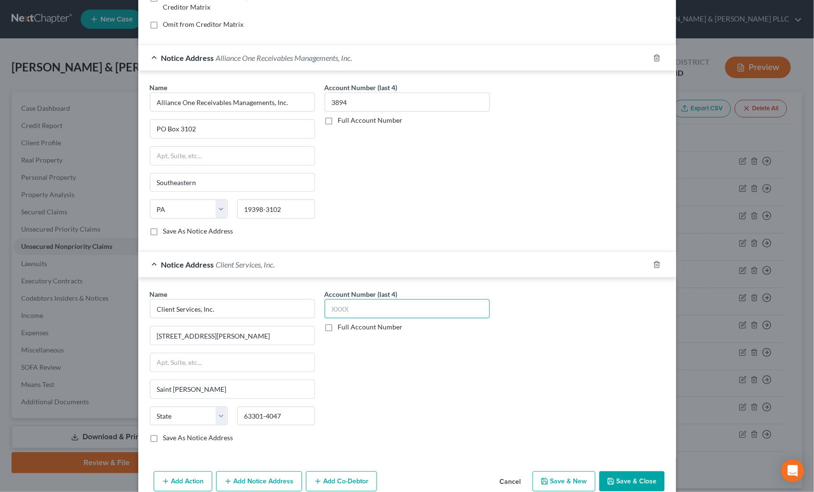
click at [386, 311] on input "text" at bounding box center [406, 309] width 165 height 19
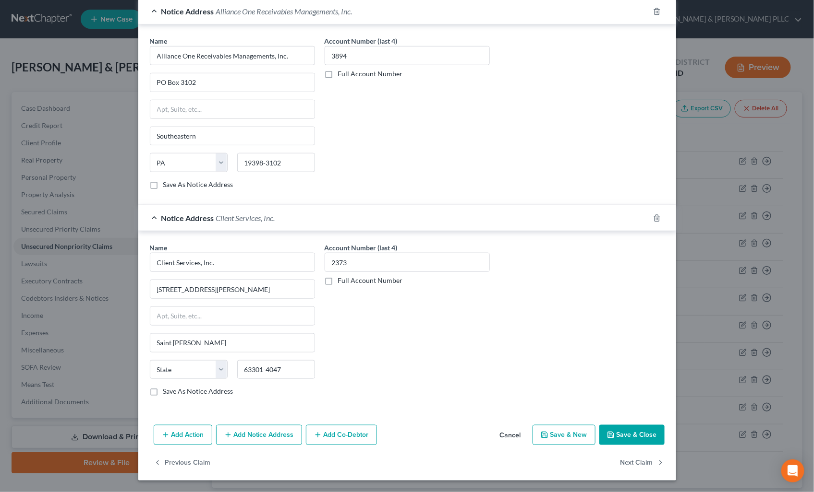
click at [263, 433] on button "Add Notice Address" at bounding box center [259, 435] width 86 height 20
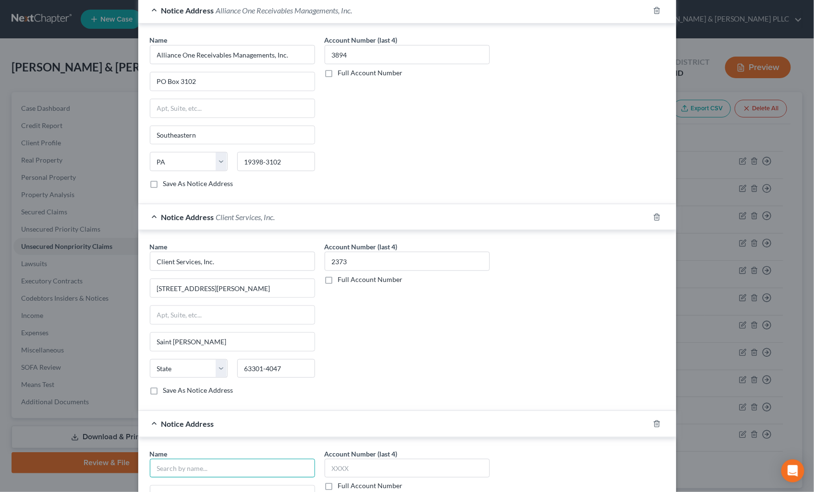
click at [232, 469] on input "text" at bounding box center [232, 468] width 165 height 19
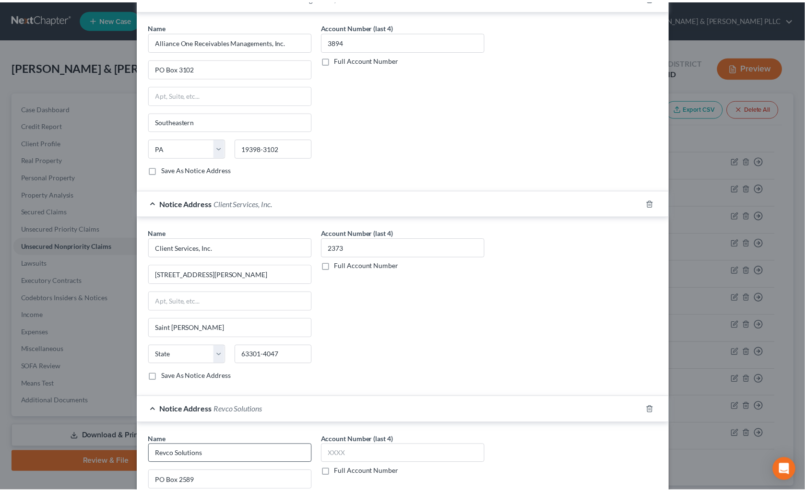
scroll to position [468, 0]
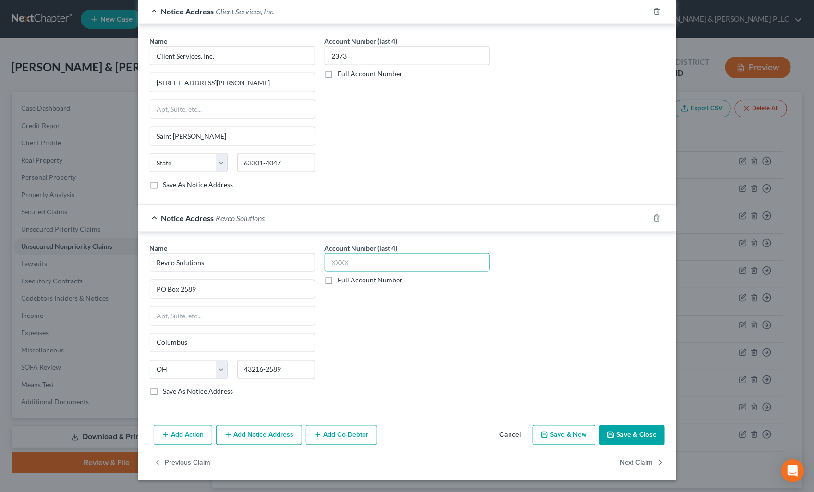
click at [398, 265] on input "text" at bounding box center [406, 262] width 165 height 19
click at [629, 427] on button "Save & Close" at bounding box center [631, 436] width 65 height 20
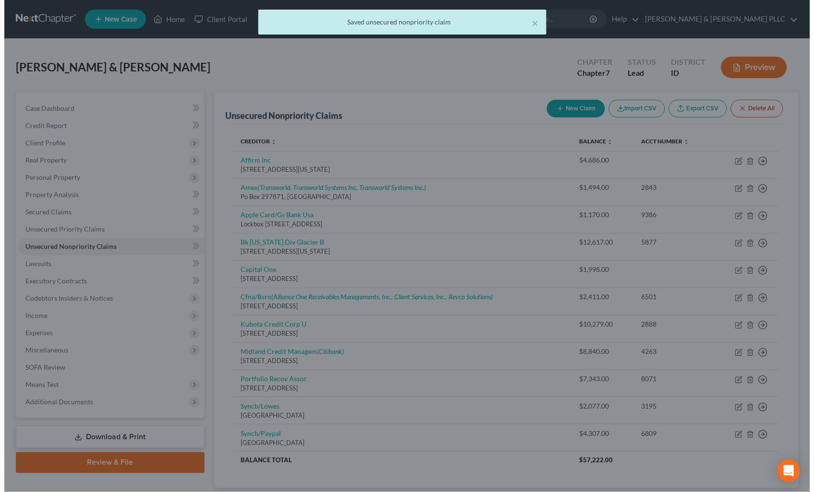
scroll to position [0, 0]
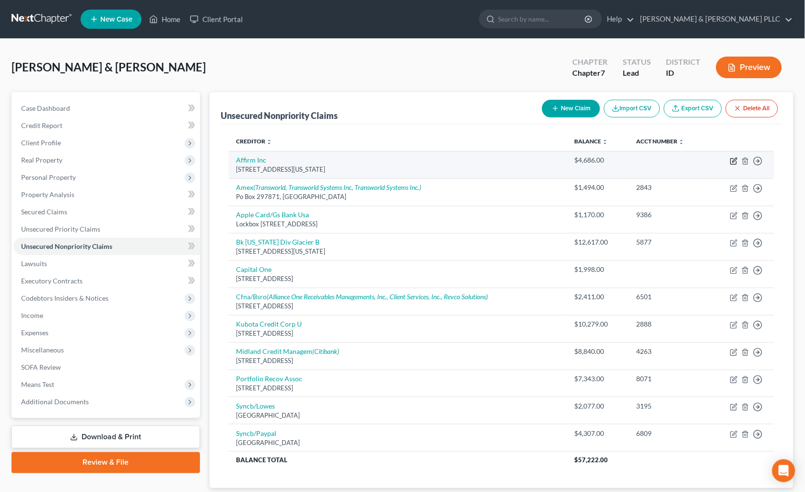
click at [732, 161] on icon "button" at bounding box center [735, 161] width 8 height 8
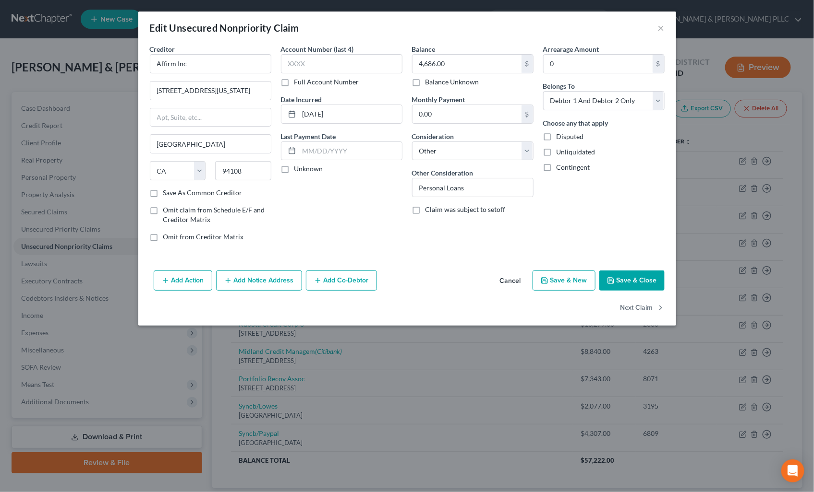
click at [259, 276] on button "Add Notice Address" at bounding box center [259, 281] width 86 height 20
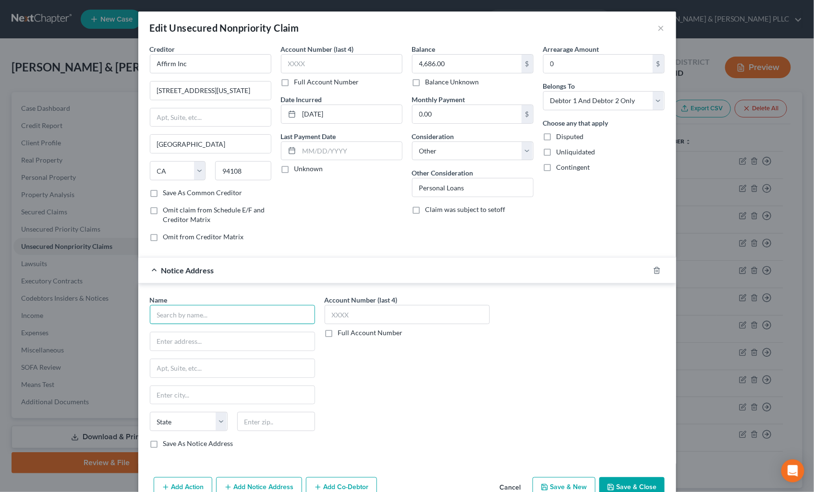
click at [247, 306] on input "text" at bounding box center [232, 314] width 165 height 19
click at [200, 425] on select "State AL AK AR AZ CA CO CT DE DC FL GA GU HI ID IL IN IA KS KY LA ME MD MA MI M…" at bounding box center [189, 421] width 78 height 19
click at [150, 413] on select "State AL AK AR AZ CA CO CT DE DC FL GA GU HI ID IL IN IA KS KY LA ME MD MA MI M…" at bounding box center [189, 421] width 78 height 19
click at [237, 399] on input "text" at bounding box center [232, 395] width 164 height 18
click at [276, 420] on input "text" at bounding box center [276, 421] width 78 height 19
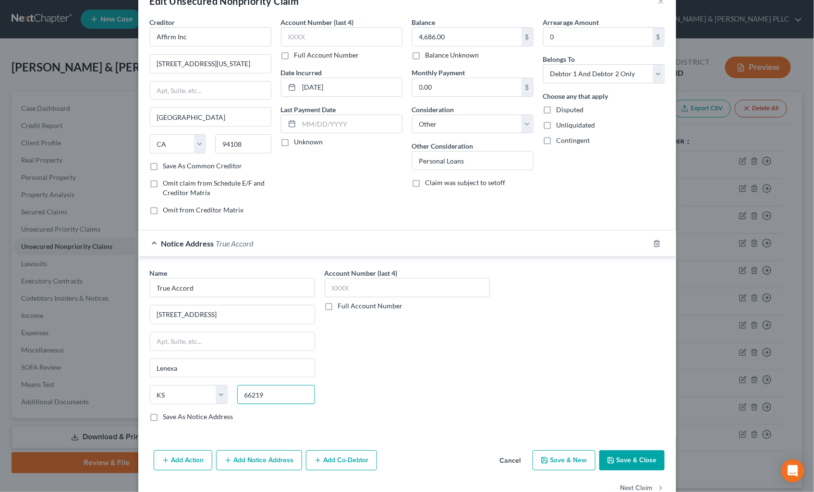
scroll to position [53, 0]
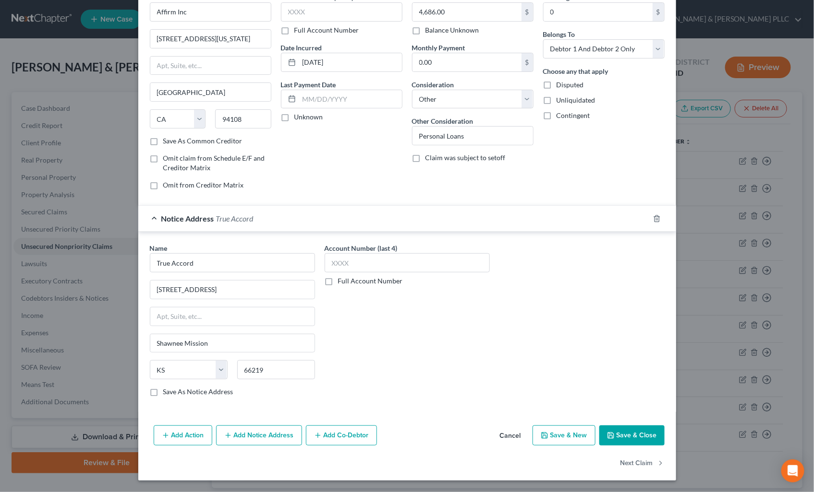
click at [247, 435] on button "Add Notice Address" at bounding box center [259, 436] width 86 height 20
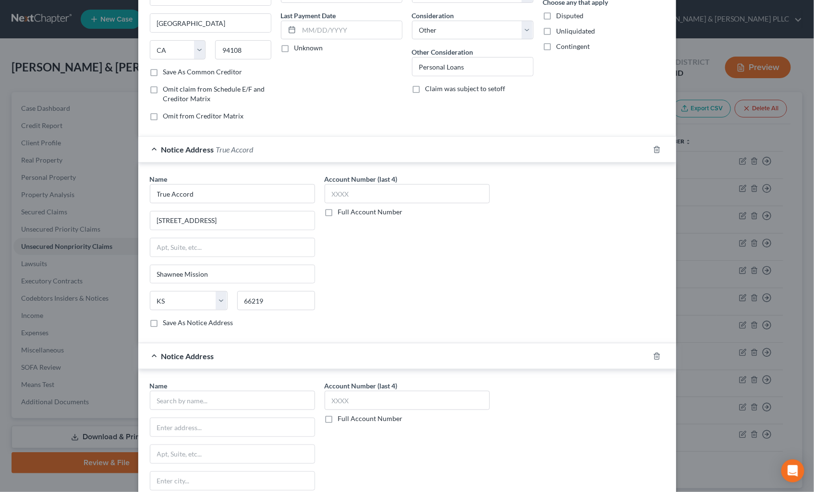
scroll to position [159, 0]
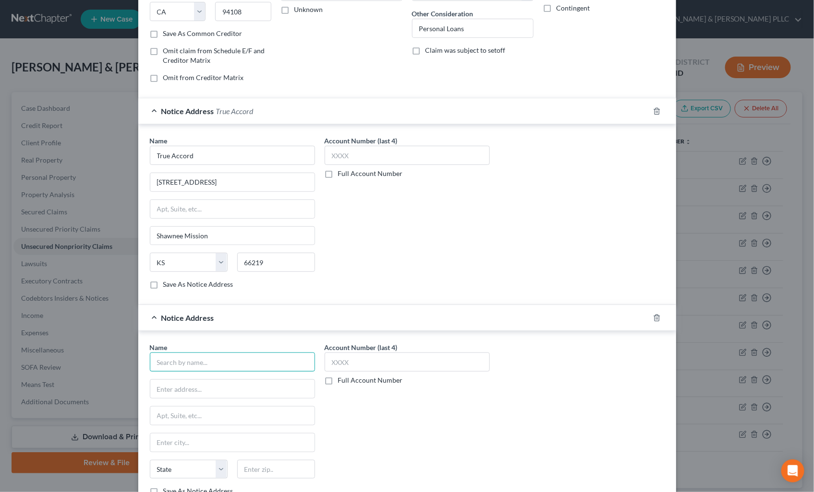
click at [265, 366] on input "text" at bounding box center [232, 362] width 165 height 19
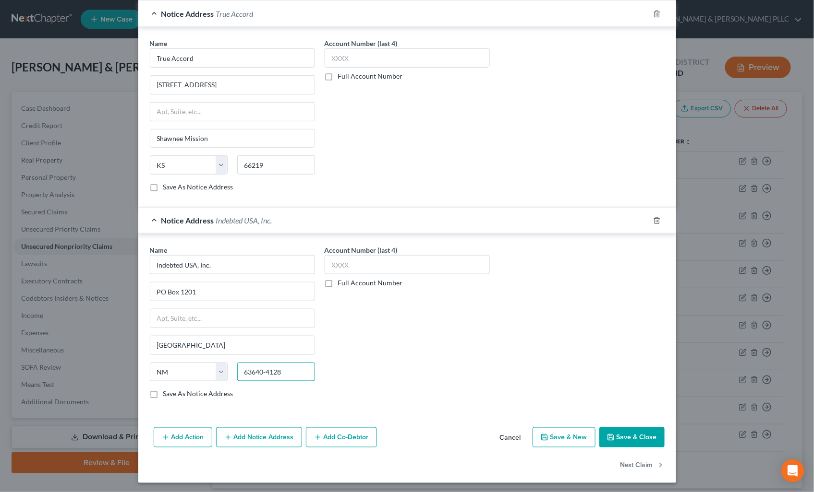
scroll to position [260, 0]
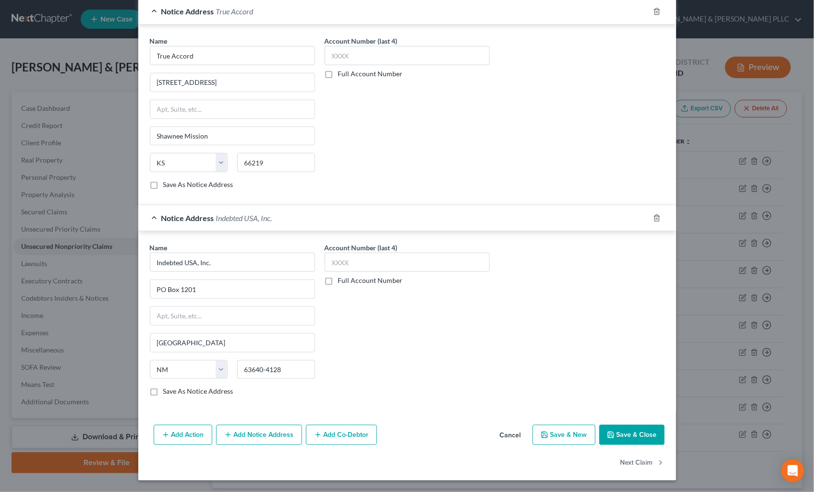
click at [267, 431] on button "Add Notice Address" at bounding box center [259, 435] width 86 height 20
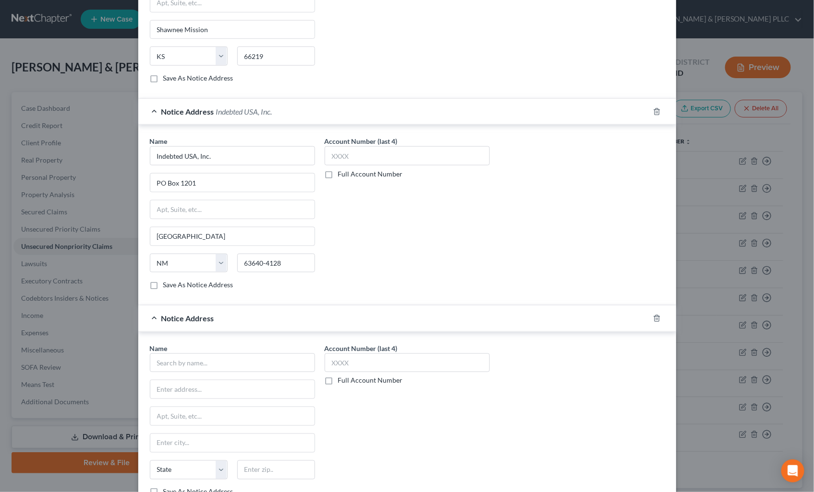
scroll to position [367, 0]
click at [249, 363] on input "text" at bounding box center [232, 362] width 165 height 19
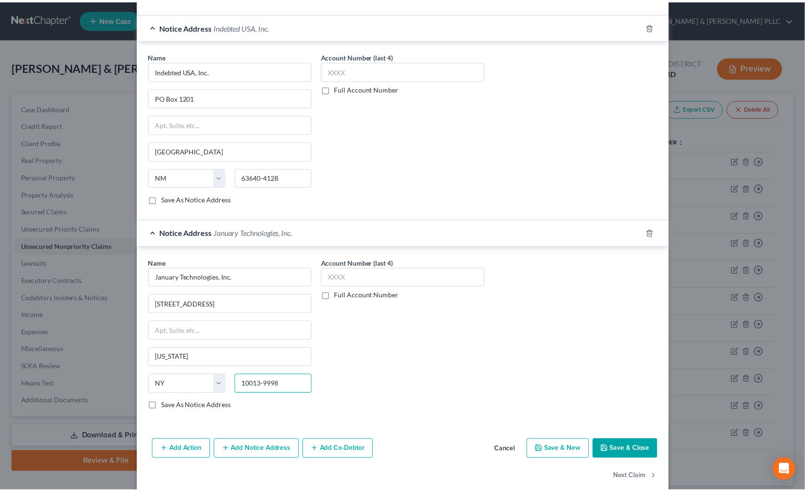
scroll to position [468, 0]
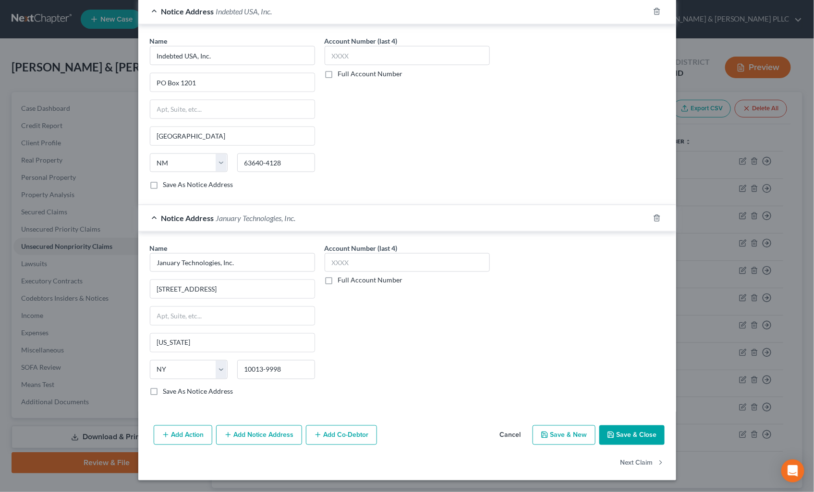
click at [630, 437] on button "Save & Close" at bounding box center [631, 436] width 65 height 20
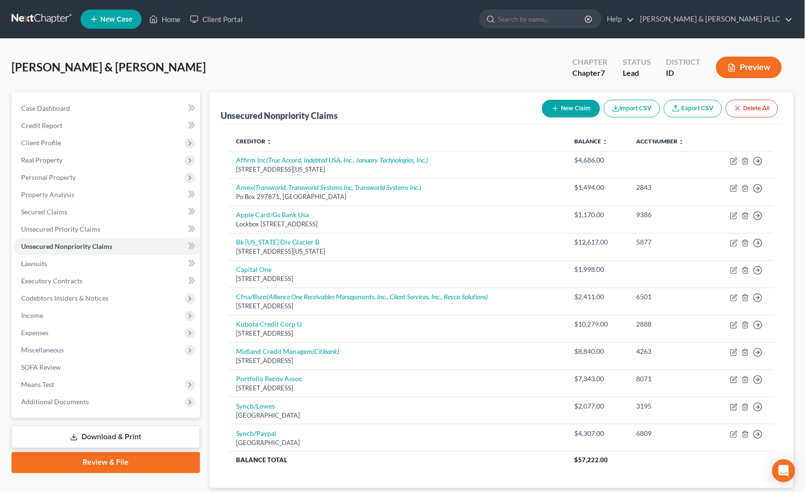
click at [565, 114] on button "New Claim" at bounding box center [571, 109] width 58 height 18
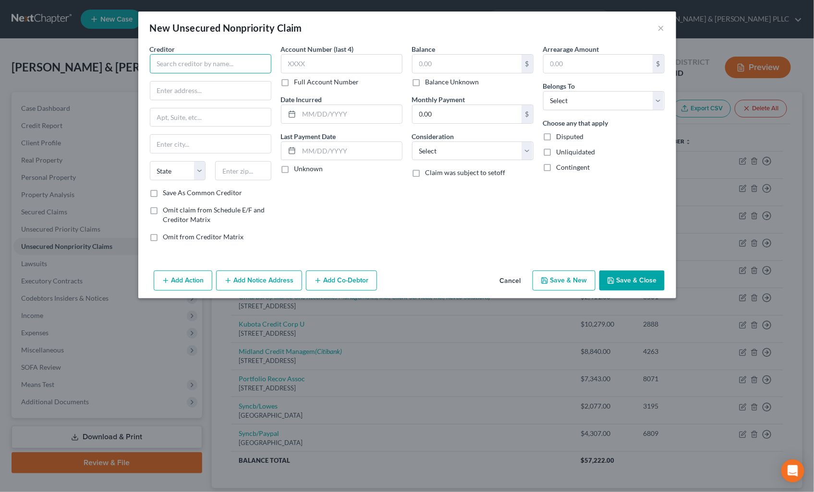
click at [232, 62] on input "text" at bounding box center [210, 63] width 121 height 19
click at [323, 57] on input "text" at bounding box center [341, 63] width 121 height 19
click at [439, 60] on input "text" at bounding box center [466, 64] width 109 height 18
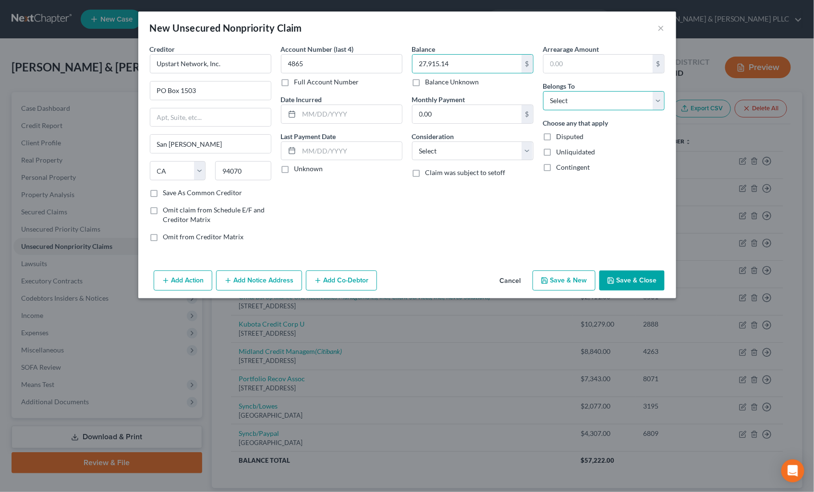
drag, startPoint x: 655, startPoint y: 108, endPoint x: 647, endPoint y: 111, distance: 8.6
click at [654, 108] on select "Select Debtor 1 Only Debtor 2 Only Debtor 1 And Debtor 2 Only At Least One Of T…" at bounding box center [603, 100] width 121 height 19
click at [543, 91] on select "Select Debtor 1 Only Debtor 2 Only Debtor 1 And Debtor 2 Only At Least One Of T…" at bounding box center [603, 100] width 121 height 19
click at [633, 280] on button "Save & Close" at bounding box center [631, 281] width 65 height 20
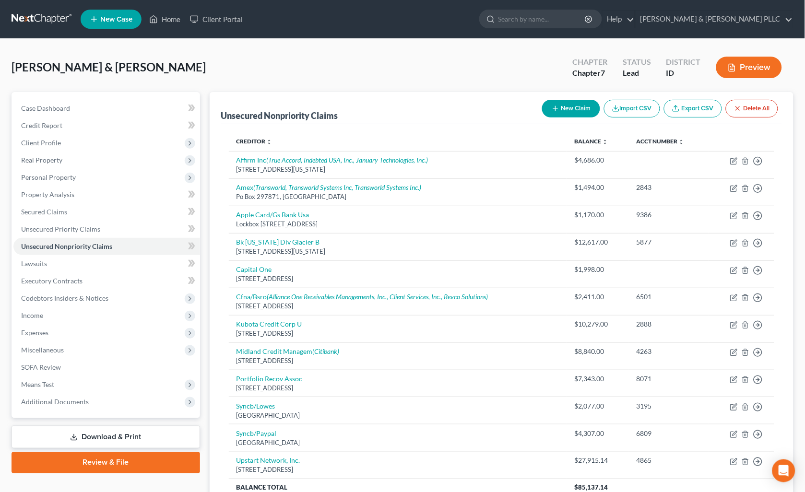
click at [562, 107] on button "New Claim" at bounding box center [571, 109] width 58 height 18
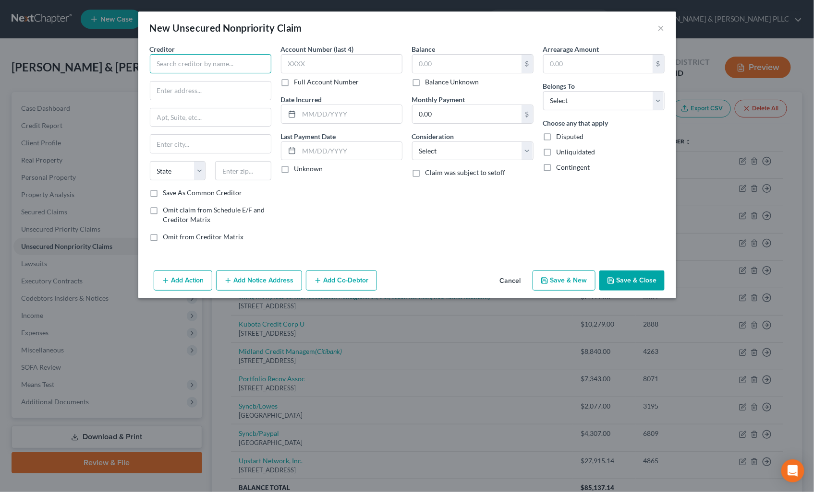
click at [262, 61] on input "text" at bounding box center [210, 63] width 121 height 19
drag, startPoint x: 656, startPoint y: 99, endPoint x: 640, endPoint y: 112, distance: 20.5
click at [656, 99] on select "Select Debtor 1 Only Debtor 2 Only Debtor 1 And Debtor 2 Only At Least One Of T…" at bounding box center [603, 100] width 121 height 19
click at [543, 91] on select "Select Debtor 1 Only Debtor 2 Only Debtor 1 And Debtor 2 Only At Least One Of T…" at bounding box center [603, 100] width 121 height 19
click at [637, 278] on button "Save & Close" at bounding box center [631, 281] width 65 height 20
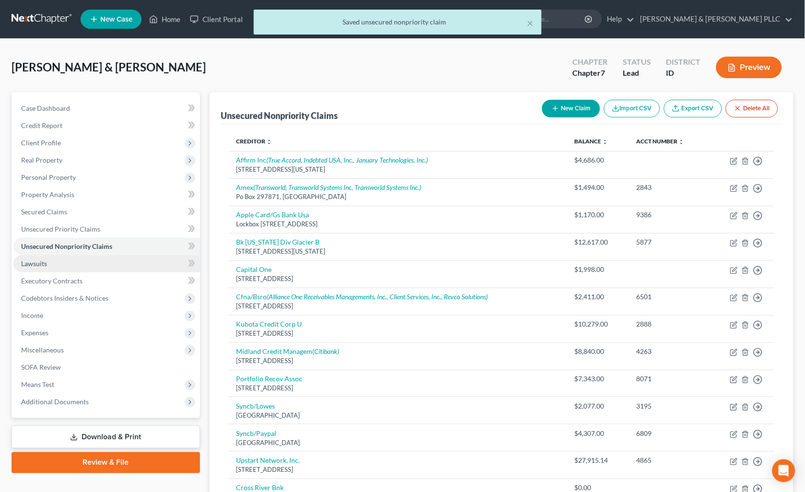
click at [27, 262] on span "Lawsuits" at bounding box center [34, 264] width 26 height 8
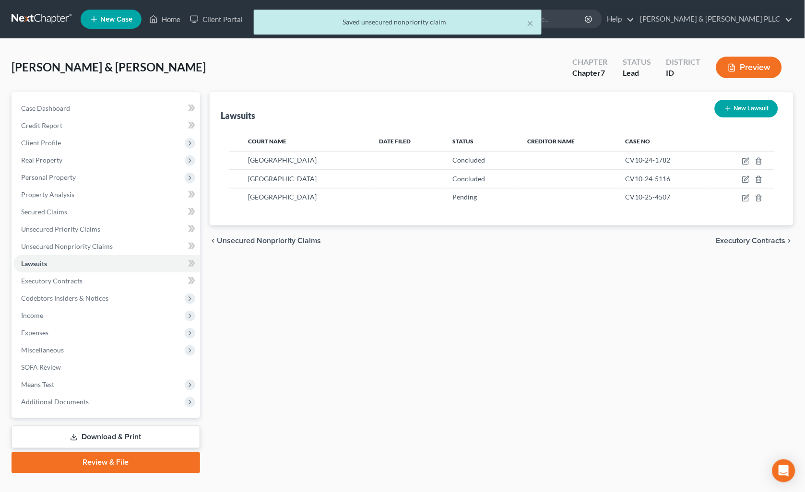
click at [39, 262] on span "Lawsuits" at bounding box center [34, 264] width 26 height 8
click at [103, 202] on link "Property Analysis" at bounding box center [106, 194] width 187 height 17
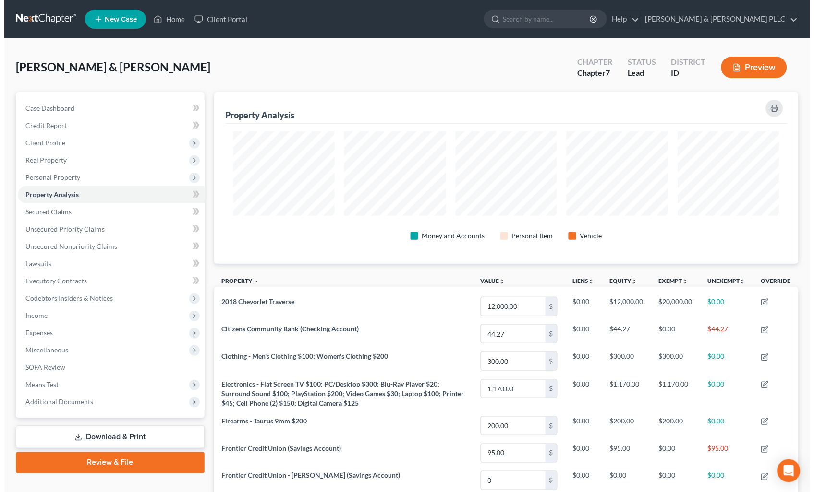
scroll to position [171, 585]
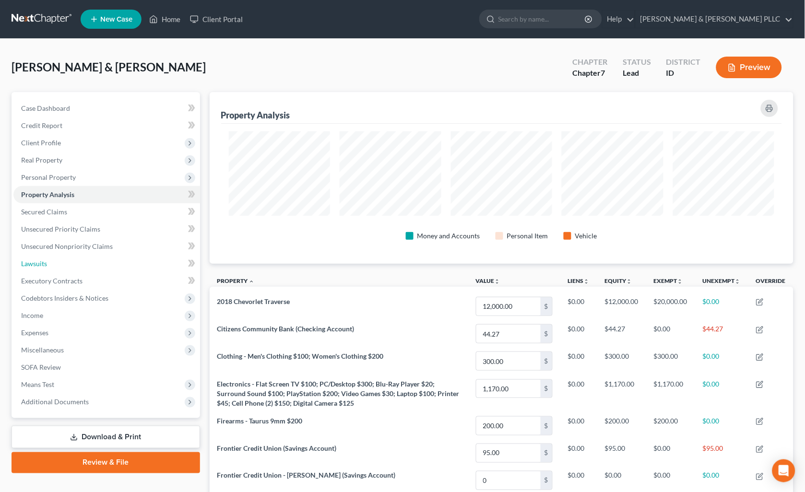
click at [33, 264] on span "Lawsuits" at bounding box center [34, 264] width 26 height 8
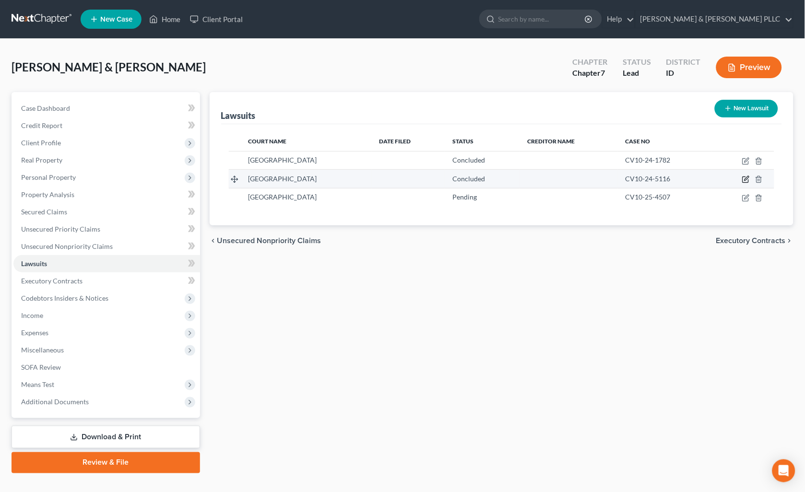
click at [745, 178] on icon "button" at bounding box center [747, 180] width 8 height 8
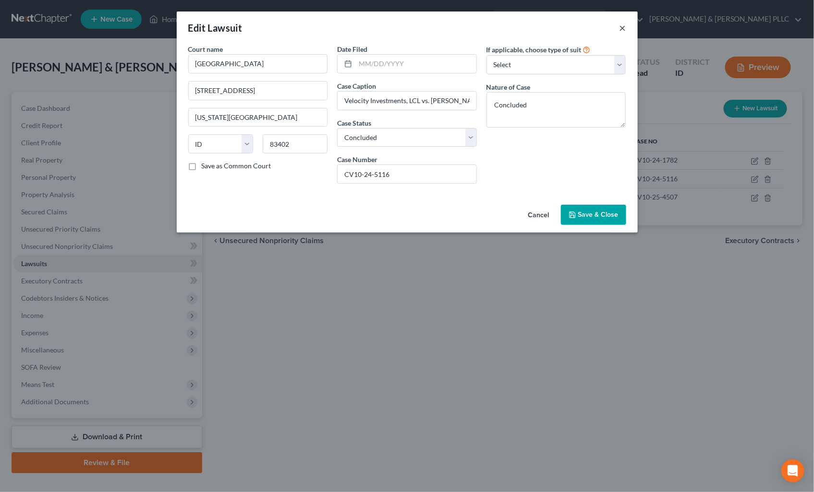
click at [623, 26] on button "×" at bounding box center [622, 28] width 7 height 12
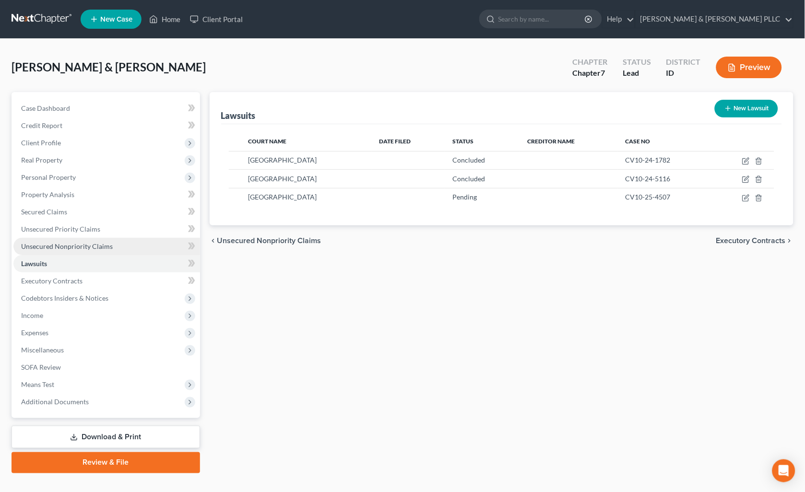
click at [73, 242] on span "Unsecured Nonpriority Claims" at bounding box center [67, 246] width 92 height 8
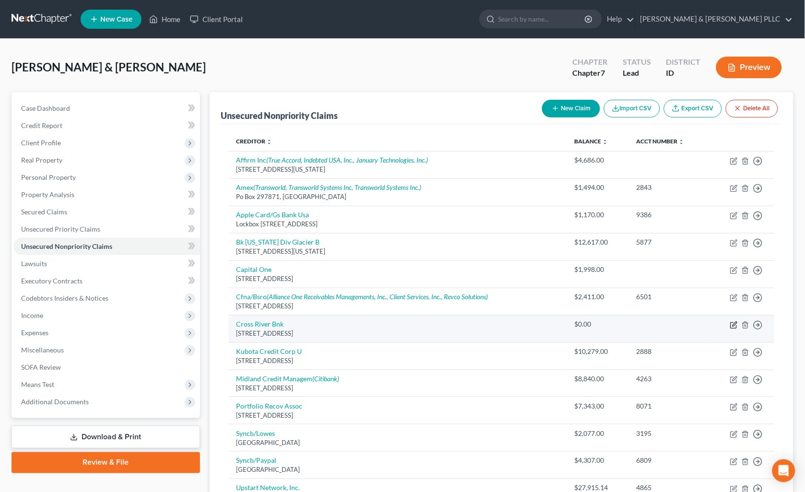
click at [735, 324] on icon "button" at bounding box center [735, 326] width 8 height 8
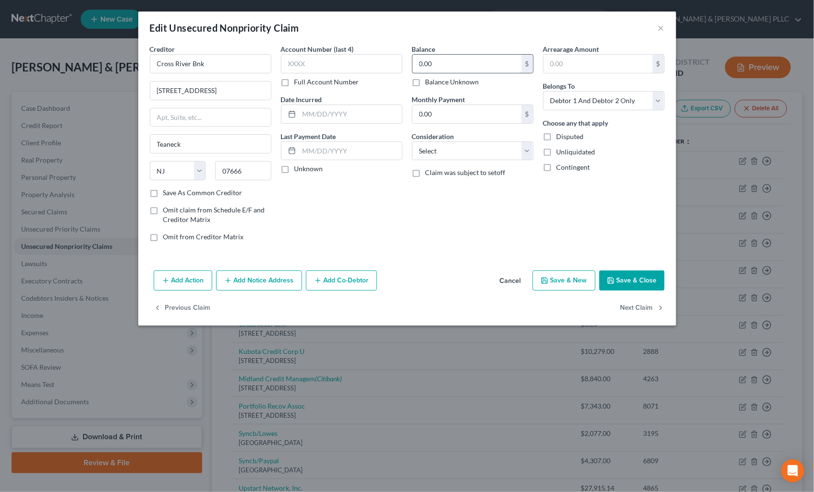
click at [474, 55] on input "0.00" at bounding box center [466, 64] width 109 height 18
drag, startPoint x: 528, startPoint y: 152, endPoint x: 524, endPoint y: 162, distance: 10.7
click at [528, 152] on select "Select Cable / Satellite Services Collection Agency Credit Card Debt Debt Couns…" at bounding box center [472, 151] width 121 height 19
click at [412, 142] on select "Select Cable / Satellite Services Collection Agency Credit Card Debt Debt Couns…" at bounding box center [472, 151] width 121 height 19
drag, startPoint x: 530, startPoint y: 152, endPoint x: 526, endPoint y: 160, distance: 9.2
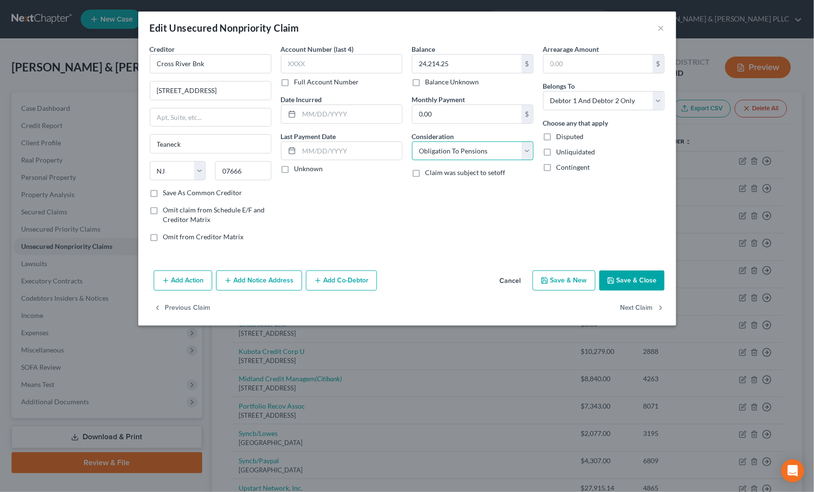
click at [530, 152] on select "Select Cable / Satellite Services Collection Agency Credit Card Debt Debt Couns…" at bounding box center [472, 151] width 121 height 19
click at [412, 142] on select "Select Cable / Satellite Services Collection Agency Credit Card Debt Debt Couns…" at bounding box center [472, 151] width 121 height 19
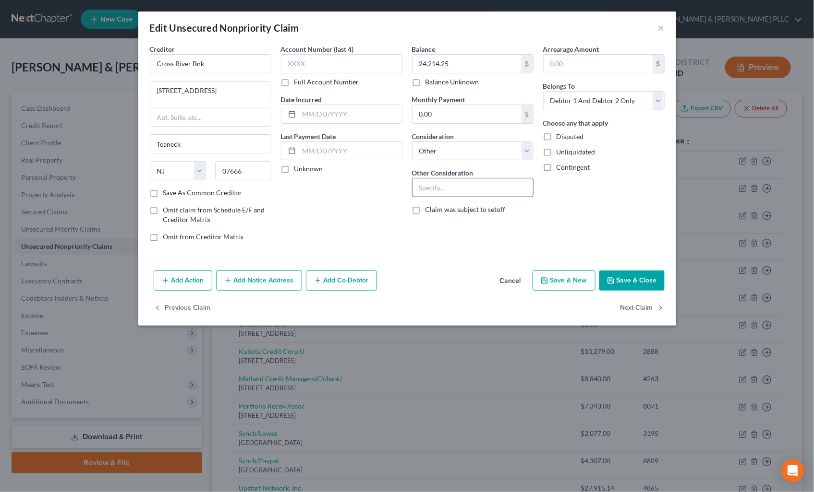
click at [468, 179] on input "text" at bounding box center [472, 188] width 120 height 18
click at [260, 279] on button "Add Notice Address" at bounding box center [259, 281] width 86 height 20
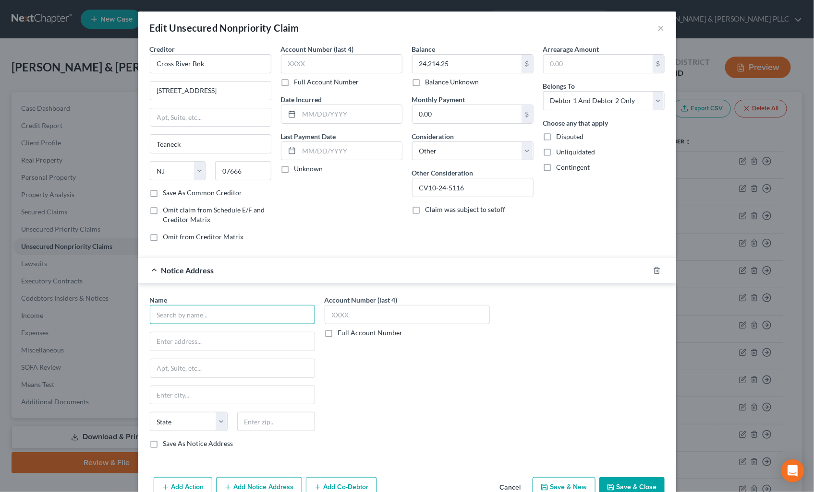
click at [218, 315] on input "text" at bounding box center [232, 314] width 165 height 19
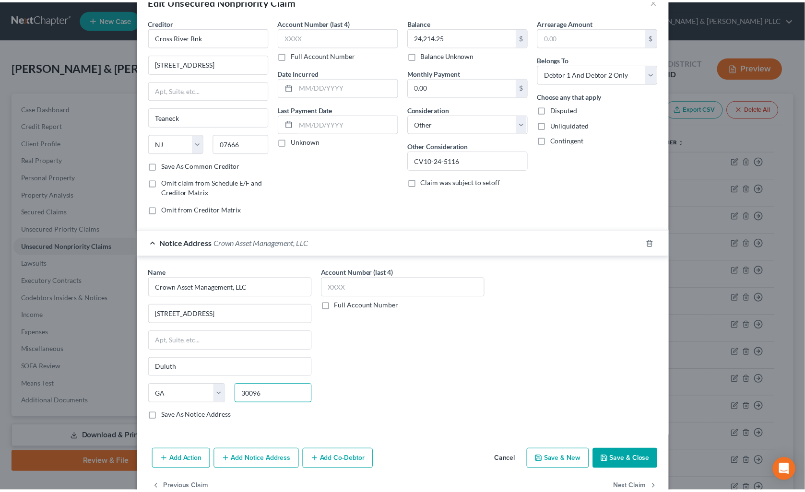
scroll to position [53, 0]
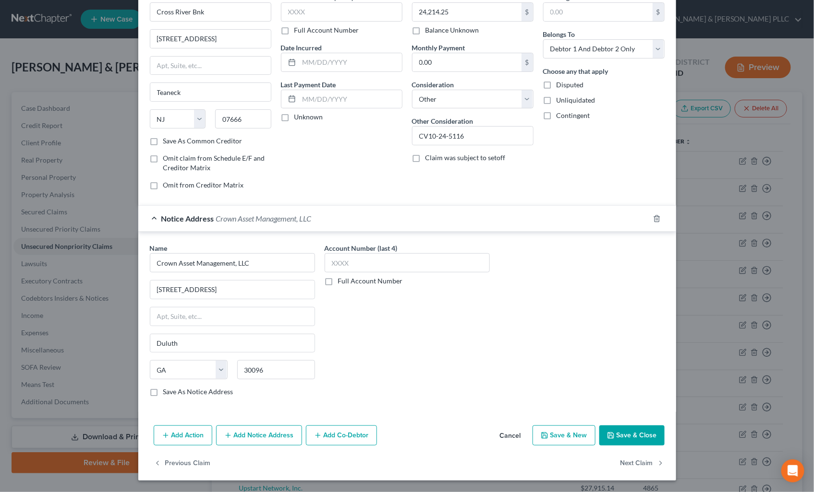
click at [629, 433] on button "Save & Close" at bounding box center [631, 436] width 65 height 20
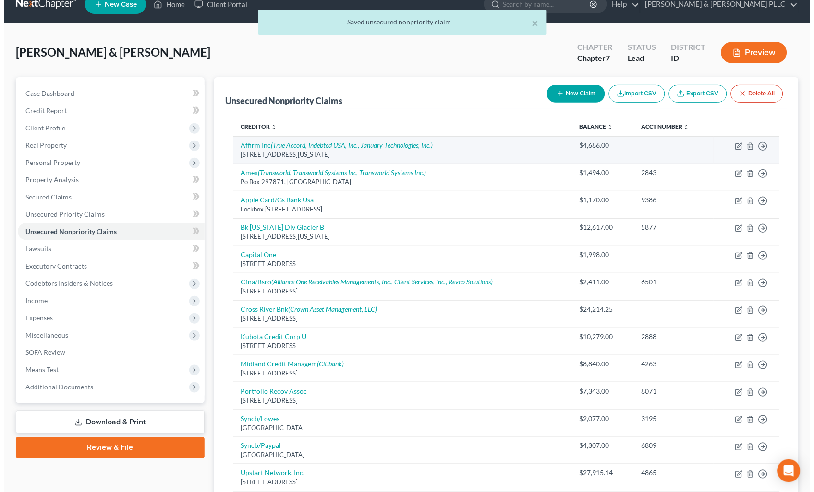
scroll to position [0, 0]
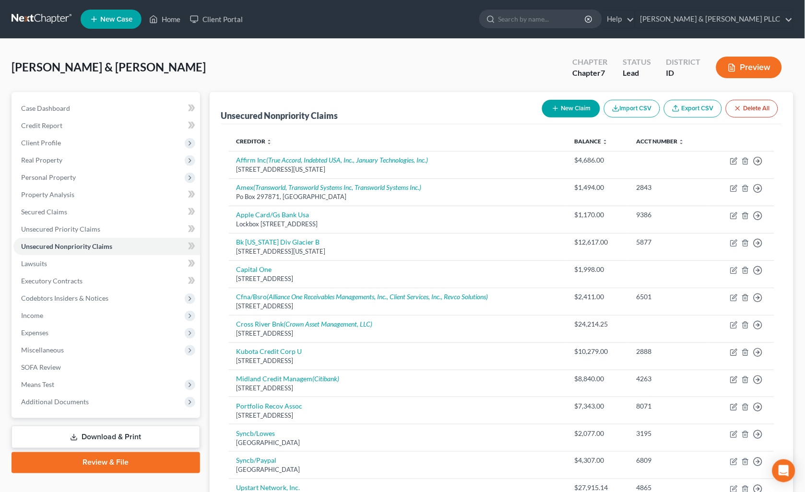
click at [573, 113] on button "New Claim" at bounding box center [571, 109] width 58 height 18
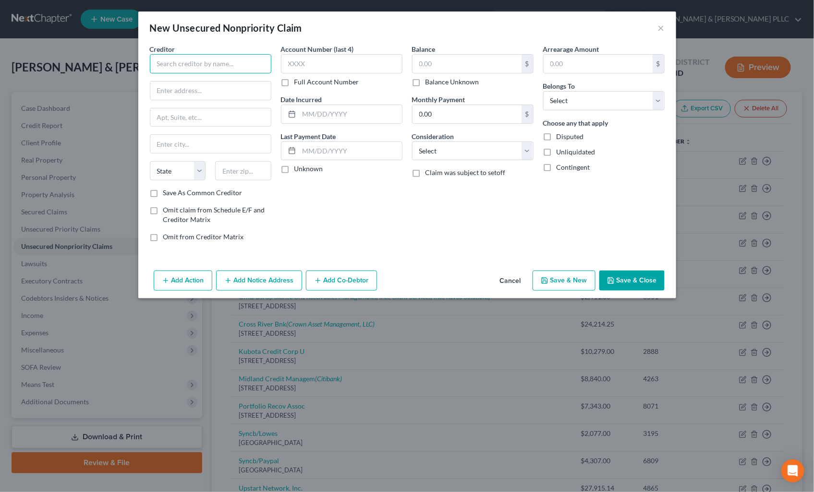
click at [192, 65] on input "text" at bounding box center [210, 63] width 121 height 19
click at [164, 166] on select "State AL AK AR AZ CA CO CT DE DC FL GA GU HI ID IL IN IA KS KY LA ME MD MA MI M…" at bounding box center [178, 170] width 56 height 19
click at [150, 161] on select "State AL AK AR AZ CA CO CT DE DC FL GA GU HI ID IL IN IA KS KY LA ME MD MA MI M…" at bounding box center [178, 170] width 56 height 19
click at [530, 151] on select "Select Cable / Satellite Services Collection Agency Credit Card Debt Debt Couns…" at bounding box center [472, 151] width 121 height 19
click at [412, 142] on select "Select Cable / Satellite Services Collection Agency Credit Card Debt Debt Couns…" at bounding box center [472, 151] width 121 height 19
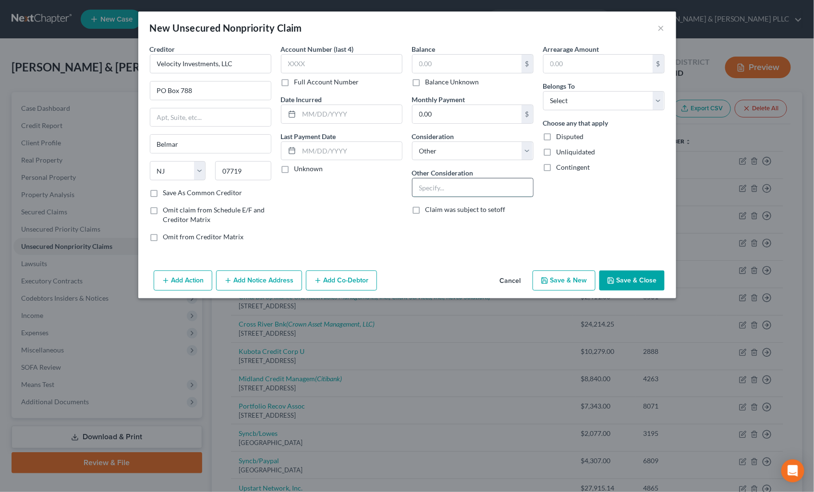
click at [472, 194] on input "text" at bounding box center [472, 188] width 120 height 18
click at [462, 63] on input "text" at bounding box center [466, 64] width 109 height 18
drag, startPoint x: 660, startPoint y: 101, endPoint x: 652, endPoint y: 111, distance: 12.9
click at [660, 101] on select "Select Debtor 1 Only Debtor 2 Only Debtor 1 And Debtor 2 Only At Least One Of T…" at bounding box center [603, 100] width 121 height 19
click at [543, 91] on select "Select Debtor 1 Only Debtor 2 Only Debtor 1 And Debtor 2 Only At Least One Of T…" at bounding box center [603, 100] width 121 height 19
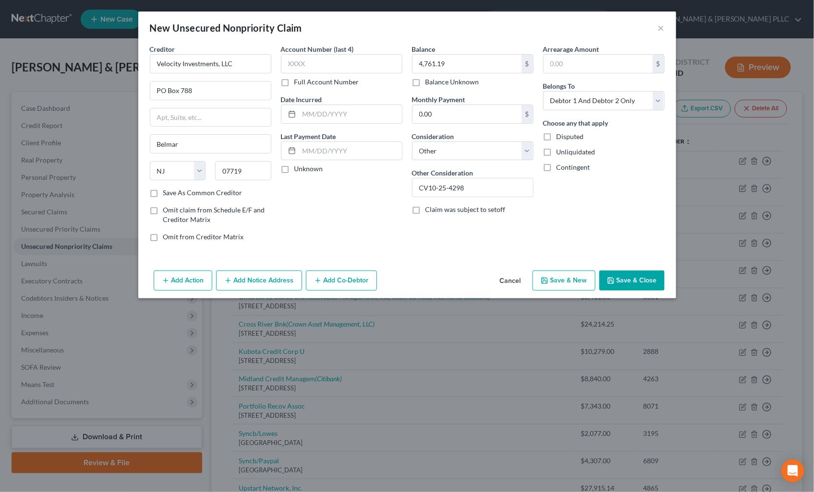
click at [243, 285] on button "Add Notice Address" at bounding box center [259, 281] width 86 height 20
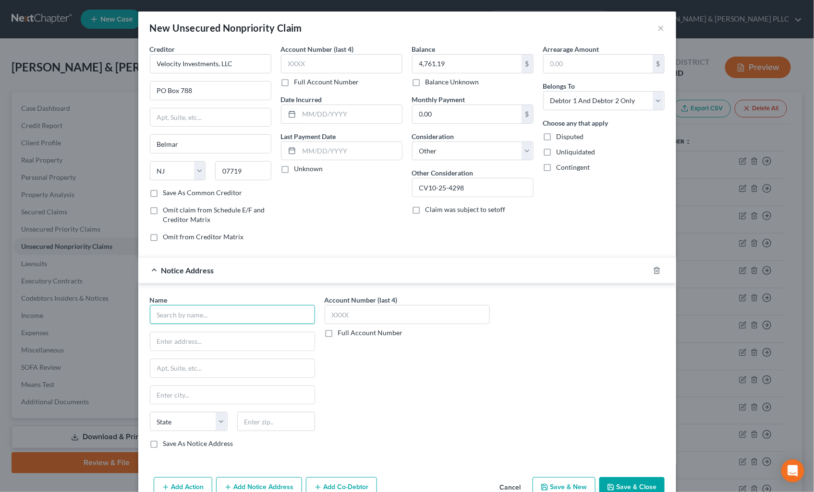
click at [217, 315] on input "text" at bounding box center [232, 314] width 165 height 19
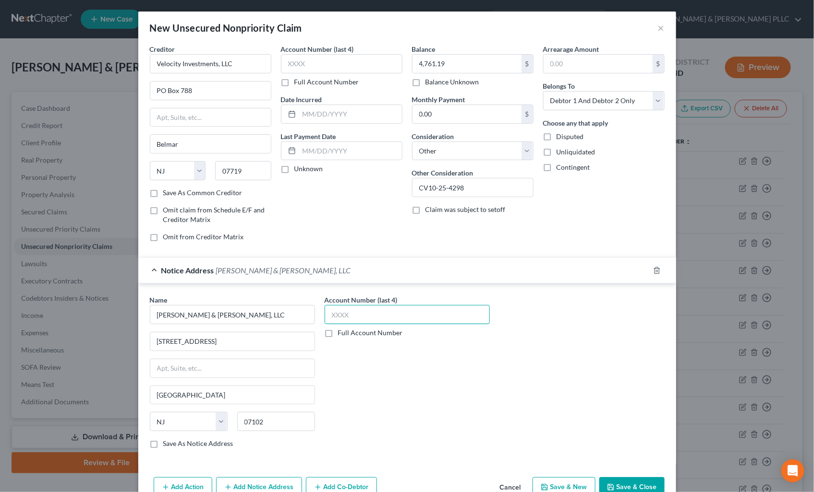
click at [376, 306] on input "text" at bounding box center [406, 314] width 165 height 19
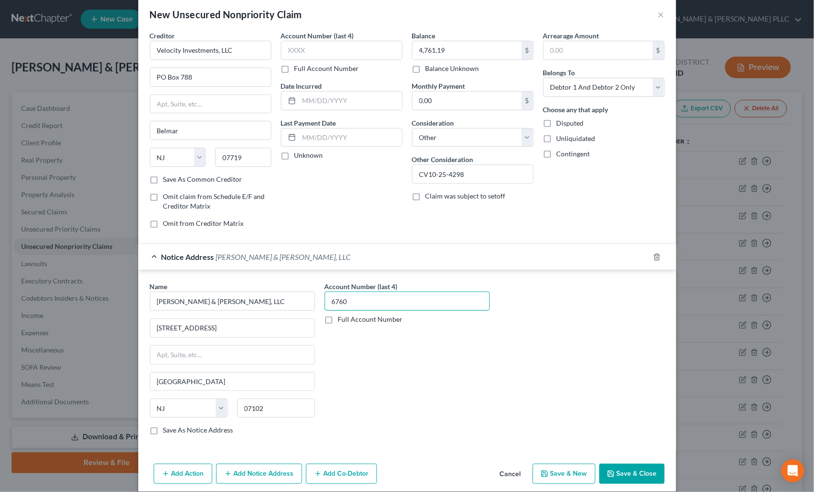
scroll to position [25, 0]
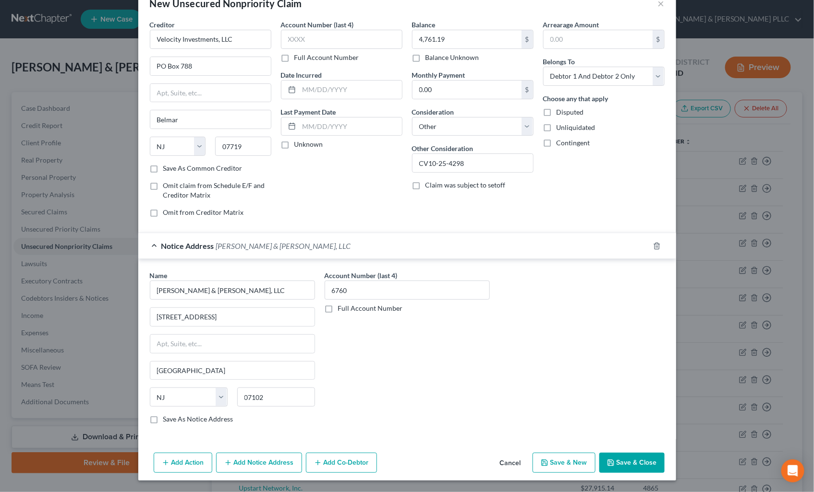
click at [261, 461] on button "Add Notice Address" at bounding box center [259, 463] width 86 height 20
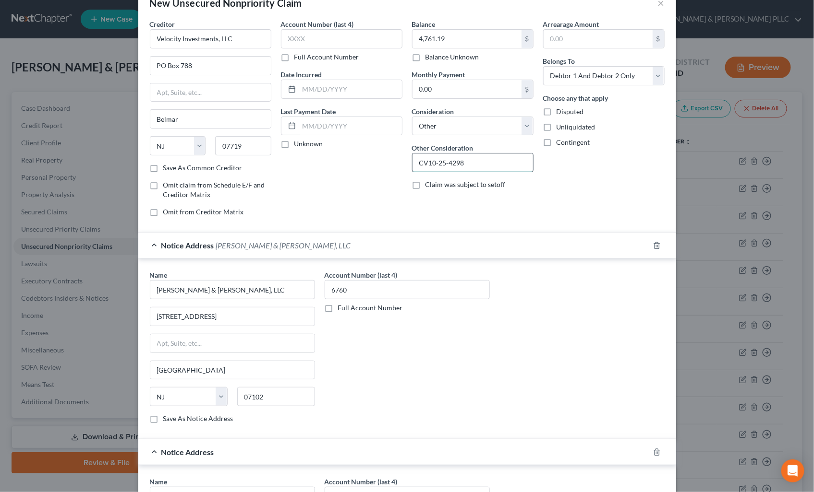
click at [496, 161] on input "CV10-25-4298" at bounding box center [472, 163] width 120 height 18
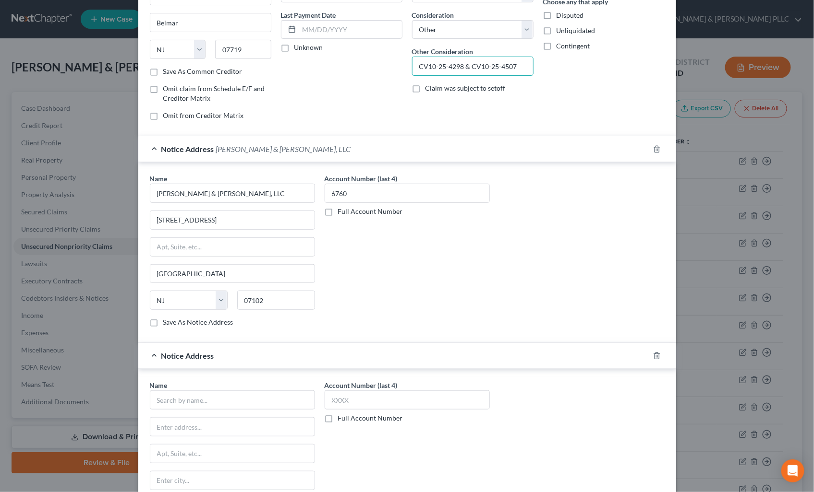
scroll to position [132, 0]
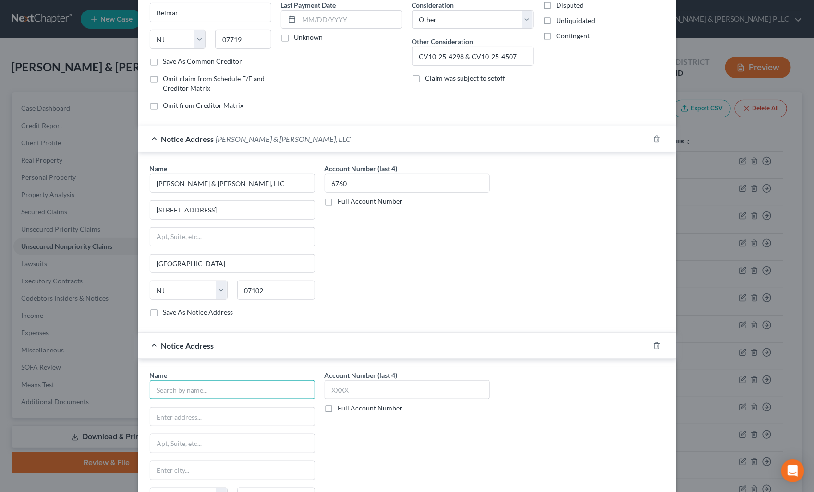
click at [214, 400] on input "text" at bounding box center [232, 390] width 165 height 19
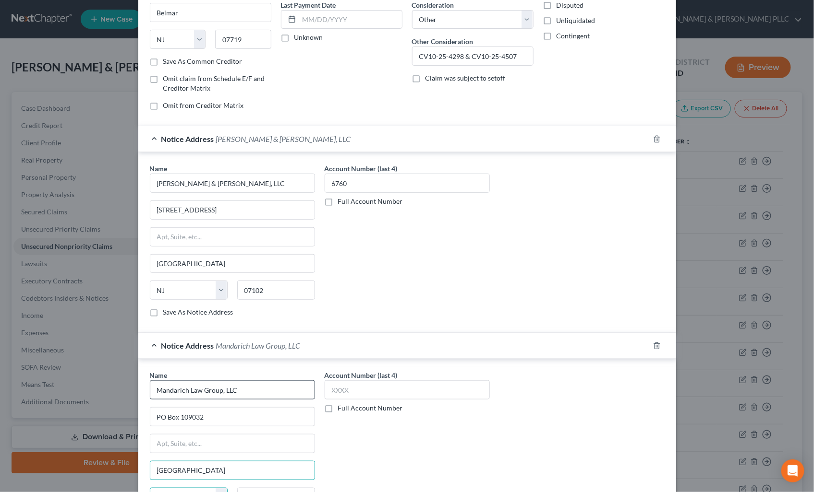
scroll to position [147, 0]
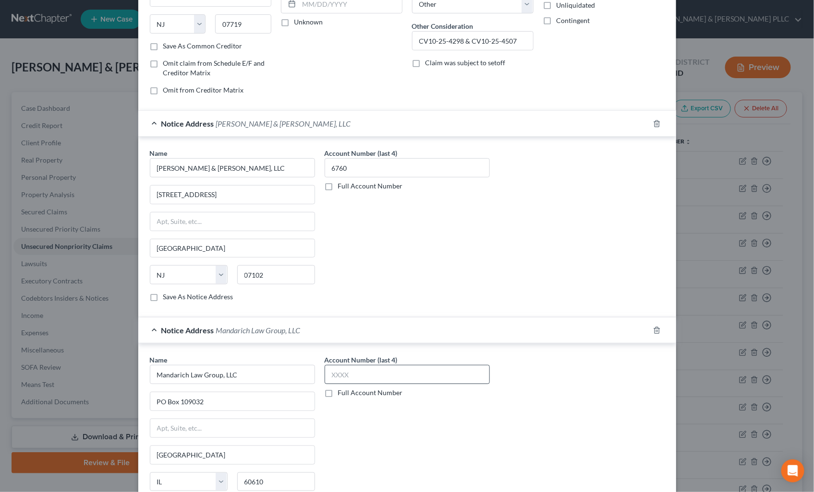
drag, startPoint x: 428, startPoint y: 365, endPoint x: 422, endPoint y: 374, distance: 11.0
click at [422, 374] on div "Account Number (last 4) Full Account Number" at bounding box center [406, 376] width 165 height 43
click at [422, 374] on input "text" at bounding box center [406, 374] width 165 height 19
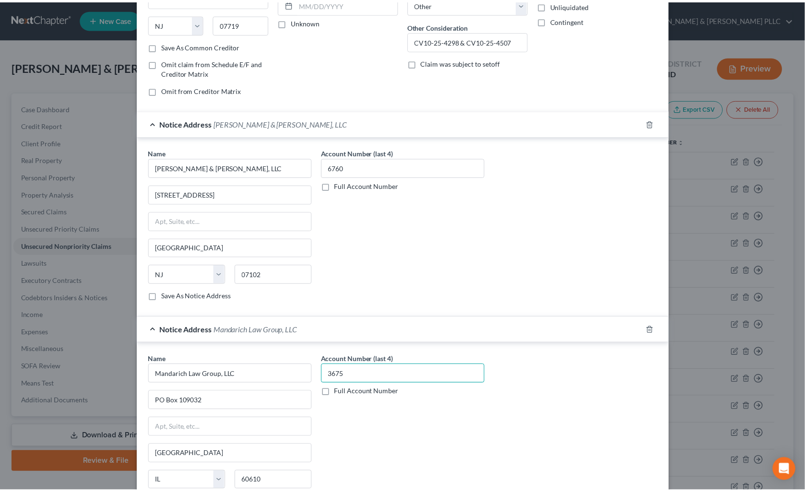
scroll to position [232, 0]
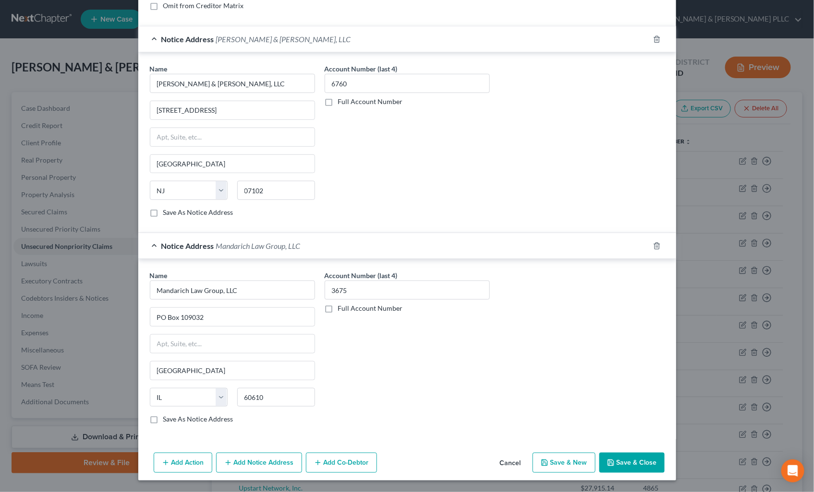
click at [624, 459] on button "Save & Close" at bounding box center [631, 463] width 65 height 20
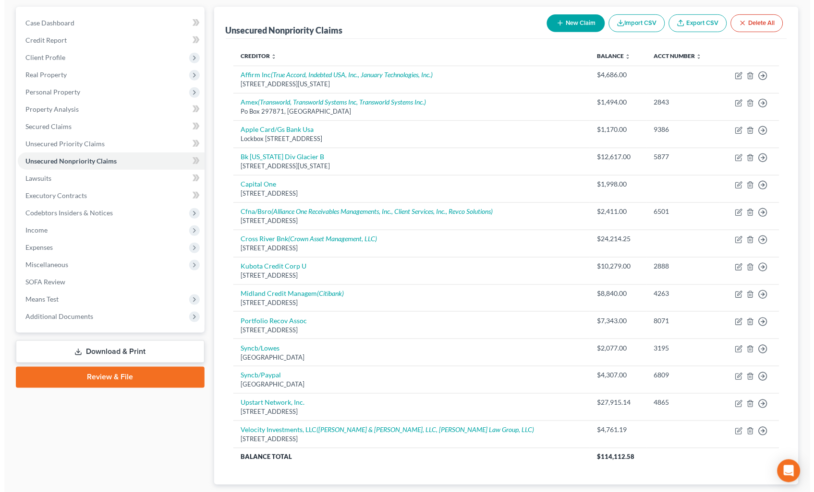
scroll to position [107, 0]
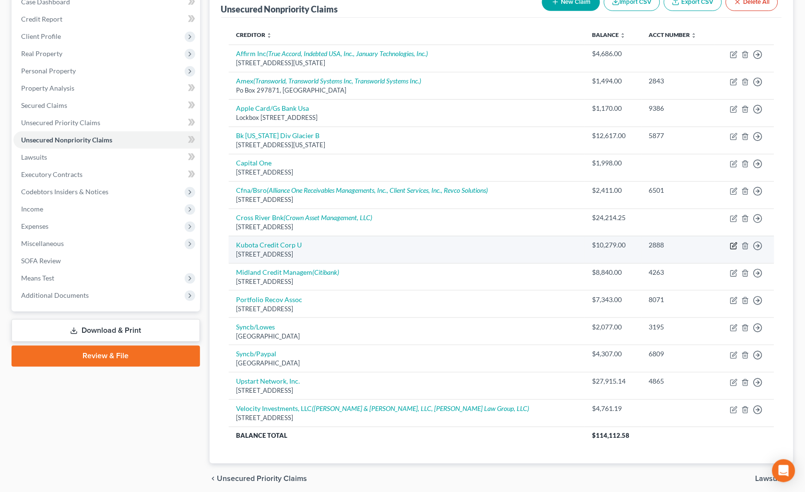
click at [733, 247] on icon "button" at bounding box center [735, 245] width 4 height 4
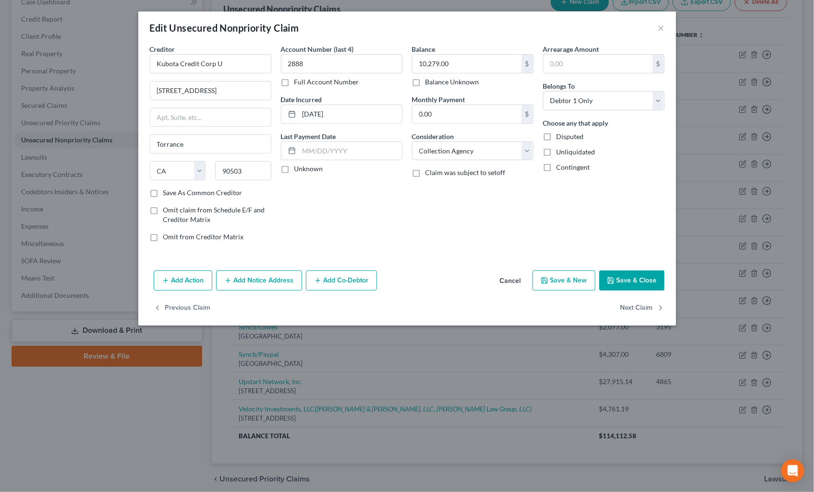
click at [263, 283] on button "Add Notice Address" at bounding box center [259, 281] width 86 height 20
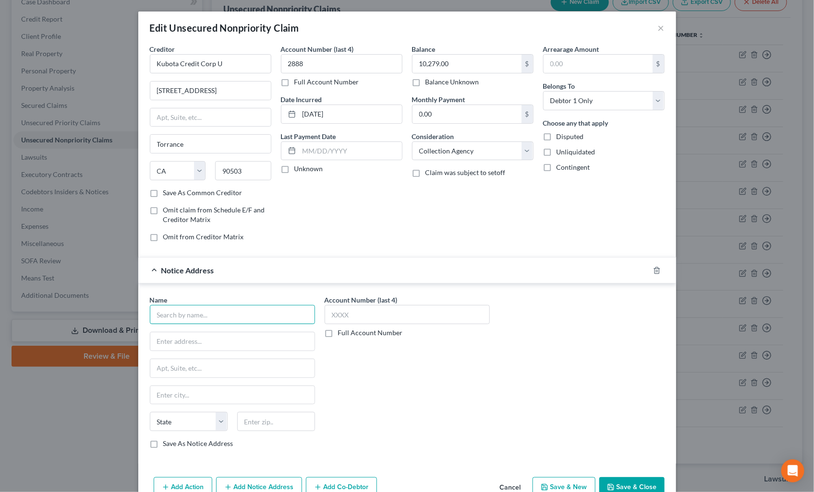
click at [224, 312] on input "text" at bounding box center [232, 314] width 165 height 19
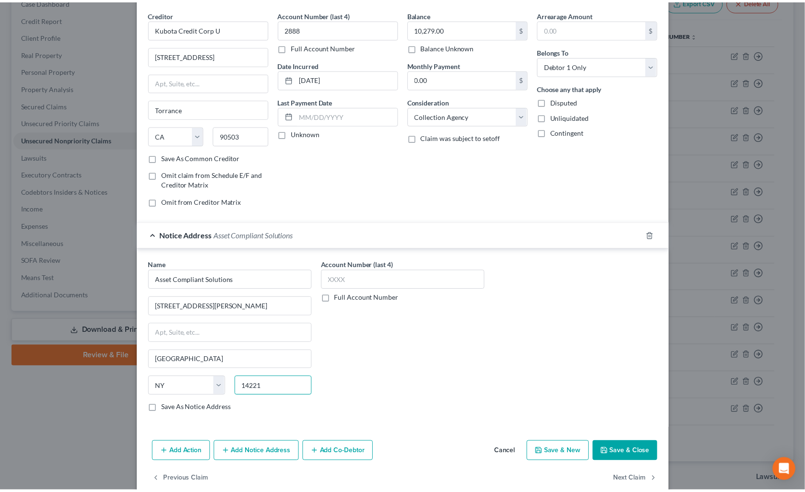
scroll to position [53, 0]
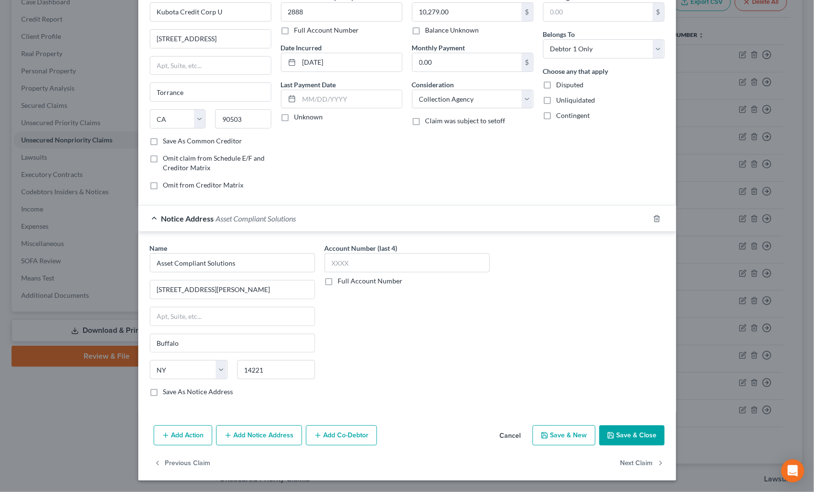
drag, startPoint x: 627, startPoint y: 442, endPoint x: 611, endPoint y: 438, distance: 16.0
click at [627, 442] on button "Save & Close" at bounding box center [631, 436] width 65 height 20
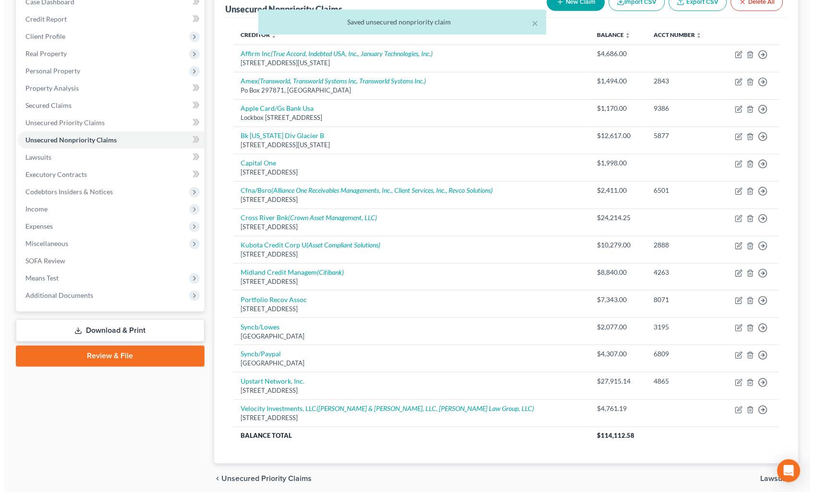
scroll to position [0, 0]
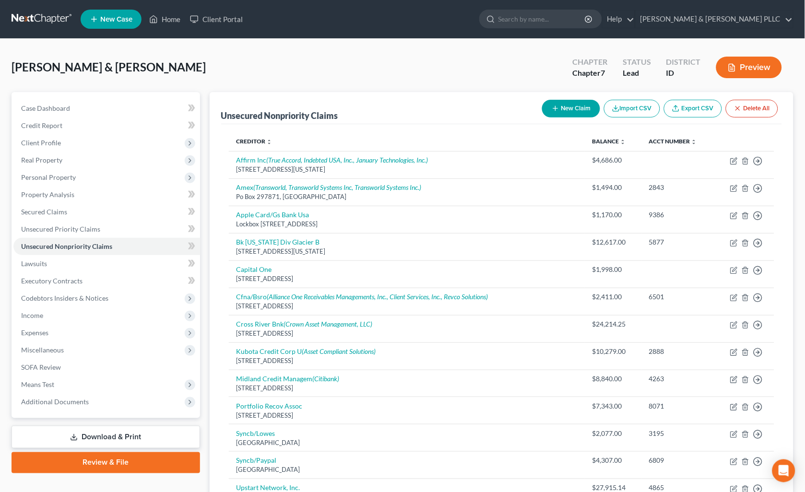
click at [588, 106] on button "New Claim" at bounding box center [571, 109] width 58 height 18
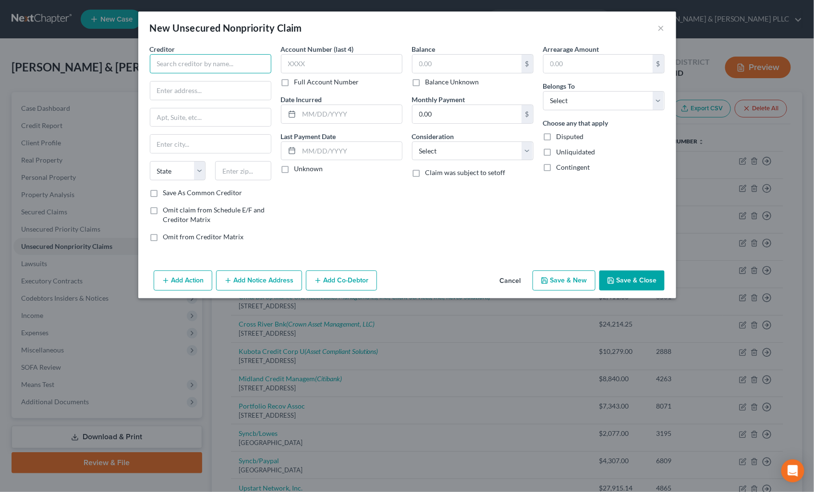
click at [229, 67] on input "text" at bounding box center [210, 63] width 121 height 19
click at [445, 64] on input "text" at bounding box center [466, 64] width 109 height 18
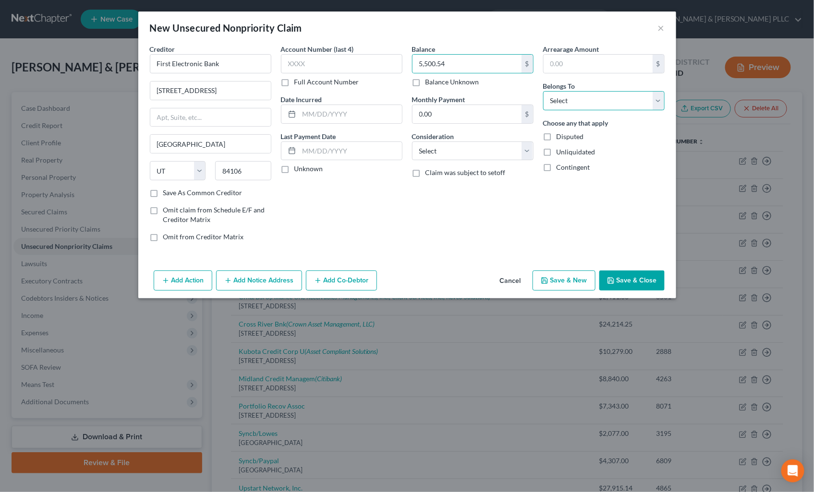
drag, startPoint x: 654, startPoint y: 107, endPoint x: 649, endPoint y: 111, distance: 6.5
click at [654, 107] on select "Select Debtor 1 Only Debtor 2 Only Debtor 1 And Debtor 2 Only At Least One Of T…" at bounding box center [603, 100] width 121 height 19
click at [543, 91] on select "Select Debtor 1 Only Debtor 2 Only Debtor 1 And Debtor 2 Only At Least One Of T…" at bounding box center [603, 100] width 121 height 19
click at [273, 285] on button "Add Notice Address" at bounding box center [259, 281] width 86 height 20
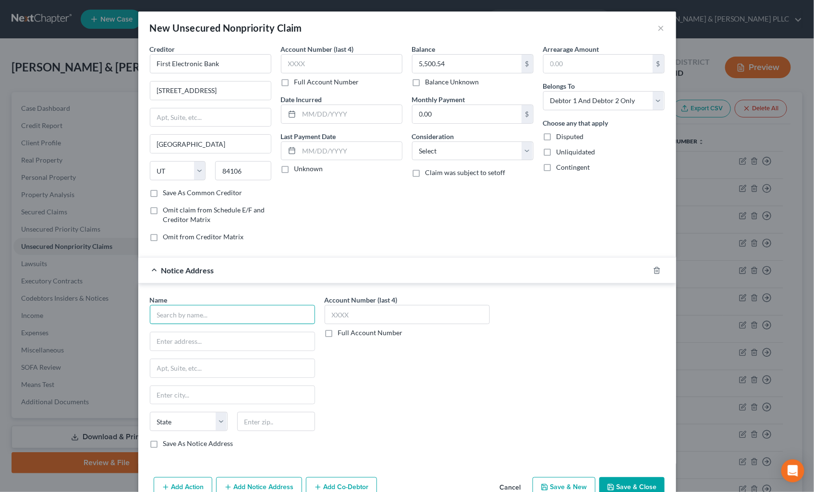
click at [246, 314] on input "text" at bounding box center [232, 314] width 165 height 19
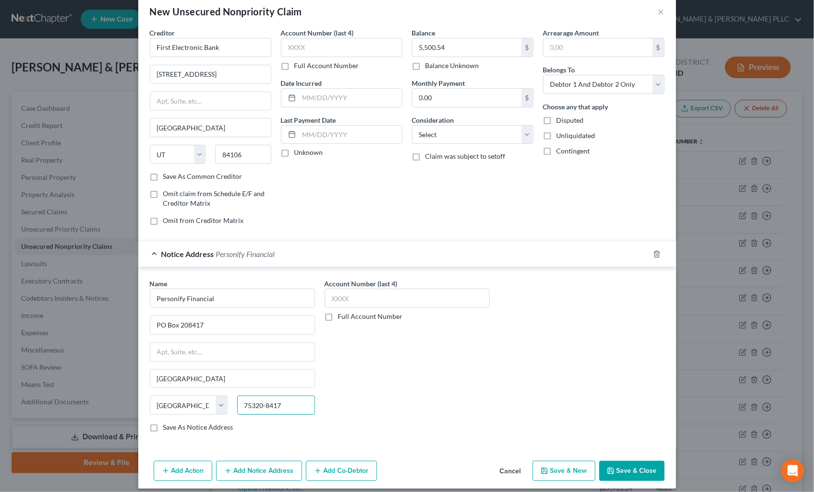
scroll to position [25, 0]
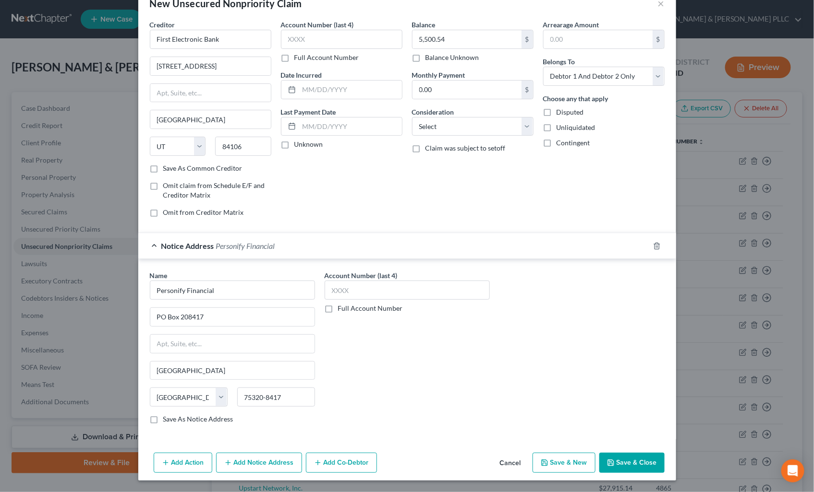
click at [263, 462] on button "Add Notice Address" at bounding box center [259, 463] width 86 height 20
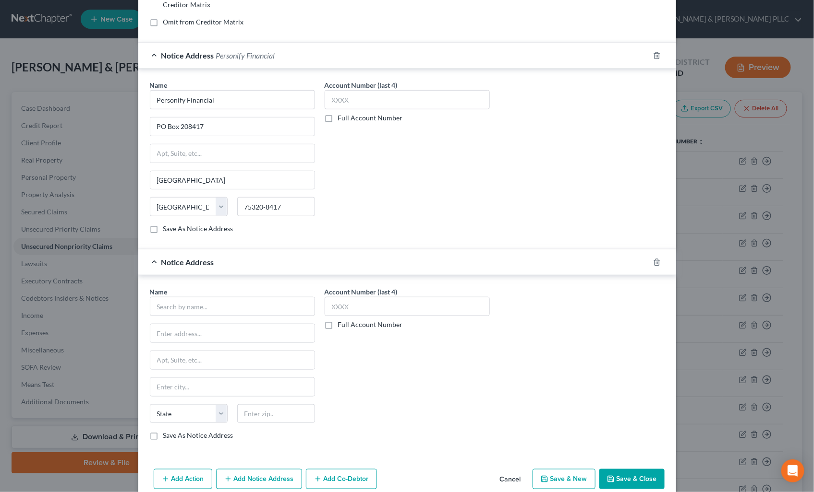
scroll to position [232, 0]
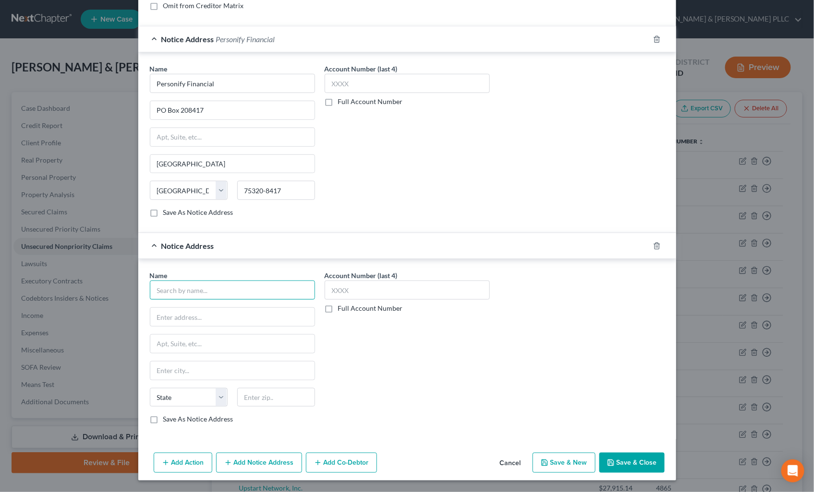
click at [232, 289] on input "text" at bounding box center [232, 290] width 165 height 19
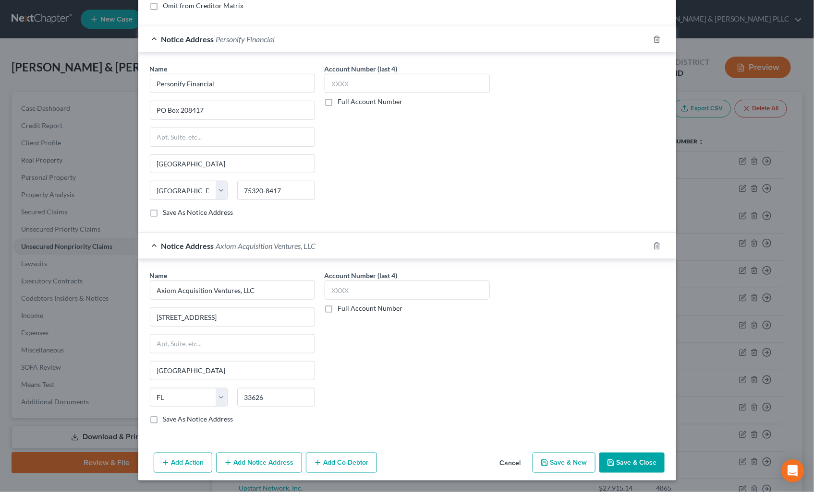
click at [247, 462] on button "Add Notice Address" at bounding box center [259, 463] width 86 height 20
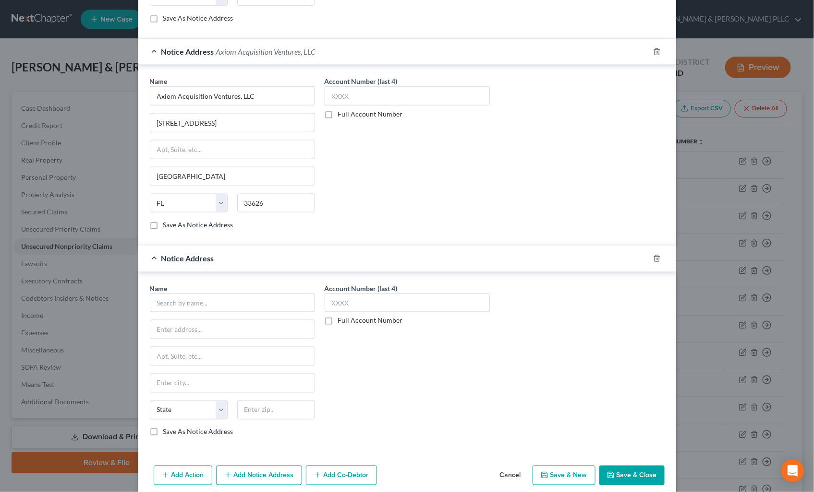
scroll to position [440, 0]
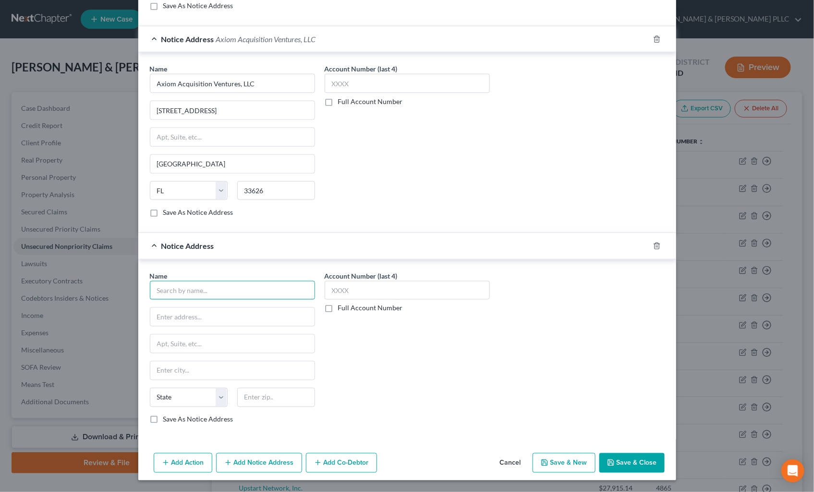
click at [213, 293] on input "text" at bounding box center [232, 290] width 165 height 19
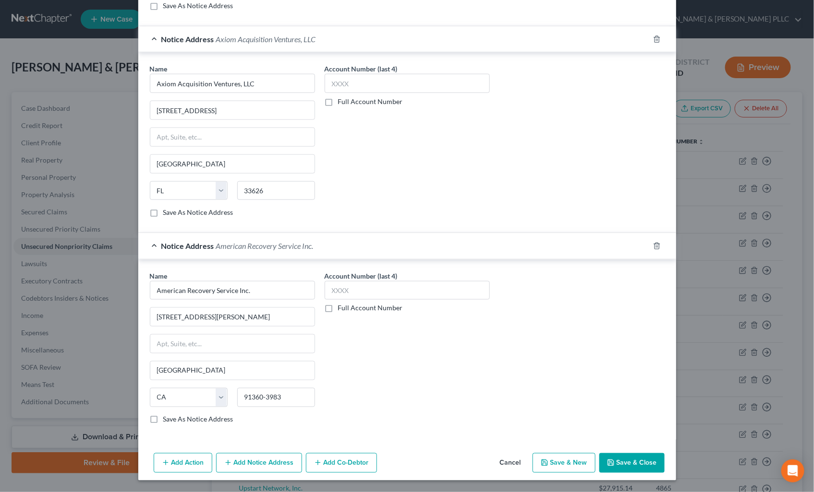
click at [258, 457] on button "Add Notice Address" at bounding box center [259, 464] width 86 height 20
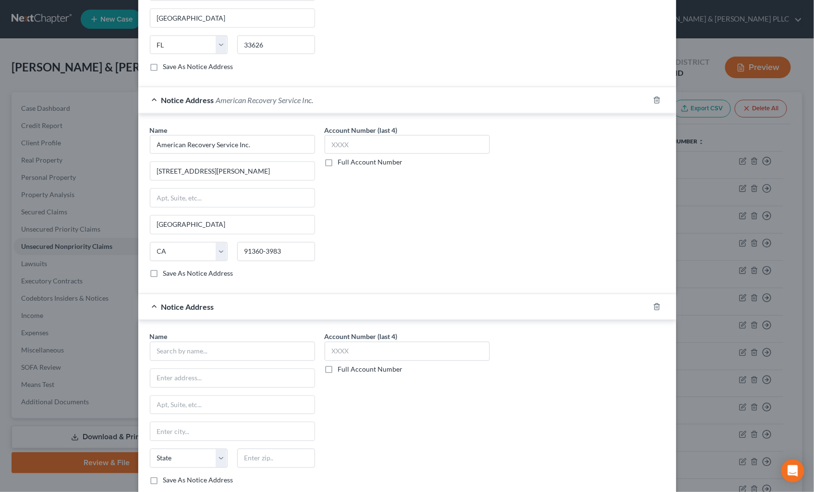
scroll to position [600, 0]
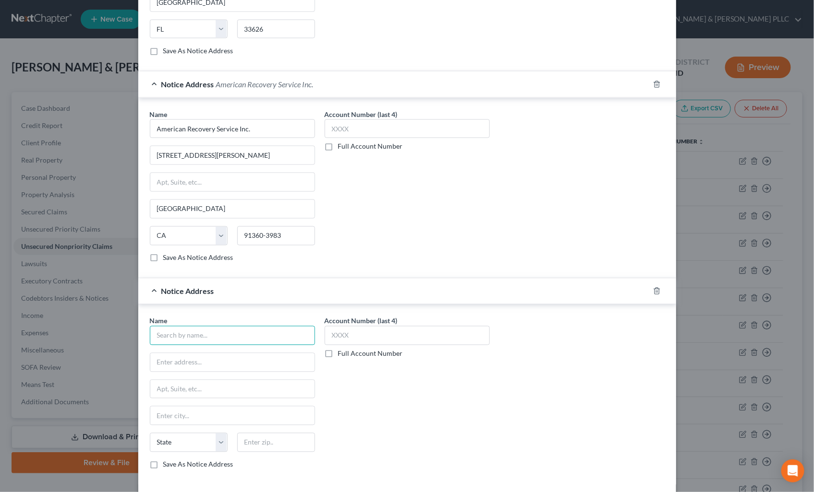
click at [215, 337] on input "text" at bounding box center [232, 335] width 165 height 19
click at [208, 365] on input "text" at bounding box center [232, 363] width 164 height 18
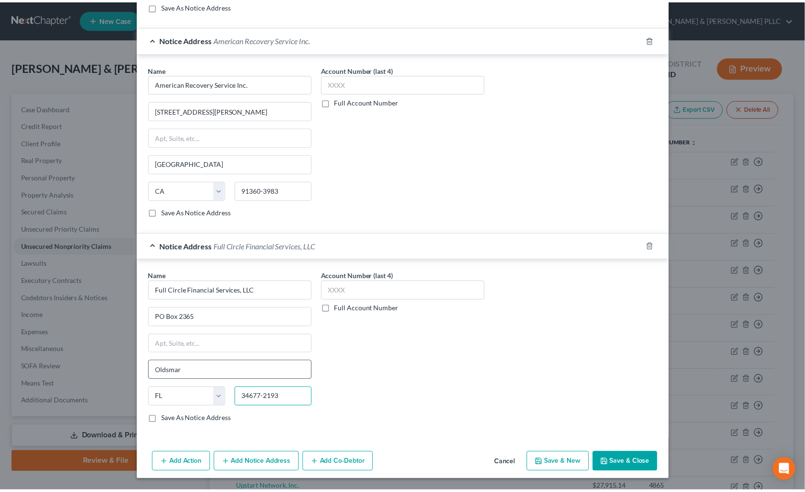
scroll to position [647, 0]
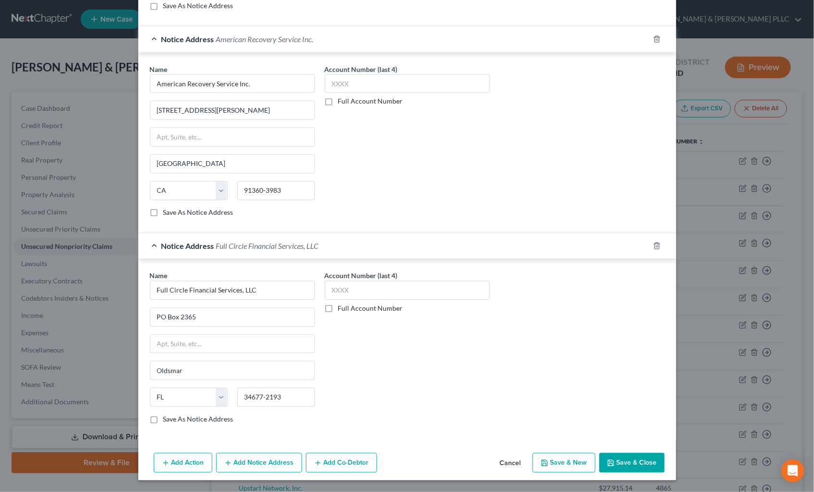
click at [632, 459] on button "Save & Close" at bounding box center [631, 464] width 65 height 20
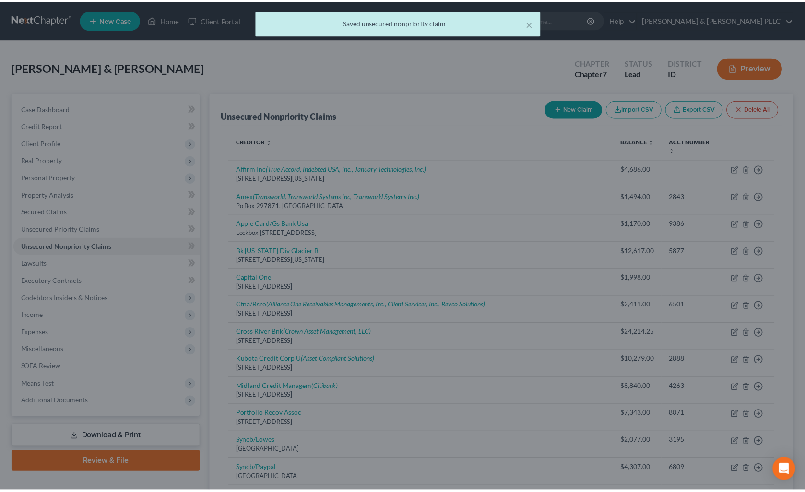
scroll to position [0, 0]
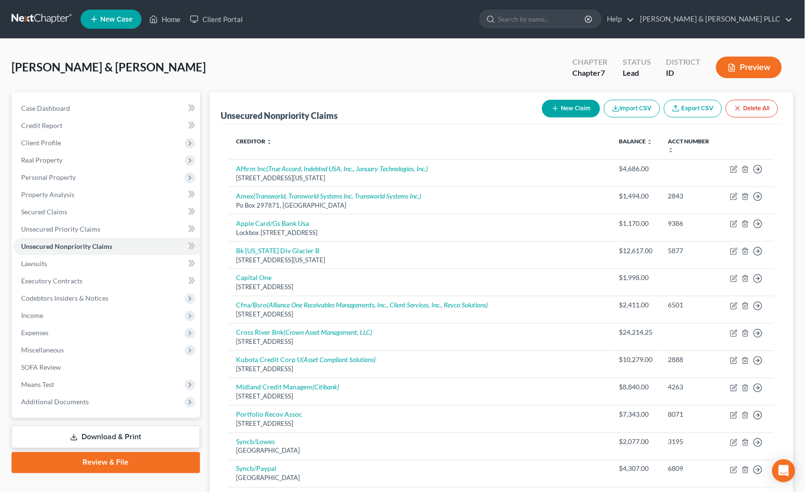
click at [572, 109] on button "New Claim" at bounding box center [571, 109] width 58 height 18
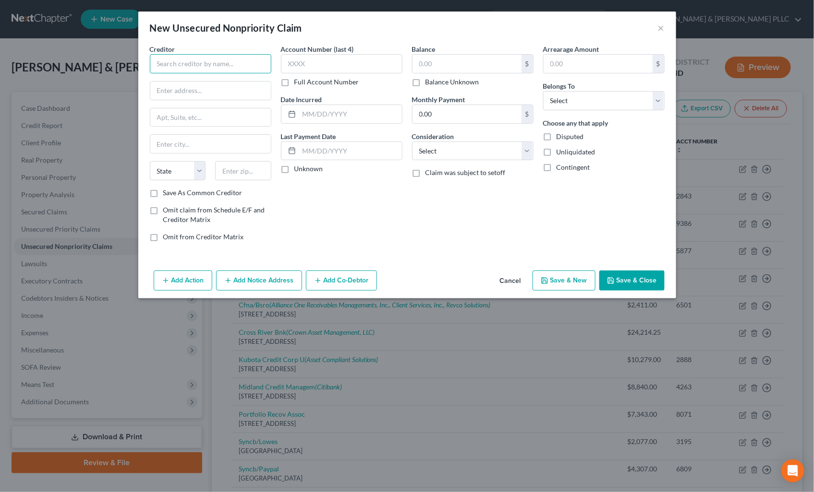
click at [240, 67] on input "text" at bounding box center [210, 63] width 121 height 19
click at [198, 78] on div "Mountain View Hospital" at bounding box center [207, 81] width 100 height 10
click at [440, 61] on input "text" at bounding box center [466, 64] width 109 height 18
click at [439, 65] on input "text" at bounding box center [466, 64] width 109 height 18
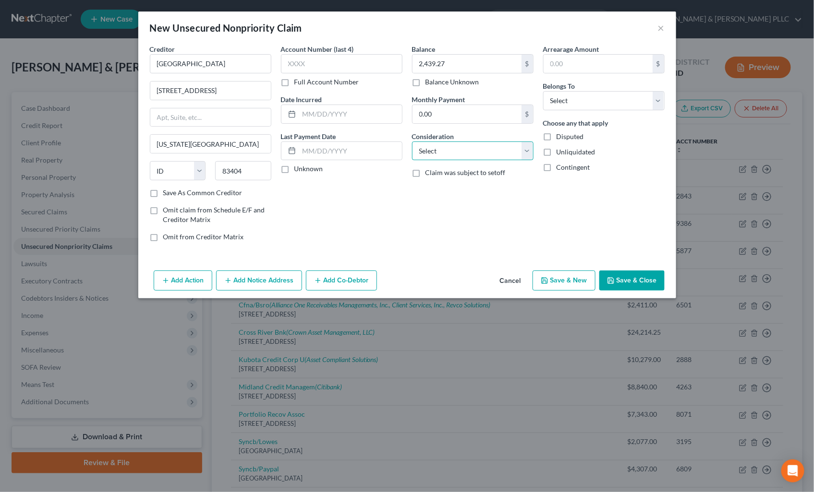
drag, startPoint x: 530, startPoint y: 144, endPoint x: 525, endPoint y: 162, distance: 18.5
click at [530, 144] on select "Select Cable / Satellite Services Collection Agency Credit Card Debt Debt Couns…" at bounding box center [472, 151] width 121 height 19
click at [412, 142] on select "Select Cable / Satellite Services Collection Agency Credit Card Debt Debt Couns…" at bounding box center [472, 151] width 121 height 19
drag, startPoint x: 661, startPoint y: 106, endPoint x: 647, endPoint y: 112, distance: 15.3
click at [661, 106] on select "Select Debtor 1 Only Debtor 2 Only Debtor 1 And Debtor 2 Only At Least One Of T…" at bounding box center [603, 100] width 121 height 19
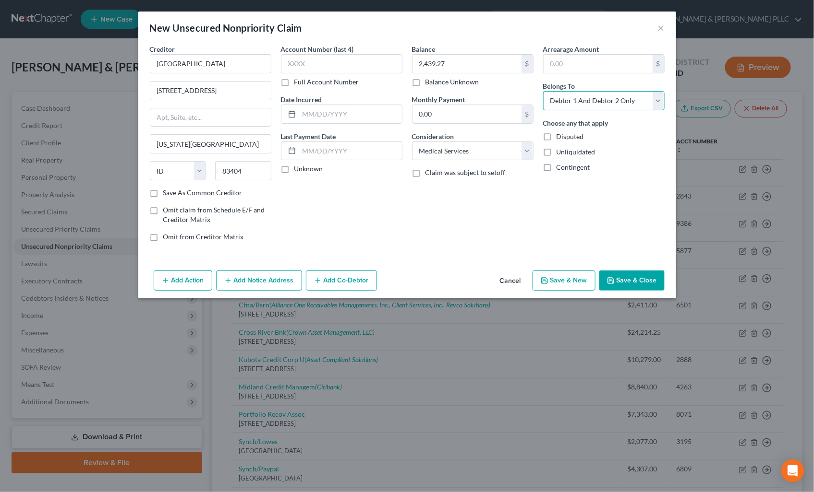
click at [543, 91] on select "Select Debtor 1 Only Debtor 2 Only Debtor 1 And Debtor 2 Only At Least One Of T…" at bounding box center [603, 100] width 121 height 19
click at [624, 286] on button "Save & Close" at bounding box center [631, 281] width 65 height 20
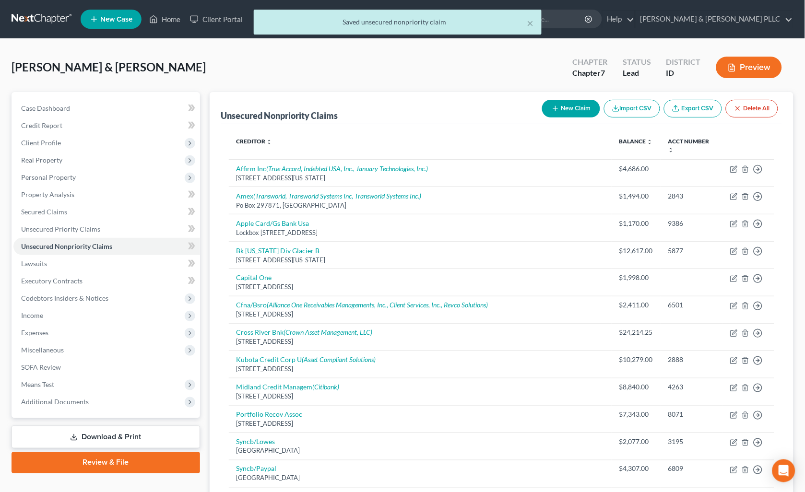
click at [571, 106] on button "New Claim" at bounding box center [571, 109] width 58 height 18
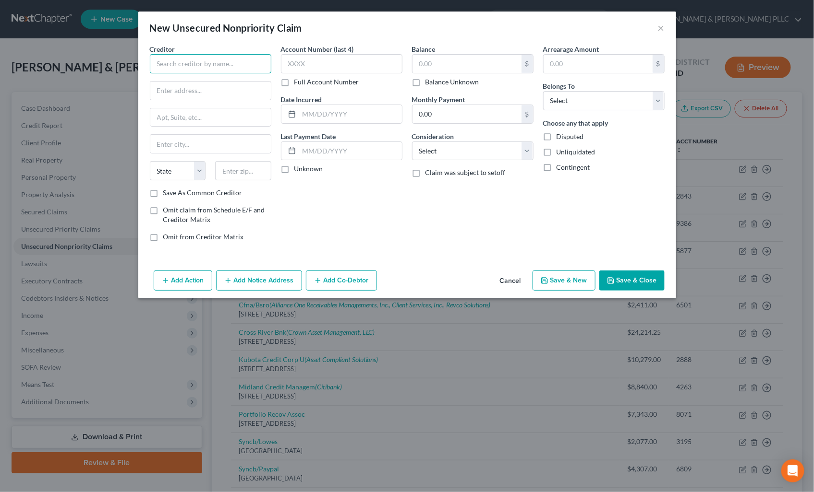
click at [234, 62] on input "text" at bounding box center [210, 63] width 121 height 19
click at [451, 66] on input "text" at bounding box center [466, 64] width 109 height 18
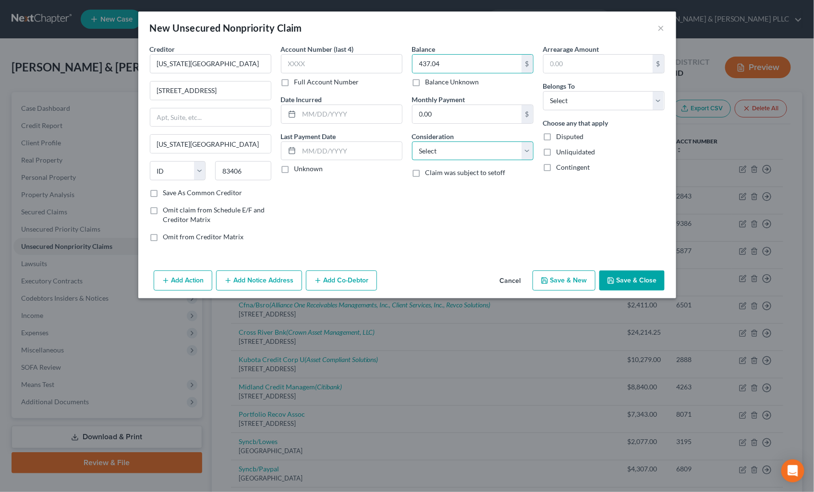
drag, startPoint x: 531, startPoint y: 150, endPoint x: 526, endPoint y: 161, distance: 12.2
click at [531, 150] on select "Select Cable / Satellite Services Collection Agency Credit Card Debt Debt Couns…" at bounding box center [472, 151] width 121 height 19
click at [412, 142] on select "Select Cable / Satellite Services Collection Agency Credit Card Debt Debt Couns…" at bounding box center [472, 151] width 121 height 19
drag, startPoint x: 660, startPoint y: 99, endPoint x: 647, endPoint y: 111, distance: 17.7
click at [660, 99] on select "Select Debtor 1 Only Debtor 2 Only Debtor 1 And Debtor 2 Only At Least One Of T…" at bounding box center [603, 100] width 121 height 19
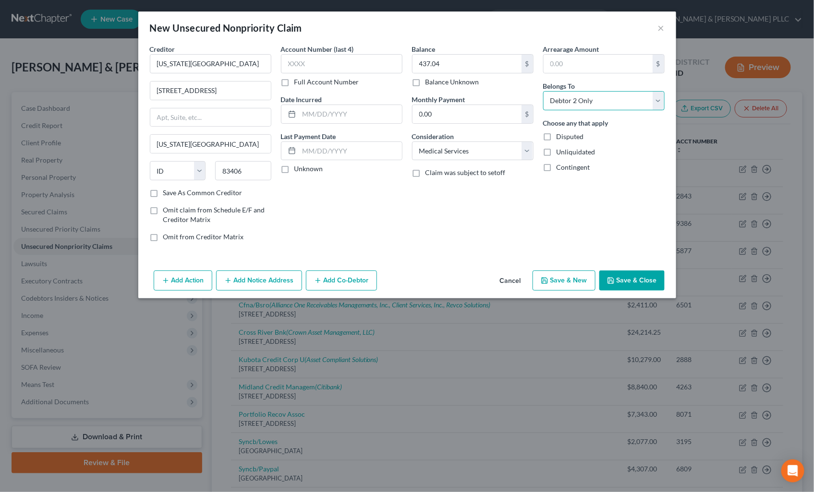
click at [543, 91] on select "Select Debtor 1 Only Debtor 2 Only Debtor 1 And Debtor 2 Only At Least One Of T…" at bounding box center [603, 100] width 121 height 19
click at [643, 285] on button "Save & Close" at bounding box center [631, 281] width 65 height 20
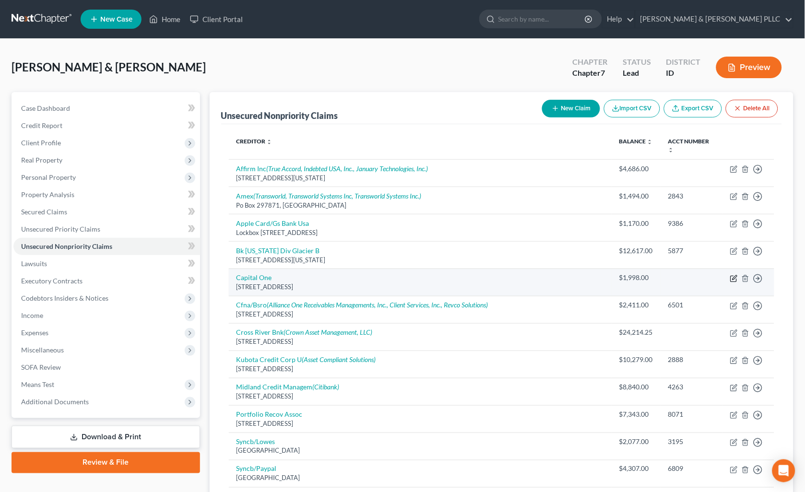
click at [733, 276] on icon "button" at bounding box center [735, 279] width 8 height 8
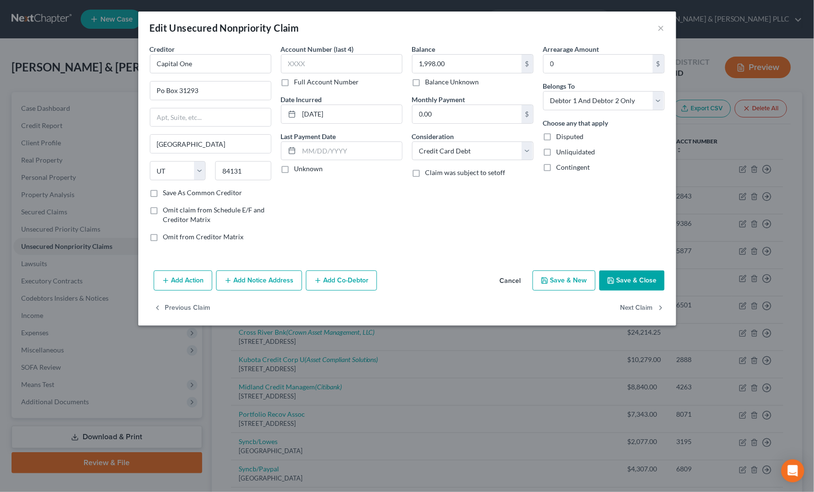
drag, startPoint x: 266, startPoint y: 290, endPoint x: 236, endPoint y: 305, distance: 33.7
click at [266, 289] on button "Add Notice Address" at bounding box center [259, 281] width 86 height 20
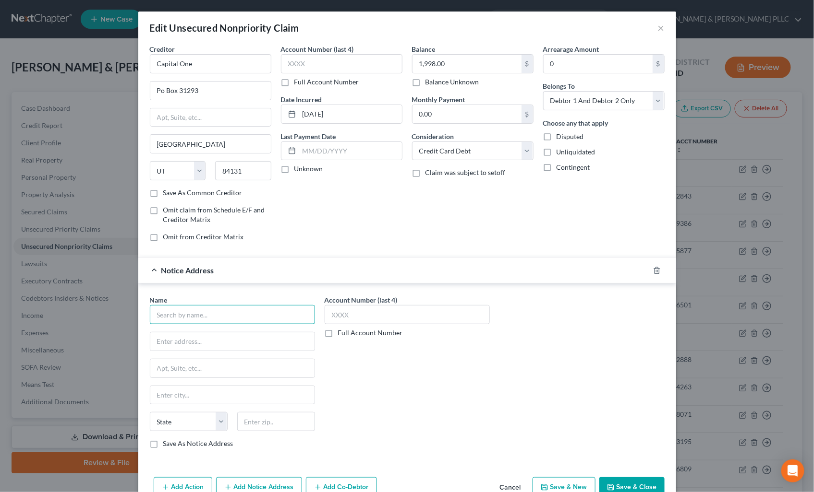
click at [230, 313] on input "text" at bounding box center [232, 314] width 165 height 19
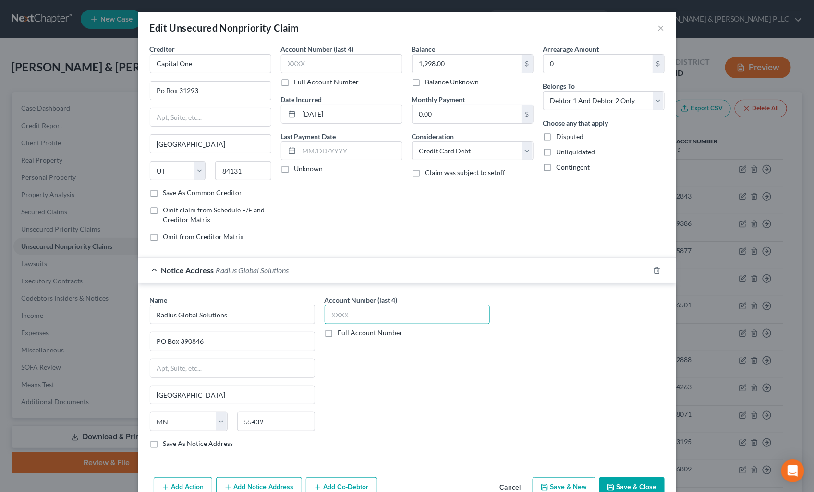
click at [344, 311] on input "text" at bounding box center [406, 314] width 165 height 19
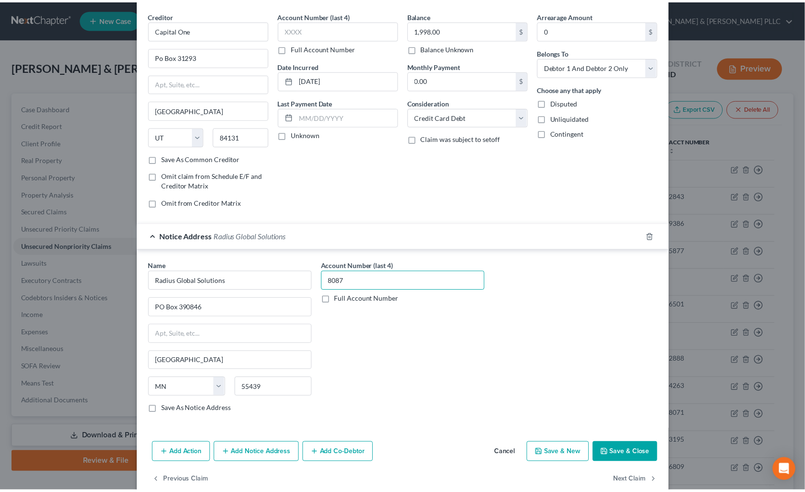
scroll to position [53, 0]
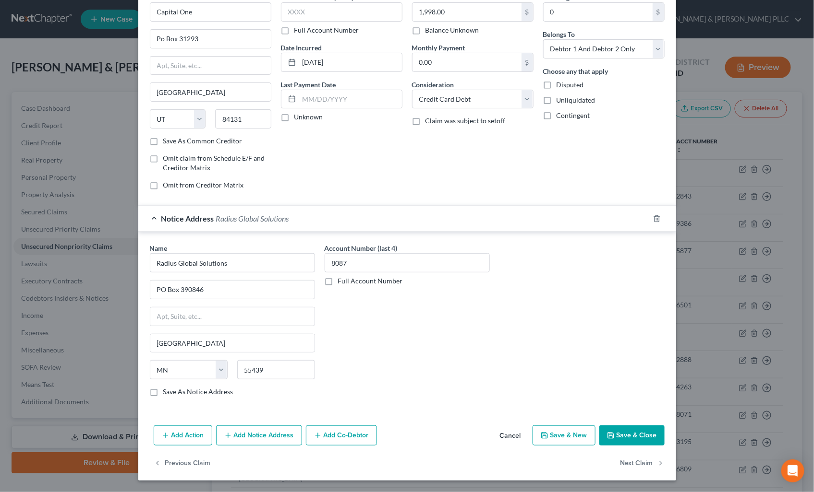
click at [599, 439] on button "Save & Close" at bounding box center [631, 436] width 65 height 20
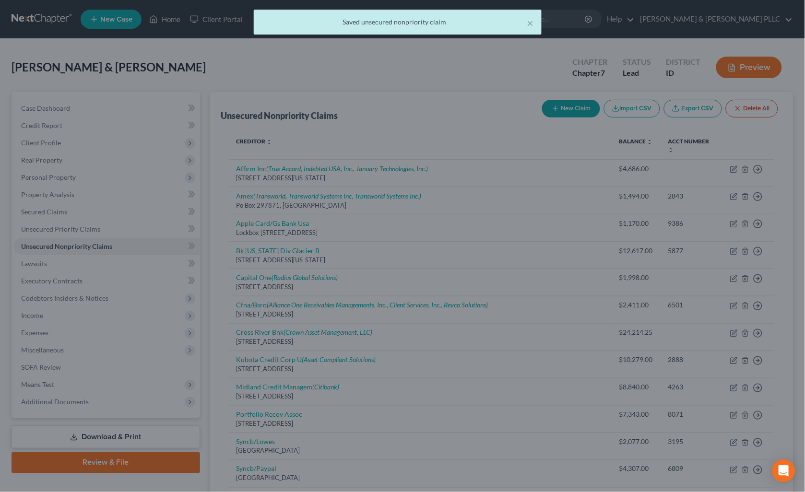
scroll to position [0, 0]
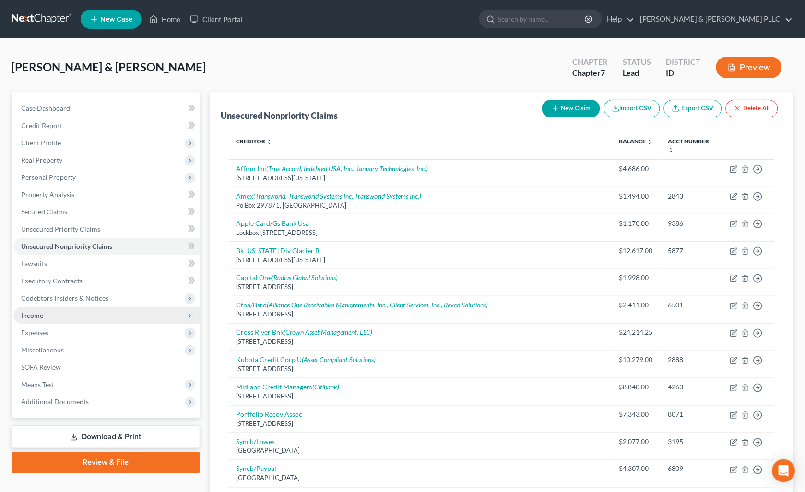
click at [45, 308] on span "Income" at bounding box center [106, 315] width 187 height 17
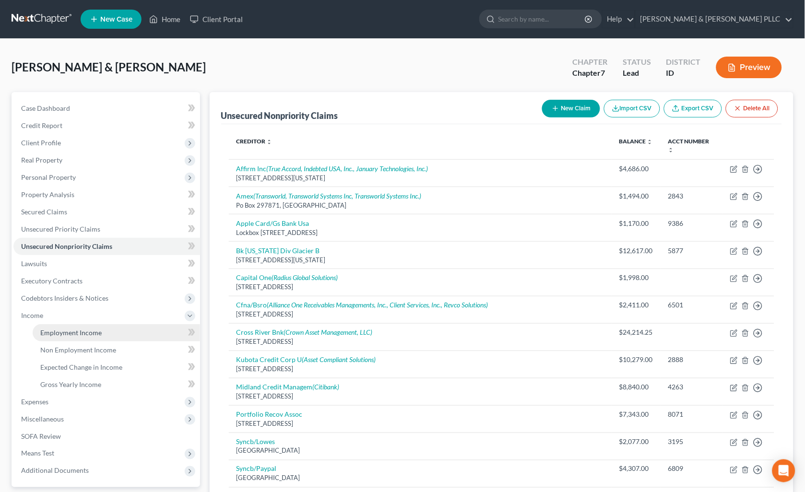
click at [81, 329] on span "Employment Income" at bounding box center [70, 333] width 61 height 8
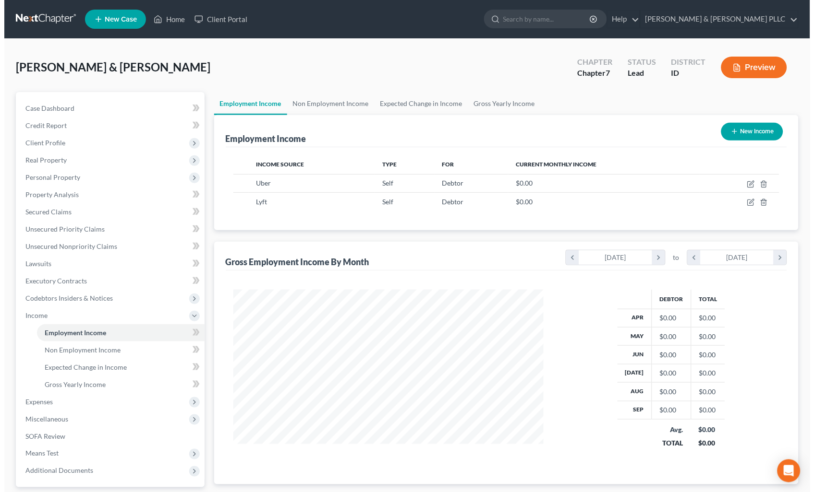
scroll to position [172, 329]
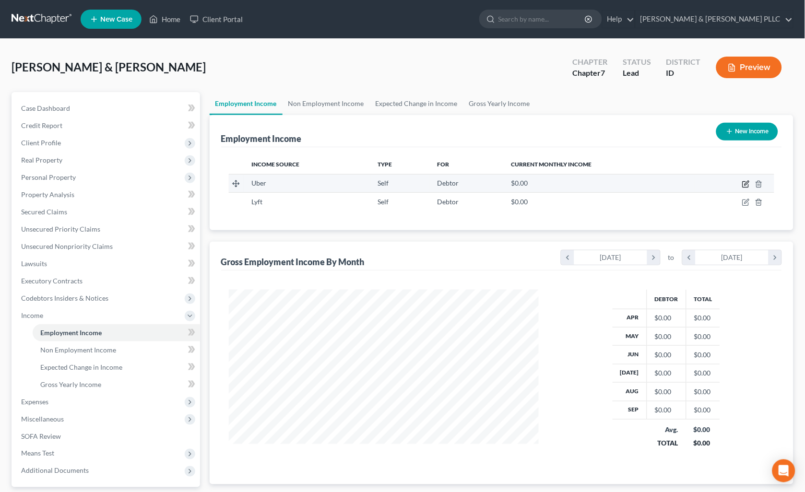
click at [745, 186] on icon "button" at bounding box center [747, 184] width 8 height 8
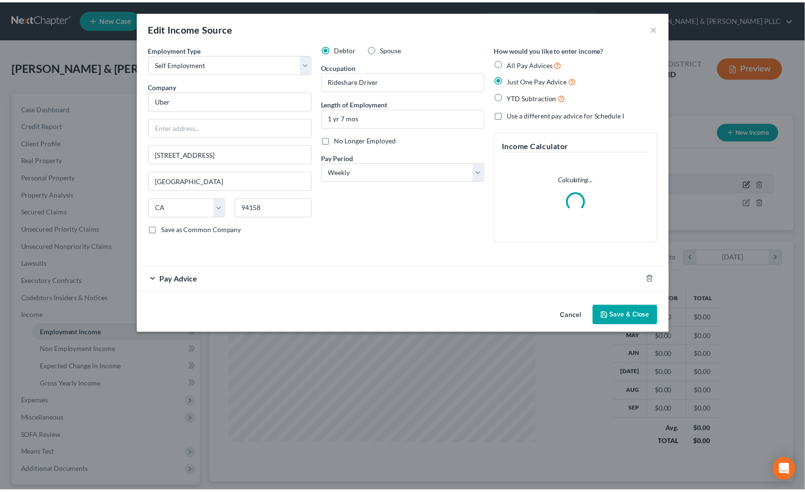
scroll to position [172, 333]
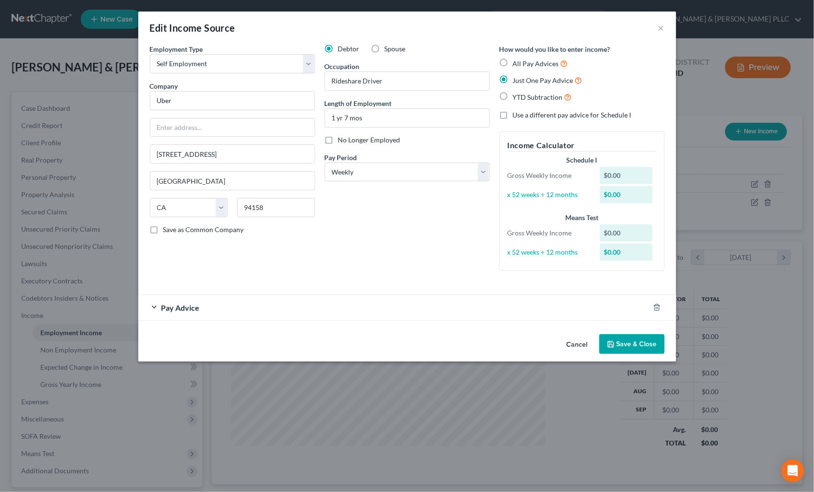
click at [188, 307] on span "Pay Advice" at bounding box center [180, 307] width 38 height 9
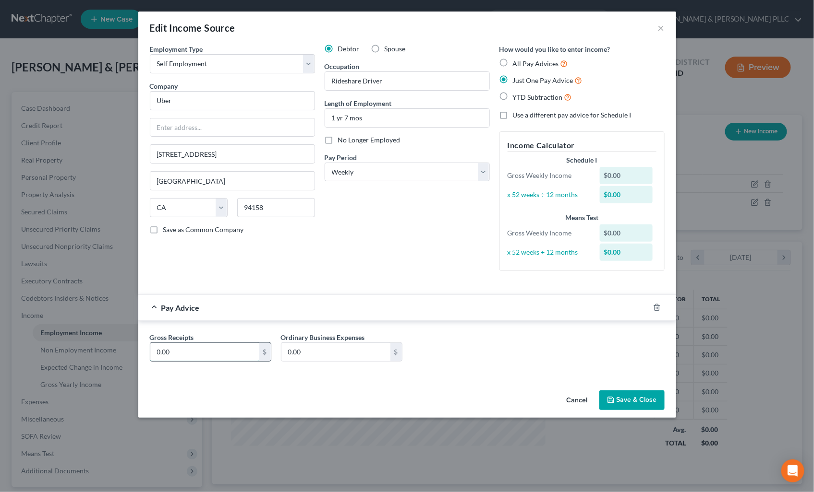
click at [195, 348] on input "0.00" at bounding box center [204, 352] width 109 height 18
click at [616, 392] on button "Save & Close" at bounding box center [631, 401] width 65 height 20
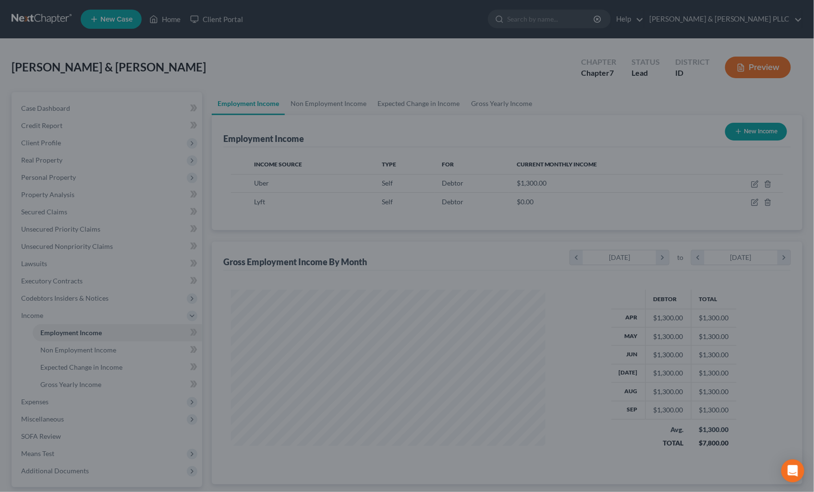
scroll to position [479810, 479652]
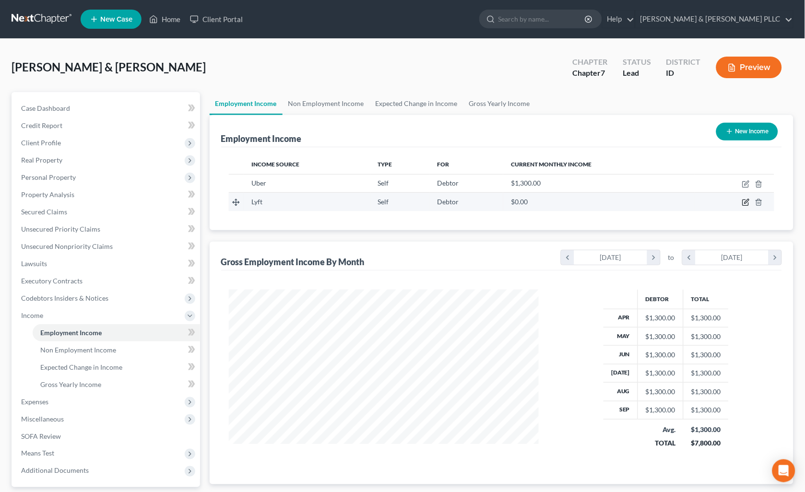
click at [749, 204] on icon "button" at bounding box center [747, 203] width 8 height 8
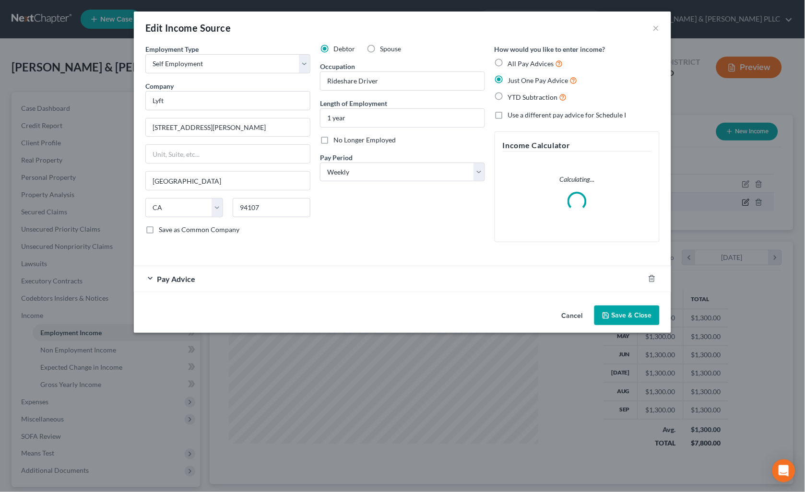
scroll to position [172, 333]
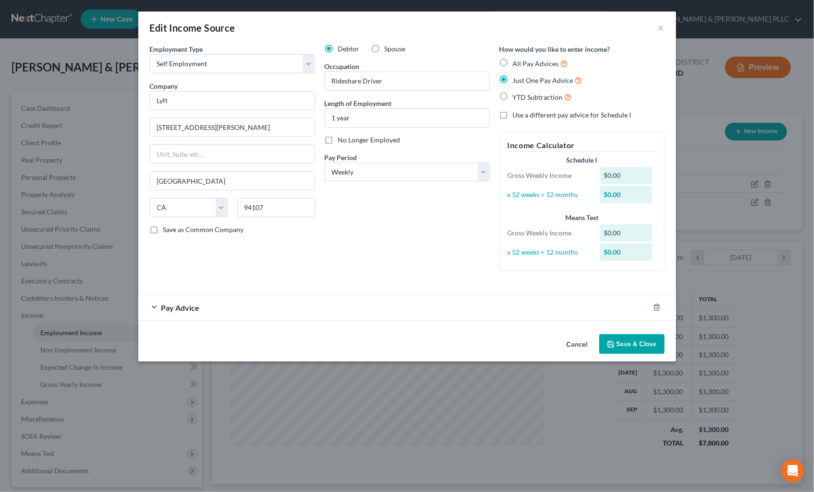
click at [203, 282] on div "Employment Type * Select Full or Part Time Employment Self Employment Company *…" at bounding box center [407, 165] width 524 height 243
click at [193, 307] on span "Pay Advice" at bounding box center [180, 307] width 38 height 9
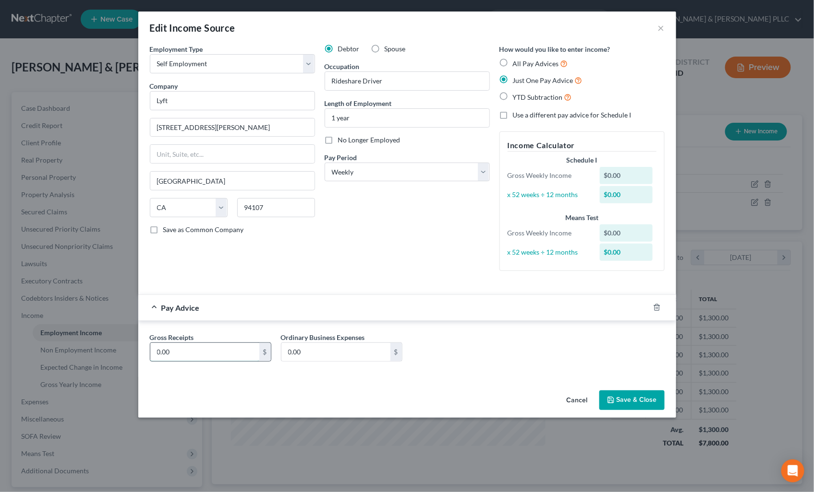
click at [192, 359] on input "0.00" at bounding box center [204, 352] width 109 height 18
drag, startPoint x: 485, startPoint y: 174, endPoint x: 468, endPoint y: 181, distance: 18.5
click at [485, 174] on select "Select Monthly Twice Monthly Every Other Week Weekly" at bounding box center [406, 172] width 165 height 19
click at [324, 163] on select "Select Monthly Twice Monthly Every Other Week Weekly" at bounding box center [406, 172] width 165 height 19
click at [617, 403] on button "Save & Close" at bounding box center [631, 401] width 65 height 20
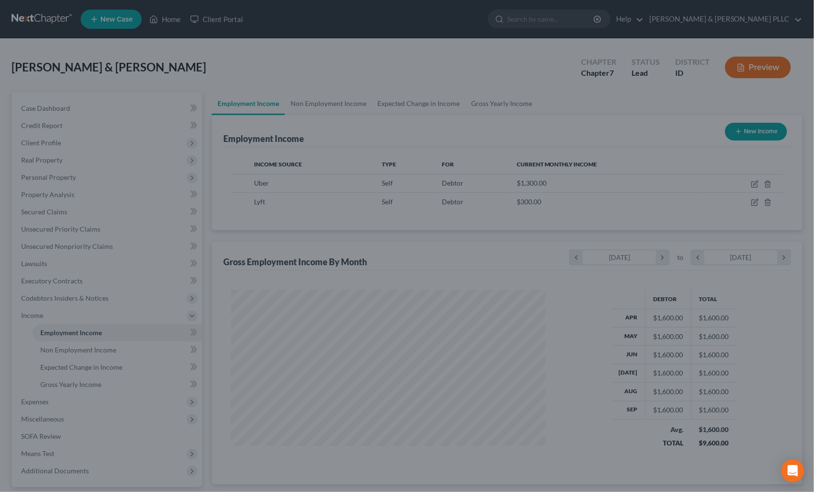
scroll to position [479810, 479652]
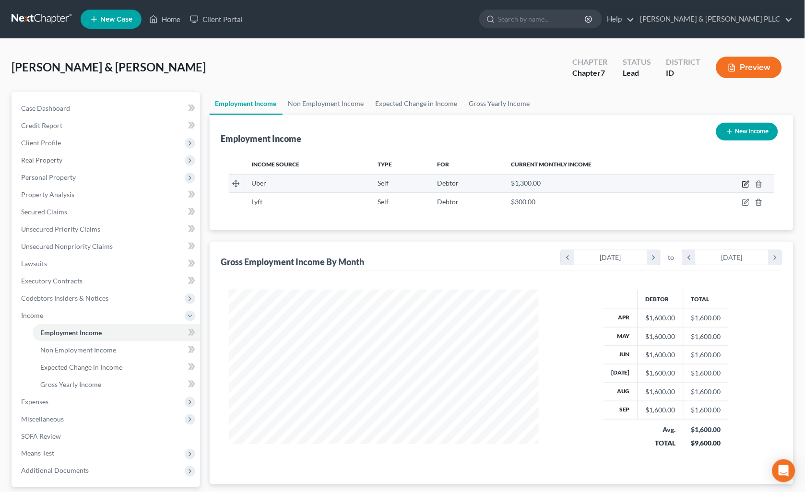
click at [745, 184] on icon "button" at bounding box center [747, 184] width 8 height 8
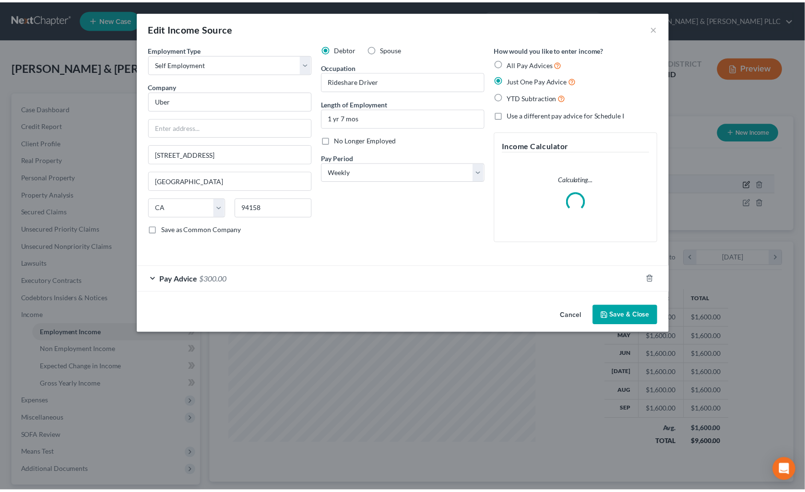
scroll to position [172, 333]
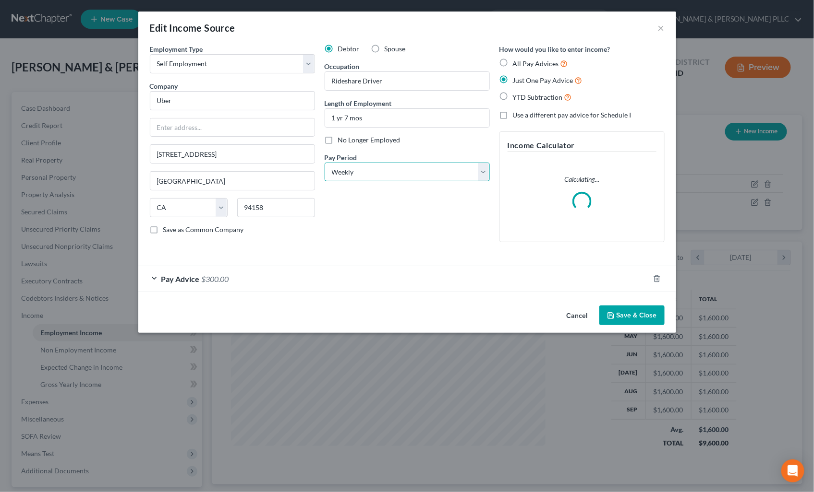
click at [481, 174] on select "Select Monthly Twice Monthly Every Other Week Weekly" at bounding box center [406, 172] width 165 height 19
click at [324, 163] on select "Select Monthly Twice Monthly Every Other Week Weekly" at bounding box center [406, 172] width 165 height 19
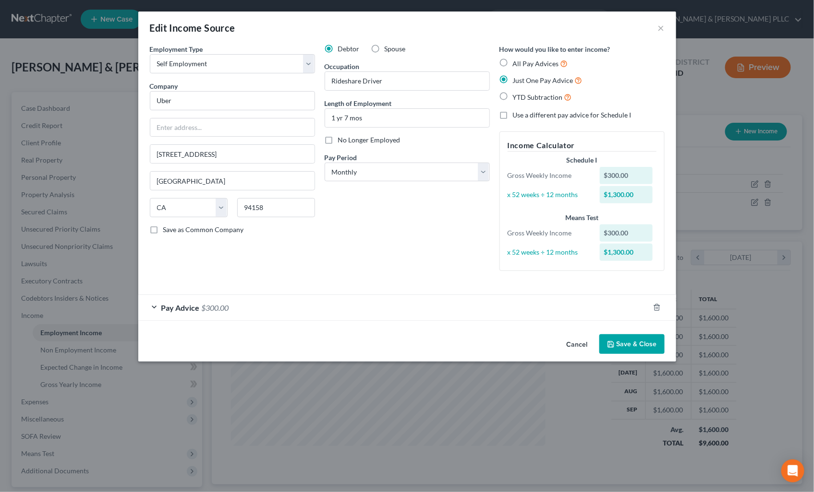
click at [627, 344] on button "Save & Close" at bounding box center [631, 345] width 65 height 20
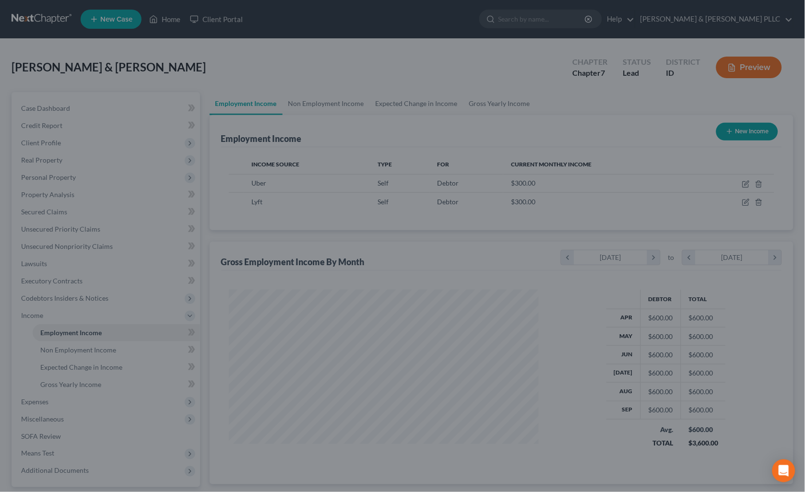
scroll to position [479810, 479652]
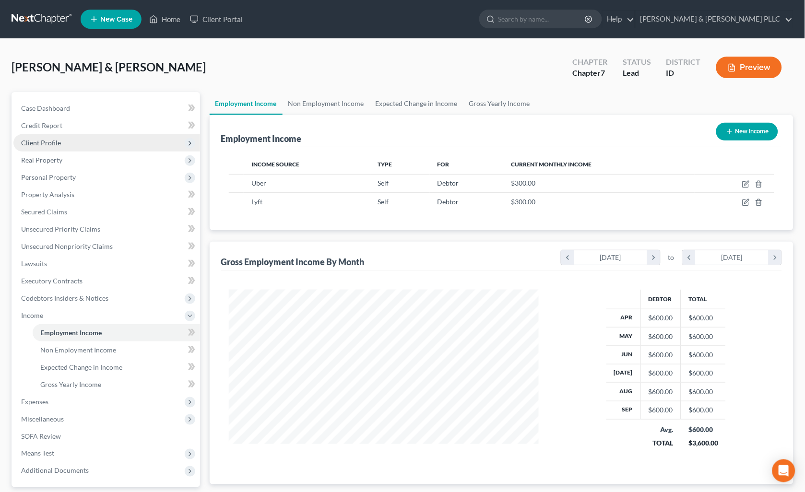
click at [54, 143] on span "Client Profile" at bounding box center [41, 143] width 40 height 8
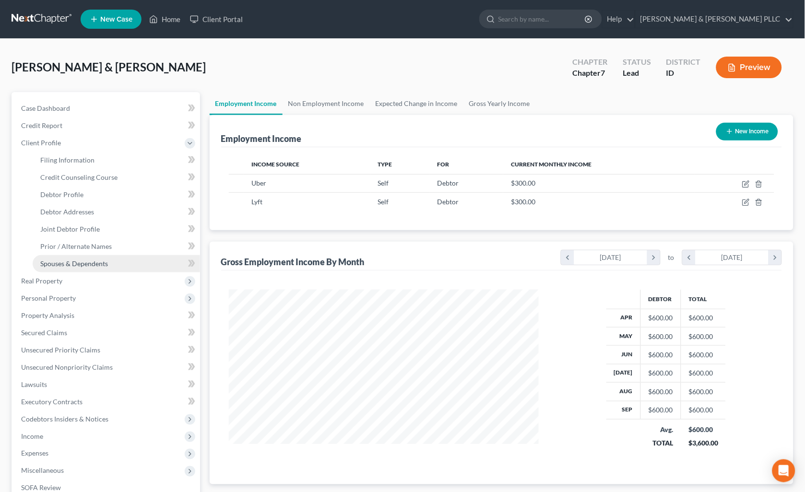
click at [90, 260] on span "Spouses & Dependents" at bounding box center [74, 264] width 68 height 8
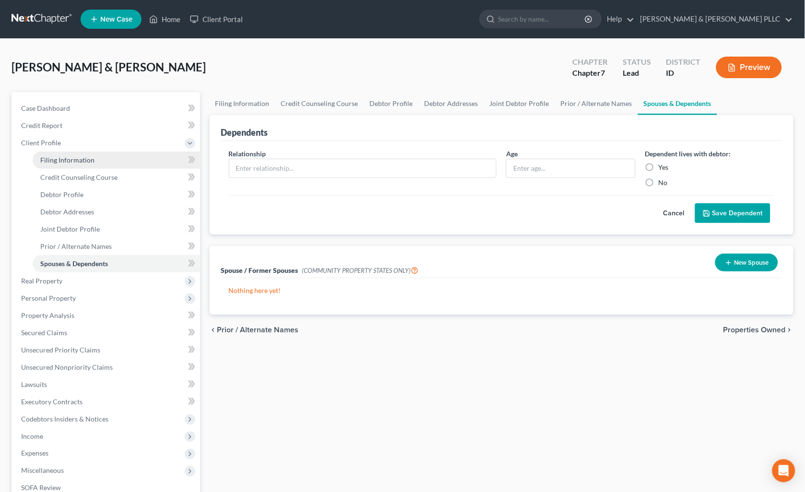
click at [84, 161] on span "Filing Information" at bounding box center [67, 160] width 54 height 8
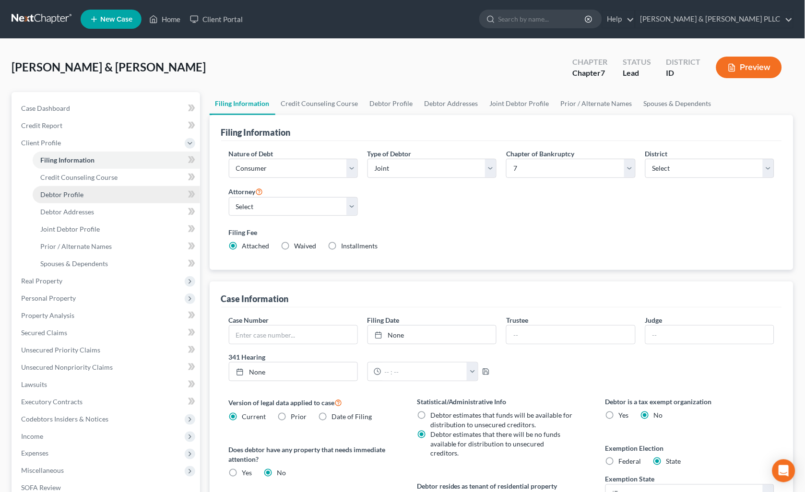
click at [69, 197] on span "Debtor Profile" at bounding box center [61, 195] width 43 height 8
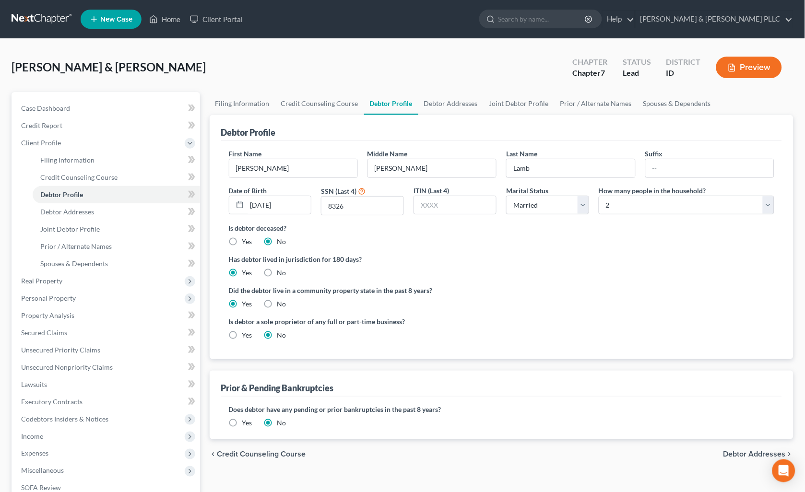
click at [242, 334] on label "Yes" at bounding box center [247, 336] width 10 height 10
click at [246, 334] on input "Yes" at bounding box center [249, 334] width 6 height 6
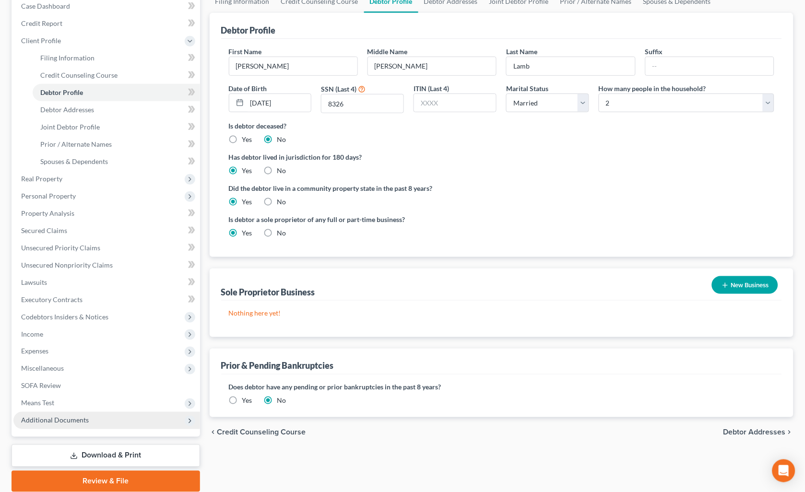
scroll to position [107, 0]
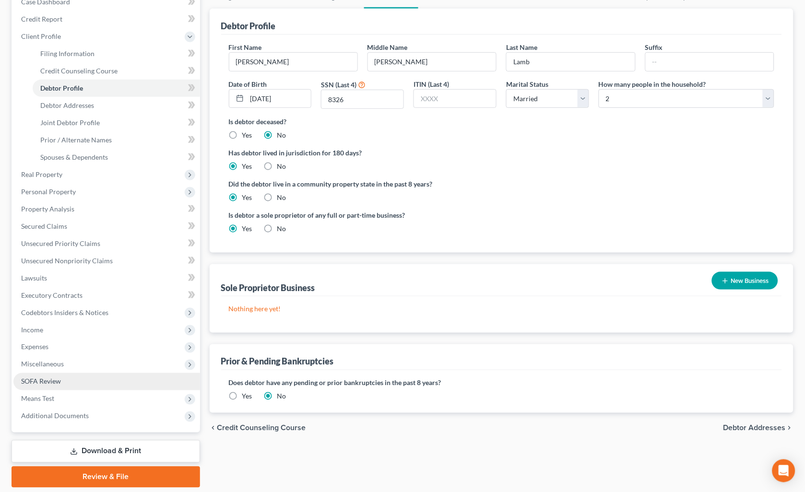
click at [53, 375] on link "SOFA Review" at bounding box center [106, 381] width 187 height 17
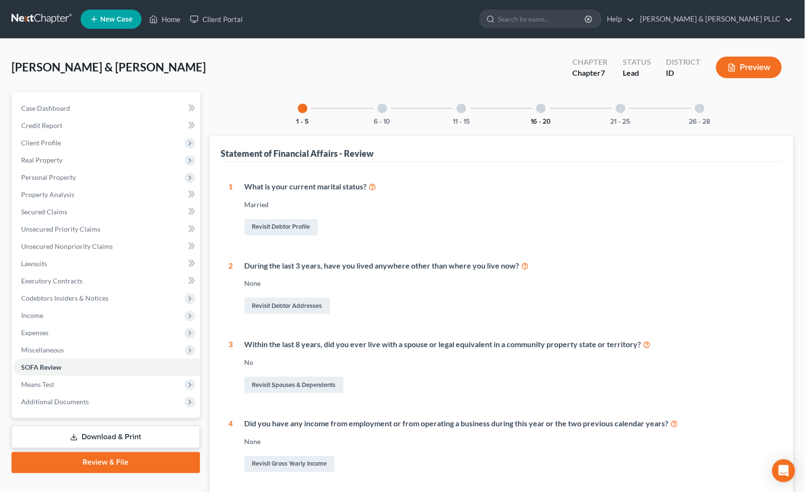
click at [539, 117] on div "16 - 20" at bounding box center [541, 108] width 33 height 33
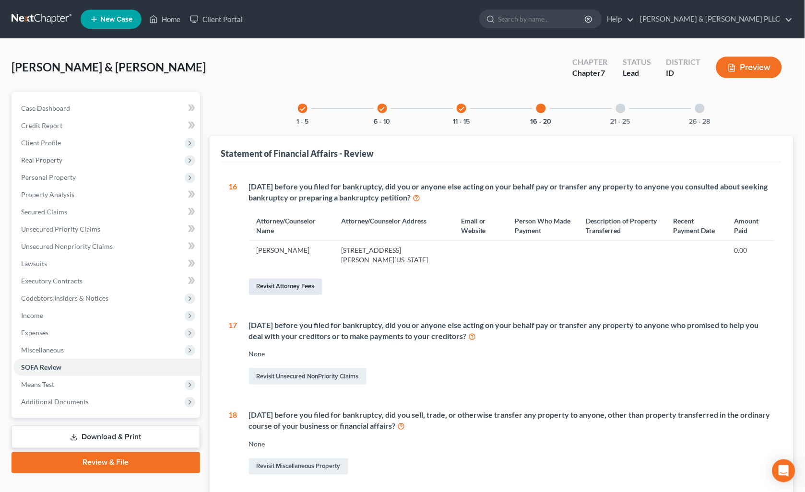
click at [281, 284] on link "Revisit Attorney Fees" at bounding box center [285, 287] width 73 height 16
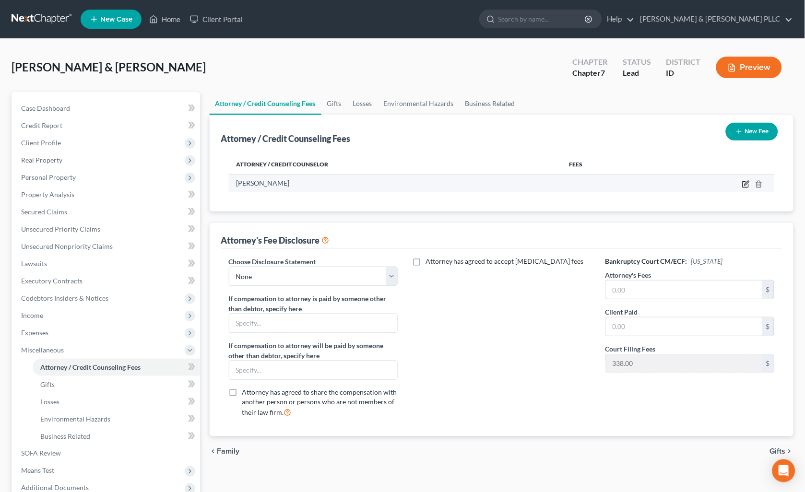
click at [745, 184] on icon "button" at bounding box center [747, 184] width 8 height 8
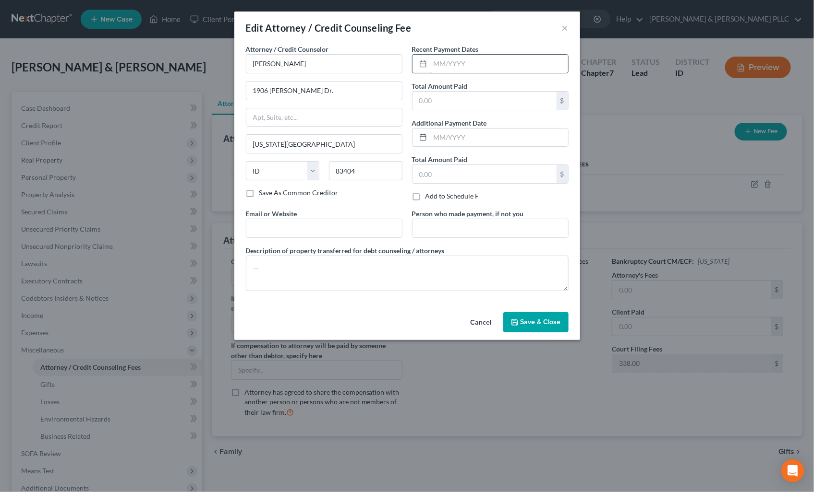
click at [510, 59] on input "text" at bounding box center [499, 64] width 138 height 18
click at [483, 103] on input "text" at bounding box center [484, 101] width 144 height 18
click at [539, 332] on button "Save & Close" at bounding box center [535, 322] width 65 height 20
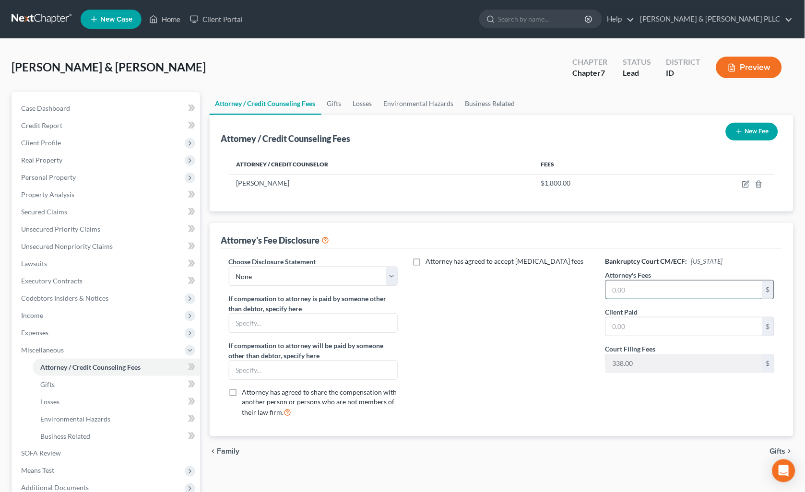
click at [670, 291] on input "text" at bounding box center [684, 290] width 157 height 18
click at [656, 327] on input "text" at bounding box center [684, 327] width 157 height 18
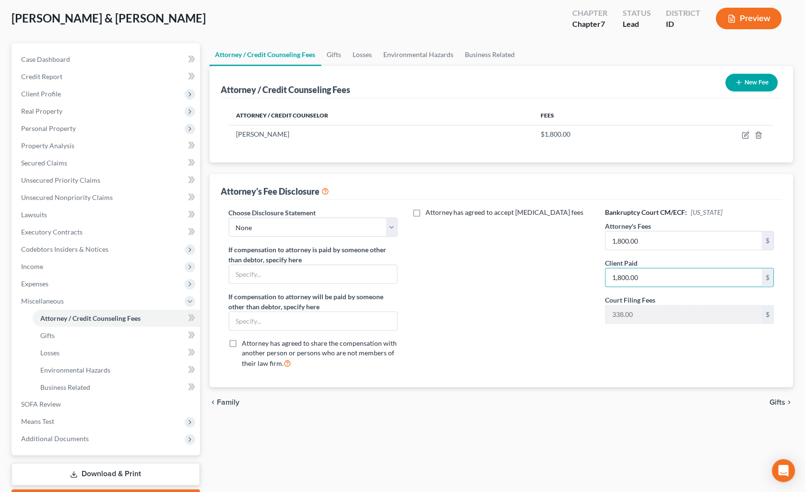
scroll to position [103, 0]
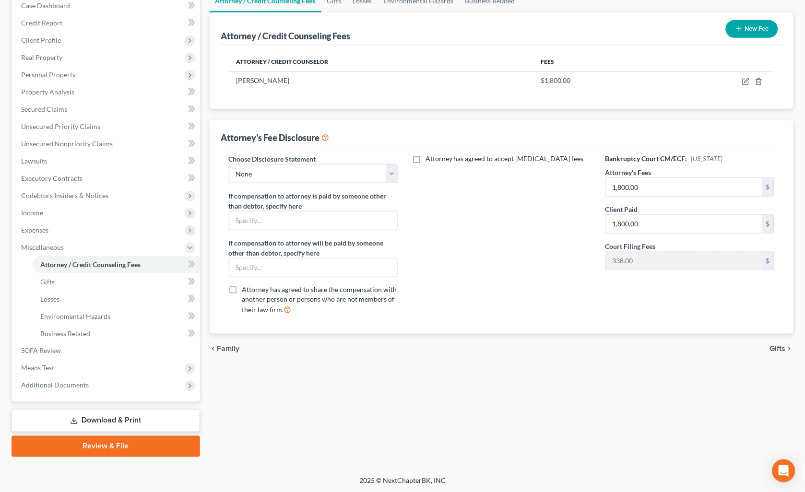
click at [164, 413] on link "Download & Print" at bounding box center [106, 421] width 189 height 23
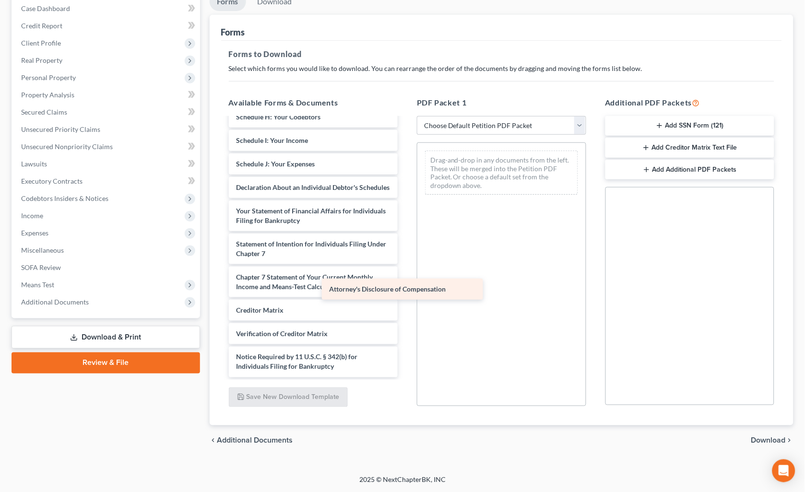
scroll to position [224, 0]
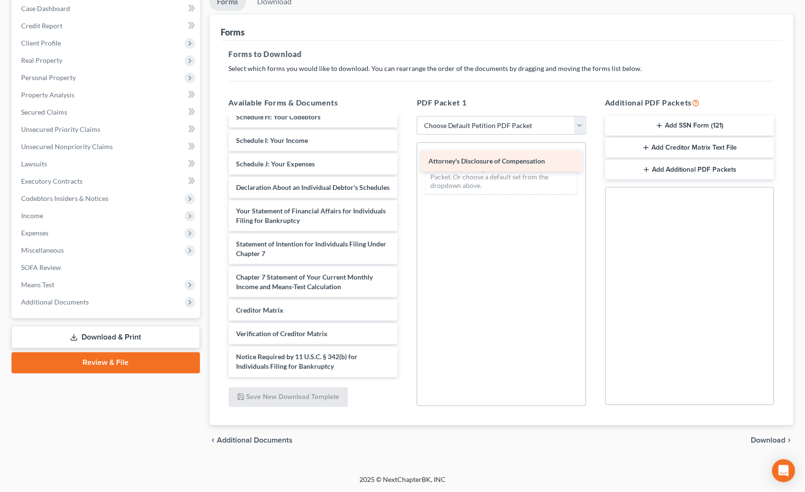
drag, startPoint x: 351, startPoint y: 370, endPoint x: 544, endPoint y: 165, distance: 281.2
click at [406, 165] on div "Attorney's Disclosure of Compensation Voluntary Petition for Individuals Filing…" at bounding box center [313, 141] width 185 height 474
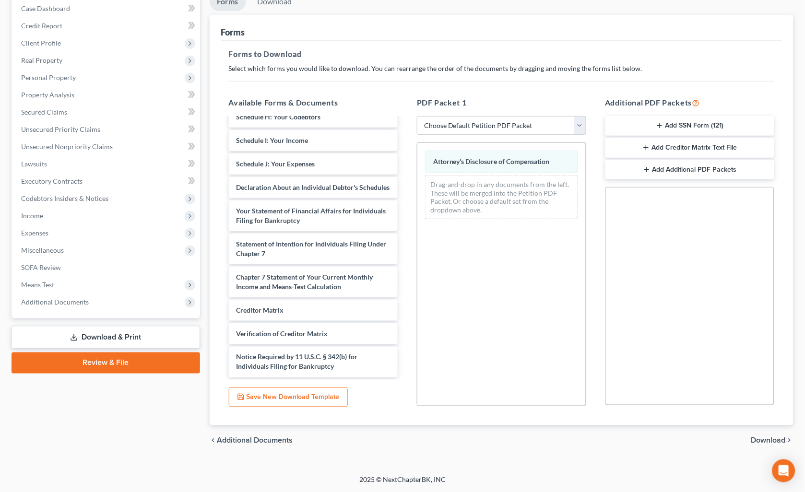
click at [776, 439] on span "Download" at bounding box center [769, 441] width 35 height 8
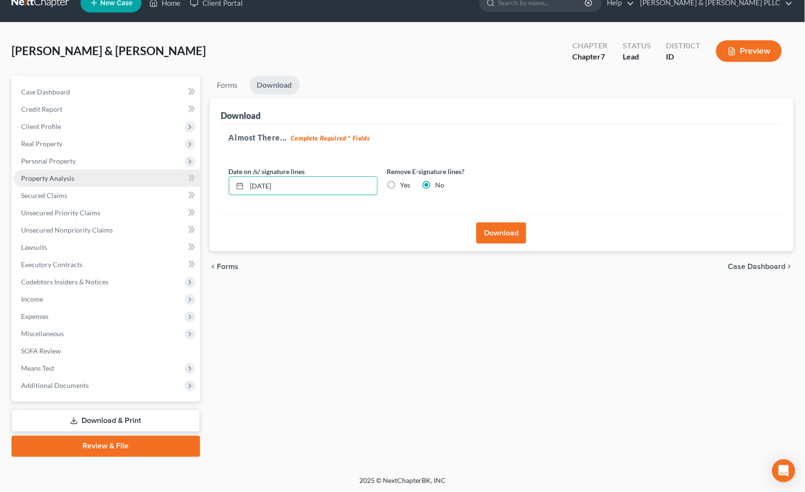
drag, startPoint x: 339, startPoint y: 184, endPoint x: 30, endPoint y: 170, distance: 309.4
click at [154, 184] on div "Petition Navigation Case Dashboard Payments Invoices Payments Payments Credit R…" at bounding box center [403, 267] width 792 height 382
click at [401, 186] on label "Yes" at bounding box center [406, 185] width 10 height 10
click at [405, 186] on input "Yes" at bounding box center [408, 183] width 6 height 6
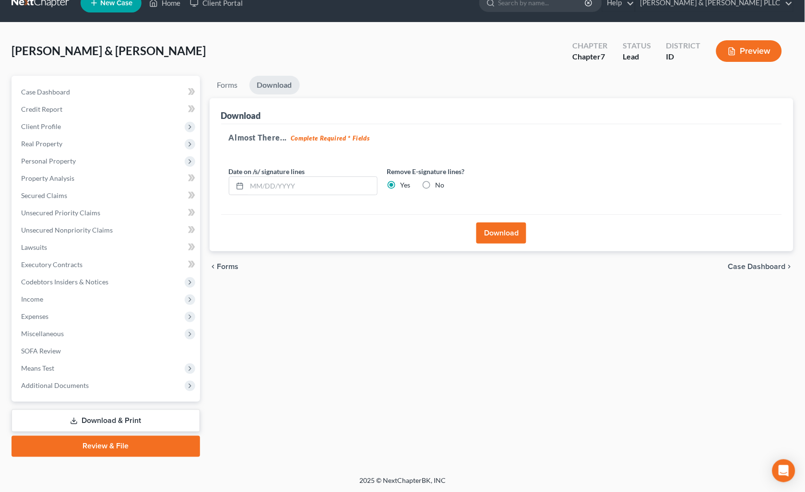
click at [495, 232] on button "Download" at bounding box center [502, 233] width 50 height 21
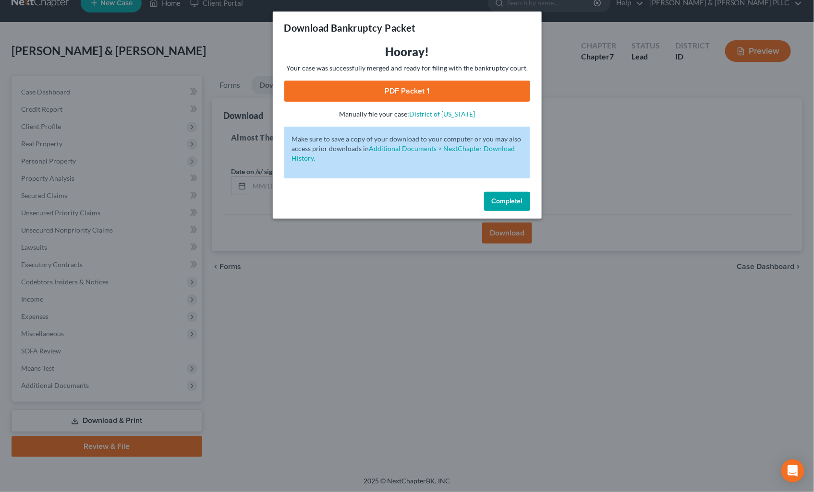
click at [474, 87] on link "PDF Packet 1" at bounding box center [407, 91] width 246 height 21
drag, startPoint x: 510, startPoint y: 195, endPoint x: 23, endPoint y: 344, distance: 509.3
click at [510, 195] on button "Complete!" at bounding box center [507, 201] width 46 height 19
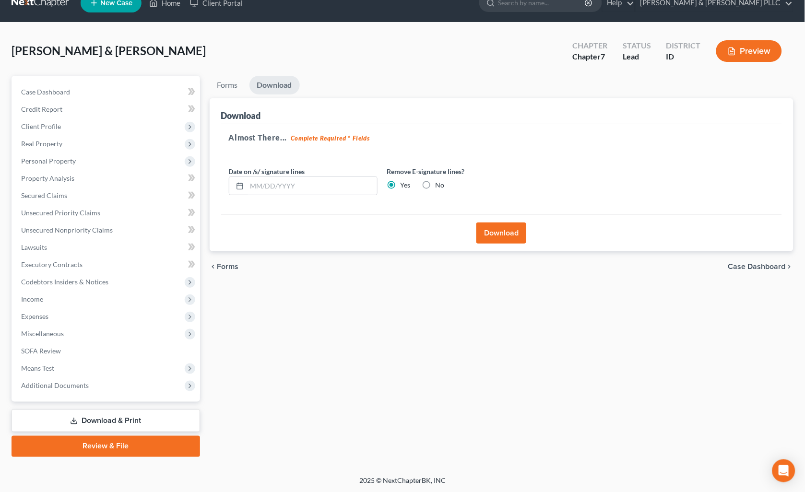
click at [64, 418] on link "Download & Print" at bounding box center [106, 421] width 189 height 23
click at [117, 420] on link "Download & Print" at bounding box center [106, 421] width 189 height 23
click at [108, 339] on span "Miscellaneous" at bounding box center [106, 333] width 187 height 17
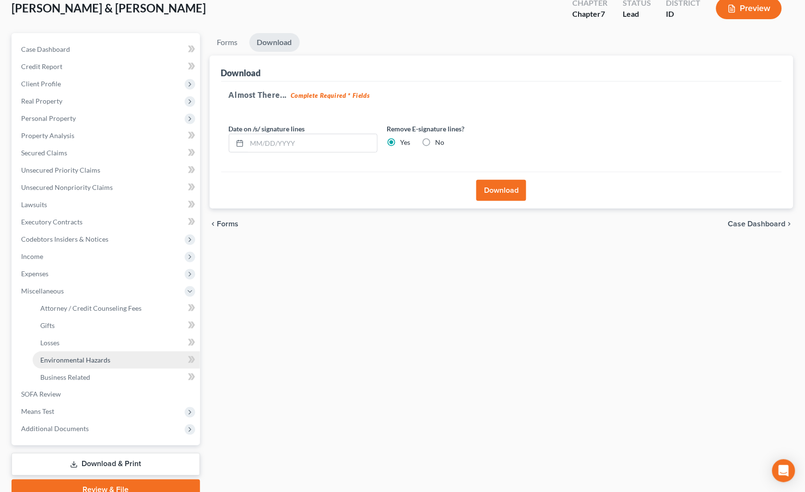
scroll to position [103, 0]
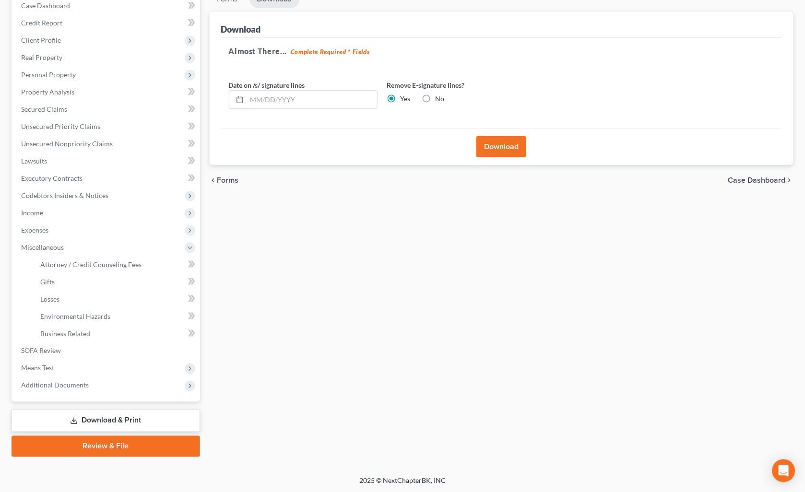
click at [121, 418] on link "Download & Print" at bounding box center [106, 421] width 189 height 23
click at [125, 421] on link "Download & Print" at bounding box center [106, 421] width 189 height 23
click at [63, 85] on link "Property Analysis" at bounding box center [106, 92] width 187 height 17
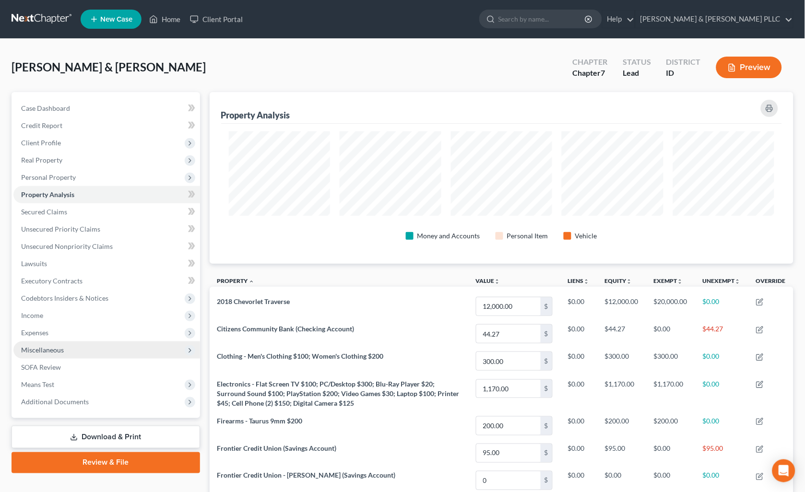
click at [50, 154] on span "Real Property" at bounding box center [106, 160] width 187 height 17
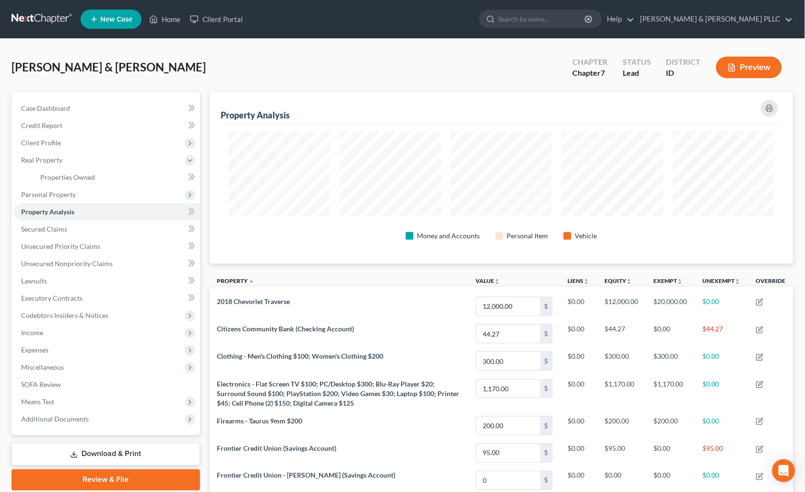
scroll to position [284, 0]
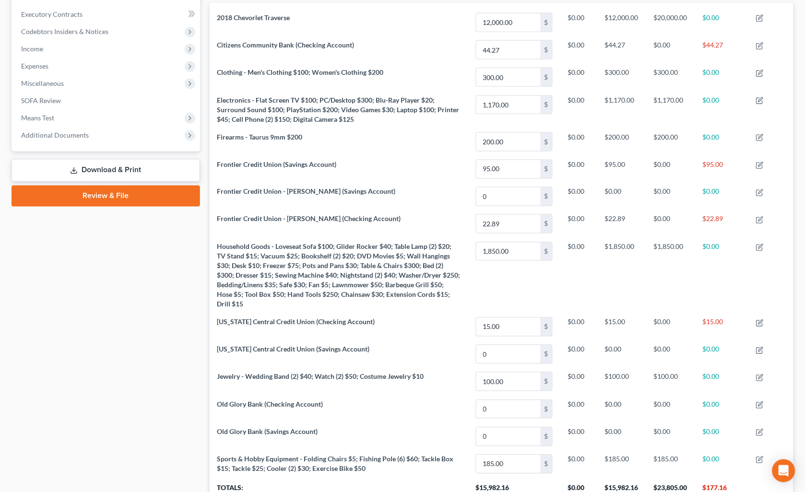
click at [136, 168] on link "Download & Print" at bounding box center [106, 170] width 189 height 23
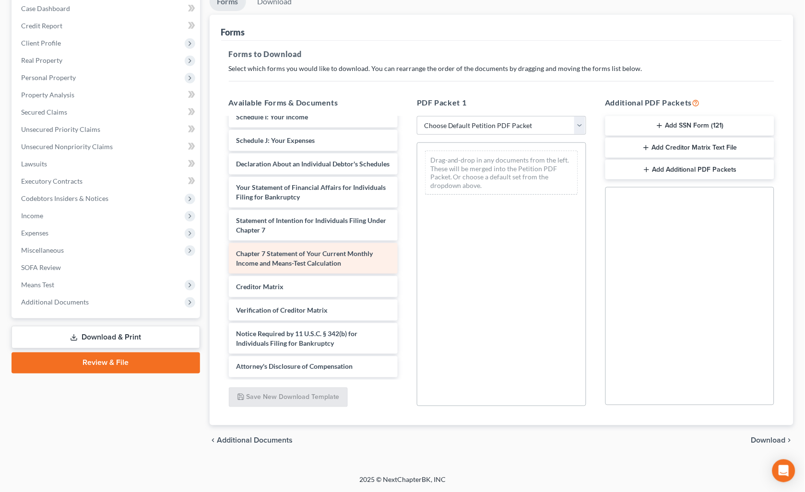
scroll to position [215, 0]
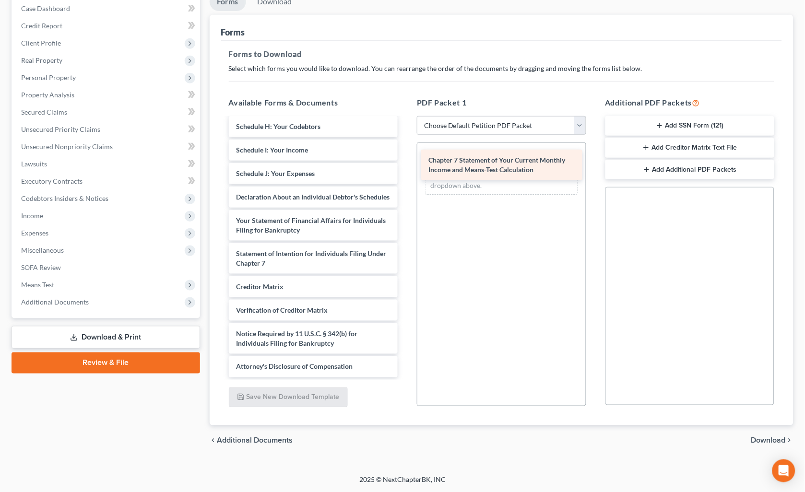
drag, startPoint x: 318, startPoint y: 257, endPoint x: 510, endPoint y: 164, distance: 213.6
click at [406, 164] on div "Chapter 7 Statement of Your Current Monthly Income and Means-Test Calculation V…" at bounding box center [313, 145] width 185 height 465
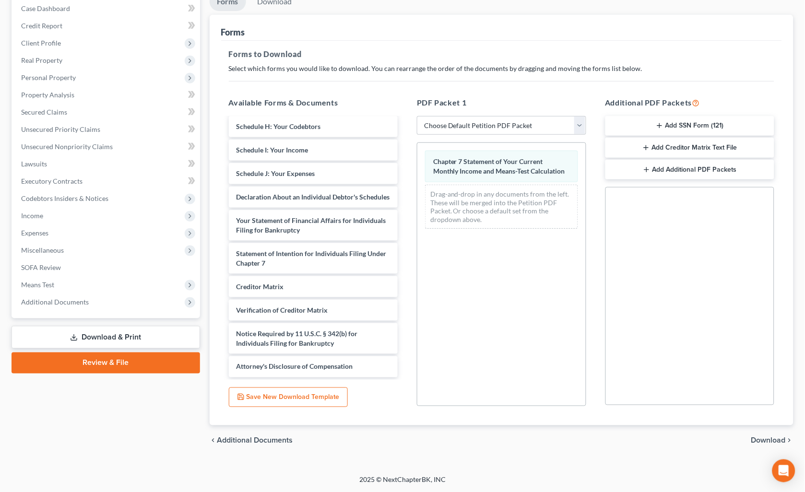
click at [776, 438] on span "Download" at bounding box center [769, 441] width 35 height 8
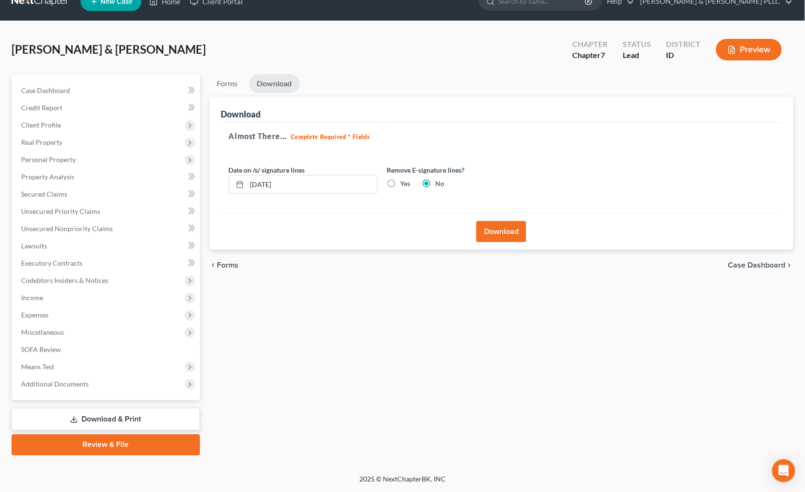
scroll to position [16, 0]
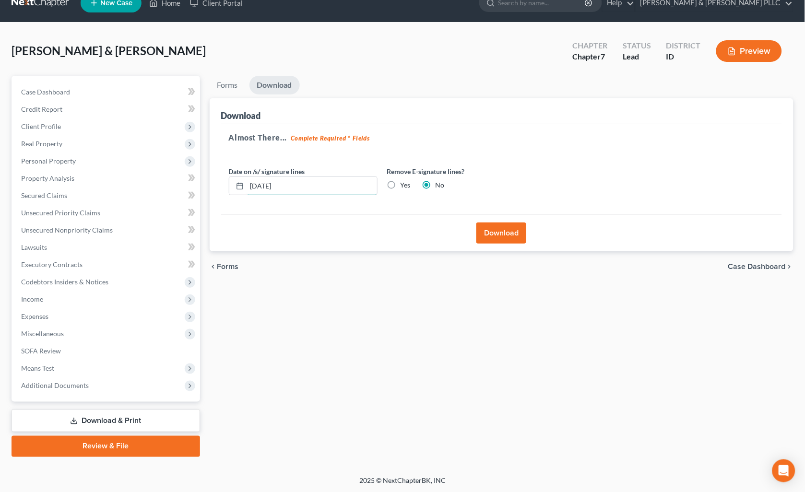
drag, startPoint x: 308, startPoint y: 186, endPoint x: 9, endPoint y: 208, distance: 300.4
click at [93, 199] on div "Petition Navigation Case Dashboard Payments Invoices Payments Payments Credit R…" at bounding box center [403, 267] width 792 height 382
click at [401, 181] on label "Yes" at bounding box center [406, 185] width 10 height 10
click at [405, 181] on input "Yes" at bounding box center [408, 183] width 6 height 6
click at [500, 229] on button "Download" at bounding box center [502, 233] width 50 height 21
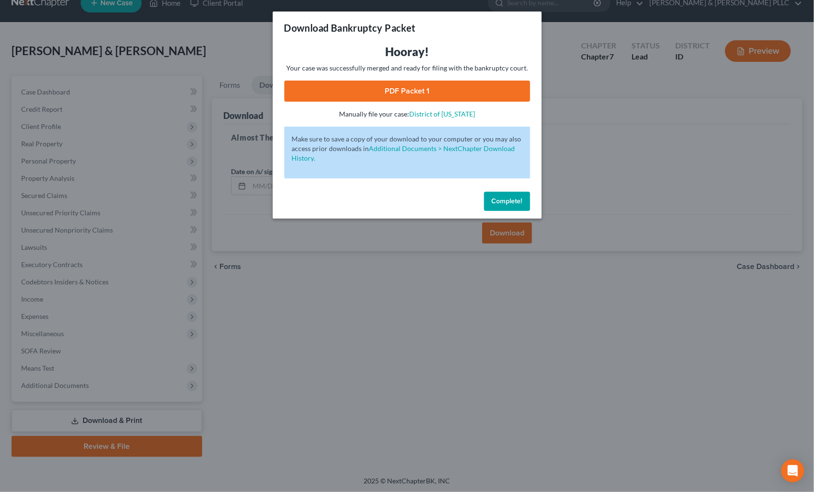
click at [439, 83] on link "PDF Packet 1" at bounding box center [407, 91] width 246 height 21
drag, startPoint x: 498, startPoint y: 198, endPoint x: 24, endPoint y: 309, distance: 486.1
click at [498, 198] on span "Complete!" at bounding box center [507, 201] width 31 height 8
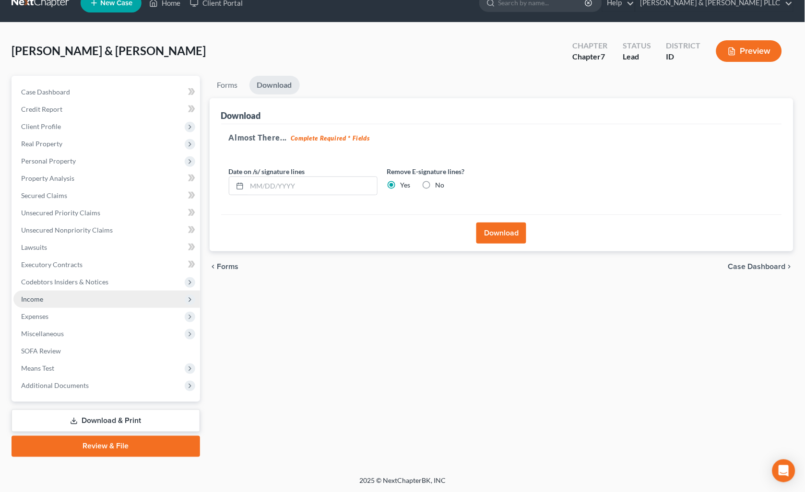
click at [25, 300] on span "Income" at bounding box center [32, 299] width 22 height 8
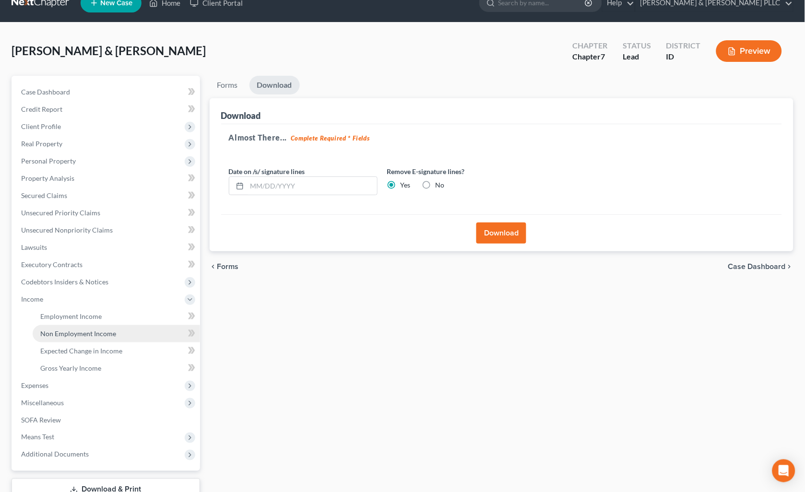
click at [65, 330] on span "Non Employment Income" at bounding box center [78, 334] width 76 height 8
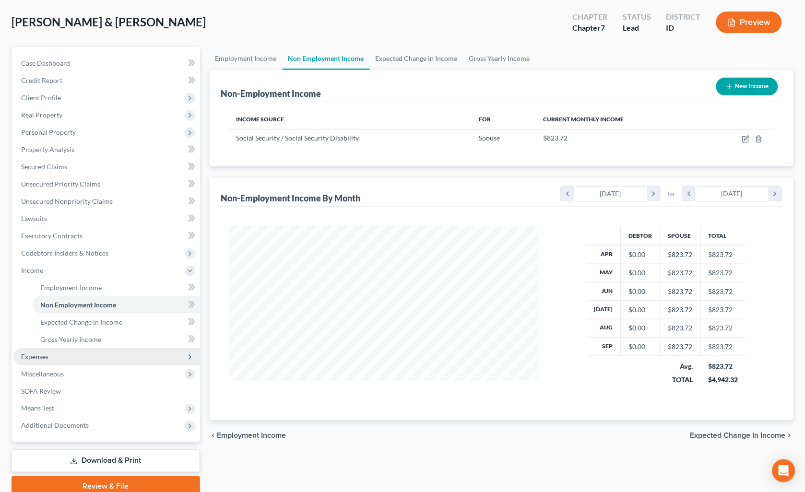
scroll to position [85, 0]
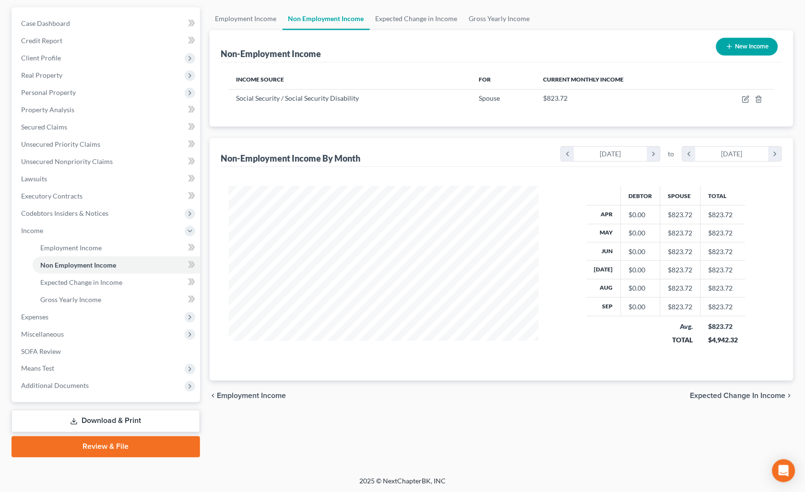
drag, startPoint x: 153, startPoint y: 438, endPoint x: 234, endPoint y: 423, distance: 82.9
click at [153, 438] on link "Review & File" at bounding box center [106, 447] width 189 height 21
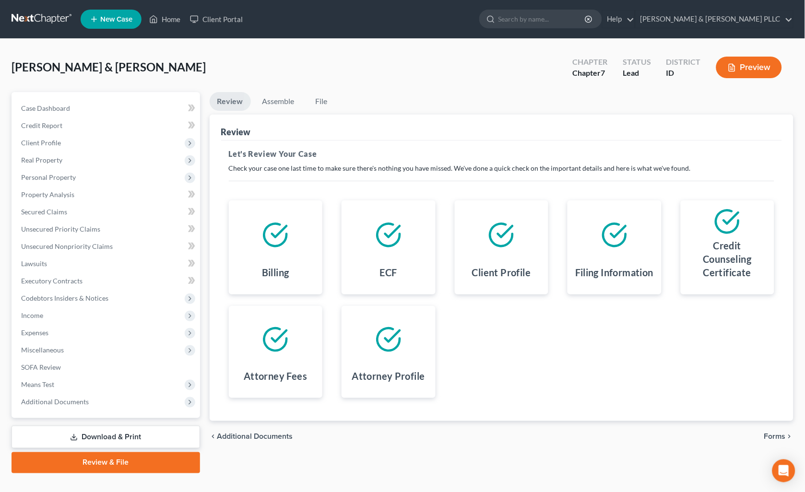
click at [269, 439] on span "Additional Documents" at bounding box center [255, 437] width 76 height 8
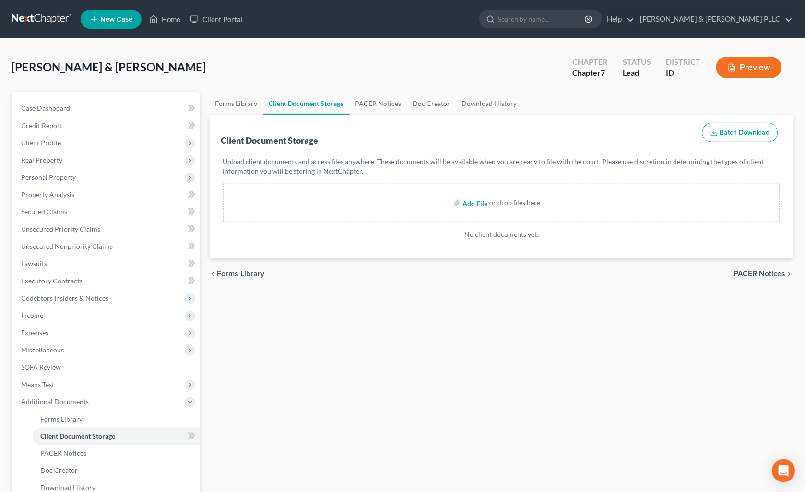
click at [481, 204] on input "file" at bounding box center [474, 202] width 23 height 17
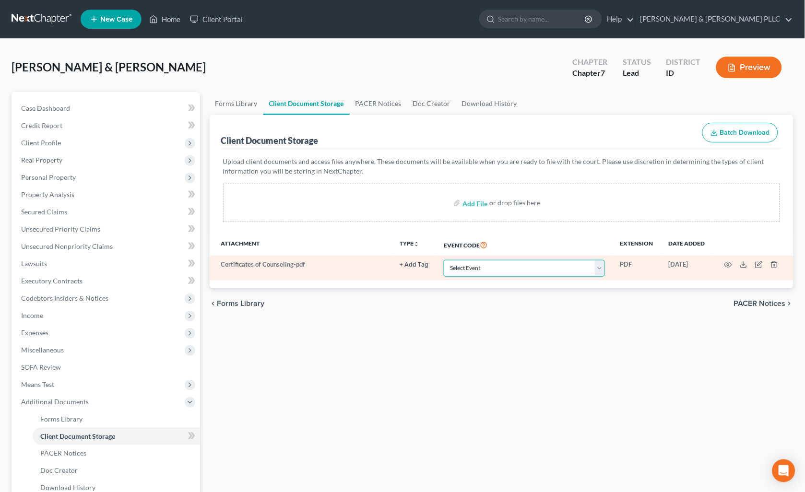
drag, startPoint x: 603, startPoint y: 269, endPoint x: 594, endPoint y: 271, distance: 9.2
click at [603, 269] on select "Select Event Certificate of Credit Counseling Chapter 13 Calculation of Disposa…" at bounding box center [524, 268] width 161 height 17
click at [444, 260] on select "Select Event Certificate of Credit Counseling Chapter 13 Calculation of Disposa…" at bounding box center [524, 268] width 161 height 17
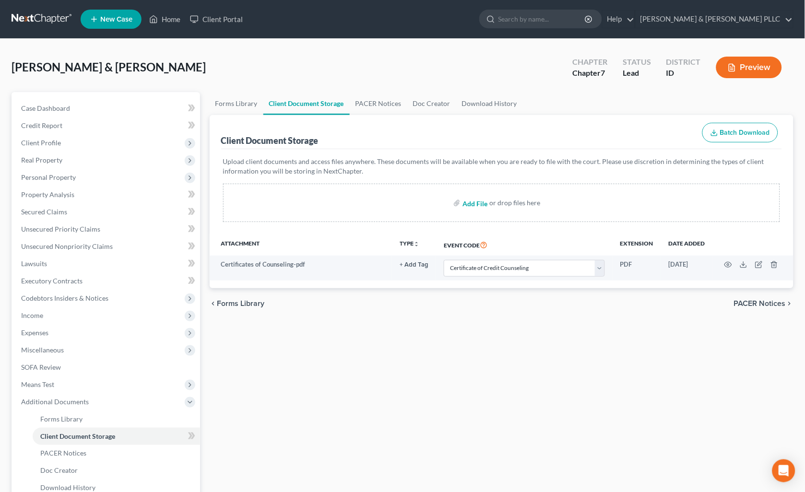
click at [470, 207] on input "file" at bounding box center [474, 202] width 23 height 17
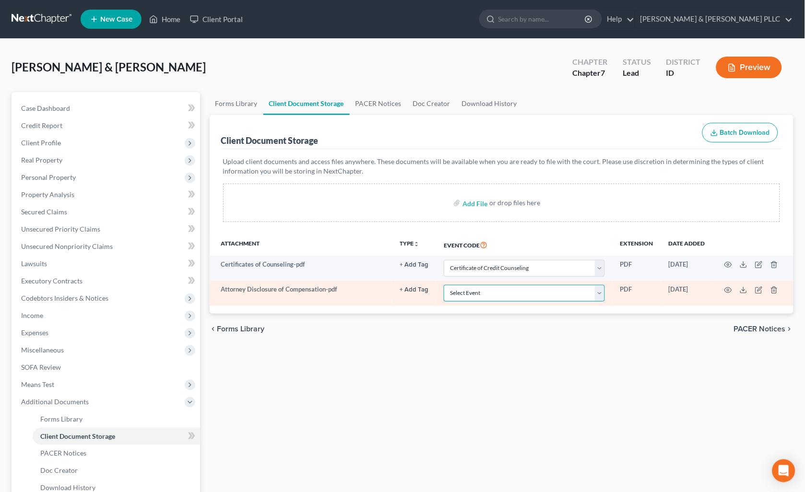
click at [601, 297] on select "Select Event Certificate of Credit Counseling Chapter 13 Calculation of Disposa…" at bounding box center [524, 293] width 161 height 17
click at [444, 285] on select "Select Event Certificate of Credit Counseling Chapter 13 Calculation of Disposa…" at bounding box center [524, 293] width 161 height 17
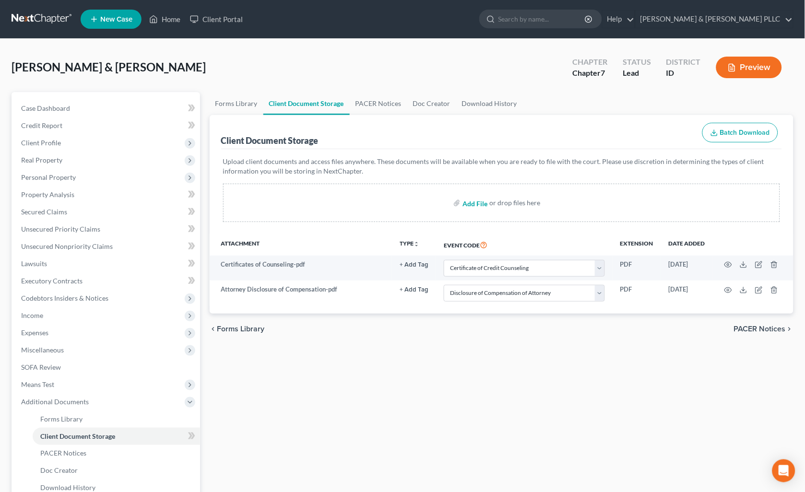
click at [475, 202] on input "file" at bounding box center [474, 202] width 23 height 17
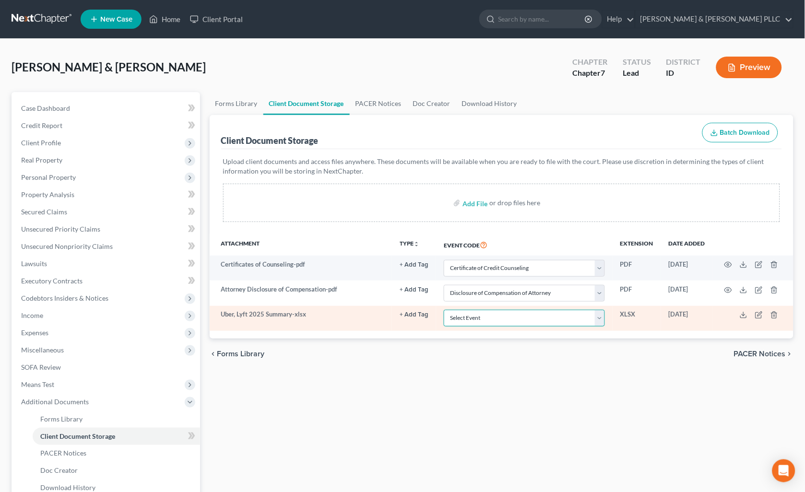
click at [601, 320] on select "Select Event Certificate of Credit Counseling Chapter 13 Calculation of Disposa…" at bounding box center [524, 318] width 161 height 17
click at [444, 310] on select "Select Event Certificate of Credit Counseling Chapter 13 Calculation of Disposa…" at bounding box center [524, 318] width 161 height 17
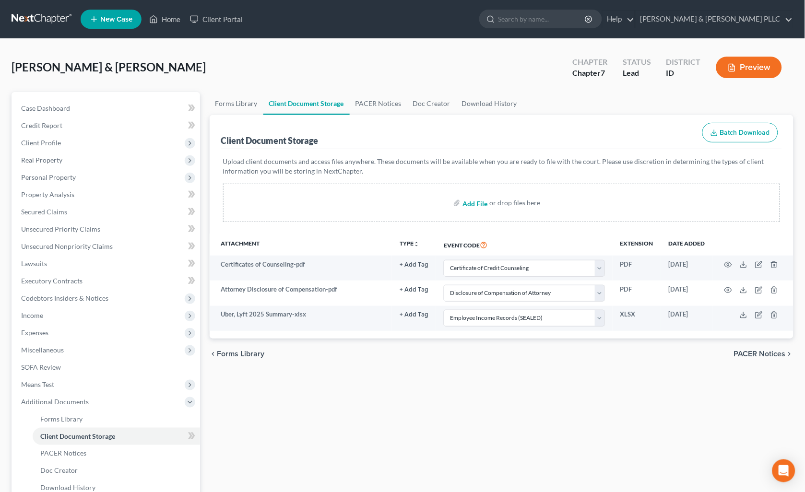
click at [475, 206] on input "file" at bounding box center [474, 202] width 23 height 17
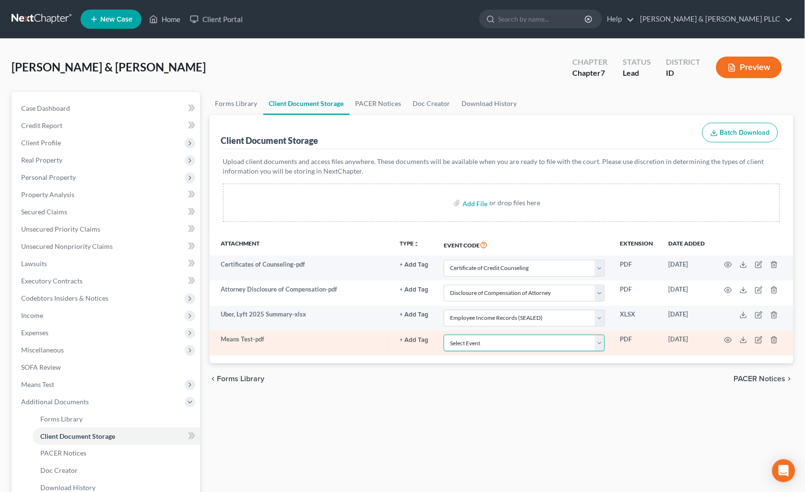
click at [604, 339] on select "Select Event Certificate of Credit Counseling Chapter 13 Calculation of Disposa…" at bounding box center [524, 343] width 161 height 17
click at [444, 335] on select "Select Event Certificate of Credit Counseling Chapter 13 Calculation of Disposa…" at bounding box center [524, 343] width 161 height 17
click at [602, 347] on select "Select Event Certificate of Credit Counseling Chapter 13 Calculation of Disposa…" at bounding box center [524, 343] width 161 height 17
click at [444, 335] on select "Select Event Certificate of Credit Counseling Chapter 13 Calculation of Disposa…" at bounding box center [524, 343] width 161 height 17
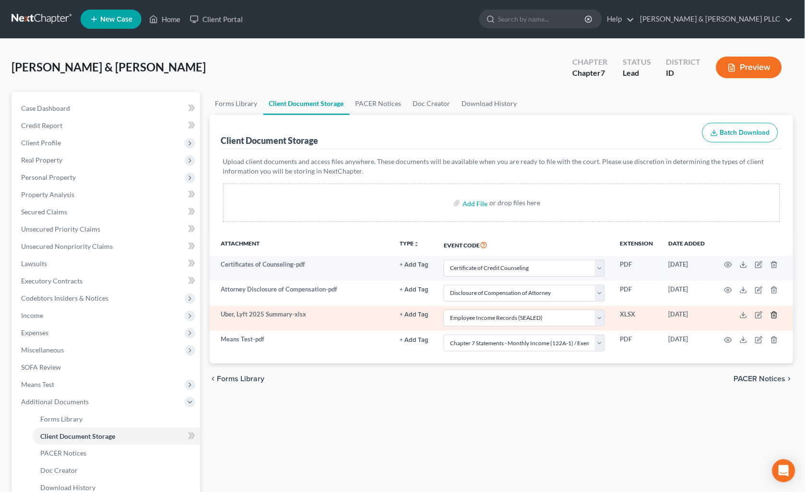
click at [777, 317] on icon "button" at bounding box center [775, 316] width 8 height 8
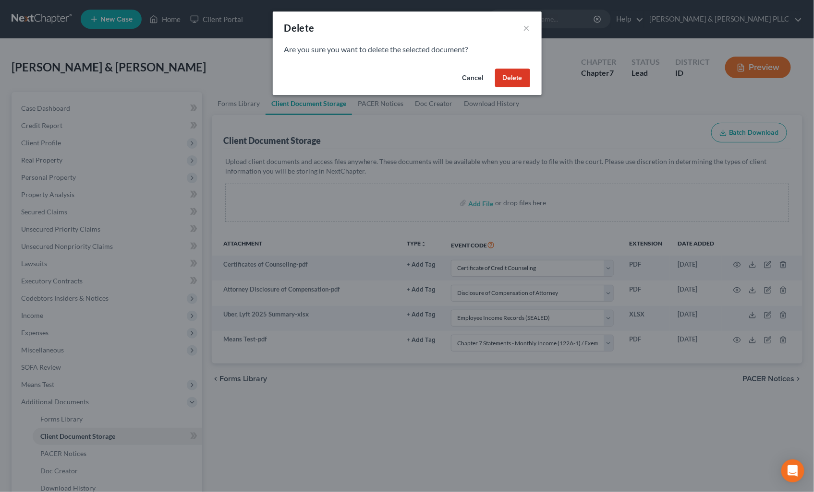
click at [512, 83] on button "Delete" at bounding box center [512, 78] width 35 height 19
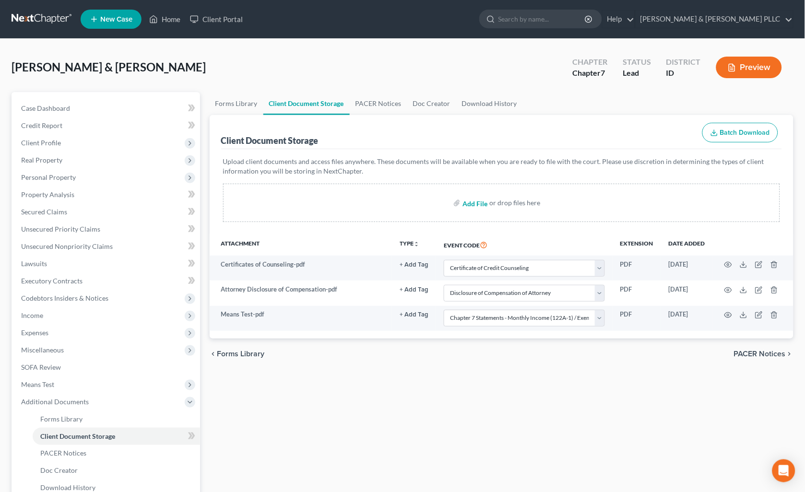
click at [482, 206] on input "file" at bounding box center [474, 202] width 23 height 17
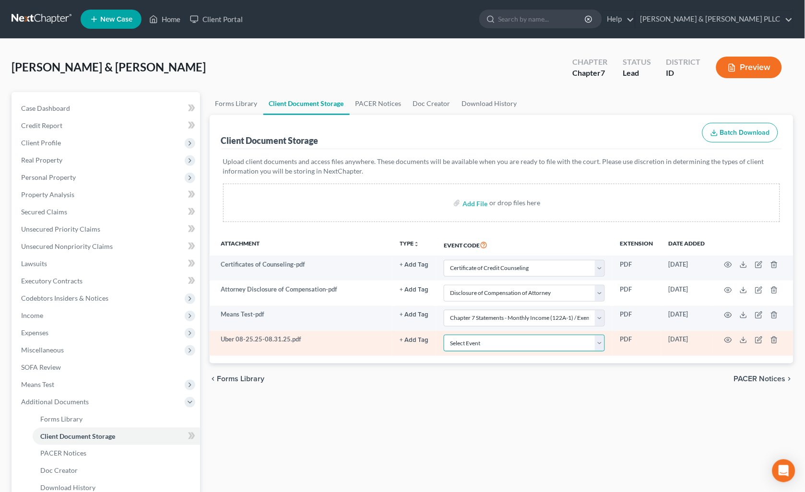
drag, startPoint x: 601, startPoint y: 345, endPoint x: 593, endPoint y: 346, distance: 8.2
click at [601, 345] on select "Select Event Certificate of Credit Counseling Chapter 13 Calculation of Disposa…" at bounding box center [524, 343] width 161 height 17
click at [444, 335] on select "Select Event Certificate of Credit Counseling Chapter 13 Calculation of Disposa…" at bounding box center [524, 343] width 161 height 17
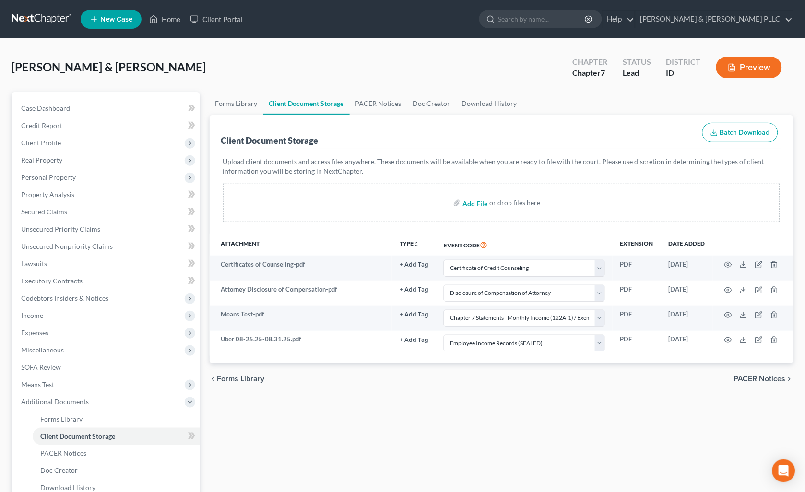
click at [477, 204] on input "file" at bounding box center [474, 202] width 23 height 17
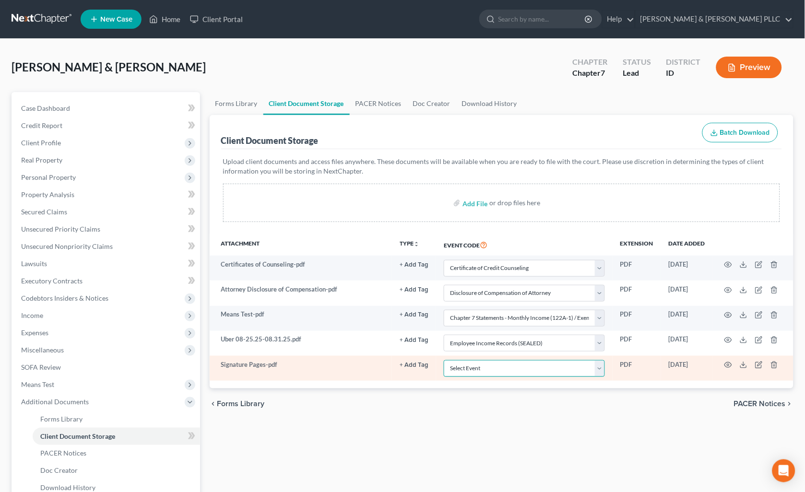
click at [601, 372] on select "Select Event Certificate of Credit Counseling Chapter 13 Calculation of Disposa…" at bounding box center [524, 368] width 161 height 17
click at [444, 360] on select "Select Event Certificate of Credit Counseling Chapter 13 Calculation of Disposa…" at bounding box center [524, 368] width 161 height 17
drag, startPoint x: 605, startPoint y: 371, endPoint x: 572, endPoint y: 359, distance: 35.1
click at [605, 371] on select "Select Event Certificate of Credit Counseling Chapter 13 Calculation of Disposa…" at bounding box center [524, 368] width 161 height 17
click at [444, 360] on select "Select Event Certificate of Credit Counseling Chapter 13 Calculation of Disposa…" at bounding box center [524, 368] width 161 height 17
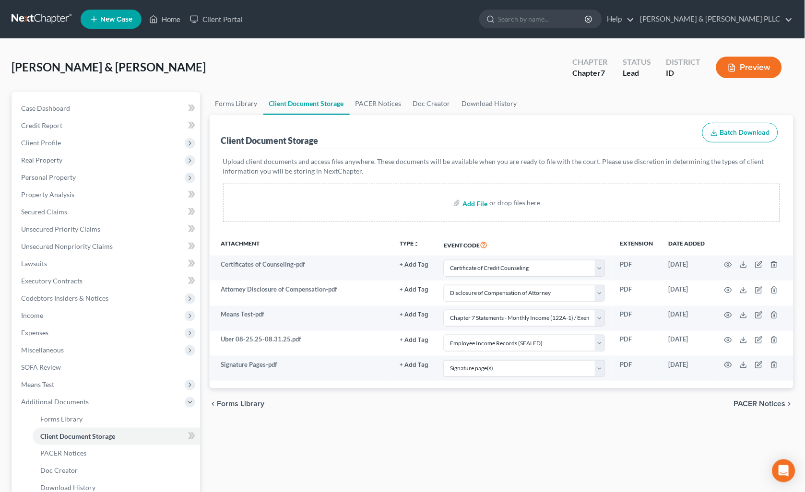
click at [475, 201] on input "file" at bounding box center [474, 202] width 23 height 17
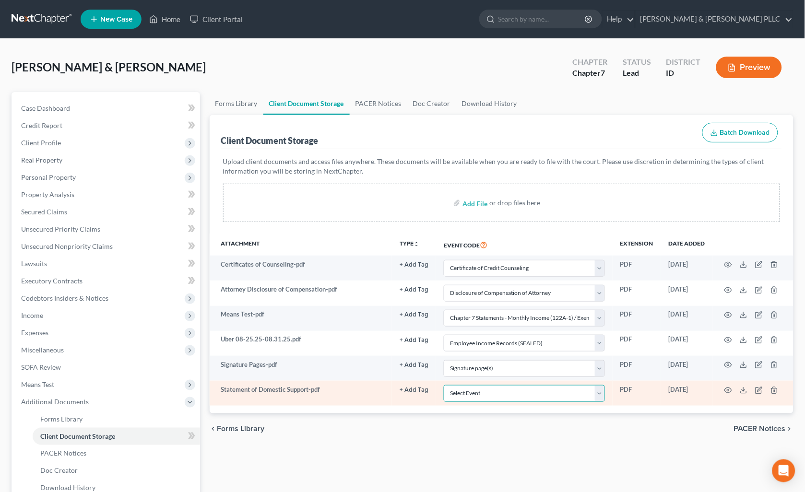
click at [598, 397] on select "Select Event Certificate of Credit Counseling Chapter 13 Calculation of Disposa…" at bounding box center [524, 393] width 161 height 17
click at [444, 385] on select "Select Event Certificate of Credit Counseling Chapter 13 Calculation of Disposa…" at bounding box center [524, 393] width 161 height 17
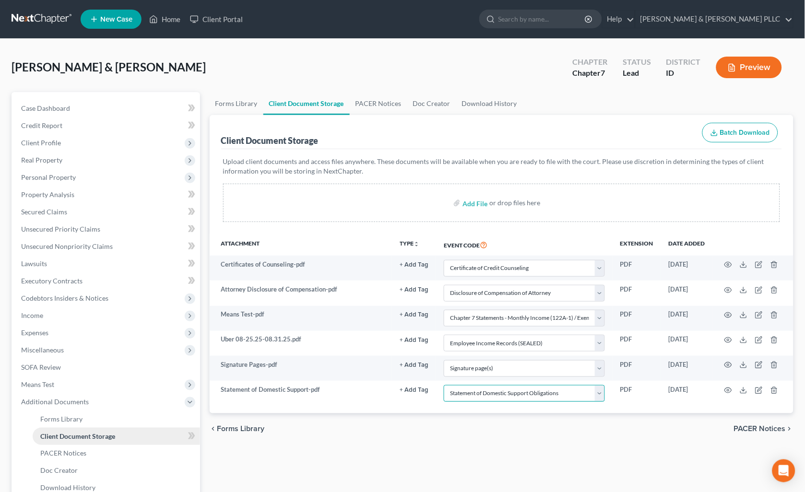
scroll to position [103, 0]
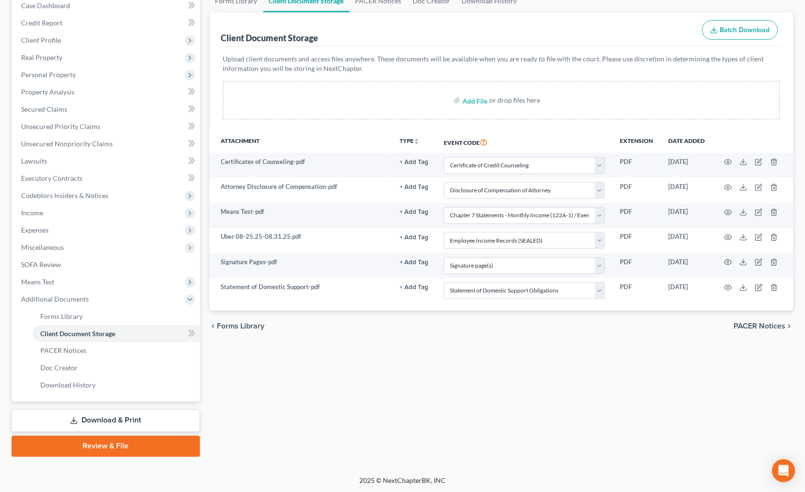
drag, startPoint x: 140, startPoint y: 438, endPoint x: 200, endPoint y: 420, distance: 62.4
click at [140, 438] on link "Review & File" at bounding box center [106, 446] width 189 height 21
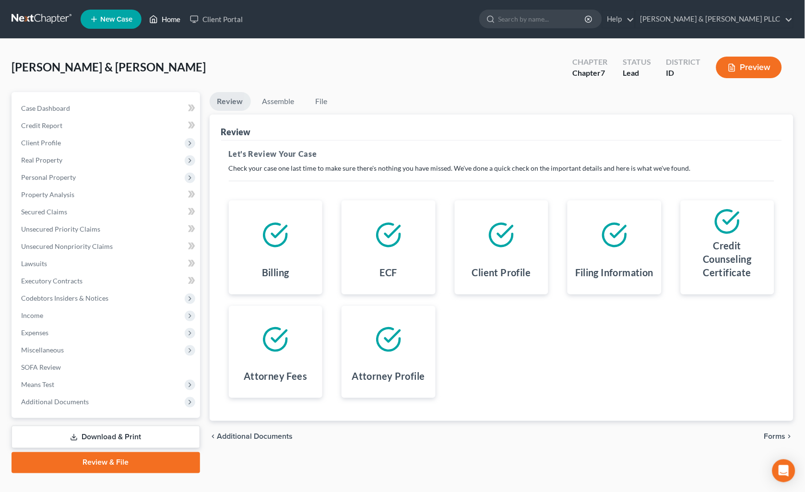
click at [173, 19] on link "Home" at bounding box center [164, 19] width 41 height 17
